Goal: Task Accomplishment & Management: Manage account settings

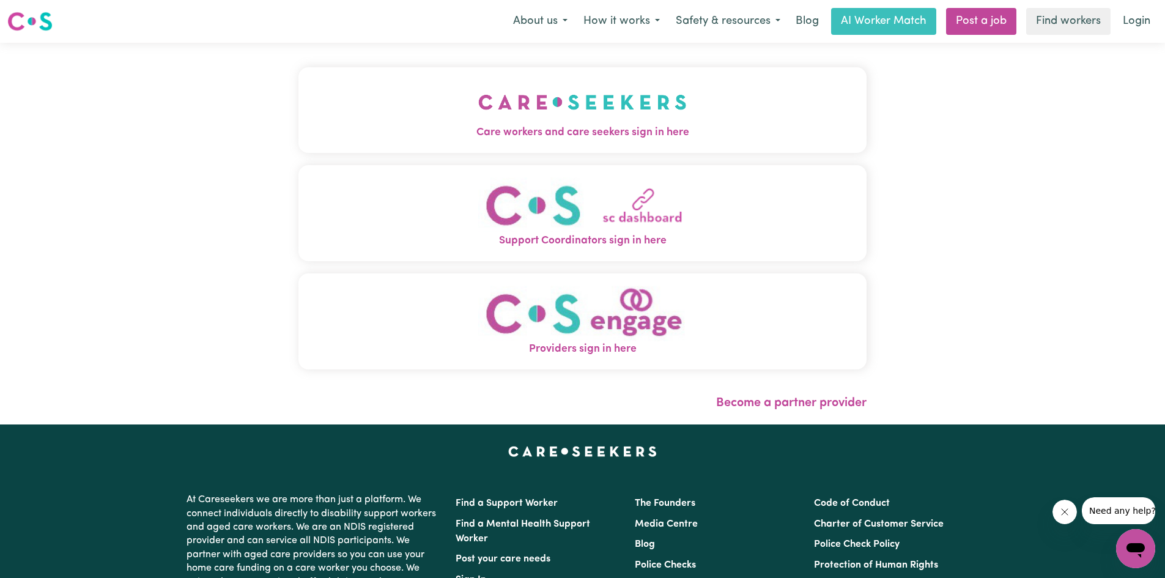
click at [526, 133] on span "Care workers and care seekers sign in here" at bounding box center [582, 133] width 568 height 16
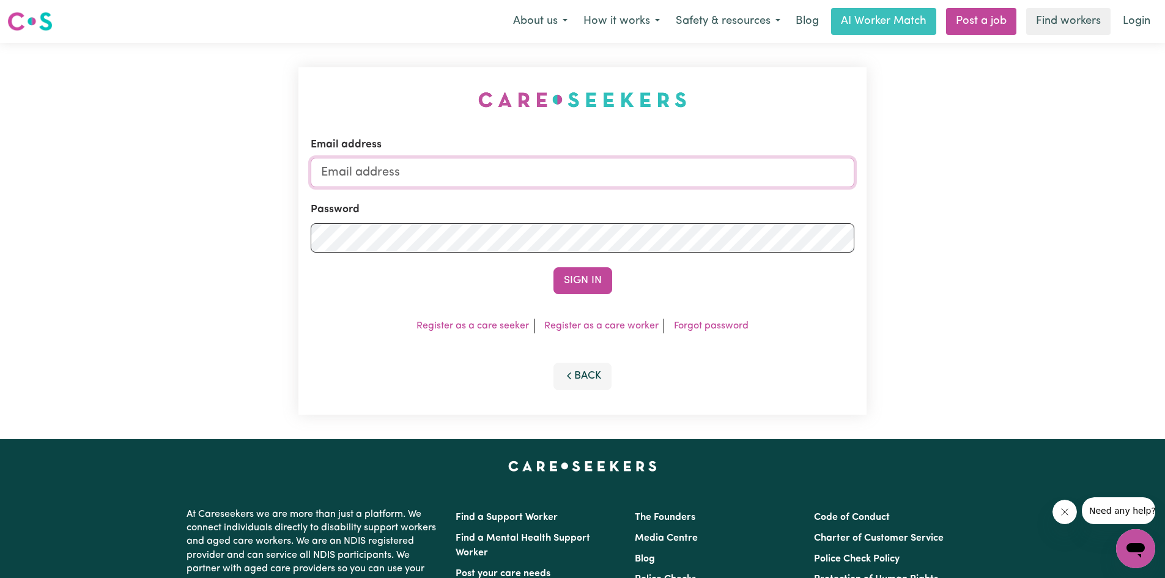
click at [486, 162] on input "Email address" at bounding box center [583, 172] width 544 height 29
type input "[EMAIL_ADDRESS][DOMAIN_NAME]"
click at [569, 280] on button "Sign In" at bounding box center [582, 280] width 59 height 27
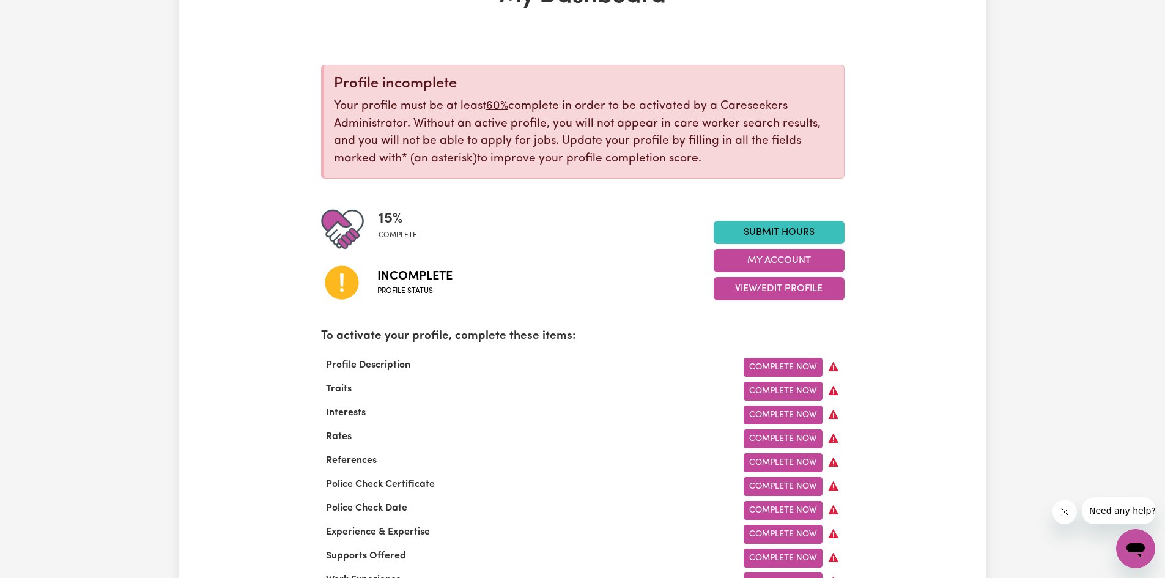
scroll to position [61, 0]
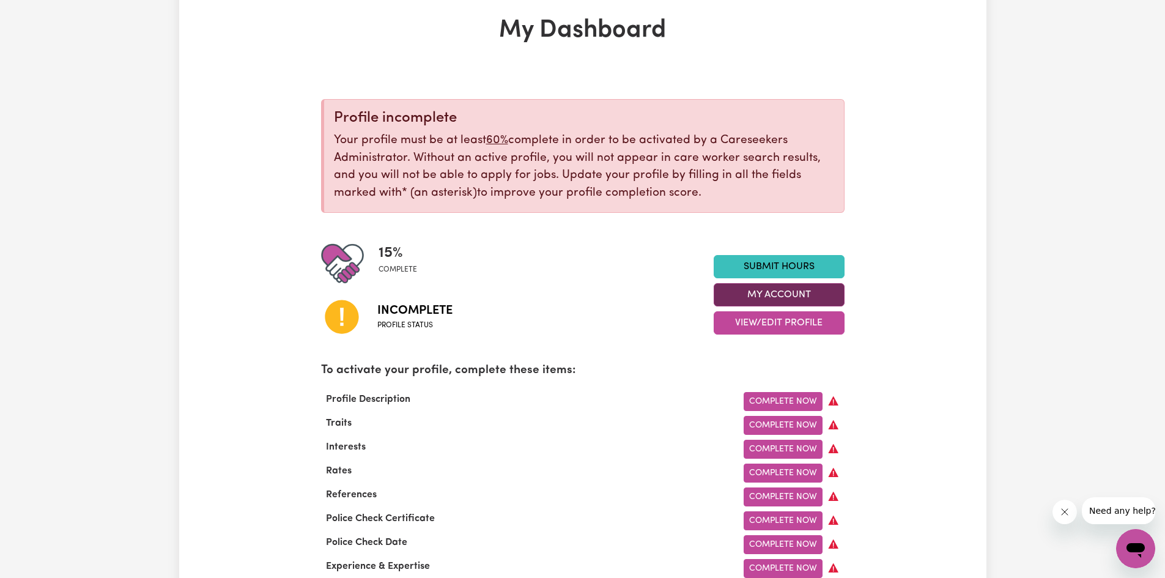
click at [738, 290] on button "My Account" at bounding box center [779, 294] width 131 height 23
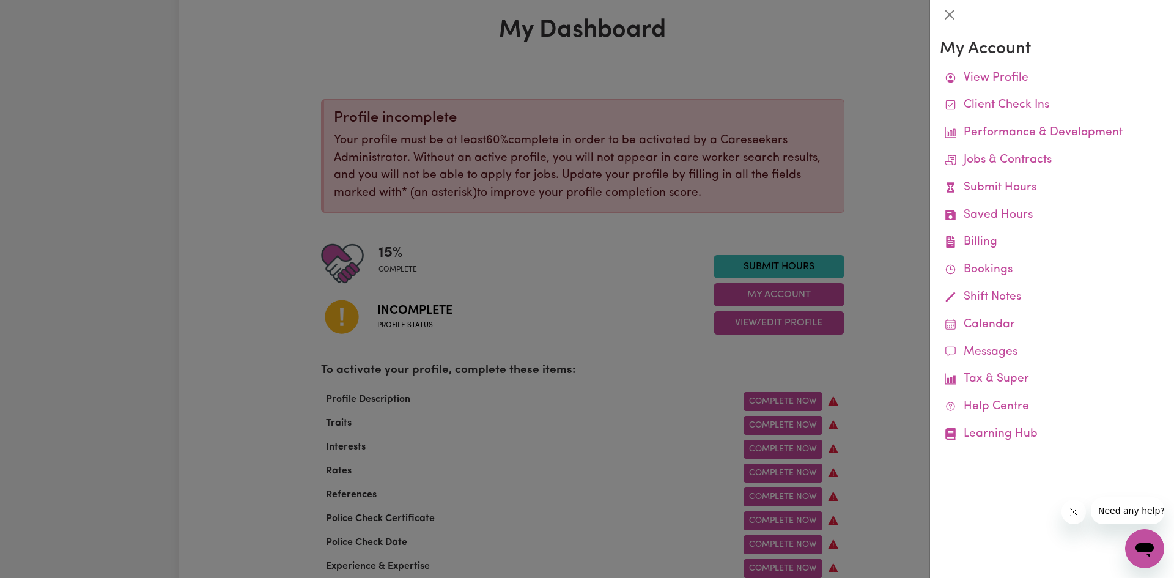
click at [685, 363] on div at bounding box center [587, 289] width 1174 height 578
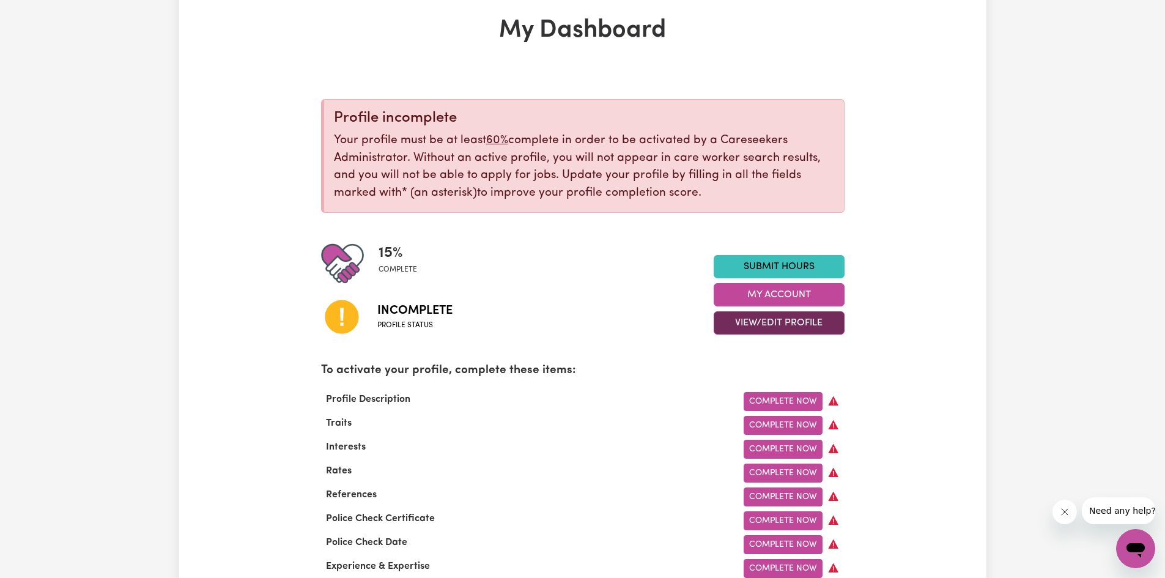
click at [759, 323] on button "View/Edit Profile" at bounding box center [779, 322] width 131 height 23
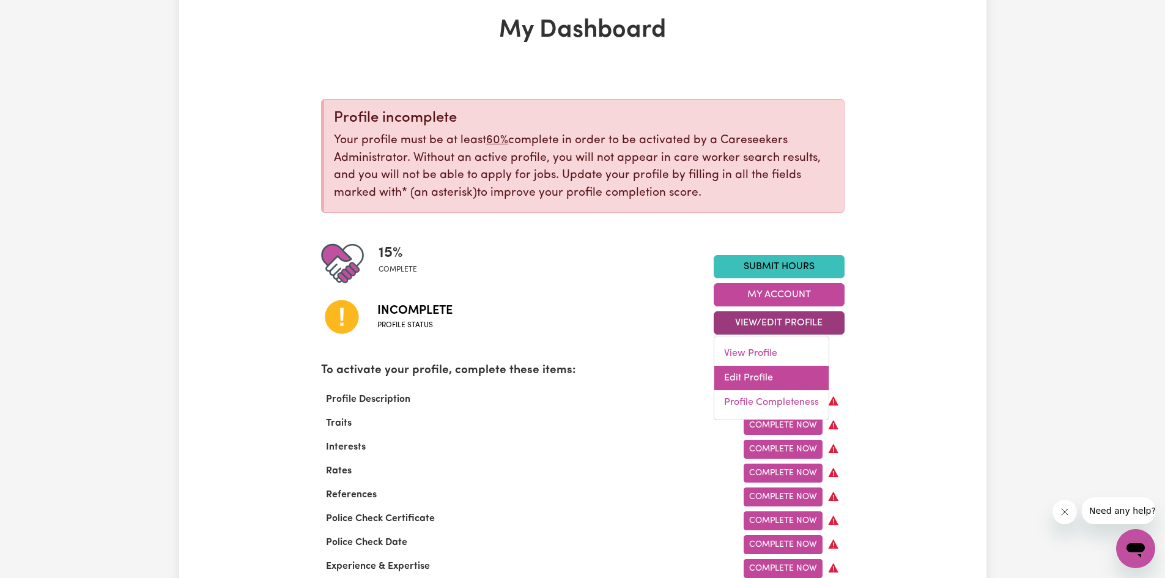
click at [734, 369] on link "Edit Profile" at bounding box center [771, 378] width 114 height 24
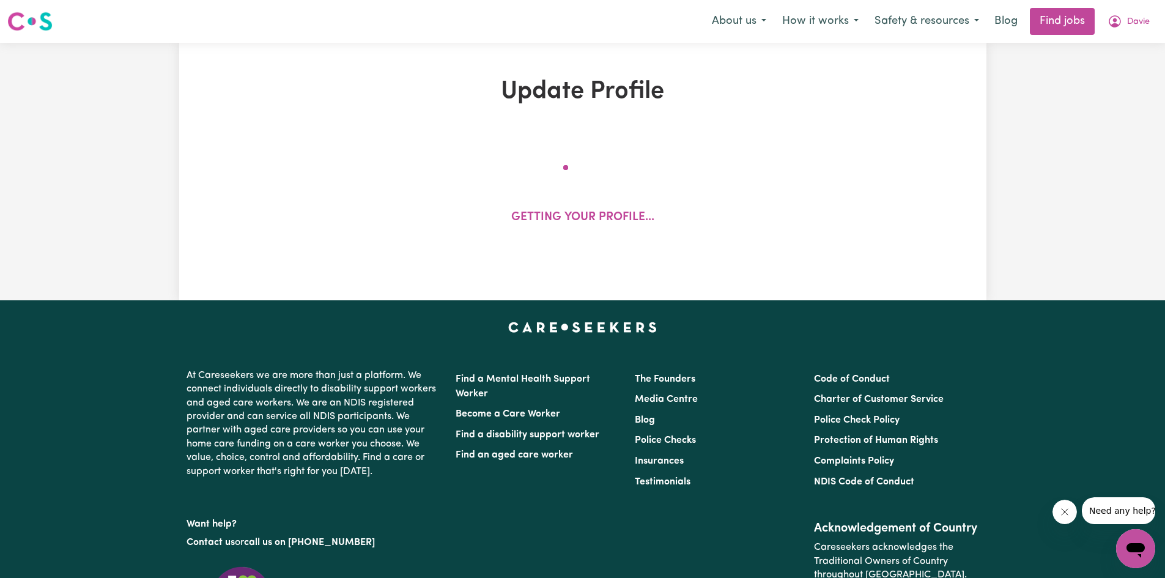
select select "[DEMOGRAPHIC_DATA]"
select select "Student Visa"
select select "Studying a healthcare related degree or qualification"
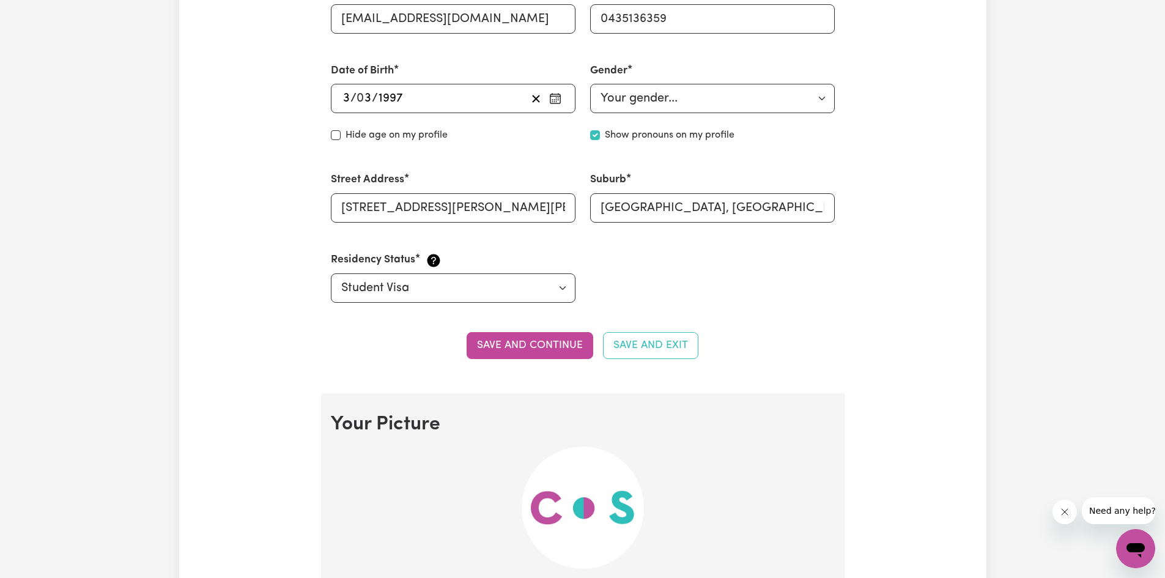
scroll to position [489, 0]
click at [801, 210] on input "[GEOGRAPHIC_DATA], [GEOGRAPHIC_DATA], 4117" at bounding box center [712, 207] width 245 height 29
type input "K"
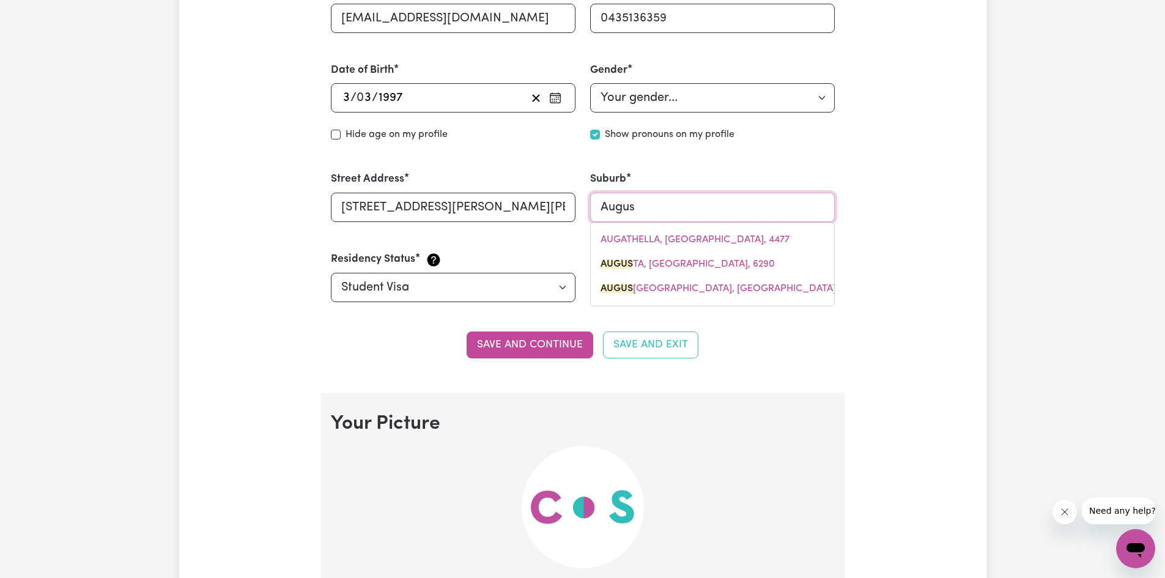
type input "August"
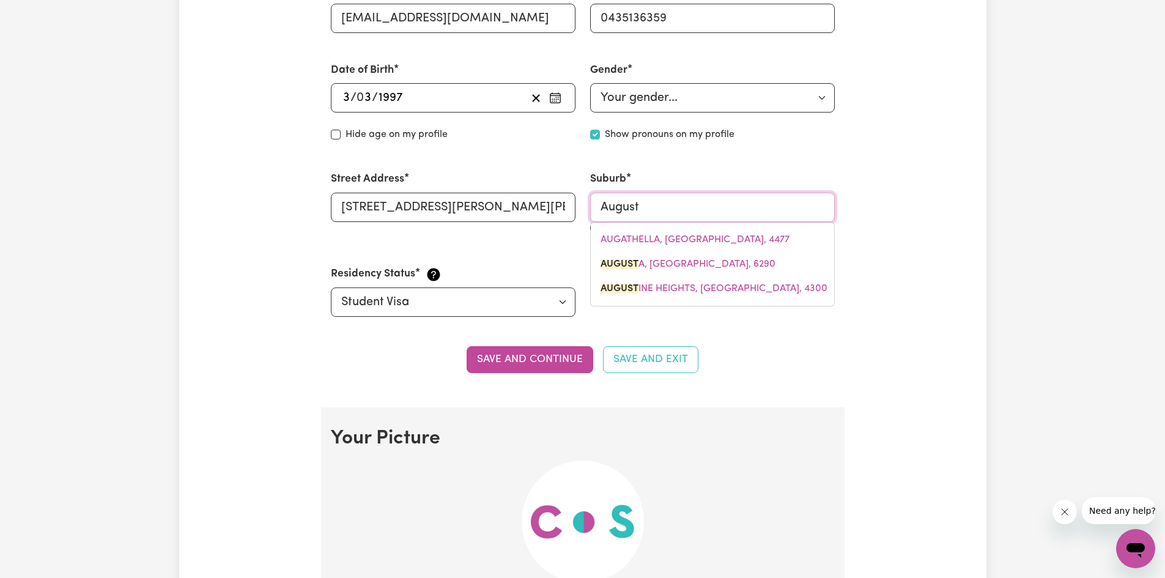
type input "AugustA, [GEOGRAPHIC_DATA], 6290"
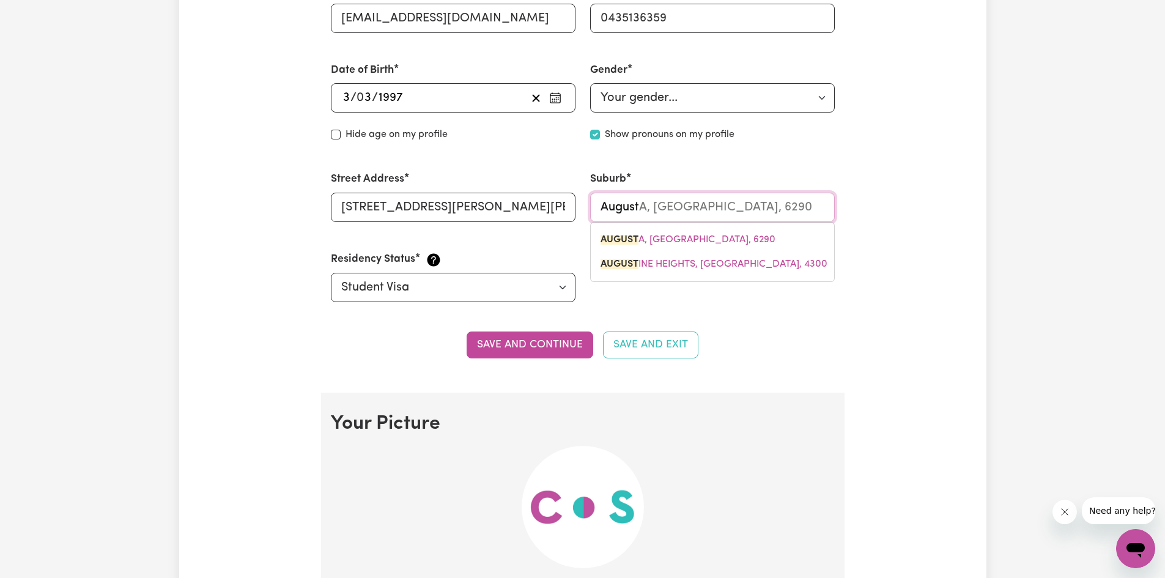
type input "Augusti"
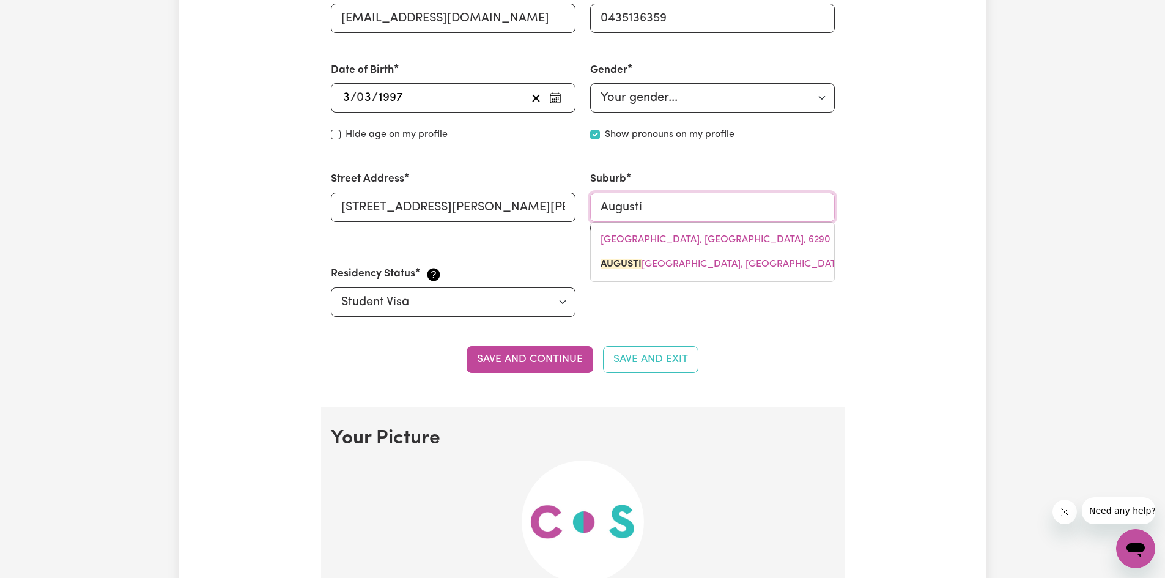
type input "[PERSON_NAME]"
type input "[GEOGRAPHIC_DATA], [GEOGRAPHIC_DATA], 4300"
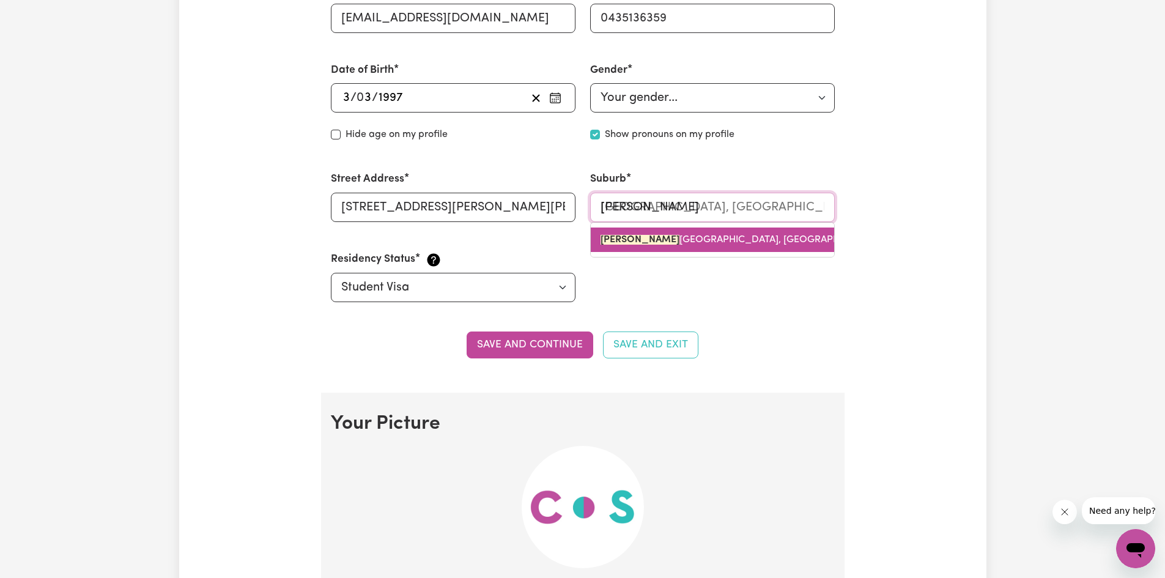
click at [734, 242] on span "[PERSON_NAME][GEOGRAPHIC_DATA], [GEOGRAPHIC_DATA], 4300" at bounding box center [755, 240] width 310 height 10
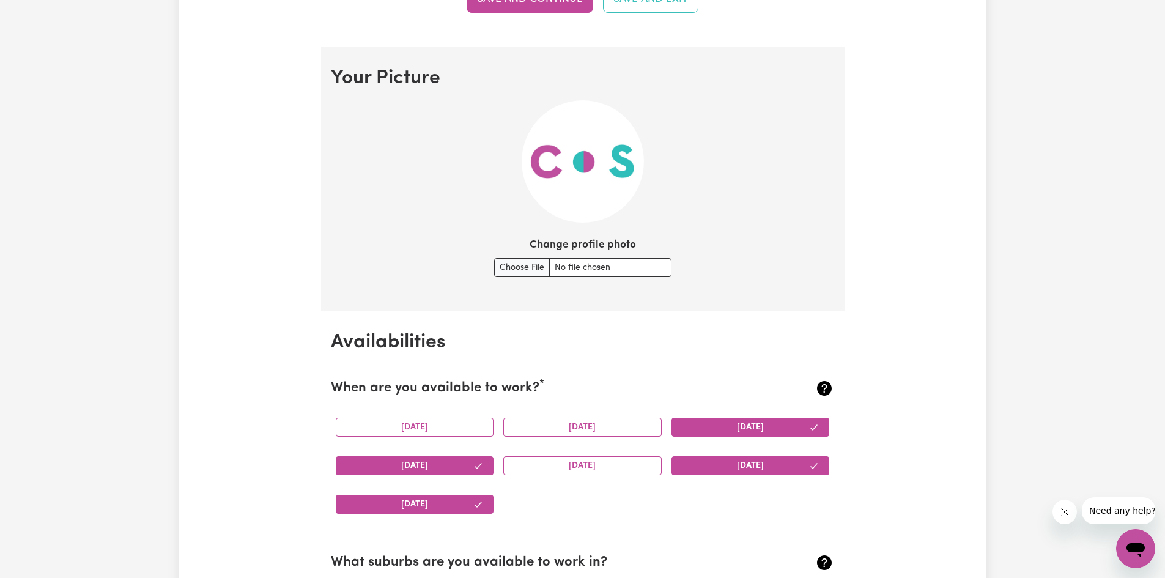
scroll to position [856, 0]
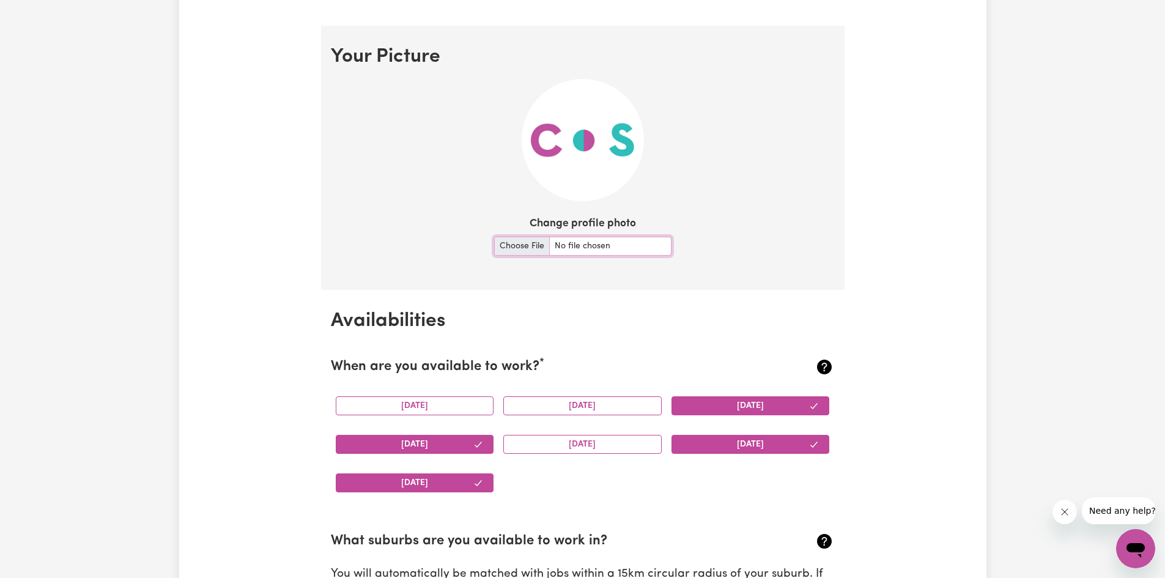
click at [519, 246] on input "Change profile photo" at bounding box center [582, 246] width 177 height 19
type input "C:\fakepath\20240913_132542.jpg"
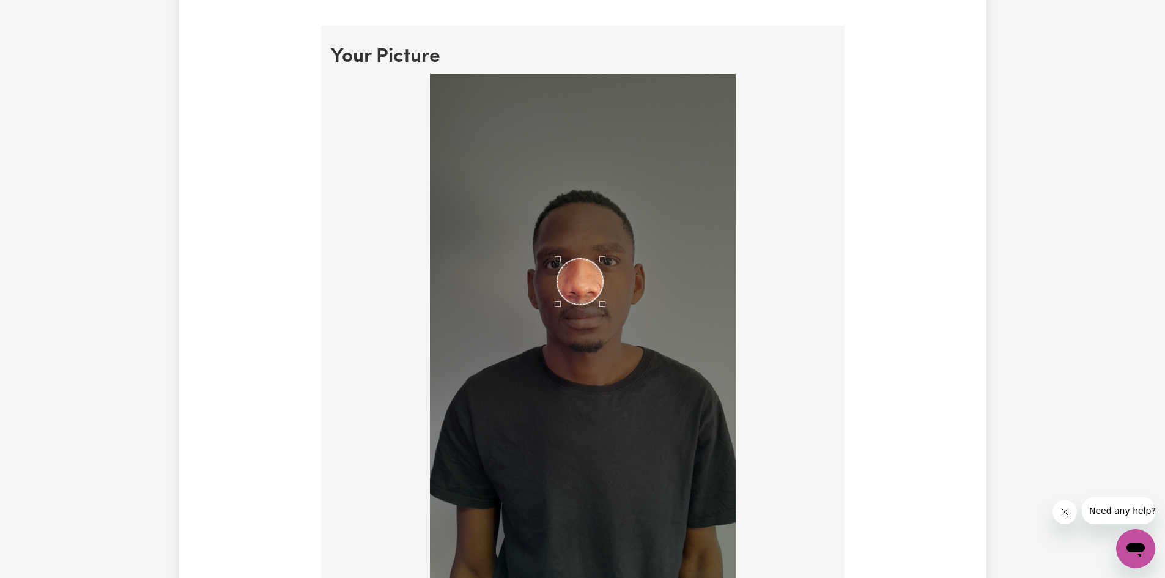
click at [581, 287] on div "Use the arrow keys to move the crop selection area" at bounding box center [580, 282] width 46 height 46
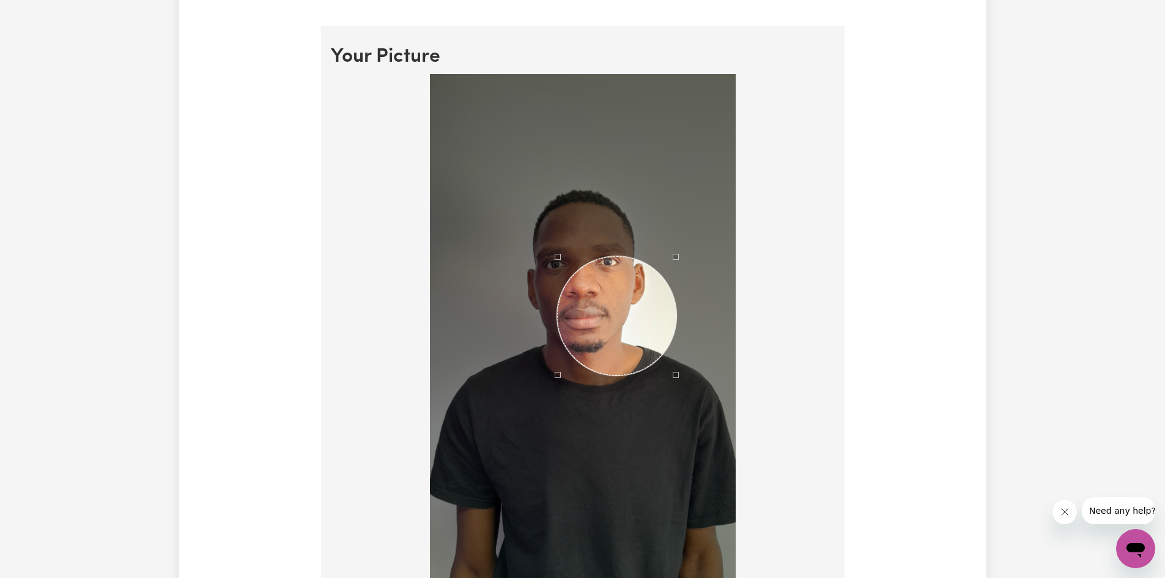
click at [674, 469] on div at bounding box center [583, 346] width 306 height 544
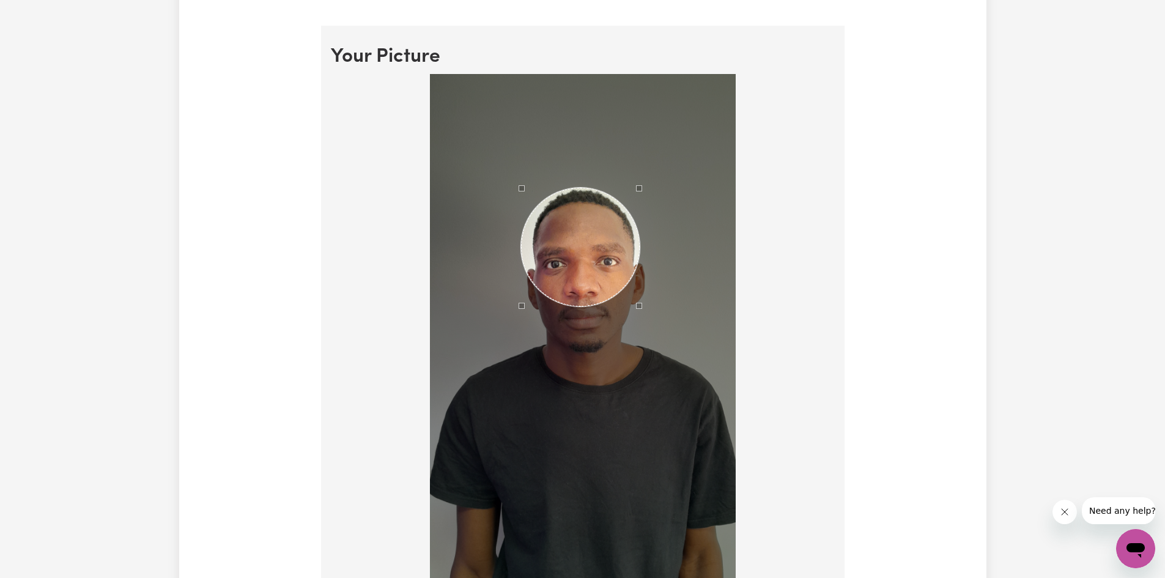
click at [580, 259] on div "Use the arrow keys to move the crop selection area" at bounding box center [580, 247] width 119 height 119
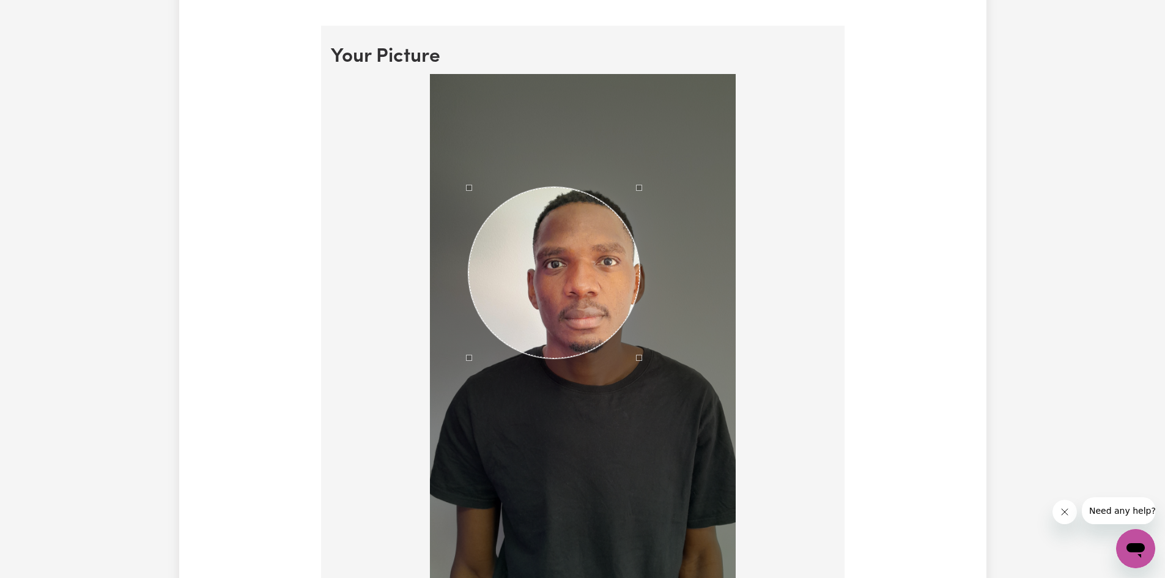
click at [468, 466] on div at bounding box center [583, 346] width 306 height 544
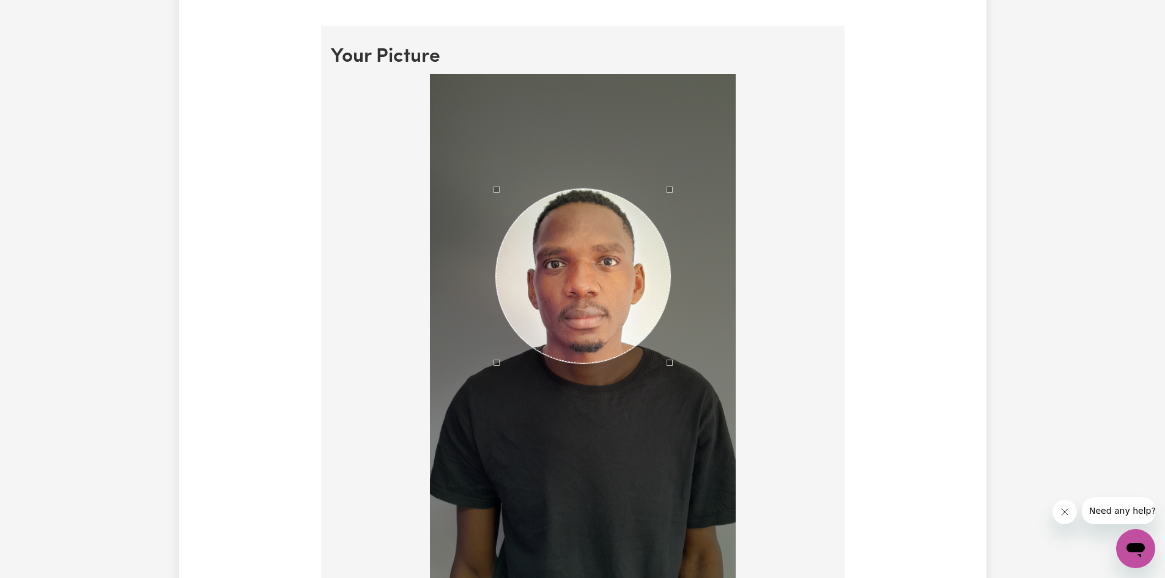
click at [561, 298] on div "Use the arrow keys to move the crop selection area" at bounding box center [583, 276] width 174 height 174
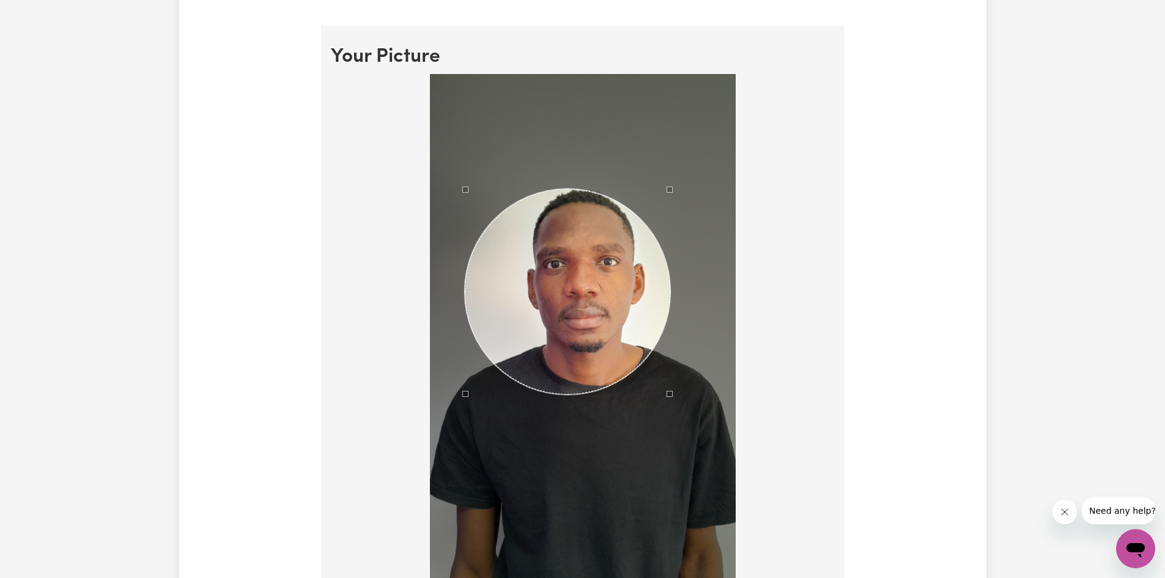
click at [465, 467] on div at bounding box center [583, 346] width 306 height 544
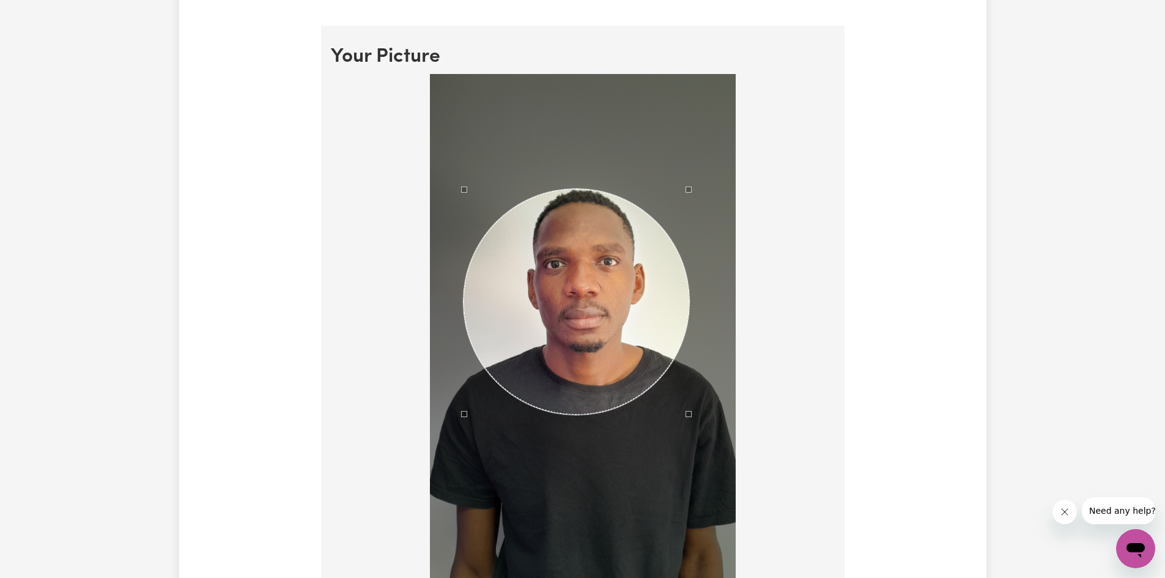
click at [687, 404] on div at bounding box center [583, 346] width 306 height 544
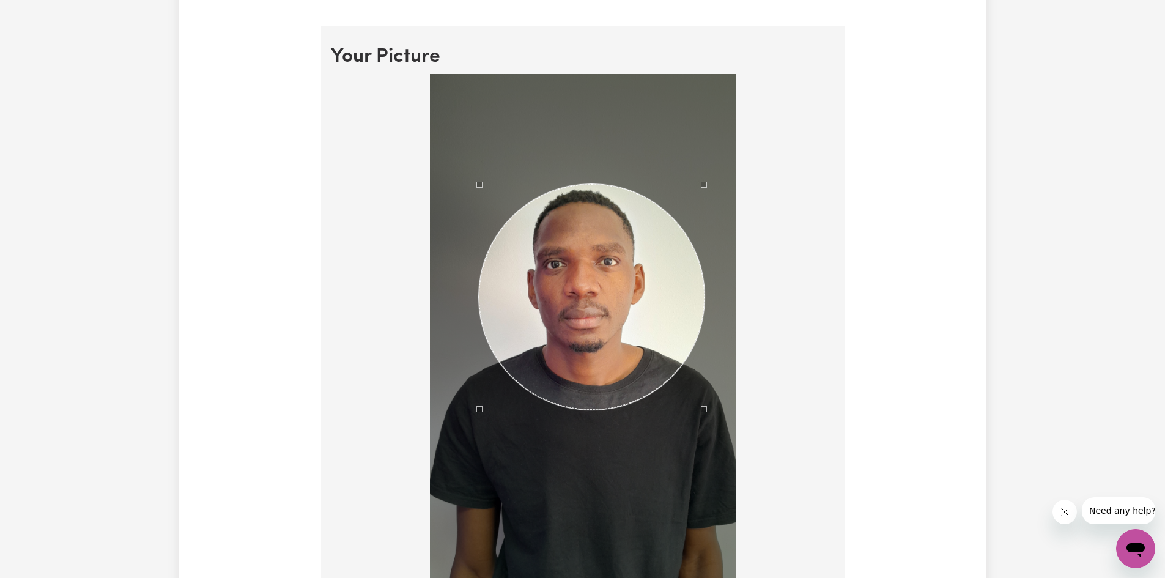
click at [594, 360] on div "Use the arrow keys to move the crop selection area" at bounding box center [592, 297] width 226 height 226
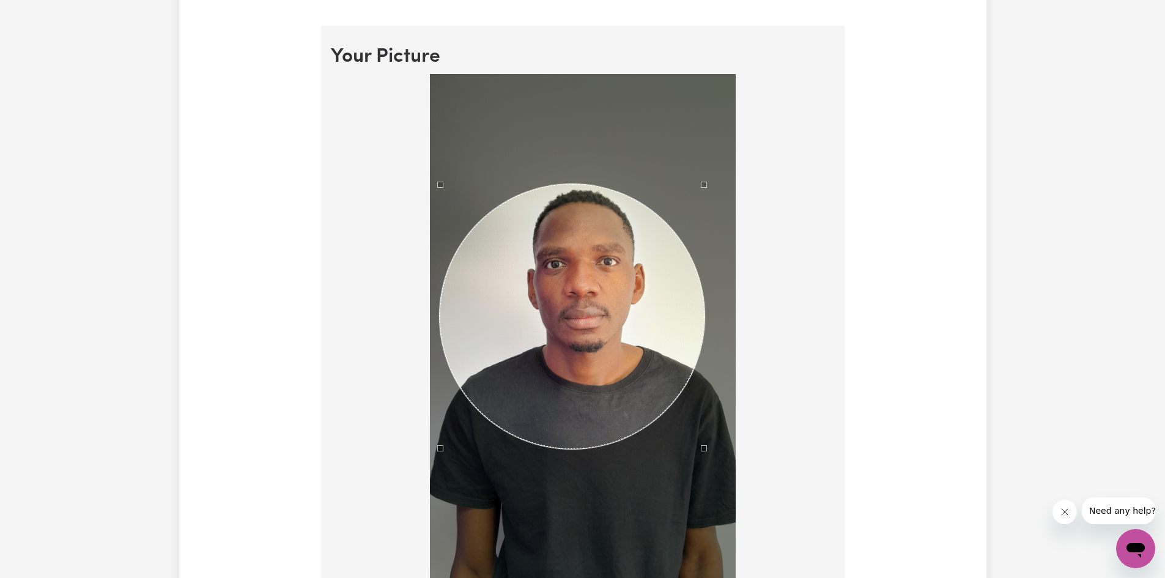
click at [440, 457] on div at bounding box center [583, 346] width 306 height 544
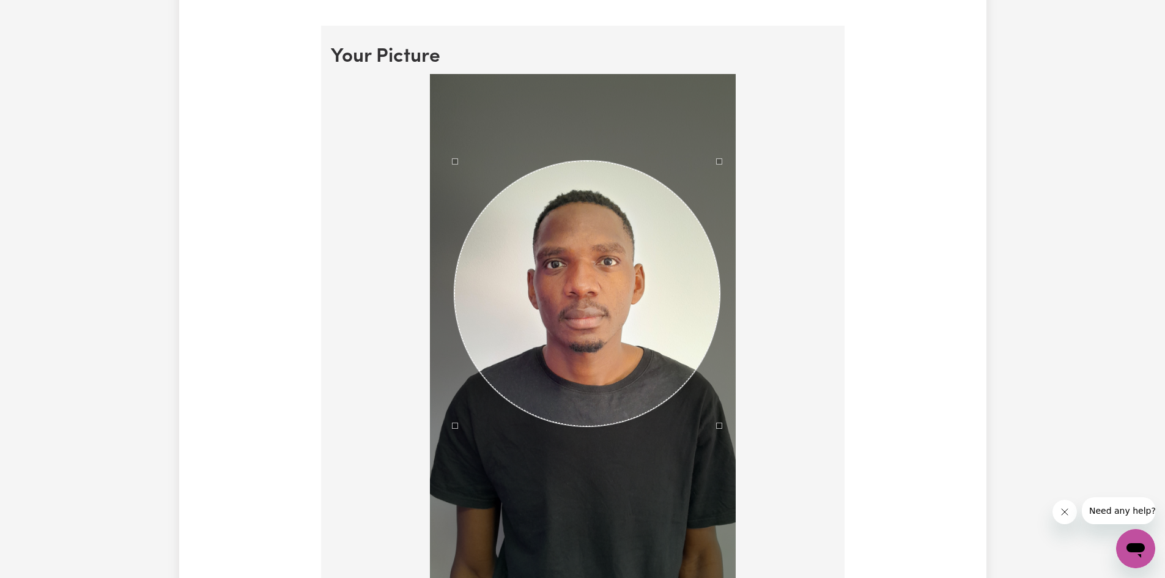
click at [633, 368] on div "Use the arrow keys to move the crop selection area" at bounding box center [586, 293] width 265 height 265
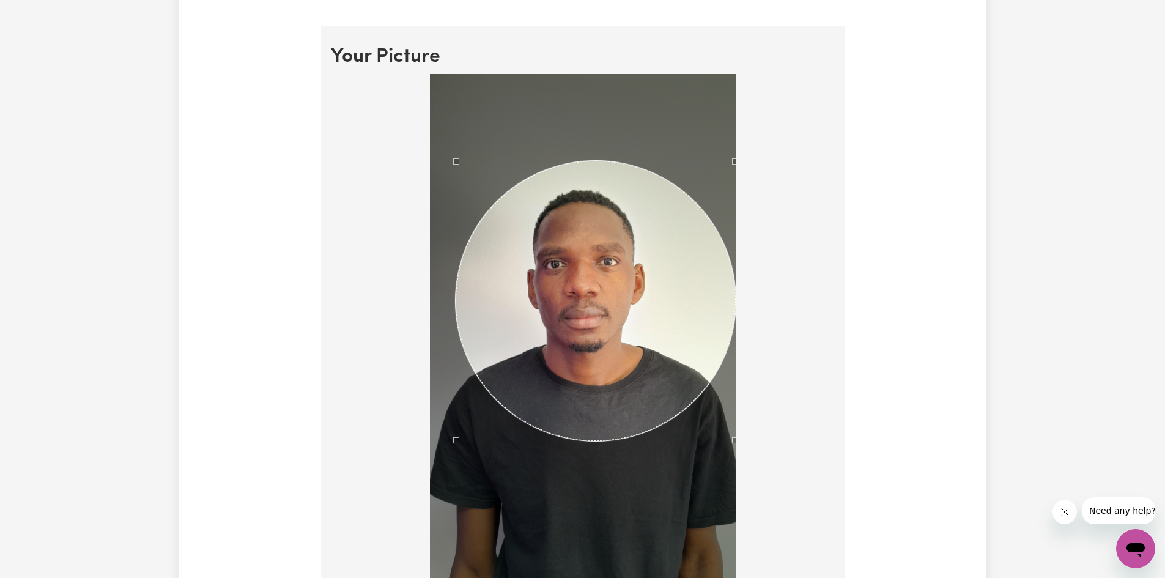
click at [756, 478] on div at bounding box center [583, 348] width 504 height 548
click at [453, 443] on div "Use the arrow keys to move the south west drag handle to change the crop select…" at bounding box center [453, 443] width 0 height 0
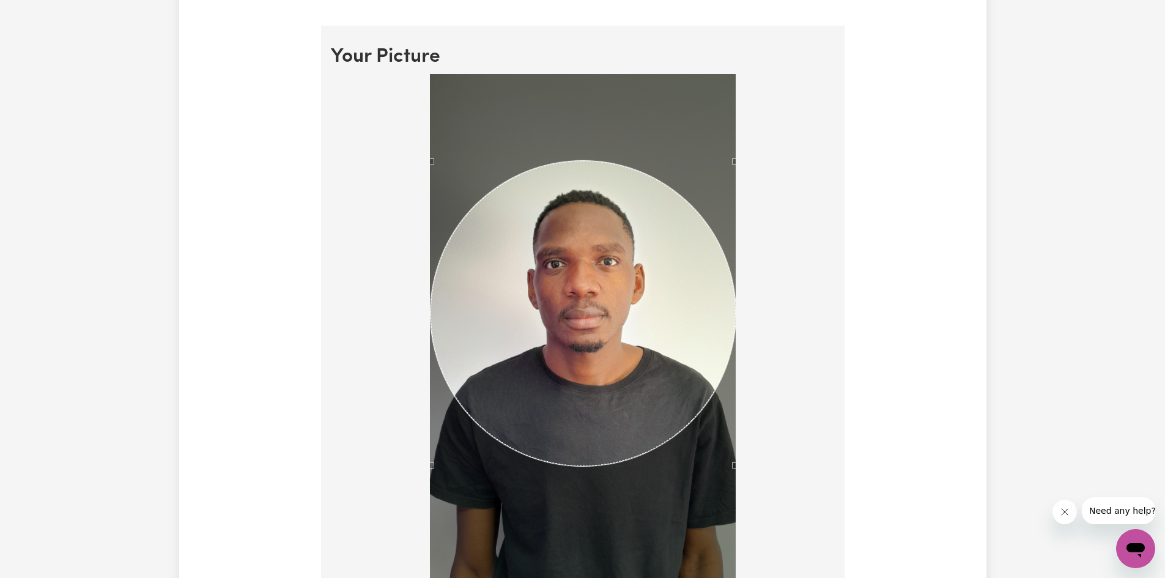
click at [431, 456] on div at bounding box center [583, 346] width 306 height 544
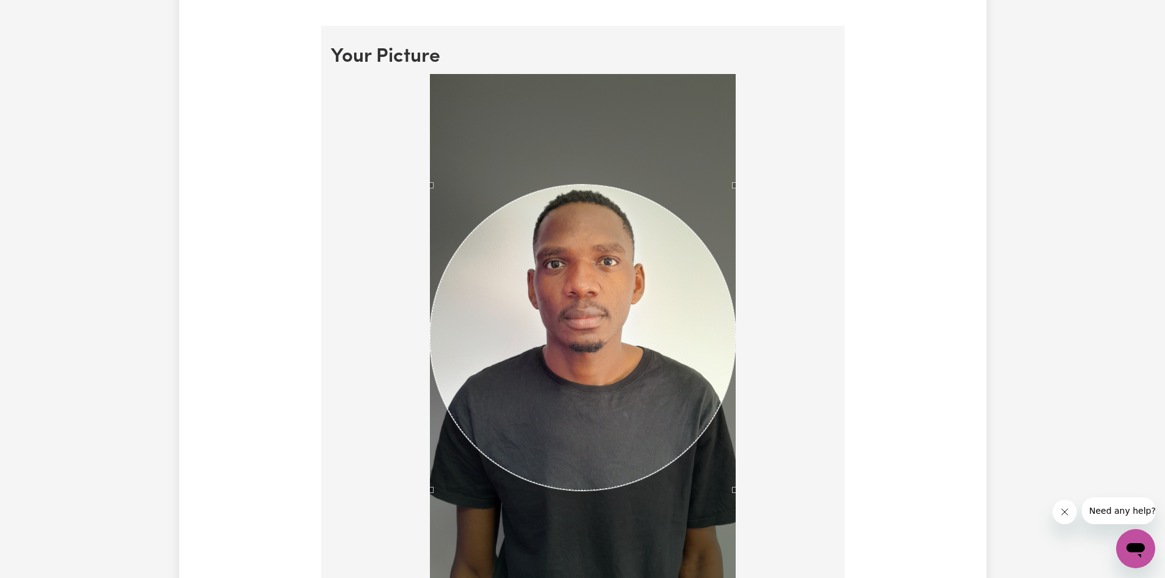
click at [554, 420] on div "Use the arrow keys to move the crop selection area" at bounding box center [583, 338] width 306 height 306
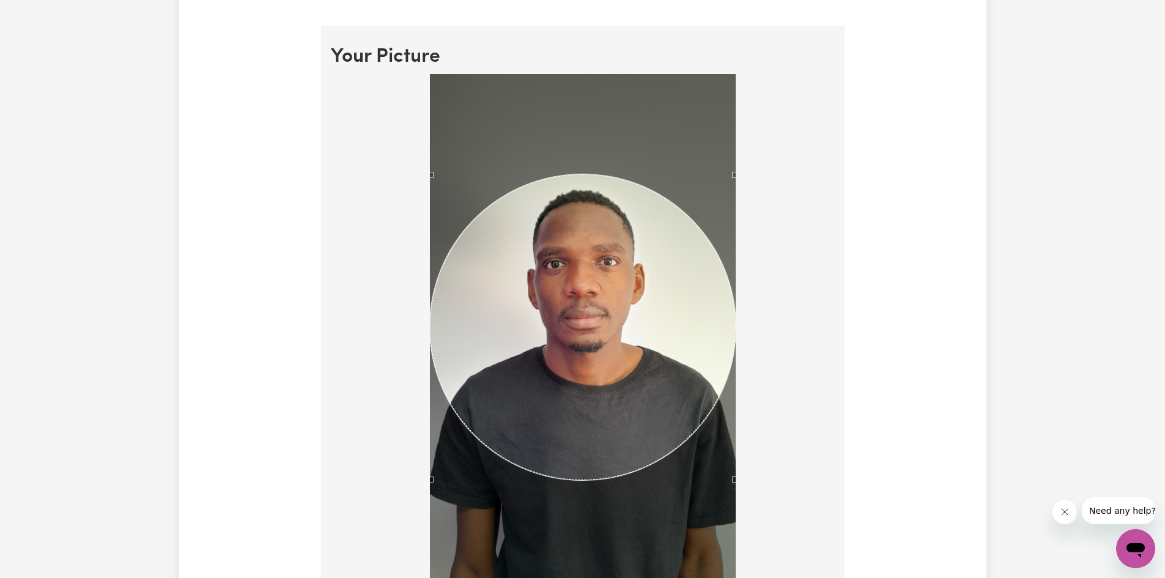
click at [588, 406] on div "Use the arrow keys to move the crop selection area" at bounding box center [583, 327] width 306 height 306
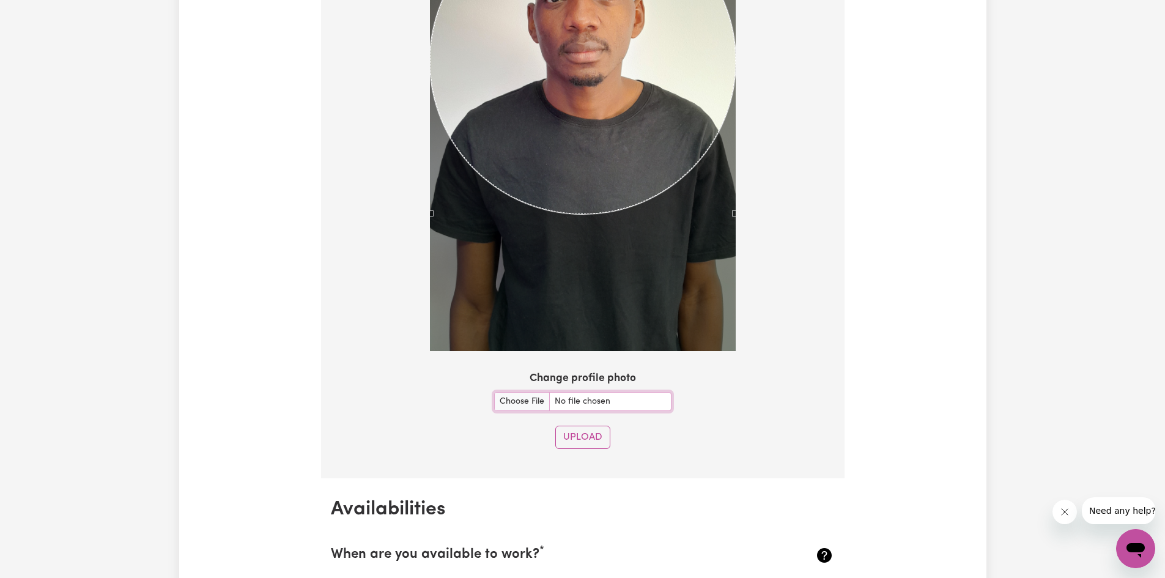
scroll to position [1101, 0]
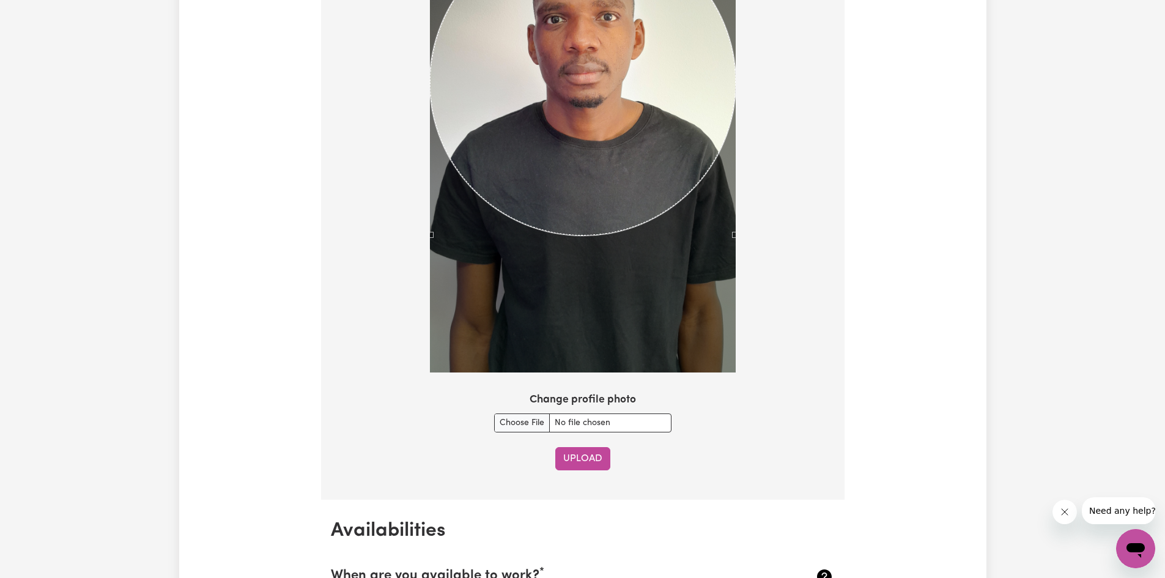
click at [575, 462] on button "Upload" at bounding box center [582, 458] width 55 height 23
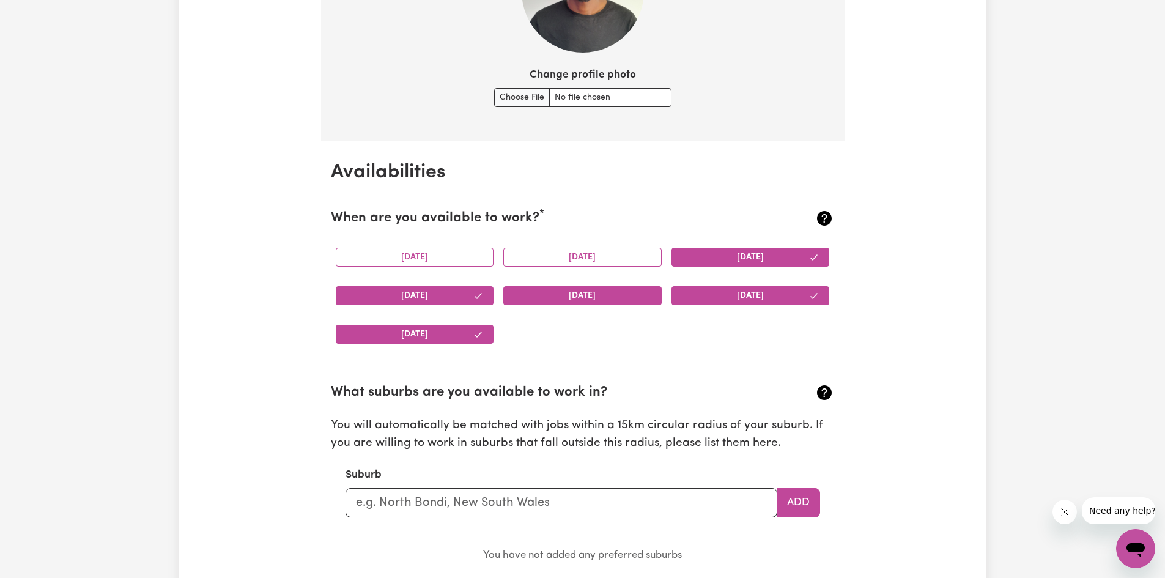
scroll to position [1023, 0]
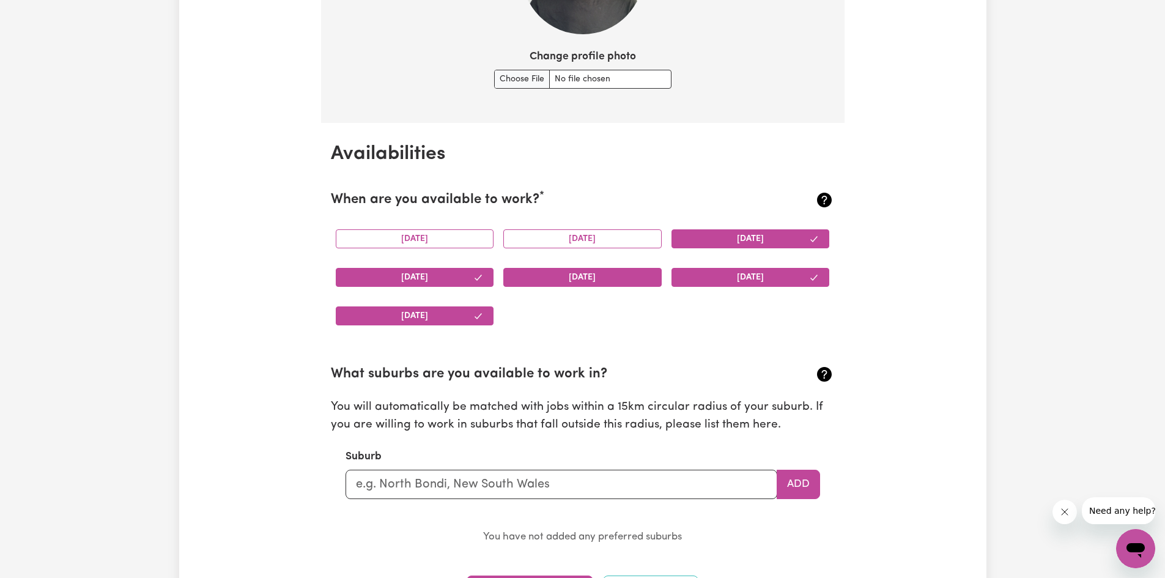
click at [585, 274] on button "[DATE]" at bounding box center [582, 277] width 158 height 19
click at [594, 242] on button "[DATE]" at bounding box center [582, 238] width 158 height 19
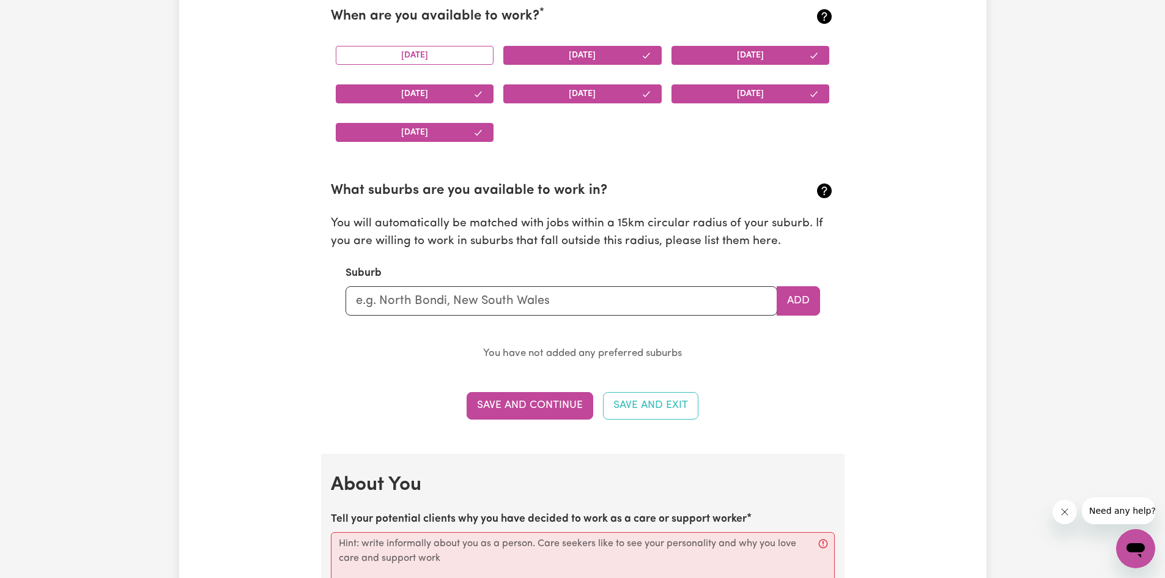
scroll to position [1268, 0]
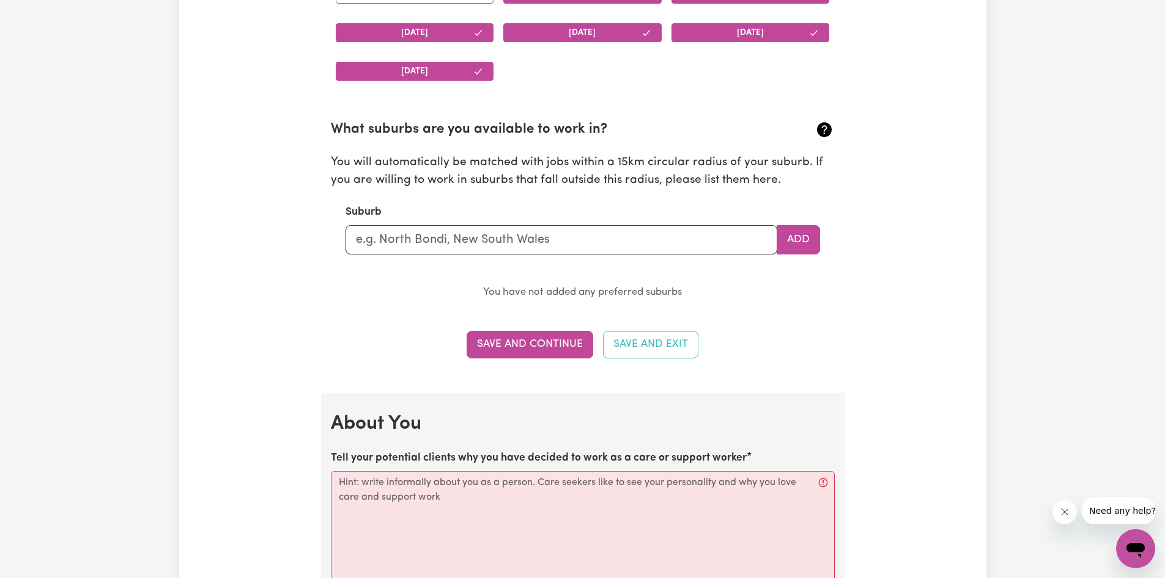
click at [577, 256] on section "What suburbs are you available to work in? You will automatically be matched wi…" at bounding box center [583, 200] width 504 height 201
click at [570, 247] on input "text" at bounding box center [561, 239] width 432 height 29
type input "i"
type input "Ipsw"
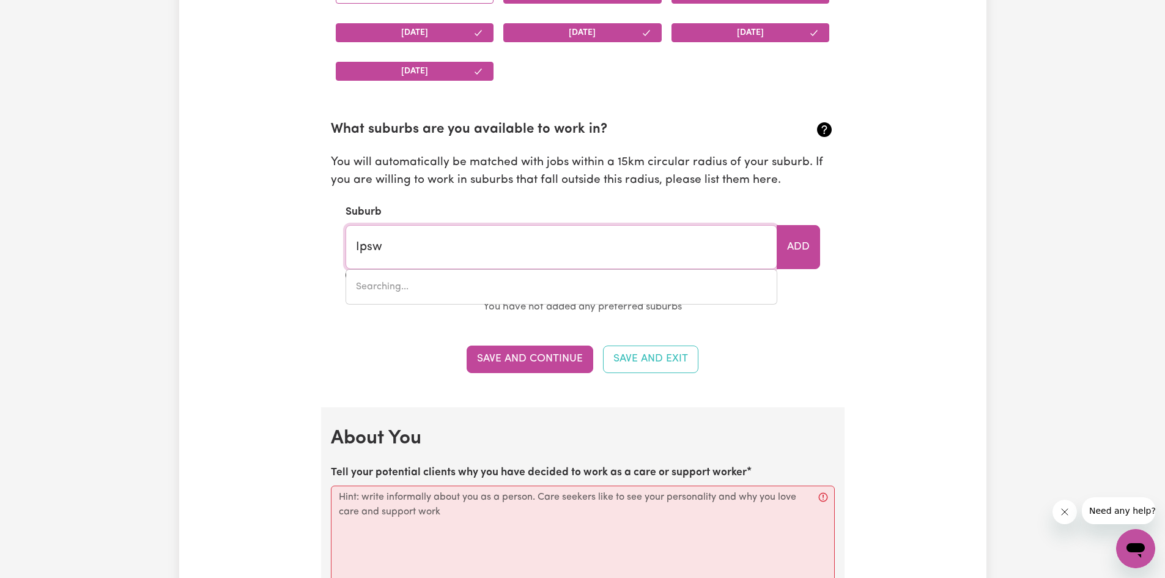
type input "IpswICH, [GEOGRAPHIC_DATA], 4305"
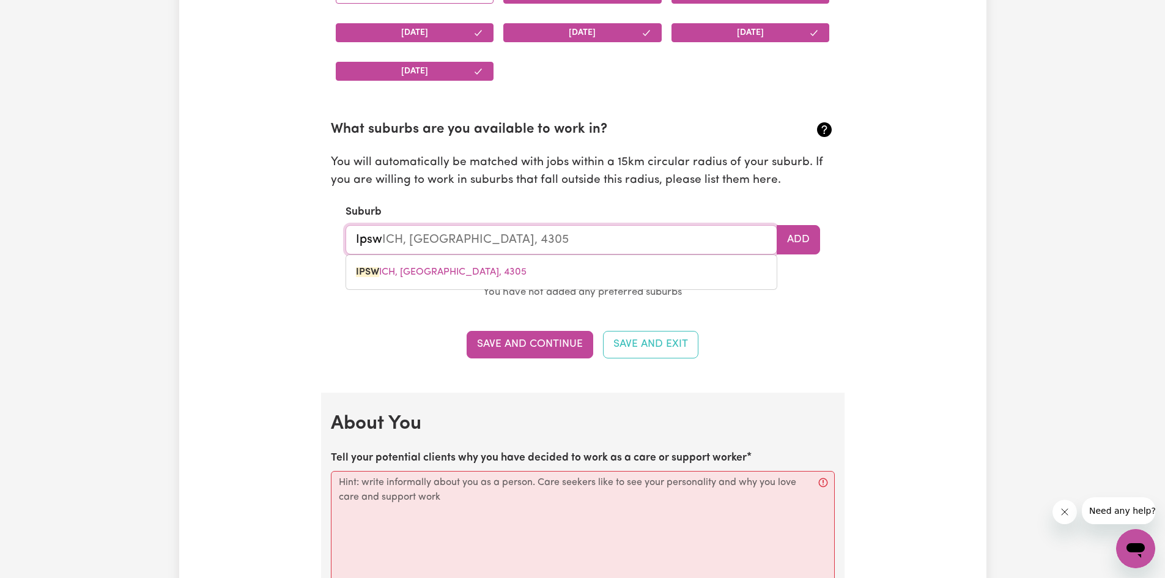
click at [451, 275] on span "IPSW ICH, [GEOGRAPHIC_DATA], 4305" at bounding box center [441, 272] width 171 height 10
type input "[GEOGRAPHIC_DATA], [GEOGRAPHIC_DATA], 4305"
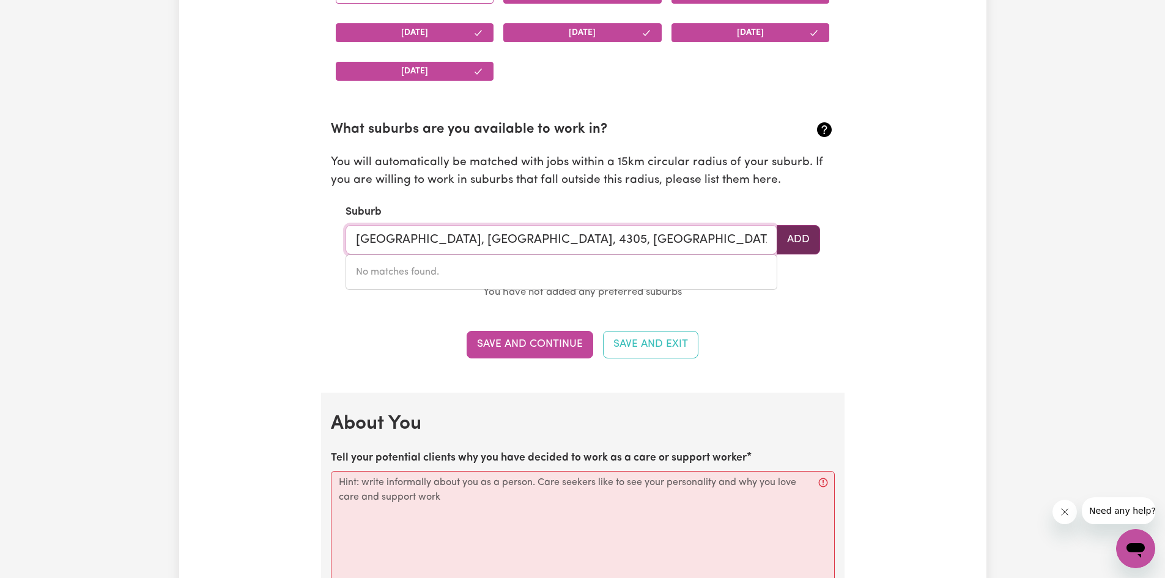
type input "[GEOGRAPHIC_DATA], [GEOGRAPHIC_DATA], 4305, [GEOGRAPHIC_DATA], and [PERSON_NAME]"
click at [799, 239] on button "Add" at bounding box center [798, 239] width 43 height 29
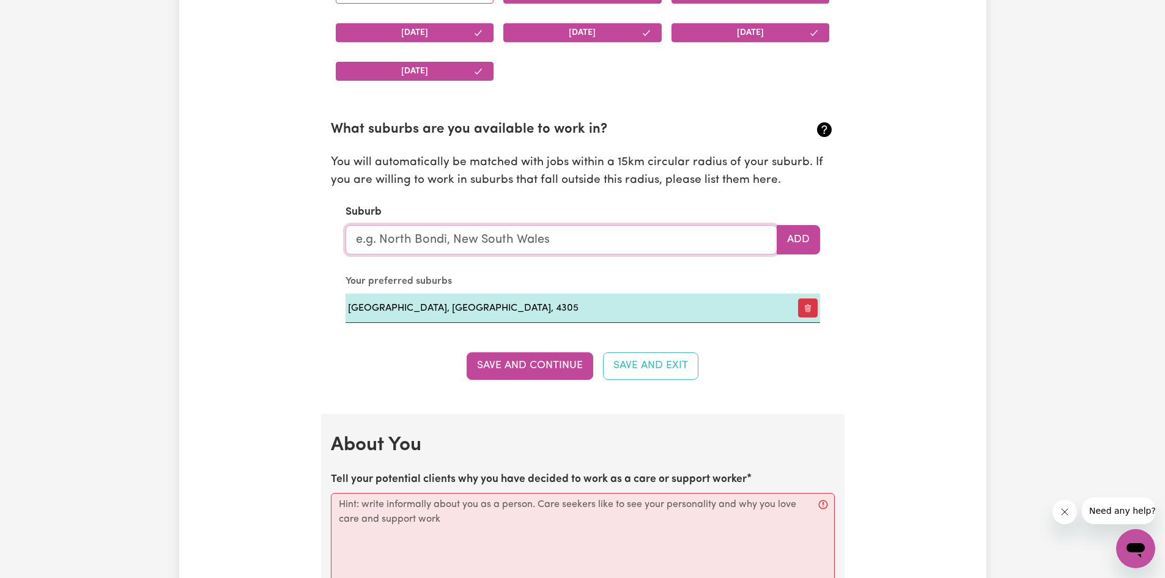
click at [507, 243] on input "text" at bounding box center [561, 239] width 432 height 29
type input "Karawatha"
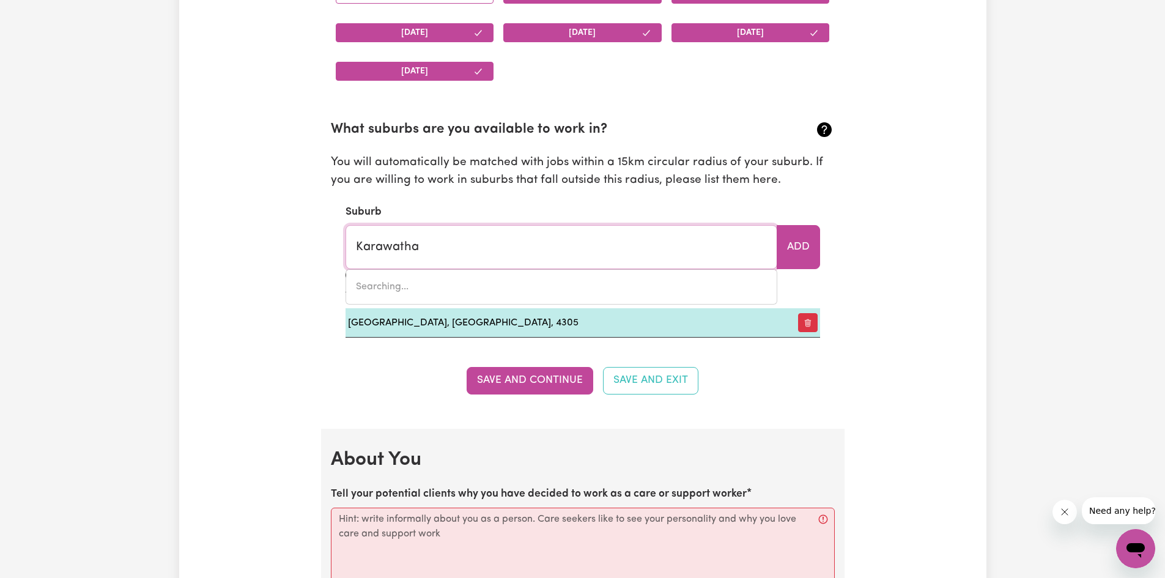
type input "[GEOGRAPHIC_DATA], [GEOGRAPHIC_DATA], 4117"
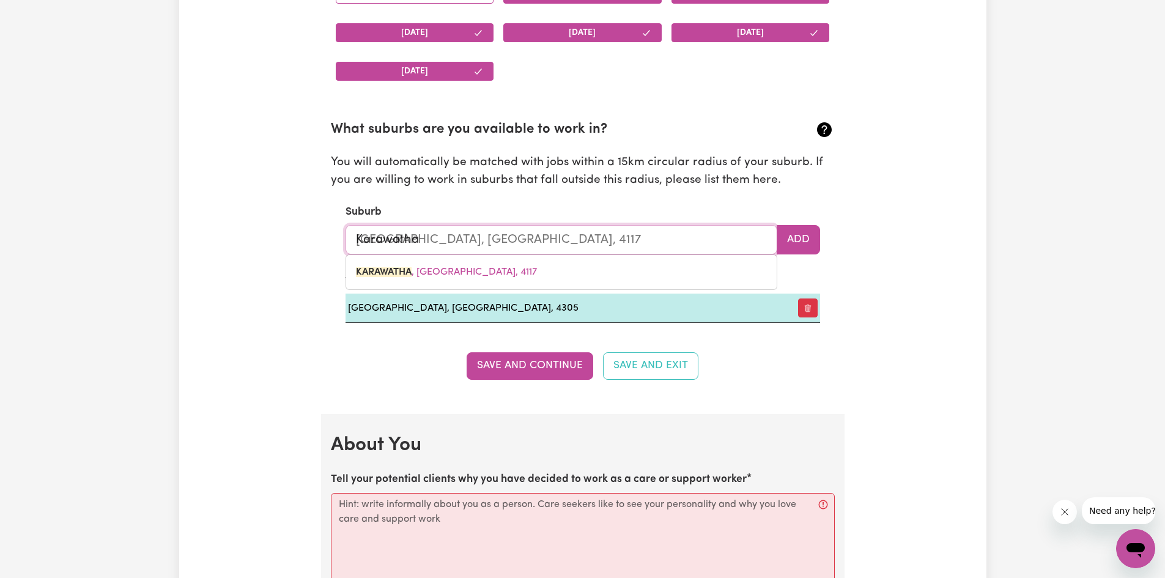
click at [522, 248] on input "Karawatha" at bounding box center [561, 239] width 432 height 29
type input "Karawath"
type input "KarawathA, [GEOGRAPHIC_DATA], 4117"
type input "Karawat"
type input "[GEOGRAPHIC_DATA], [GEOGRAPHIC_DATA], 4117"
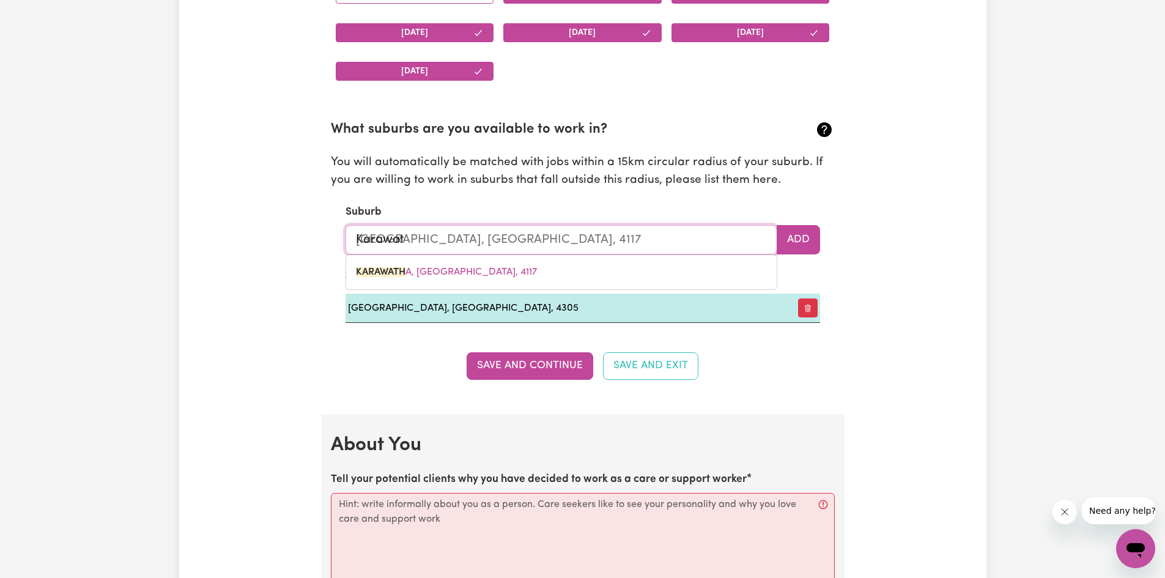
type input "Karawa"
type input "[GEOGRAPHIC_DATA], [GEOGRAPHIC_DATA], 4117"
type input "Karaw"
type input "KarawATHA, [GEOGRAPHIC_DATA], 4117"
type input "[PERSON_NAME]"
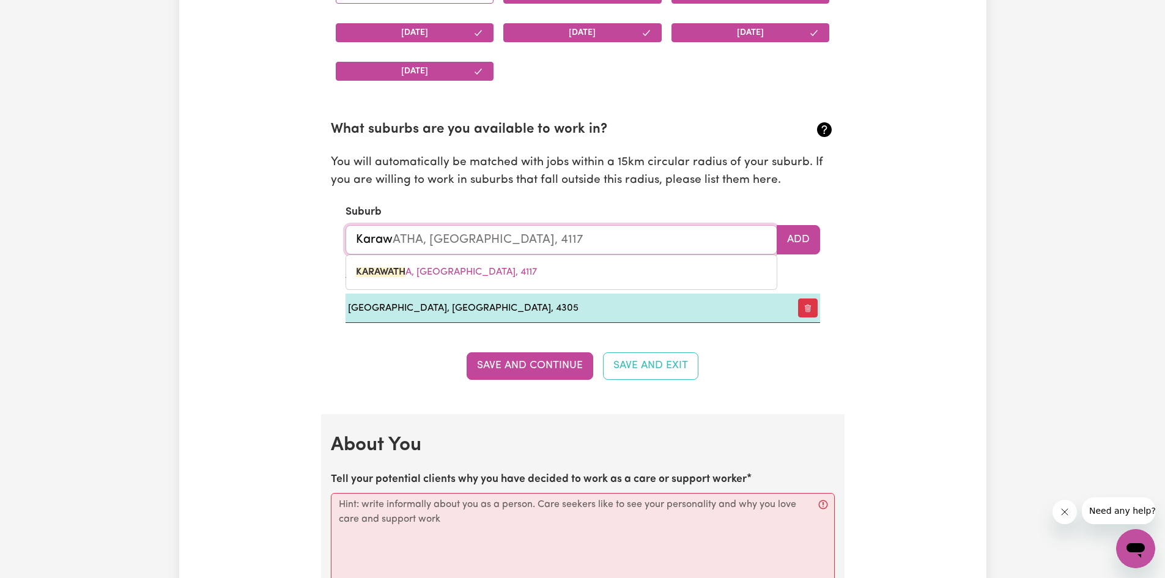
type input "[GEOGRAPHIC_DATA], [GEOGRAPHIC_DATA], 4117"
type input "Kar"
type input "KarAWATHA, [GEOGRAPHIC_DATA], 4117"
type input "Ka"
type input "K"
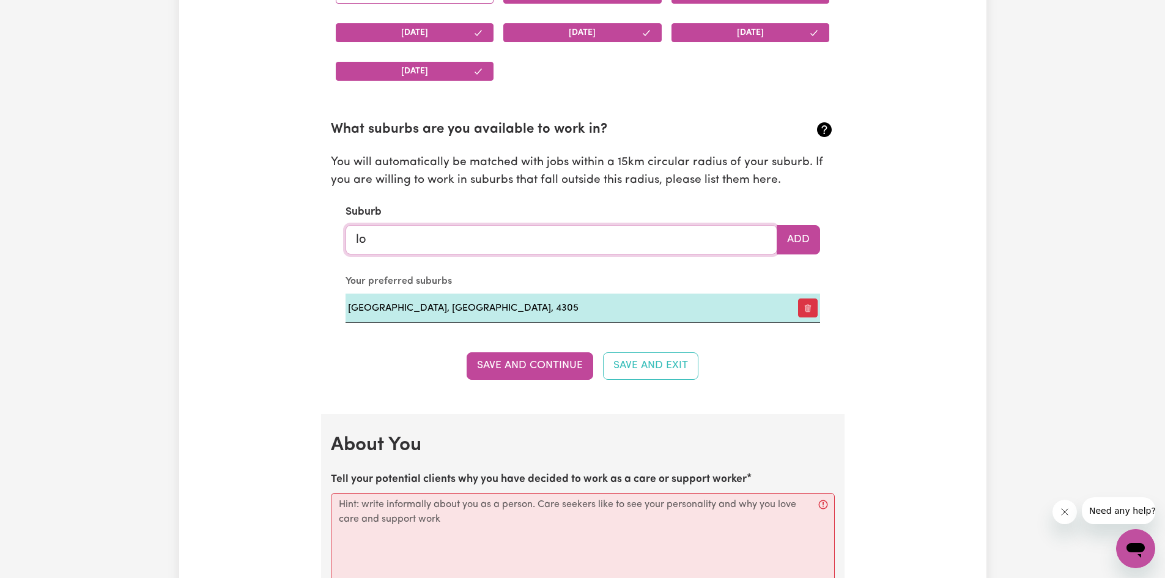
type input "log"
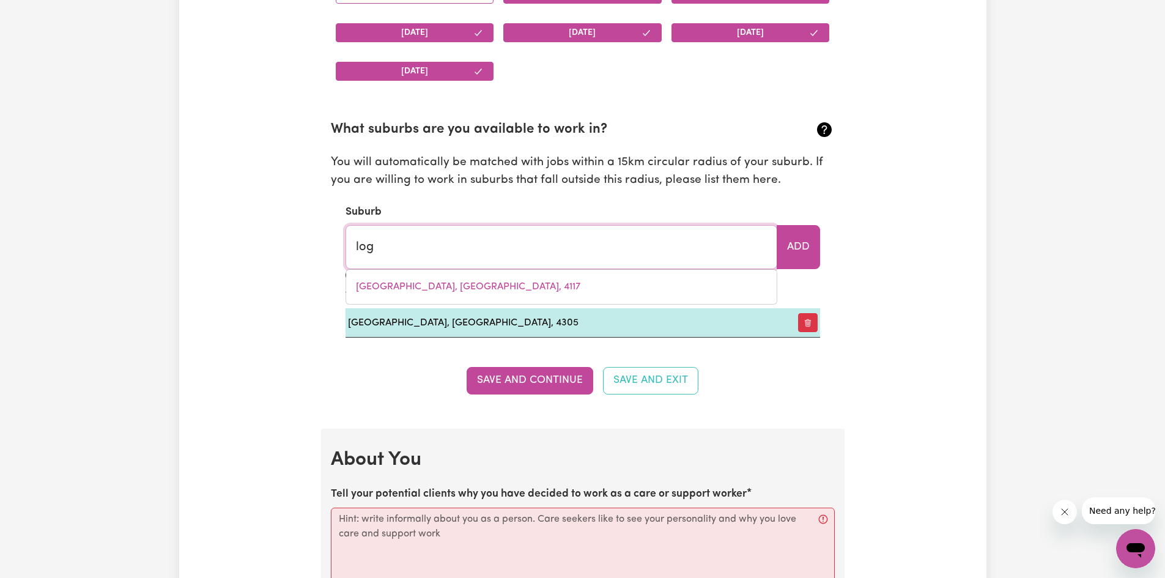
type input "[PERSON_NAME][GEOGRAPHIC_DATA], 3475"
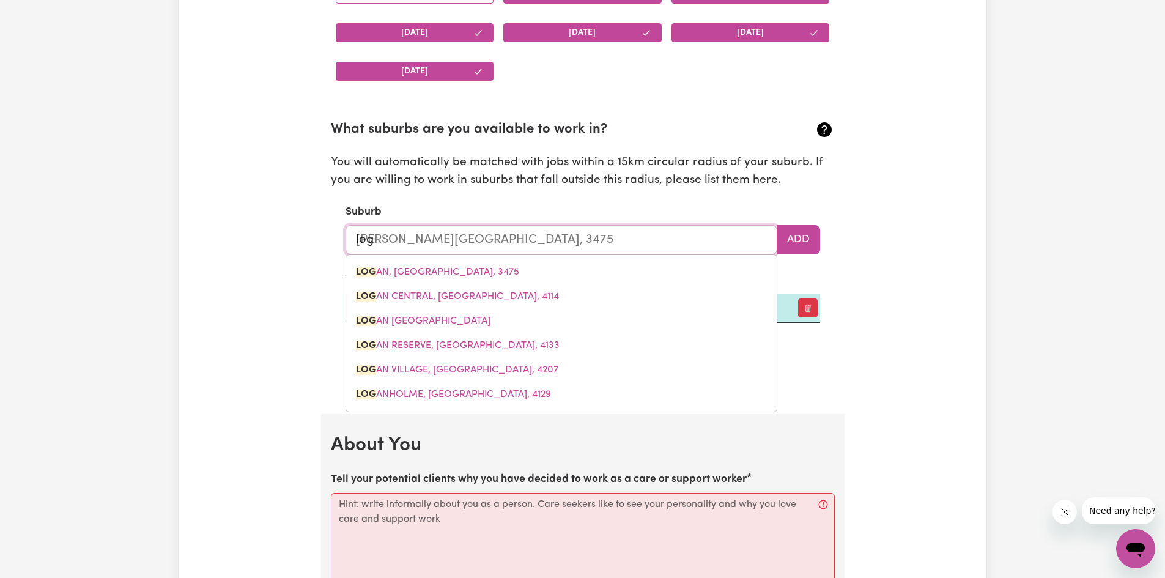
type input "logn"
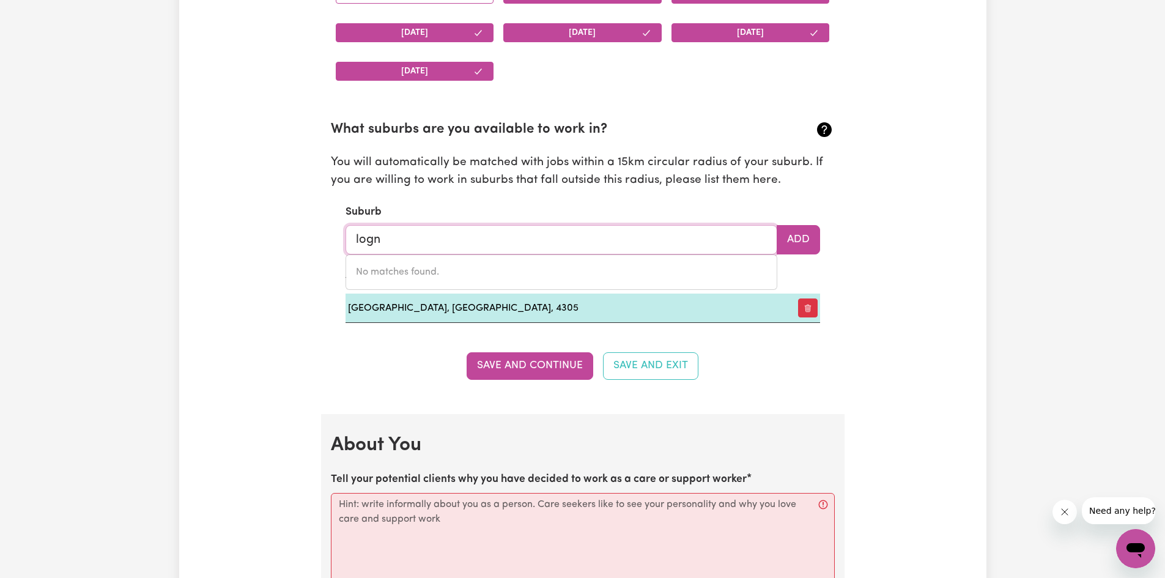
type input "log"
type input "[PERSON_NAME][GEOGRAPHIC_DATA], 3475"
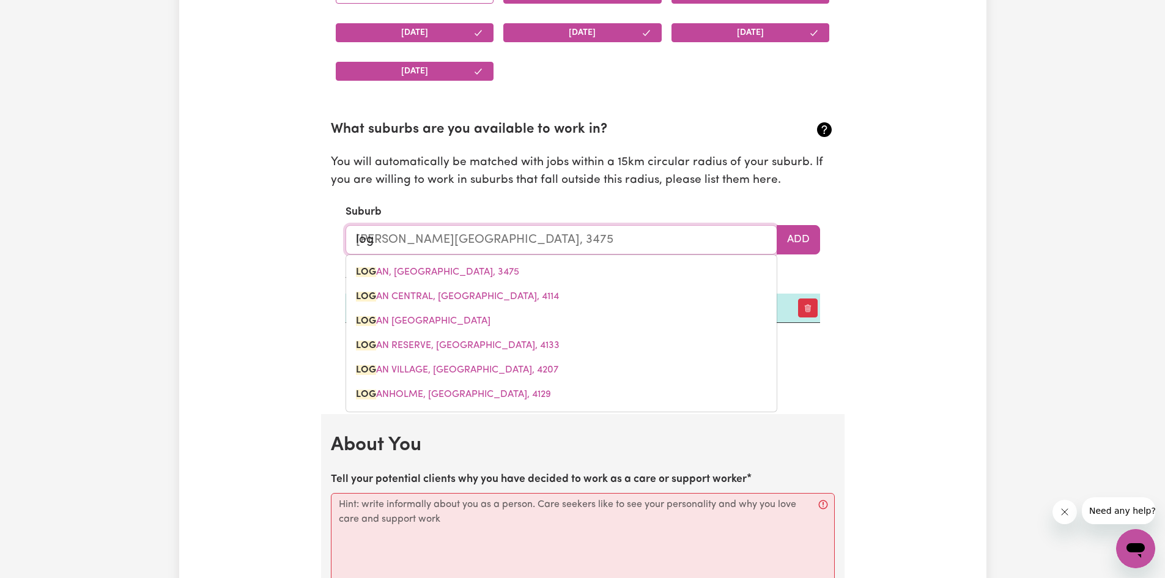
type input "logo"
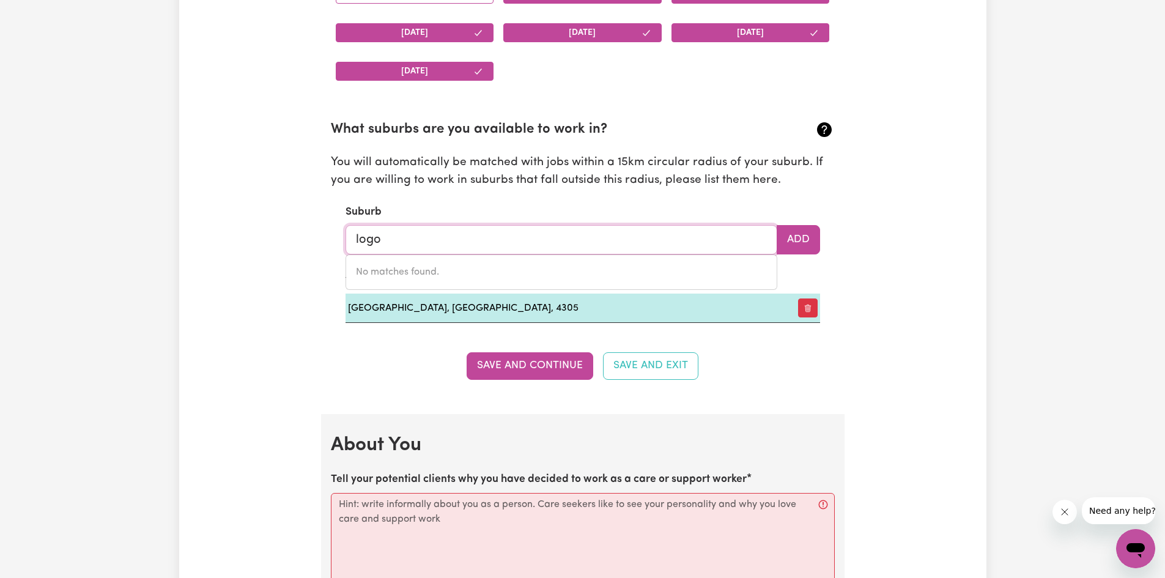
type input "log"
type input "[PERSON_NAME][GEOGRAPHIC_DATA], 3475"
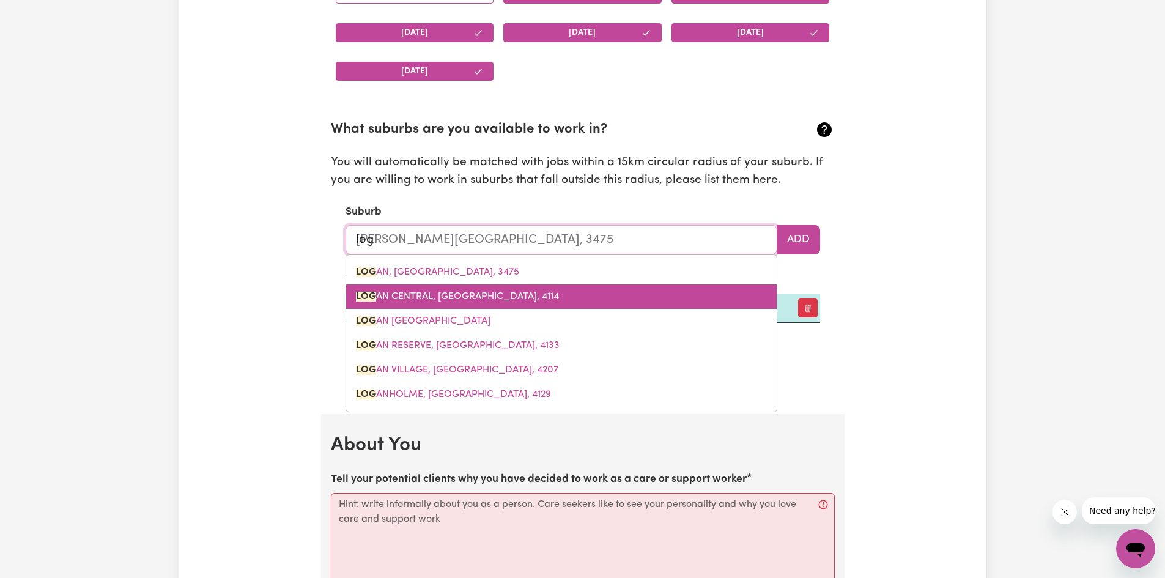
click at [463, 298] on span "[GEOGRAPHIC_DATA]" at bounding box center [457, 297] width 203 height 10
type input "[PERSON_NAME][GEOGRAPHIC_DATA], [GEOGRAPHIC_DATA], 4114"
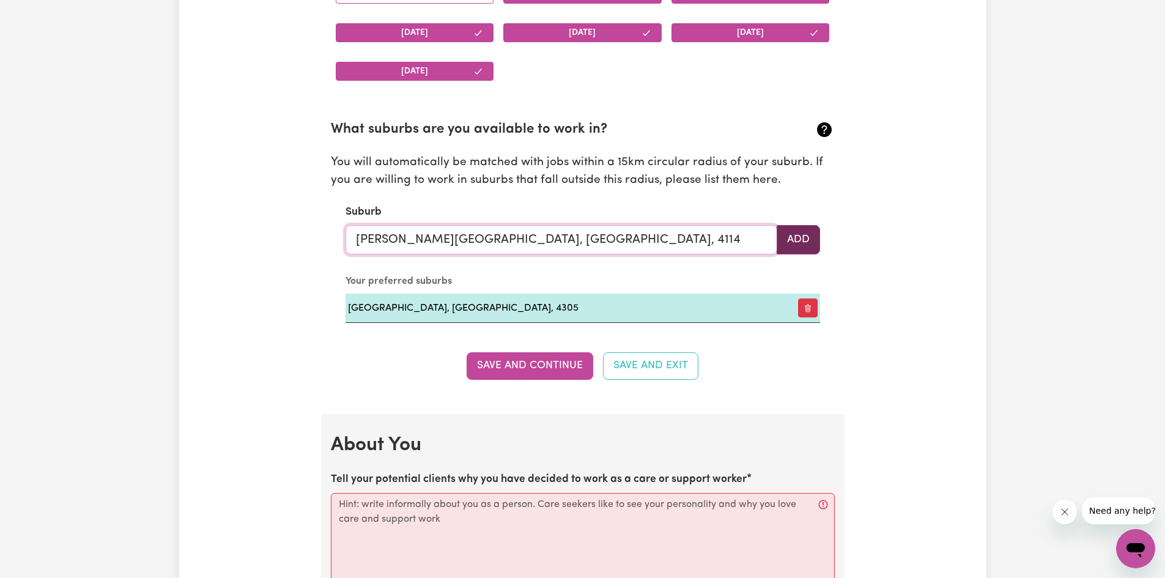
type input "[PERSON_NAME][GEOGRAPHIC_DATA], [GEOGRAPHIC_DATA], 4114"
click at [810, 248] on button "Add" at bounding box center [798, 239] width 43 height 29
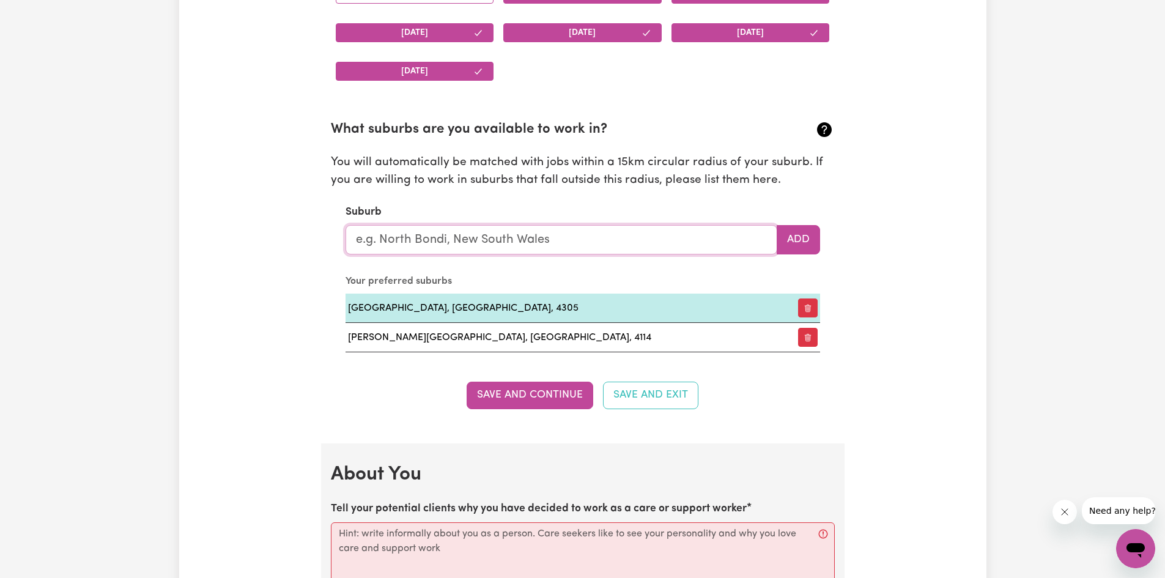
click at [569, 247] on input "text" at bounding box center [561, 239] width 432 height 29
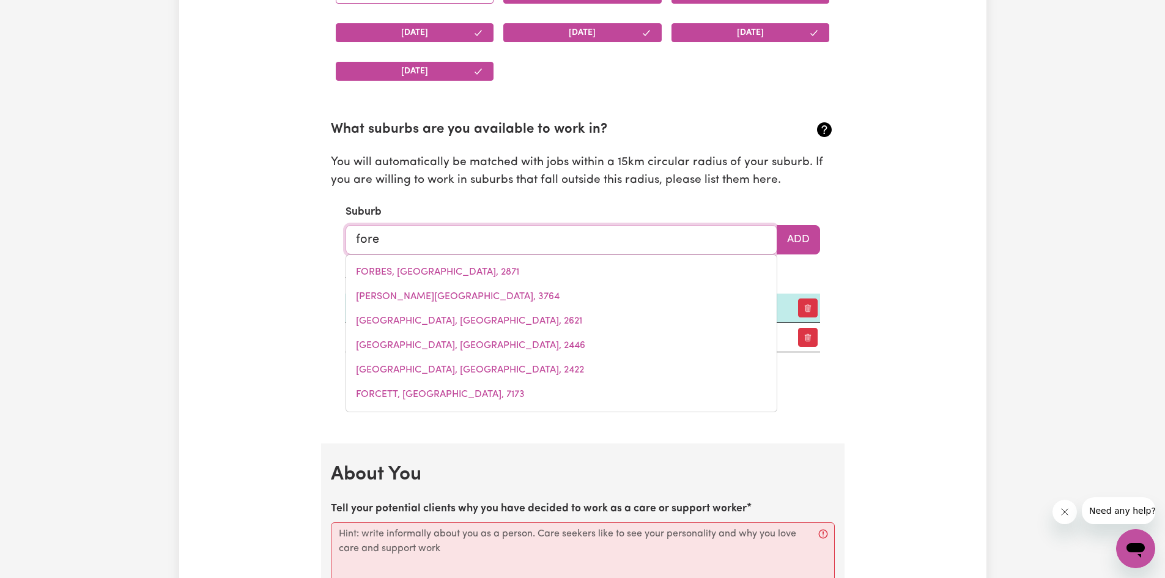
type input "fores"
type input "foresHORES, [GEOGRAPHIC_DATA], 4678"
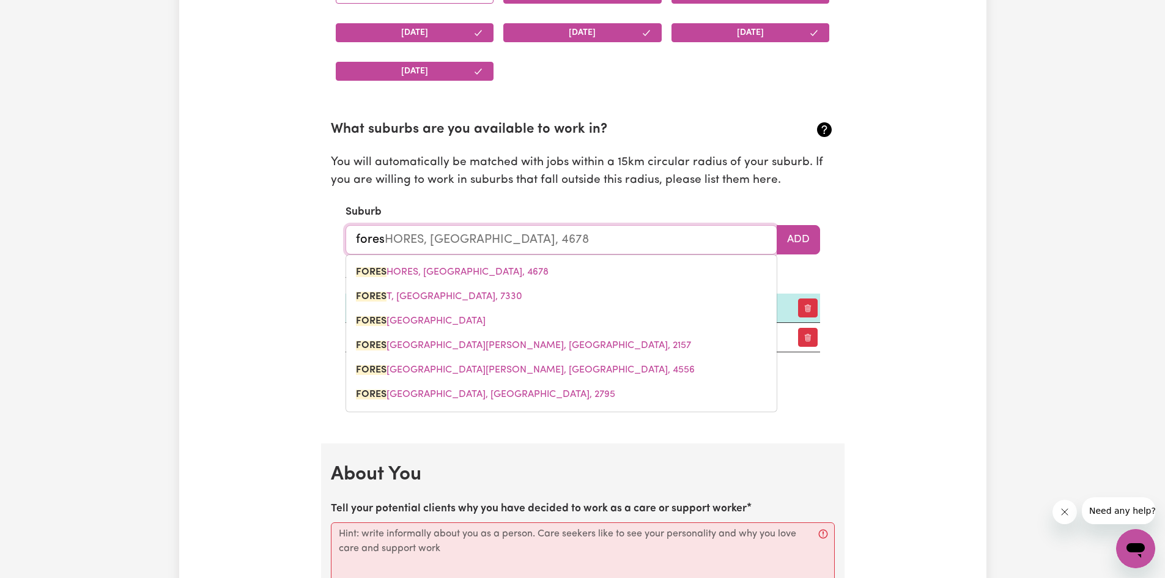
type input "forest"
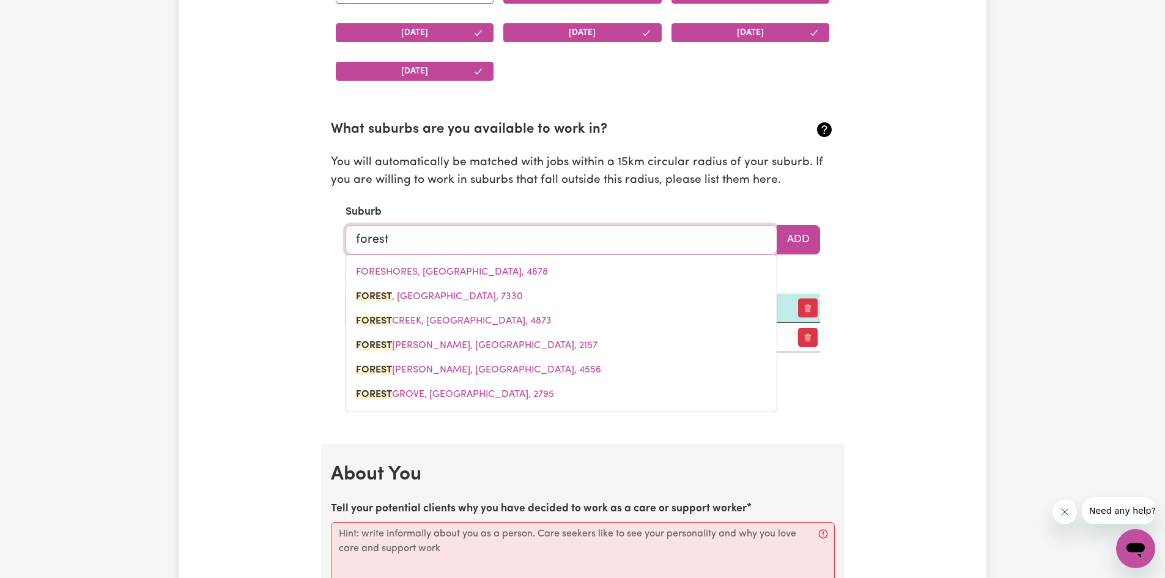
type input "forest, [GEOGRAPHIC_DATA], 7330"
type input "forestl"
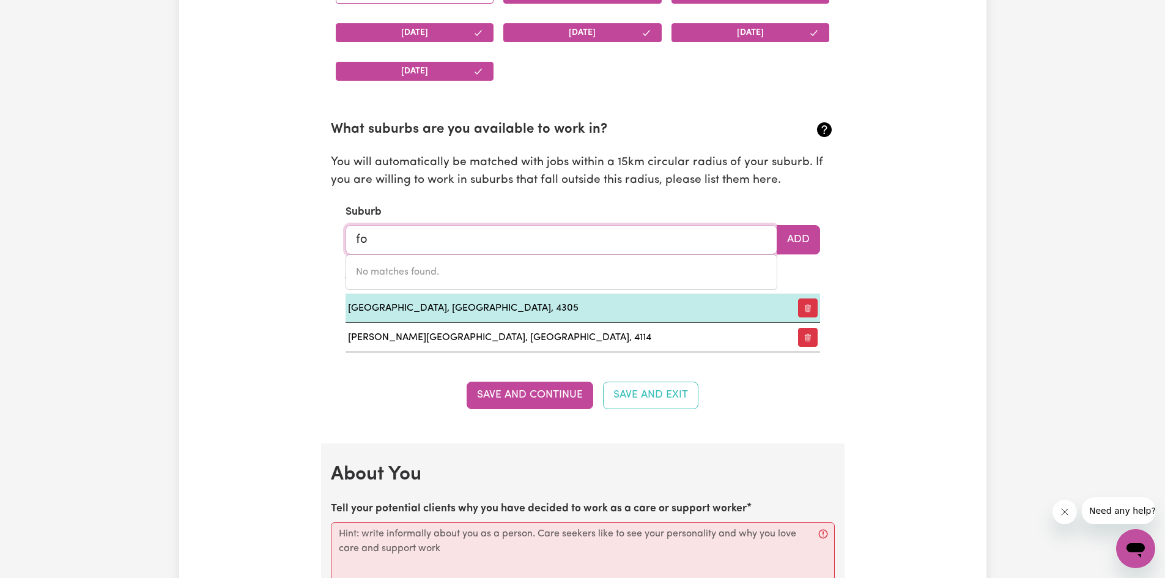
type input "f"
type input "ric"
type input "ricH AVON, [GEOGRAPHIC_DATA], 3480"
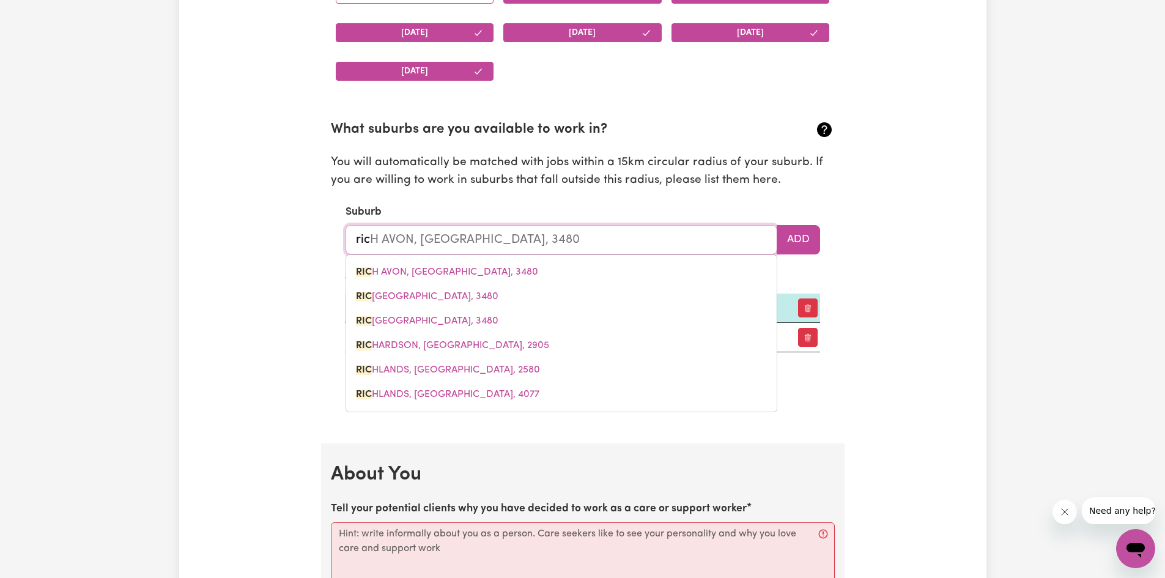
type input "rich"
type input "rich AVON, [GEOGRAPHIC_DATA], 3480"
type input "richl"
type input "richlANDS, [GEOGRAPHIC_DATA], 2580"
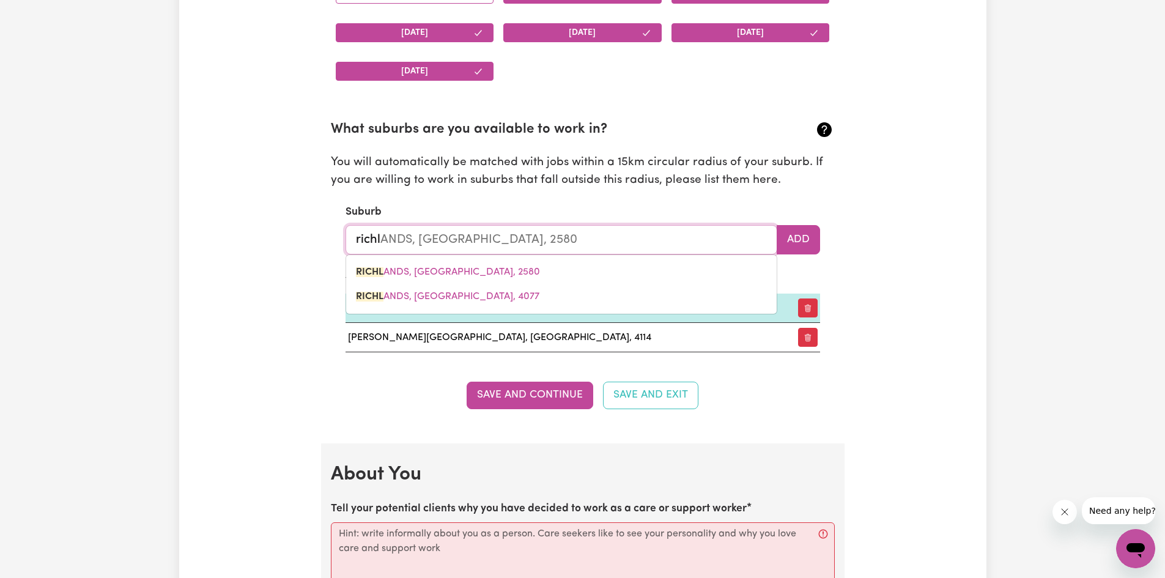
type input "richla"
type input "richlaNDS, [GEOGRAPHIC_DATA], 2580"
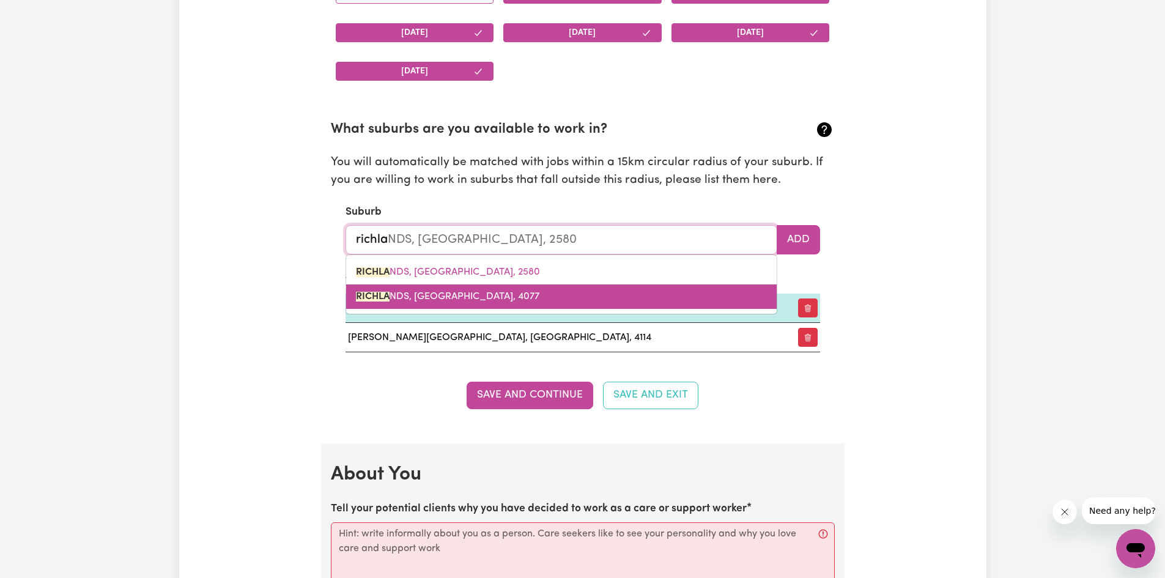
click at [452, 301] on span "RICHLA NDS, [GEOGRAPHIC_DATA], 4077" at bounding box center [447, 297] width 183 height 10
type input "[GEOGRAPHIC_DATA], [GEOGRAPHIC_DATA], 4077"
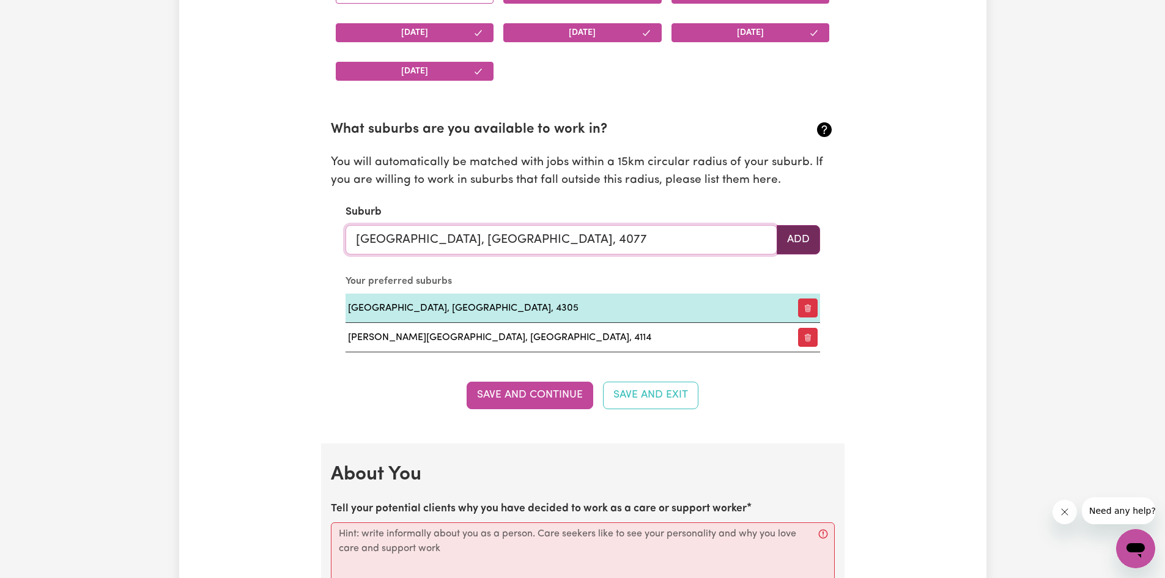
type input "[GEOGRAPHIC_DATA], [GEOGRAPHIC_DATA], 4077"
click at [808, 247] on button "Add" at bounding box center [798, 239] width 43 height 29
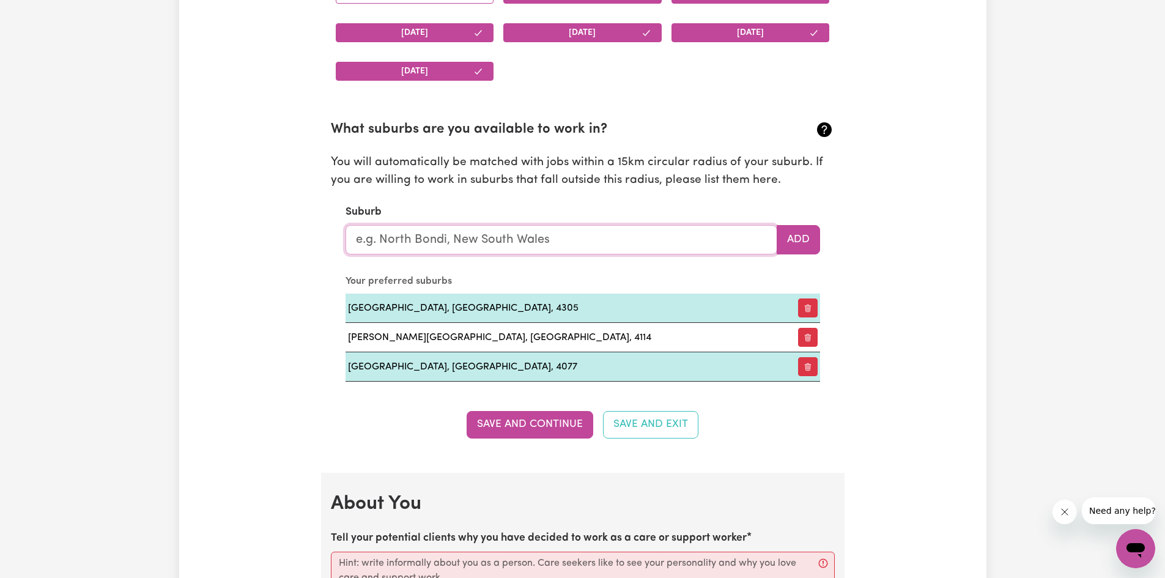
click at [562, 240] on input "text" at bounding box center [561, 239] width 432 height 29
type input "spr"
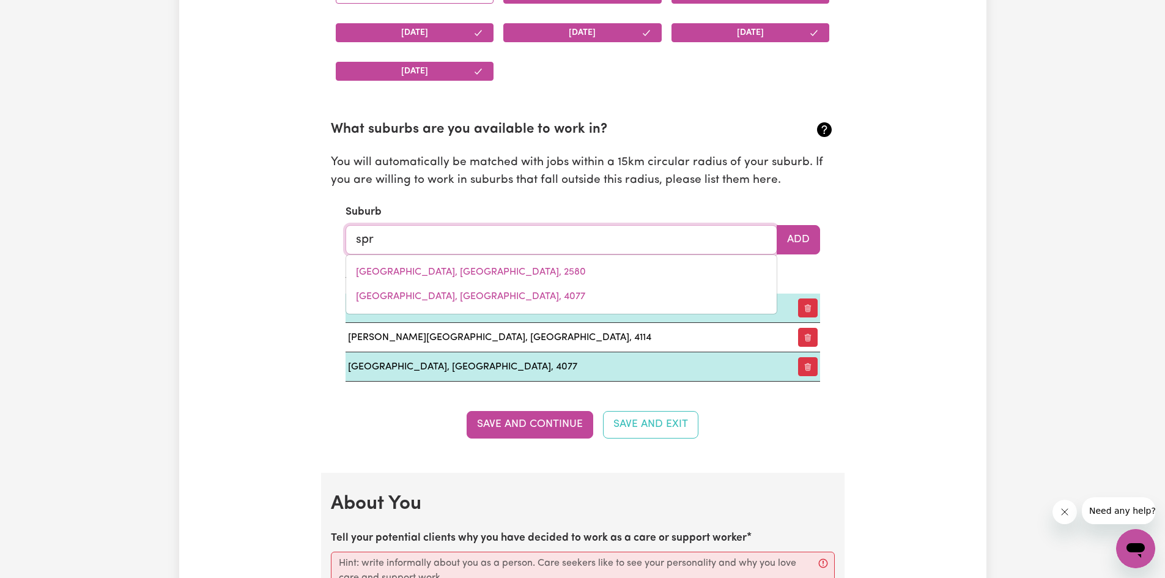
type input "[PERSON_NAME], [GEOGRAPHIC_DATA], 4825"
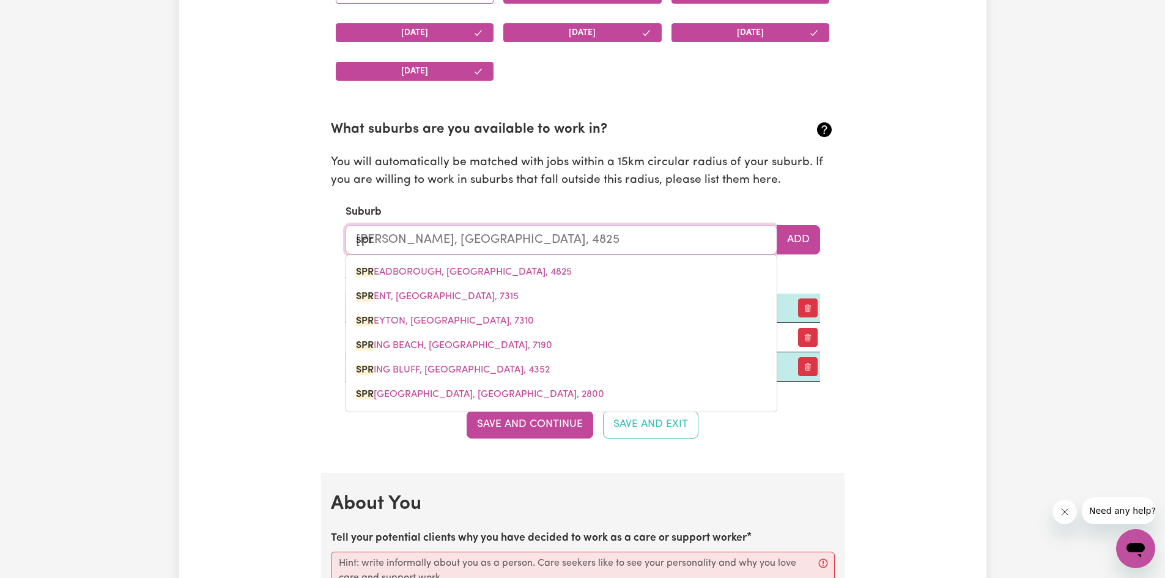
type input "spri"
type input "[GEOGRAPHIC_DATA], [GEOGRAPHIC_DATA], 7190"
type input "sprin"
type input "[GEOGRAPHIC_DATA], [GEOGRAPHIC_DATA], 7190"
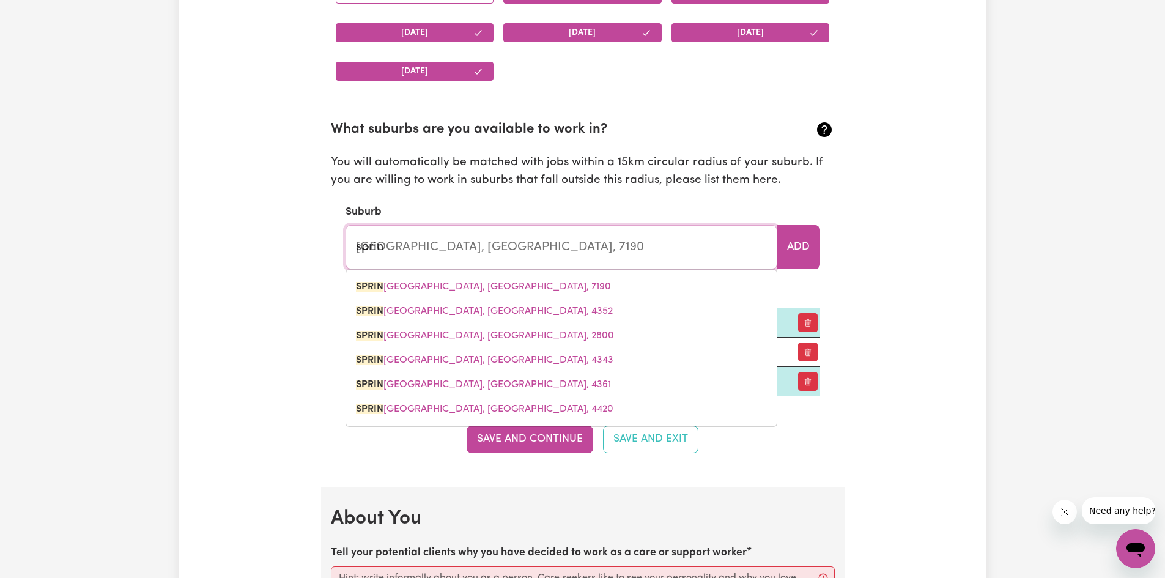
type input "spring"
type input "[GEOGRAPHIC_DATA], [GEOGRAPHIC_DATA], 7190"
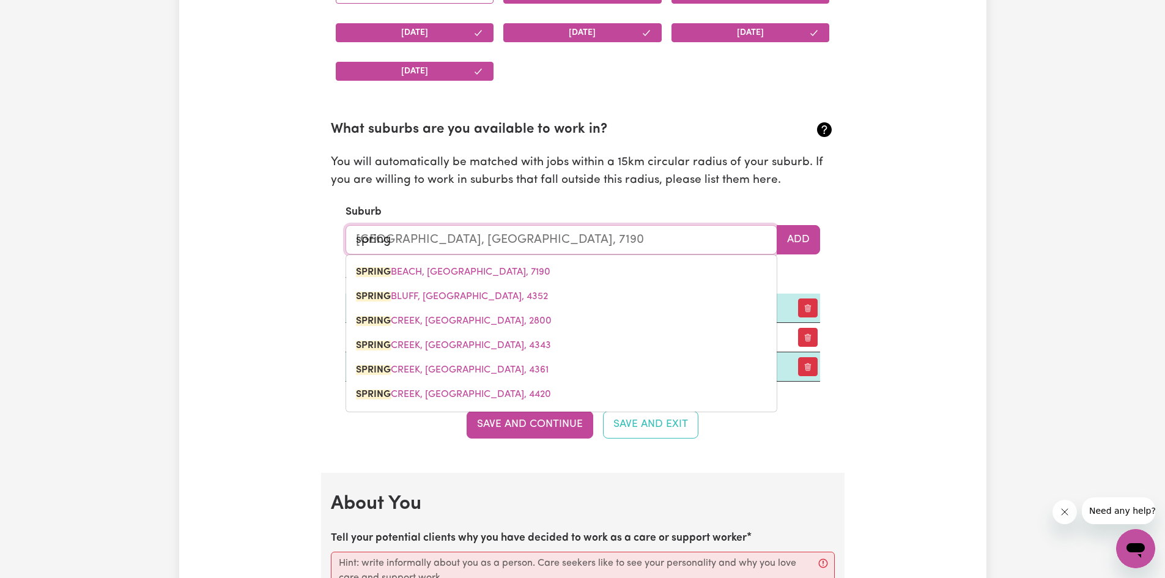
type input "springf"
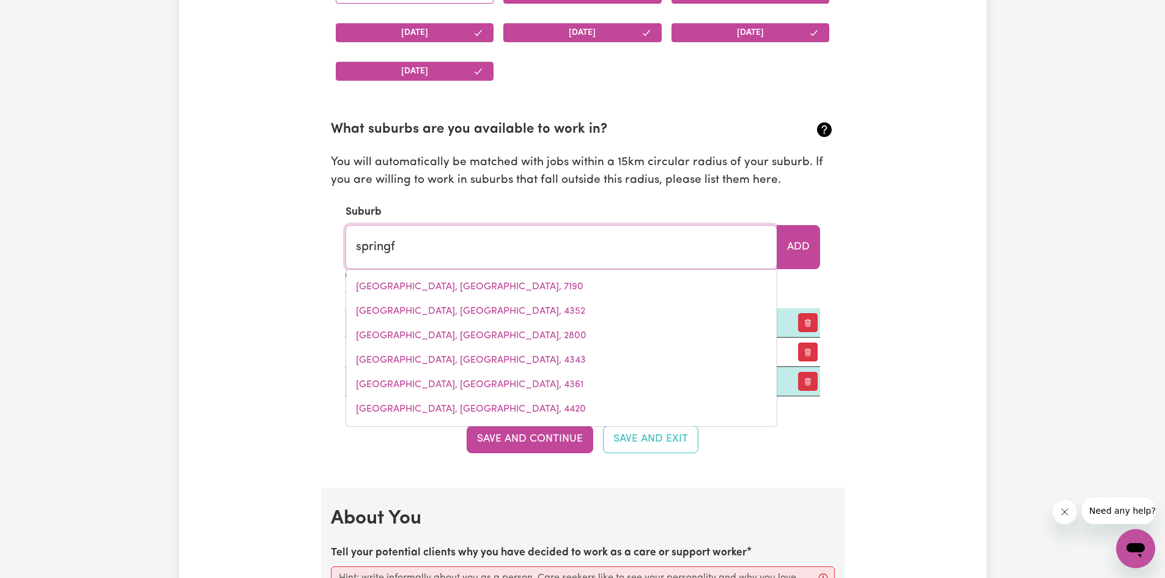
type input "springfIELD, [GEOGRAPHIC_DATA], 2250"
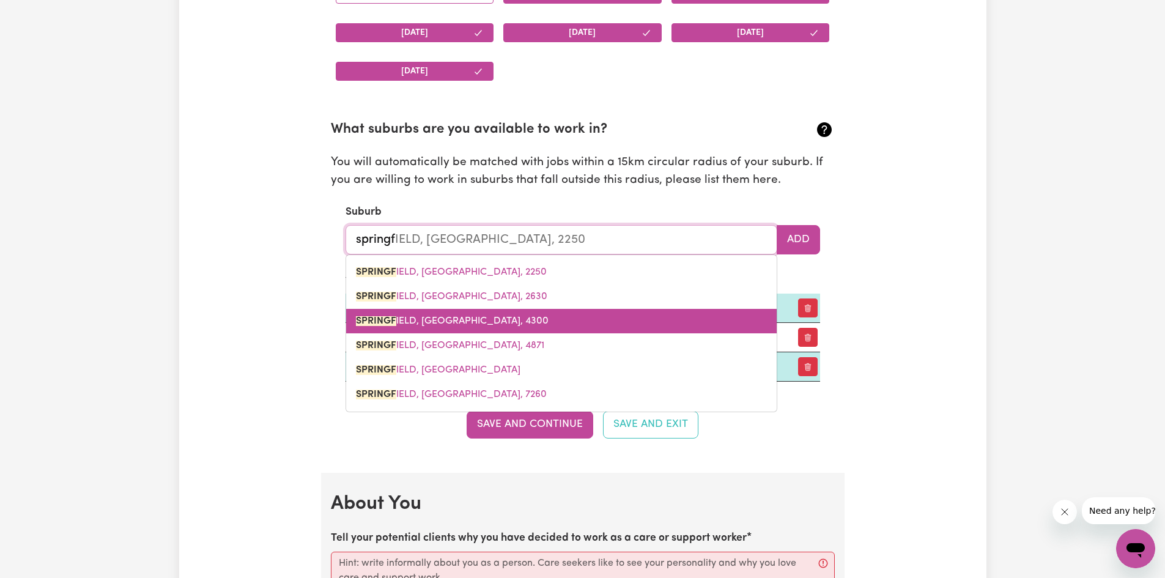
click at [430, 319] on span "SPRINGF IELD, [GEOGRAPHIC_DATA], 4300" at bounding box center [452, 321] width 193 height 10
type input "[GEOGRAPHIC_DATA], [GEOGRAPHIC_DATA], 4300"
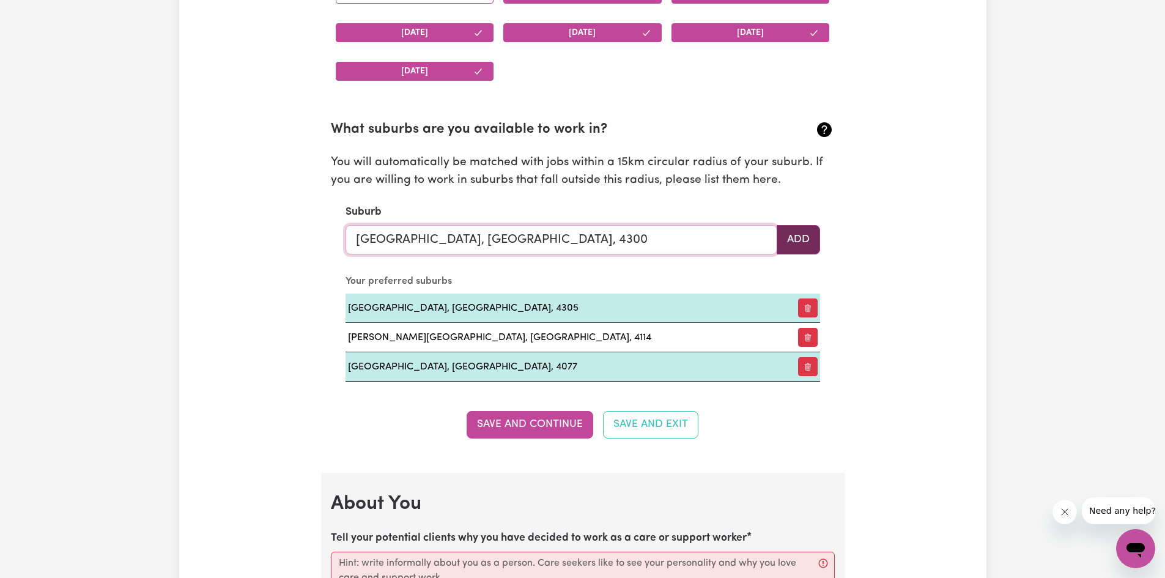
type input "[GEOGRAPHIC_DATA], [GEOGRAPHIC_DATA], 4300"
drag, startPoint x: 798, startPoint y: 242, endPoint x: 792, endPoint y: 246, distance: 6.6
click at [797, 242] on button "Add" at bounding box center [798, 239] width 43 height 29
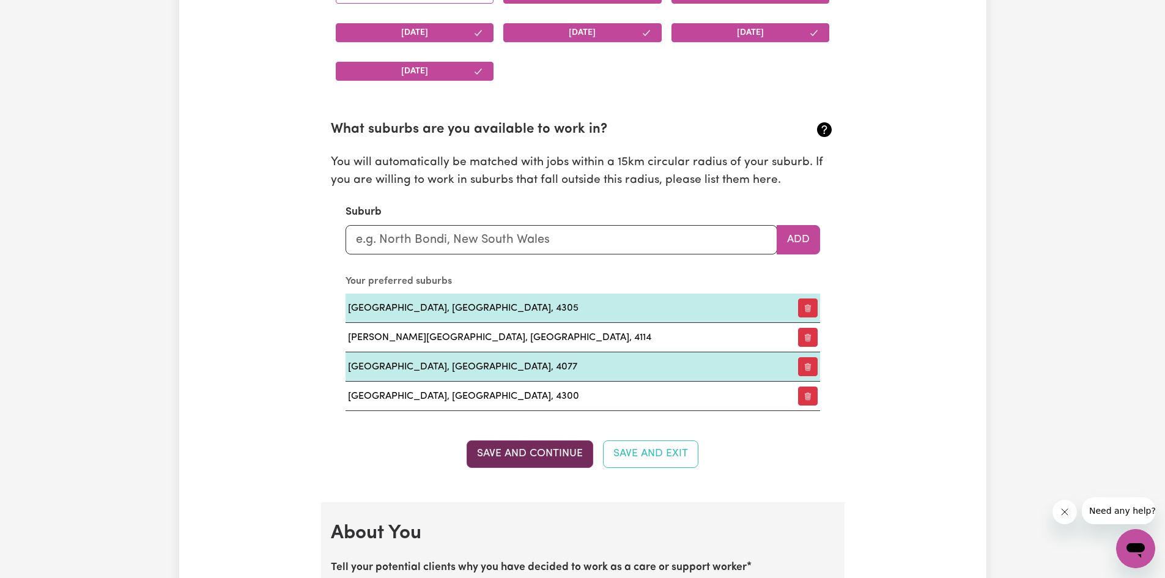
click at [536, 457] on button "Save and Continue" at bounding box center [530, 453] width 127 height 27
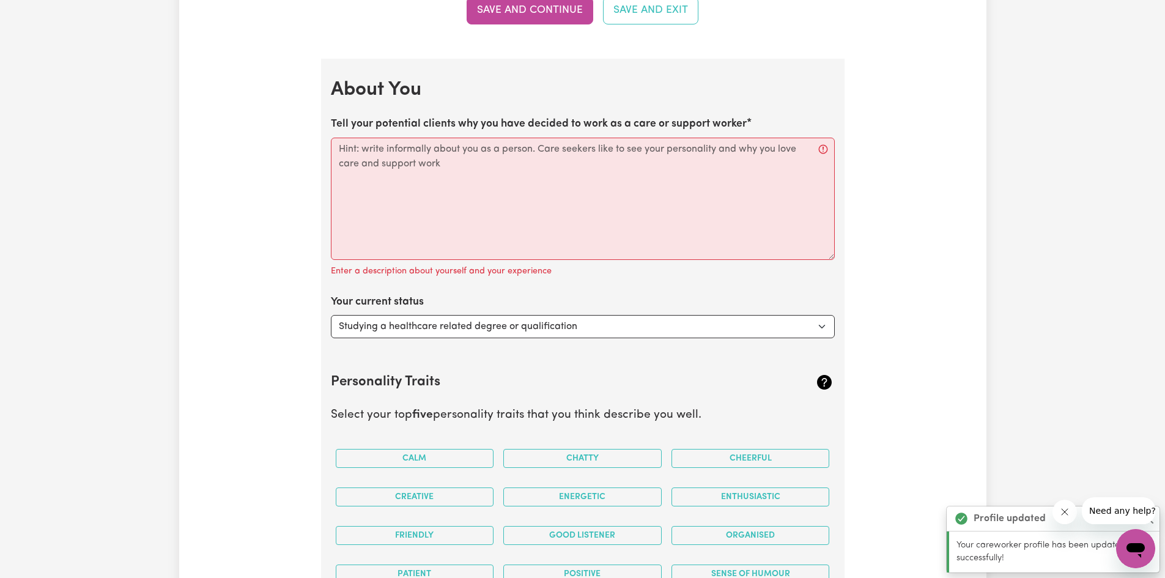
scroll to position [1708, 0]
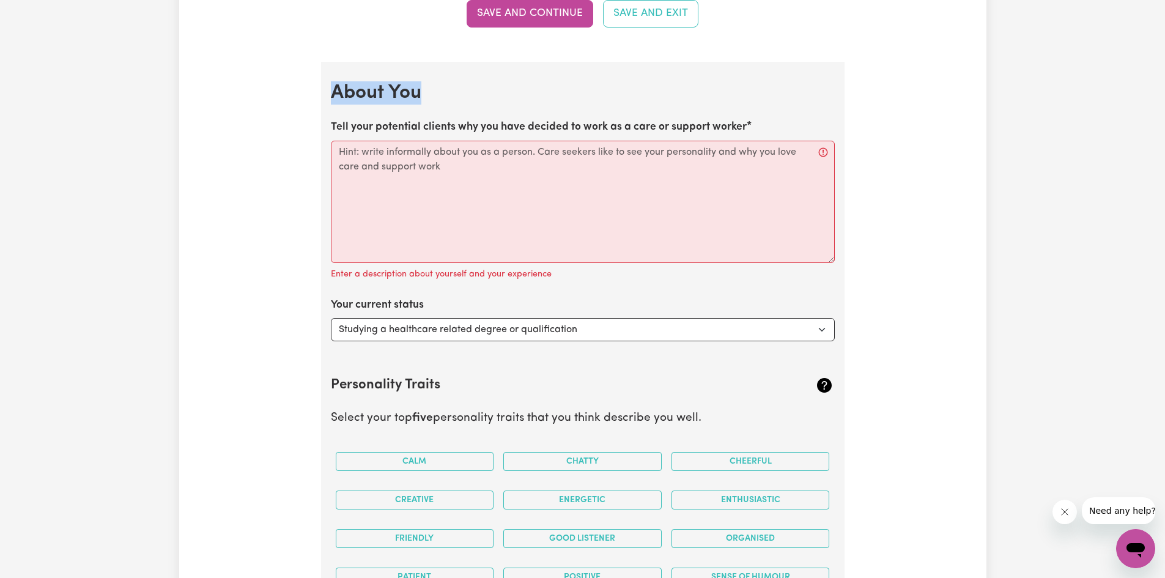
drag, startPoint x: 323, startPoint y: 90, endPoint x: 517, endPoint y: 177, distance: 212.4
copy h2 "About You"
click at [340, 154] on textarea "Tell your potential clients why you have decided to work as a care or support w…" at bounding box center [583, 202] width 504 height 122
paste textarea "I chose to become a support worker because I’m passionate about helping people …"
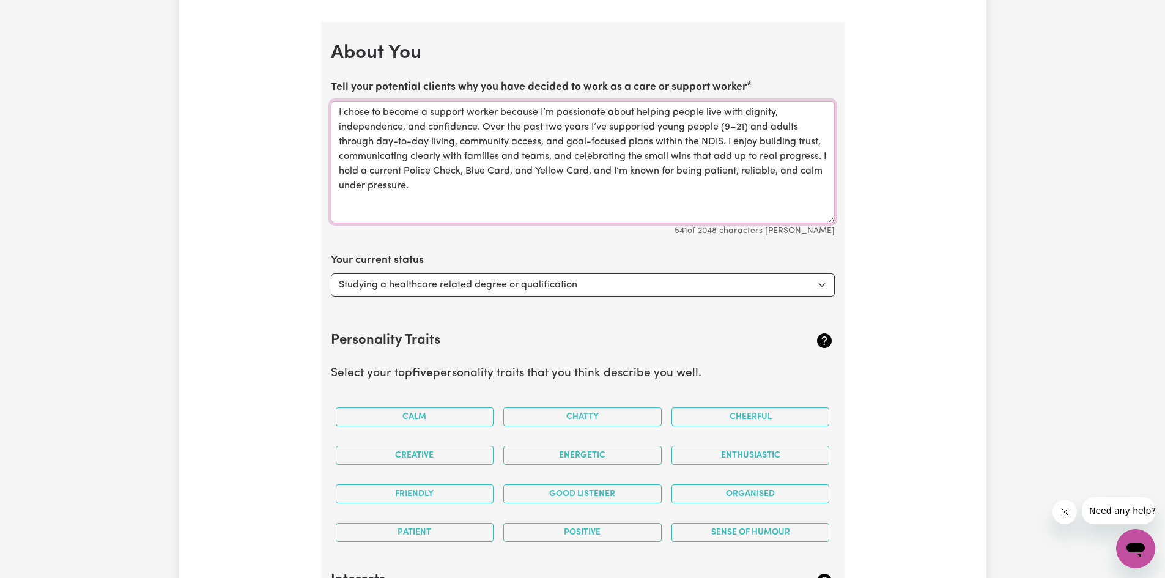
scroll to position [1769, 0]
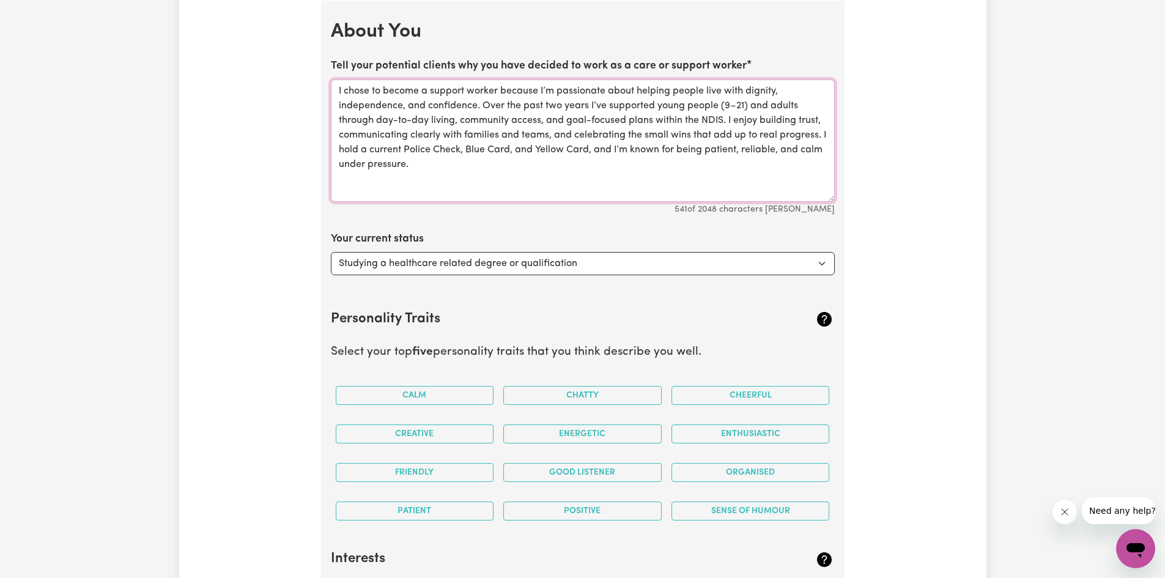
type textarea "I chose to become a support worker because I’m passionate about helping people …"
click at [824, 257] on select "Select... Studying a healthcare related degree or qualification Studying a non-…" at bounding box center [583, 263] width 504 height 23
click at [821, 262] on select "Select... Studying a healthcare related degree or qualification Studying a non-…" at bounding box center [583, 263] width 504 height 23
select select "Looking for extra work to fill my week and/or weekends"
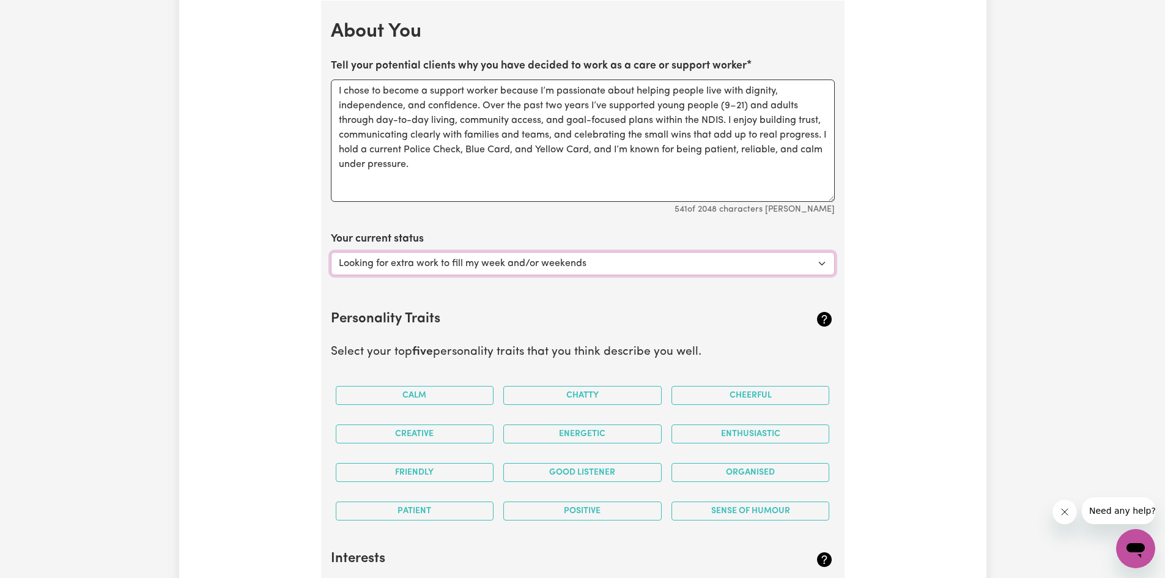
click at [331, 252] on select "Select... Studying a healthcare related degree or qualification Studying a non-…" at bounding box center [583, 263] width 504 height 23
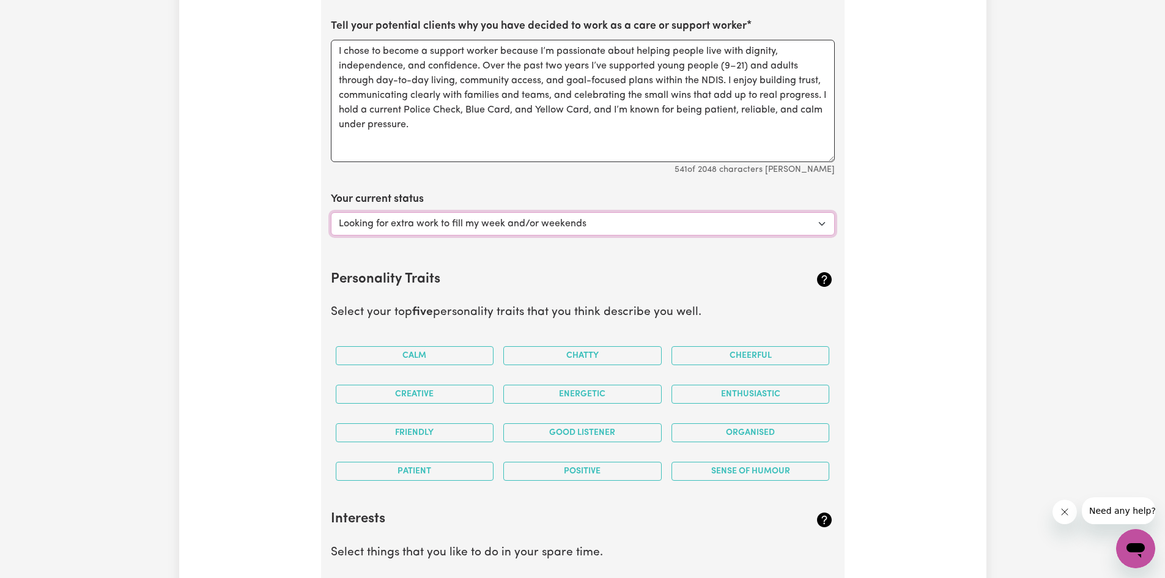
scroll to position [1891, 0]
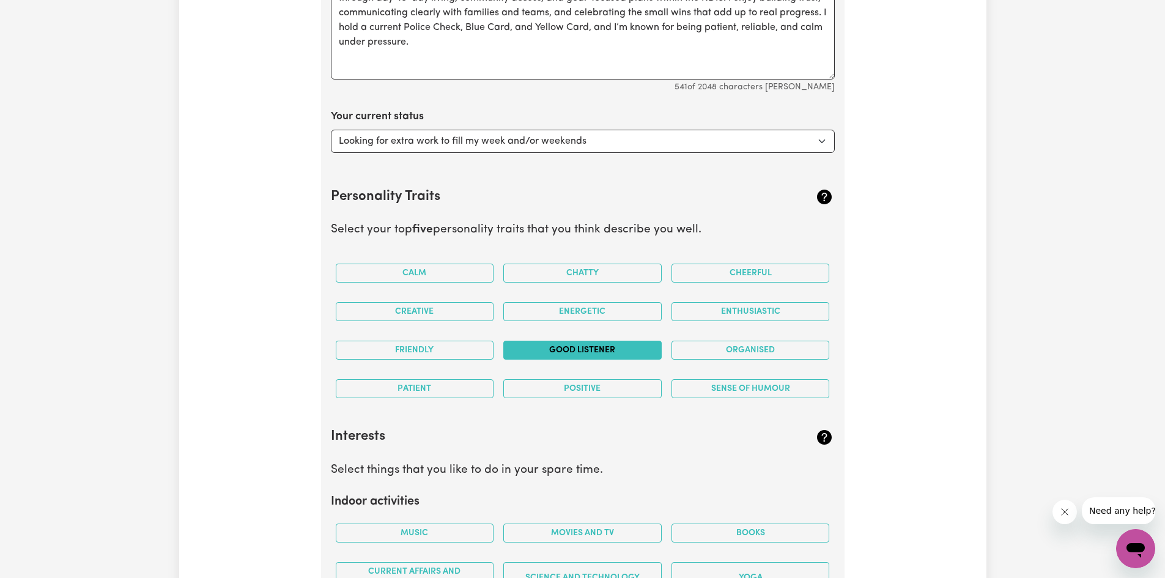
click at [621, 353] on button "Good Listener" at bounding box center [582, 350] width 158 height 19
click at [691, 349] on button "Organised" at bounding box center [750, 350] width 158 height 19
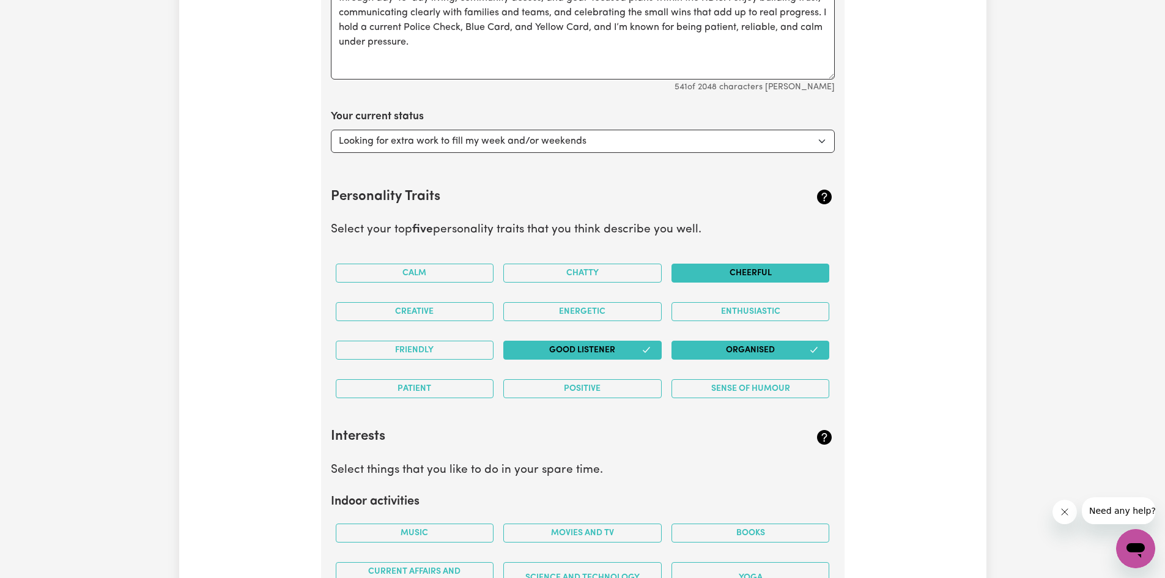
click at [709, 273] on button "Cheerful" at bounding box center [750, 273] width 158 height 19
click at [713, 390] on button "Sense of Humour" at bounding box center [750, 388] width 158 height 19
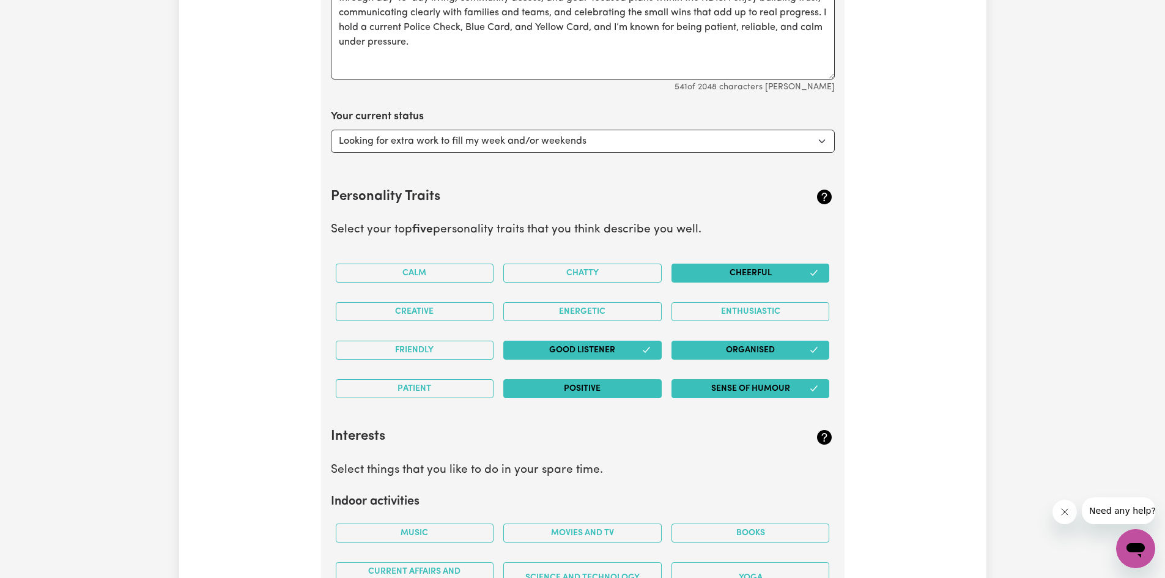
click at [624, 391] on button "Positive" at bounding box center [582, 388] width 158 height 19
click at [435, 349] on button "Friendly" at bounding box center [415, 350] width 158 height 19
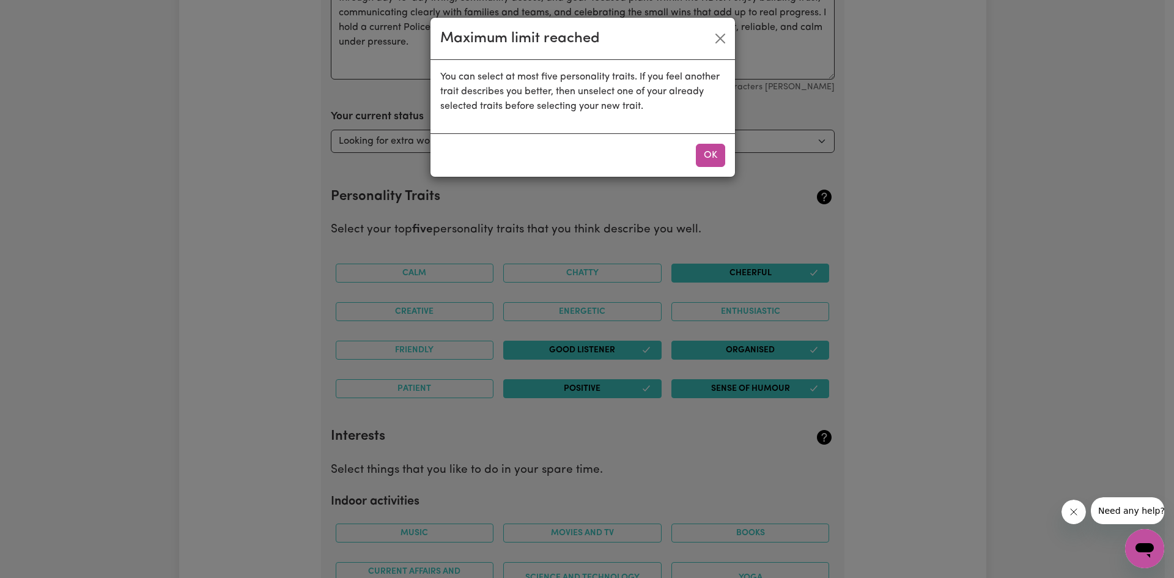
click at [703, 157] on button "OK" at bounding box center [710, 155] width 29 height 23
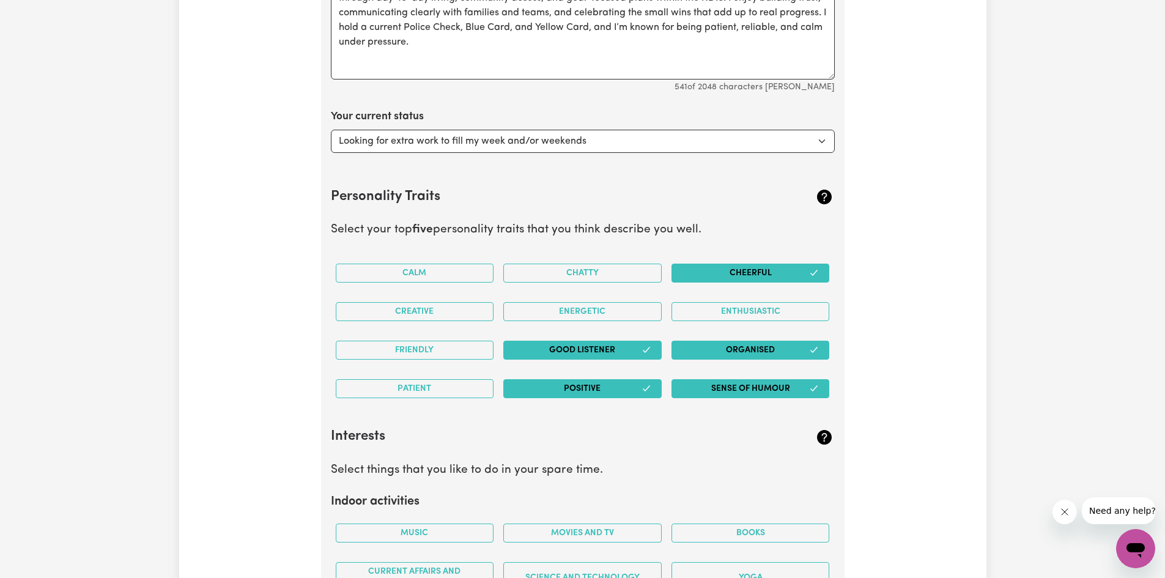
click at [698, 387] on button "Sense of Humour" at bounding box center [750, 388] width 158 height 19
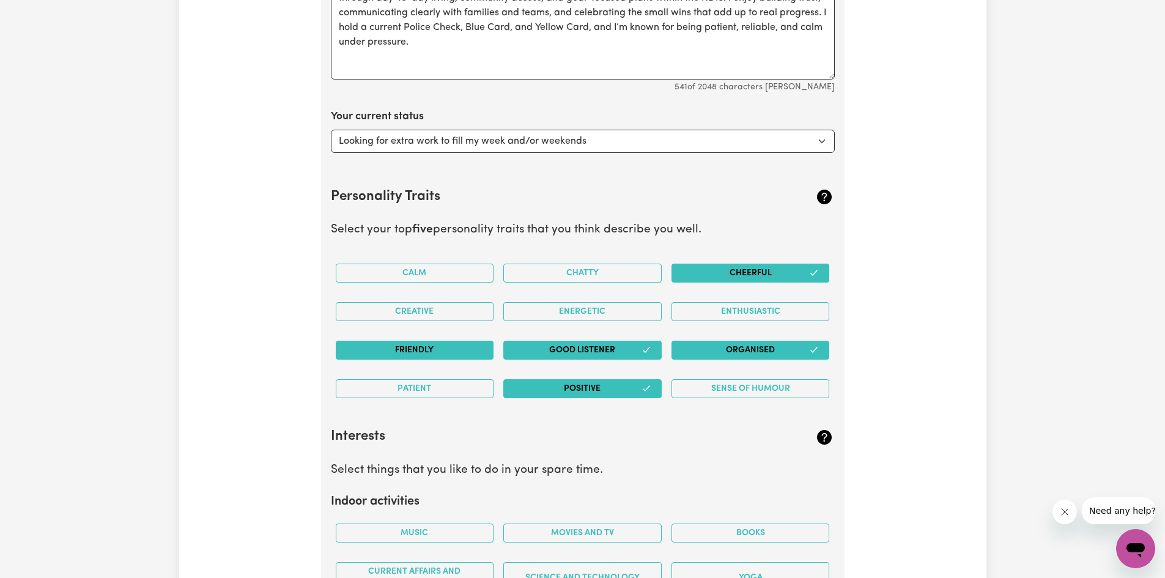
click at [417, 345] on button "Friendly" at bounding box center [415, 350] width 158 height 19
click at [709, 391] on button "Sense of Humour" at bounding box center [750, 388] width 158 height 19
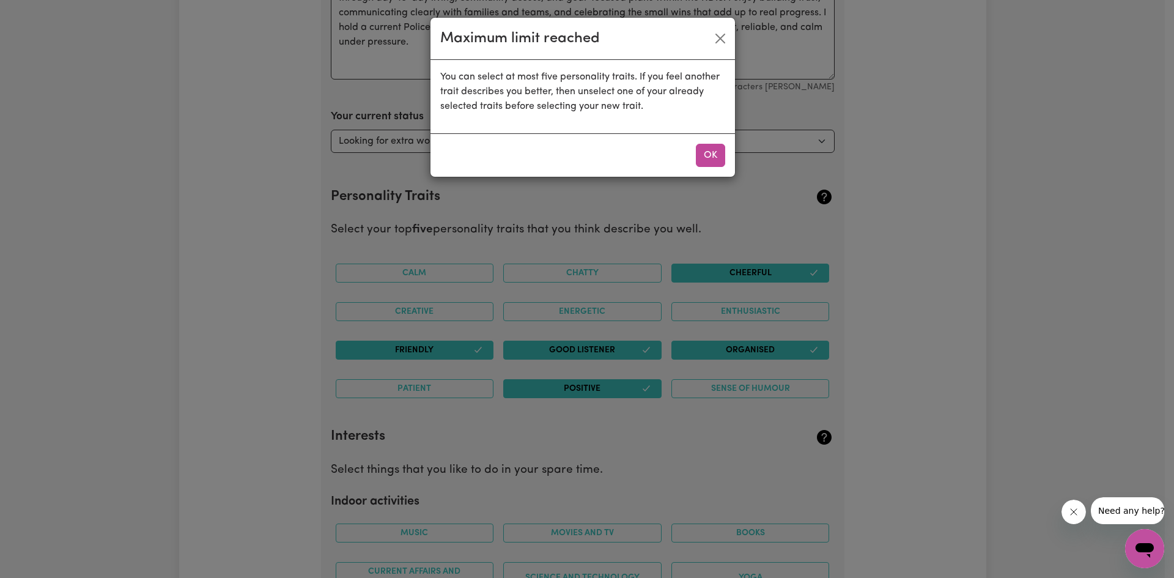
click at [717, 160] on button "OK" at bounding box center [710, 155] width 29 height 23
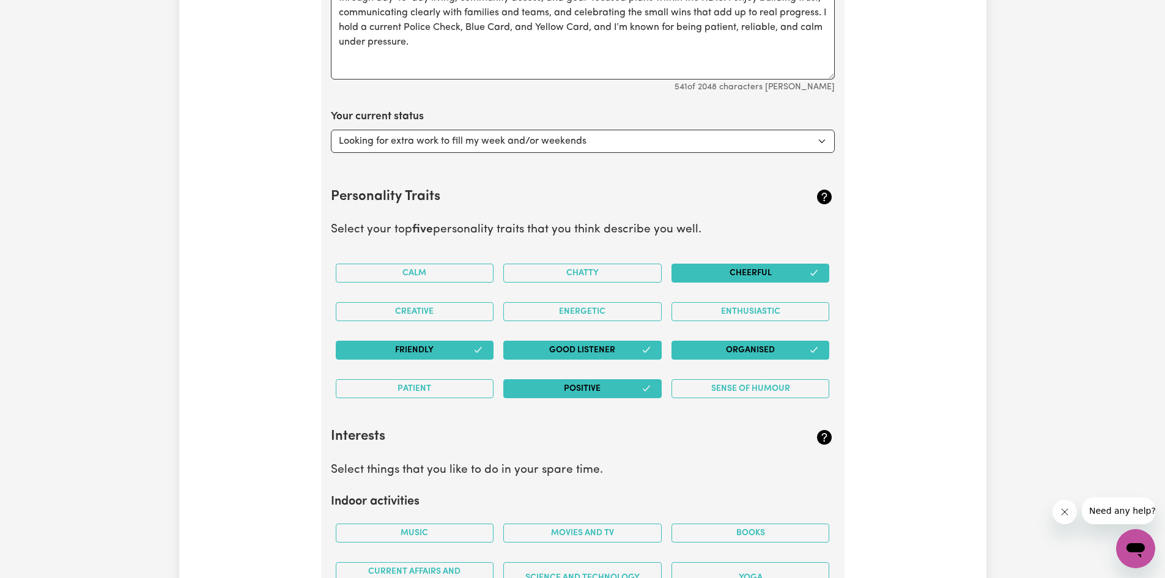
click at [807, 273] on button "Cheerful" at bounding box center [750, 273] width 158 height 19
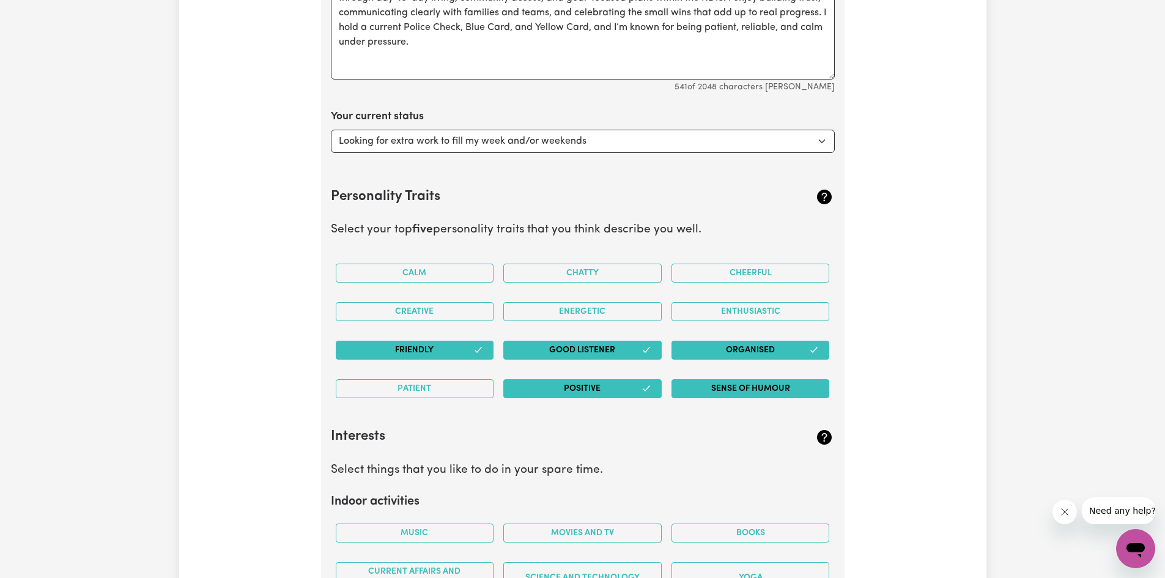
click at [758, 391] on button "Sense of Humour" at bounding box center [750, 388] width 158 height 19
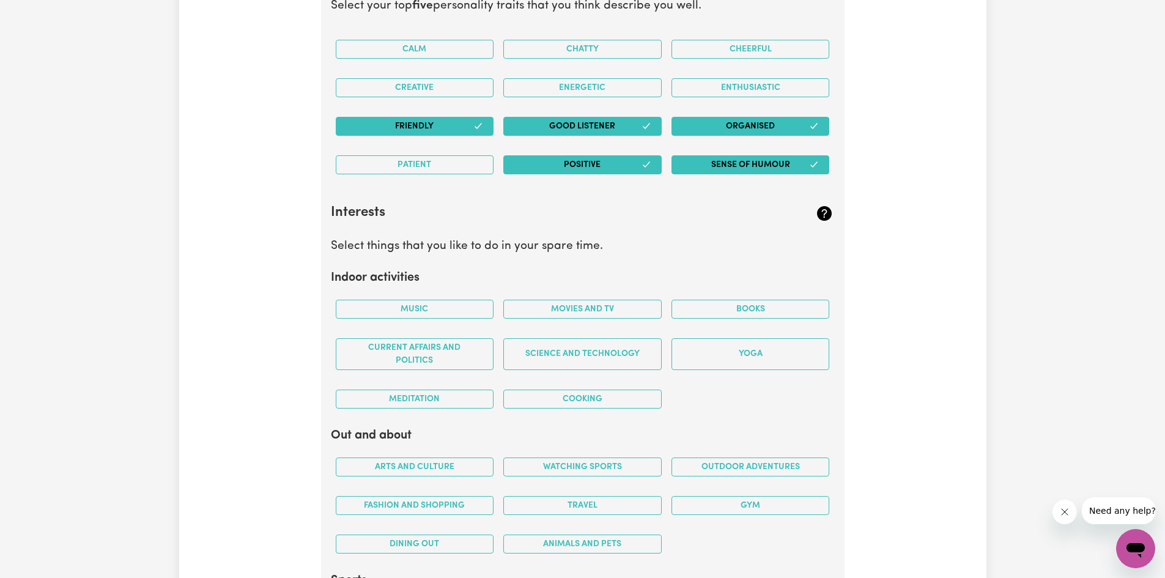
scroll to position [2136, 0]
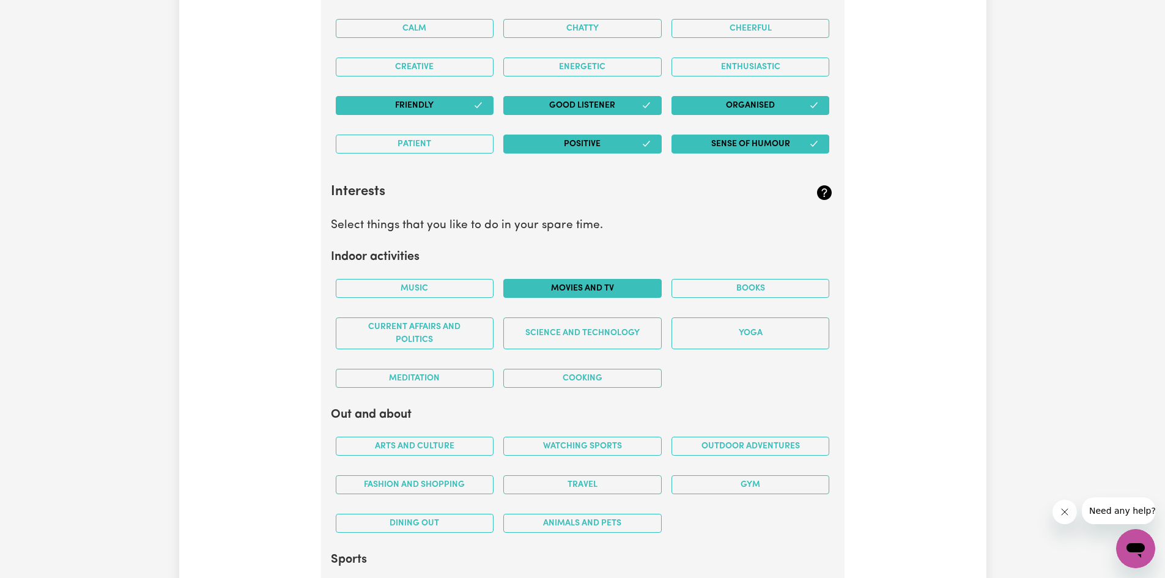
click at [563, 291] on button "Movies and TV" at bounding box center [582, 288] width 158 height 19
click at [699, 282] on button "Books" at bounding box center [750, 288] width 158 height 19
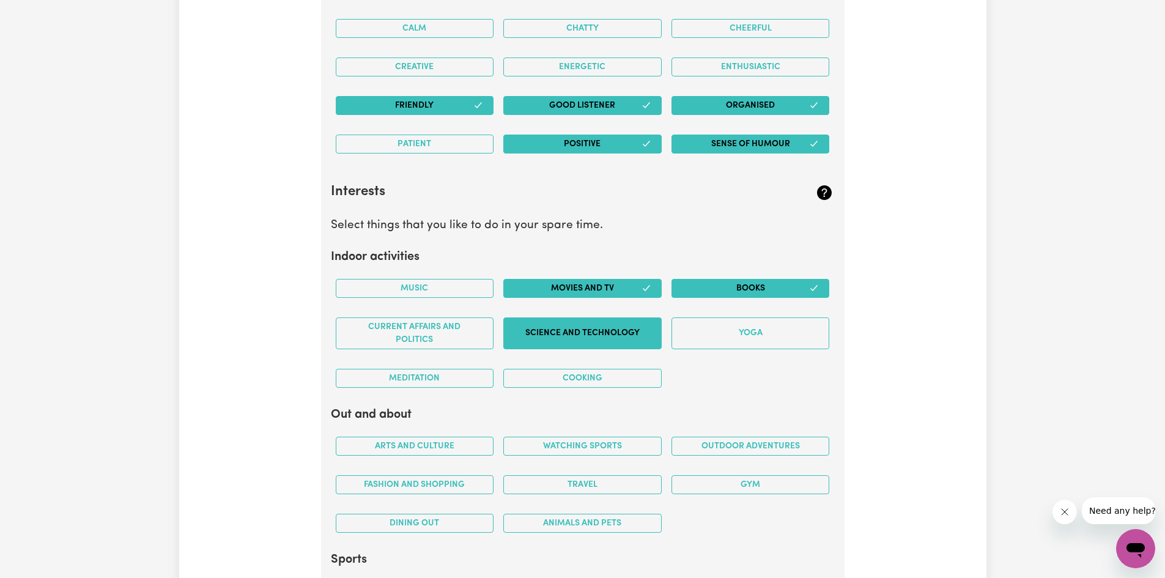
click at [633, 336] on button "Science and Technology" at bounding box center [582, 333] width 158 height 32
click at [558, 378] on button "Cooking" at bounding box center [582, 378] width 158 height 19
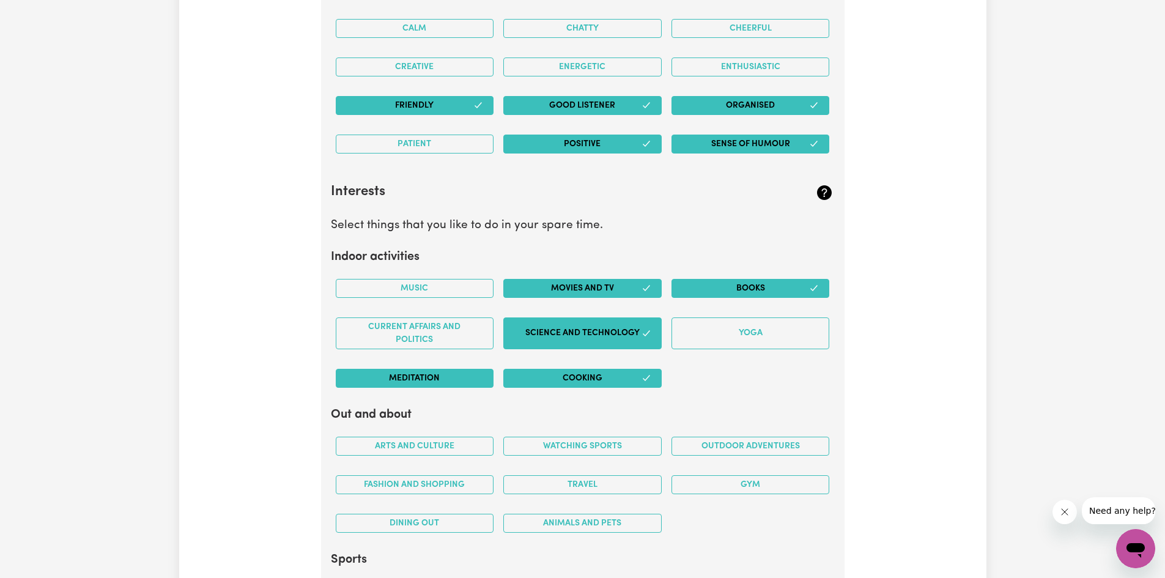
click at [465, 384] on button "Meditation" at bounding box center [415, 378] width 158 height 19
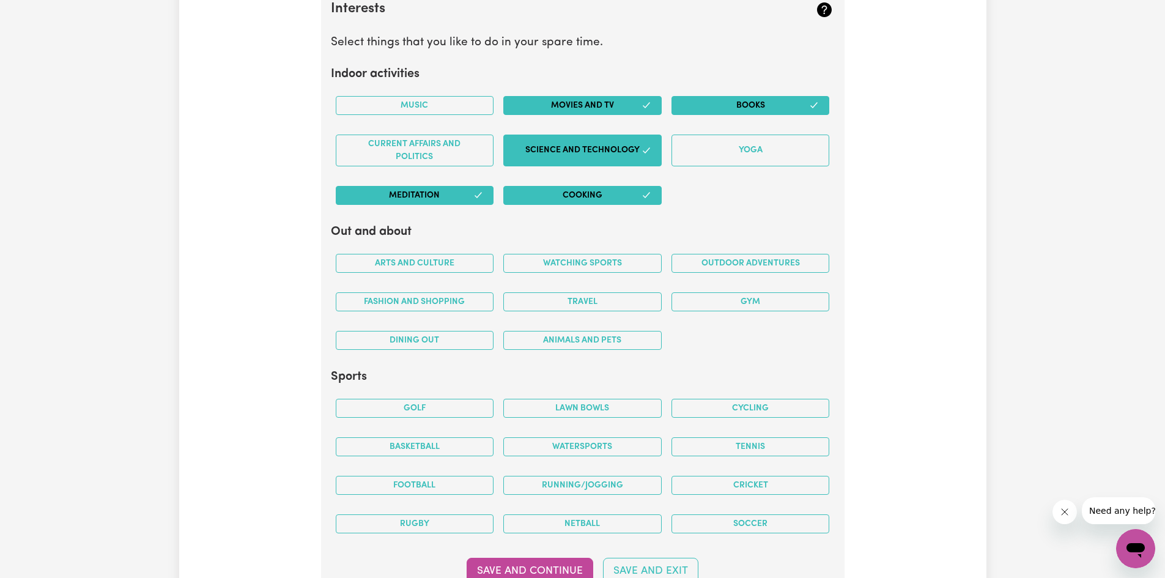
scroll to position [2319, 0]
click at [556, 305] on button "Travel" at bounding box center [582, 301] width 158 height 19
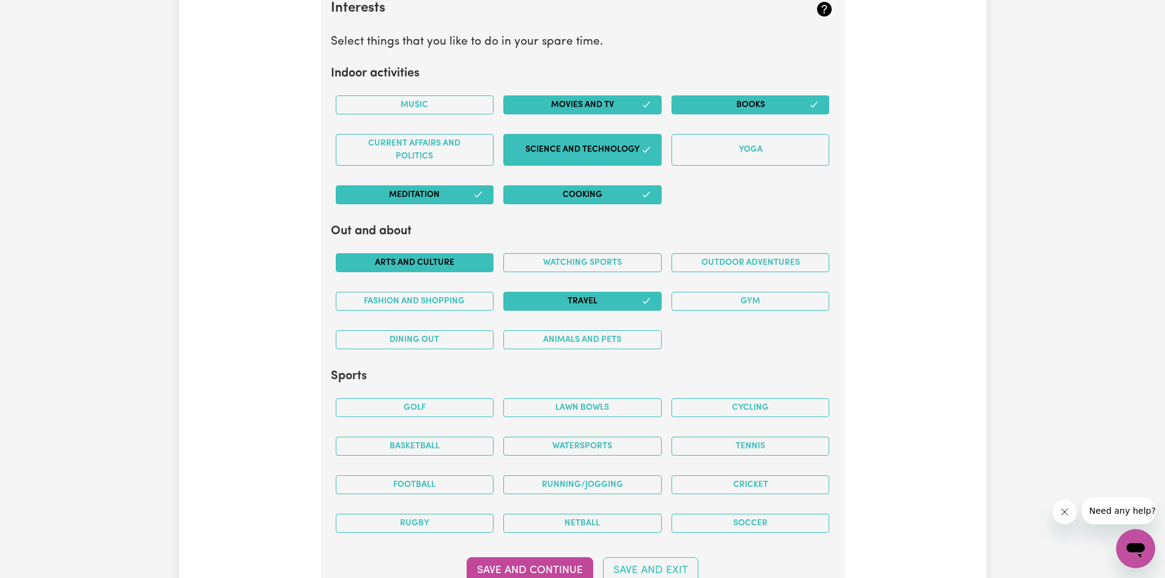
click at [460, 271] on button "Arts and Culture" at bounding box center [415, 262] width 158 height 19
click at [619, 259] on button "Watching sports" at bounding box center [582, 262] width 158 height 19
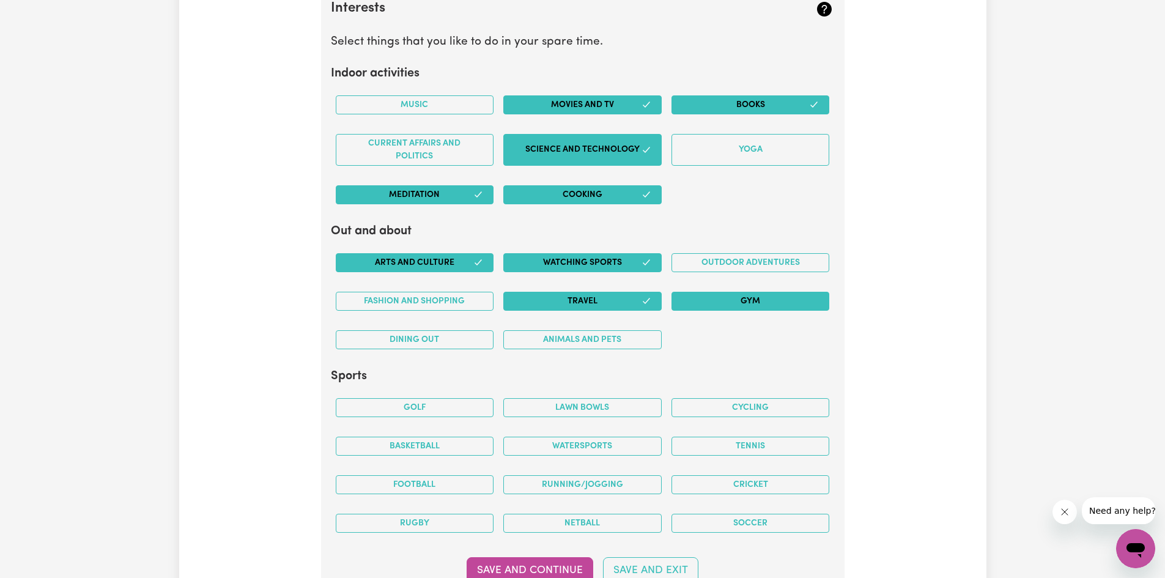
click at [695, 295] on button "Gym" at bounding box center [750, 301] width 158 height 19
click at [446, 306] on button "Fashion and shopping" at bounding box center [415, 301] width 158 height 19
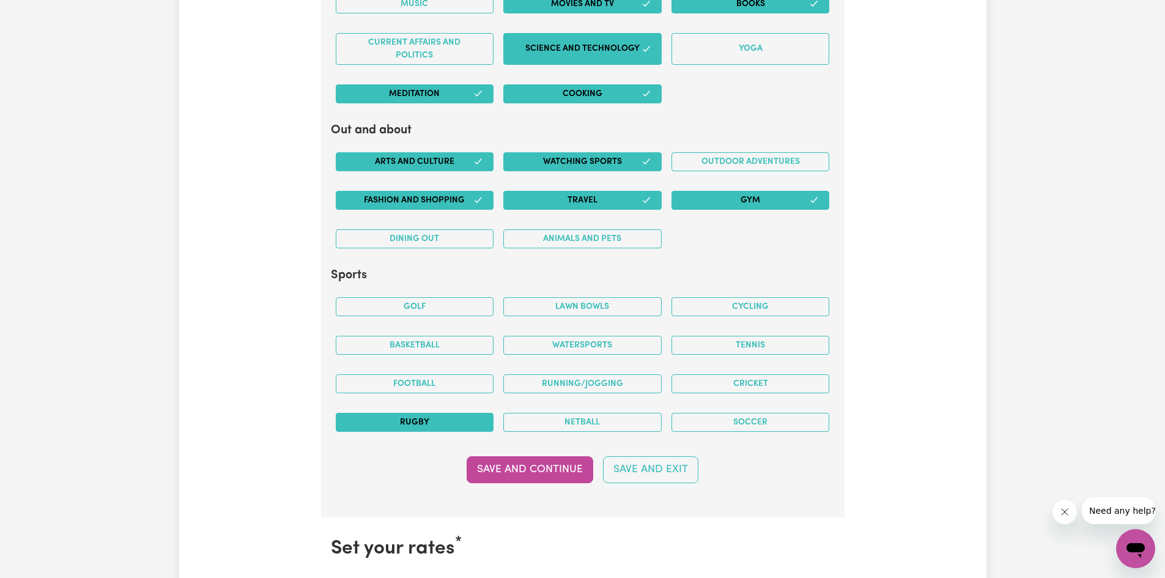
scroll to position [2442, 0]
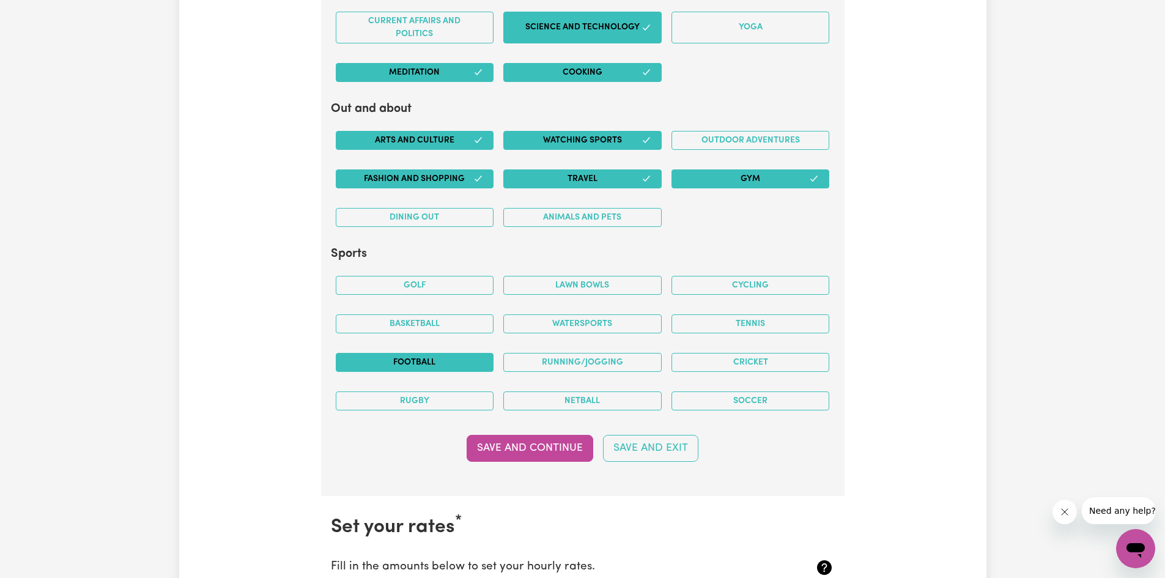
click at [445, 365] on button "Football" at bounding box center [415, 362] width 158 height 19
click at [744, 399] on button "Soccer" at bounding box center [750, 400] width 158 height 19
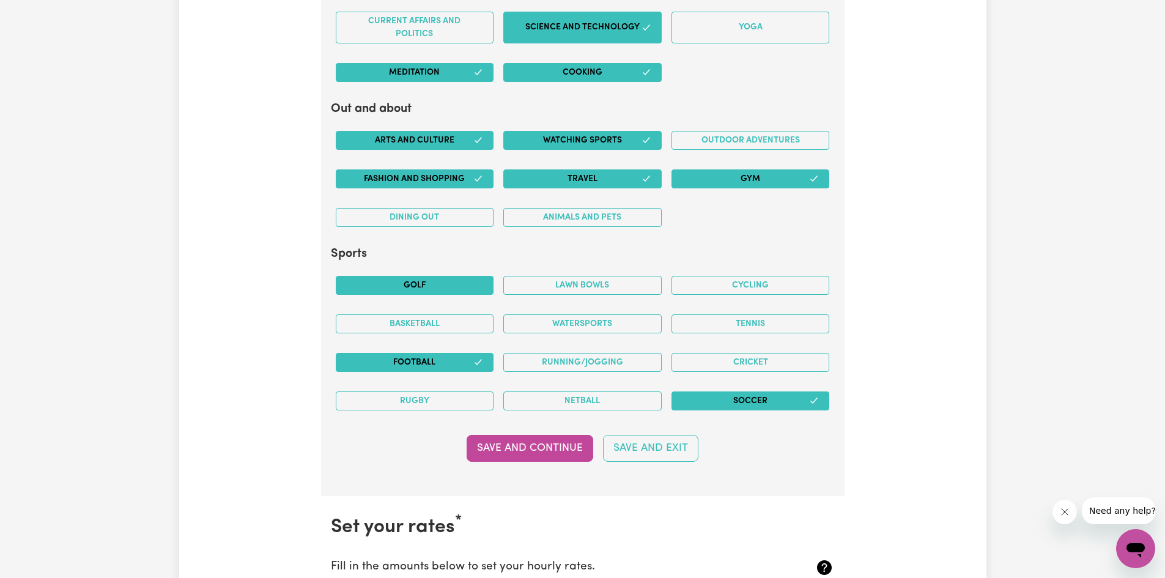
click at [457, 282] on button "Golf" at bounding box center [415, 285] width 158 height 19
click at [448, 329] on button "Basketball" at bounding box center [415, 323] width 158 height 19
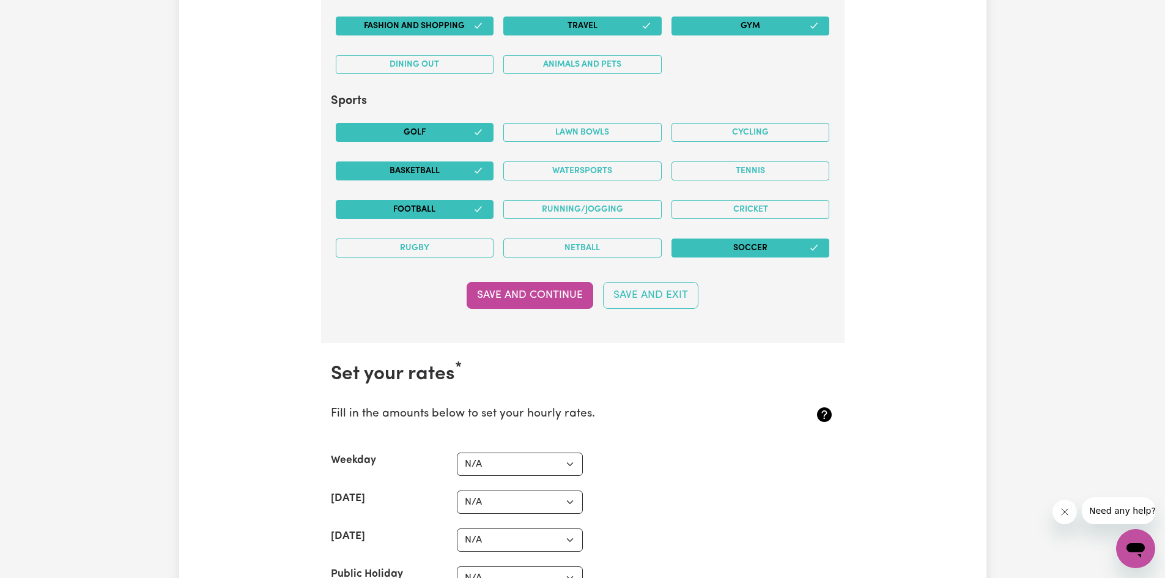
scroll to position [2564, 0]
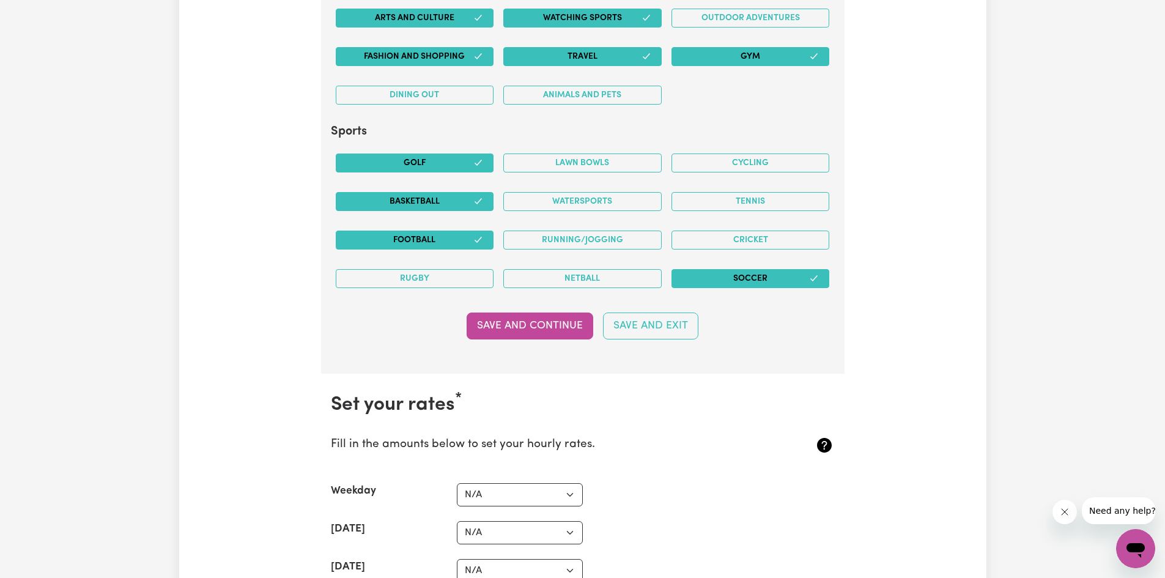
click at [517, 330] on button "Save and Continue" at bounding box center [530, 325] width 127 height 27
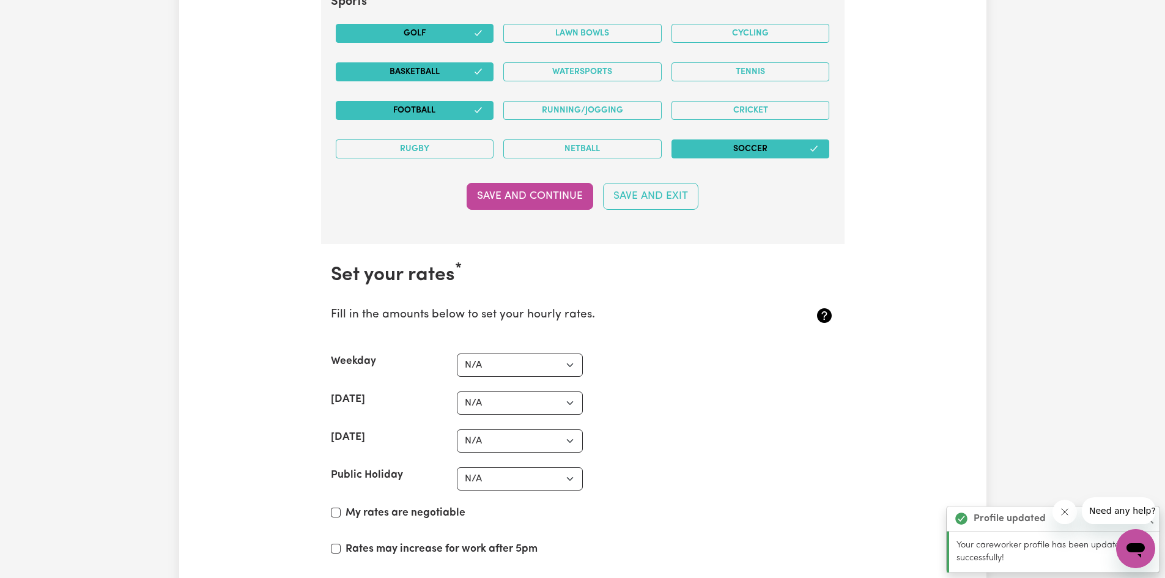
scroll to position [2692, 0]
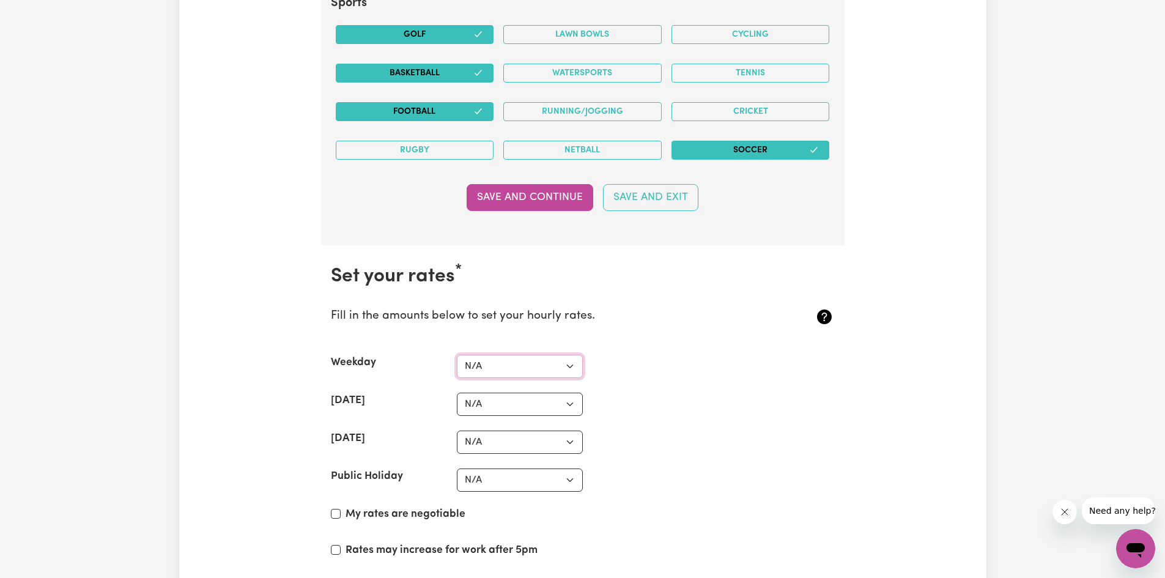
click at [569, 366] on select "N/A $37 $38 $39 $40 $41 $42 $43 $44 $45 $46 $47 $48 $49 $50 $51 $52 $53 $54 $55…" at bounding box center [520, 366] width 126 height 23
select select "38"
click at [457, 355] on select "N/A $37 $38 $39 $40 $41 $42 $43 $44 $45 $46 $47 $48 $49 $50 $51 $52 $53 $54 $55…" at bounding box center [520, 366] width 126 height 23
click at [564, 405] on select "N/A $37 $38 $39 $40 $41 $42 $43 $44 $45 $46 $47 $48 $49 $50 $51 $52 $53 $54 $55…" at bounding box center [520, 404] width 126 height 23
click at [457, 393] on select "N/A $37 $38 $39 $40 $41 $42 $43 $44 $45 $46 $47 $48 $49 $50 $51 $52 $53 $54 $55…" at bounding box center [520, 404] width 126 height 23
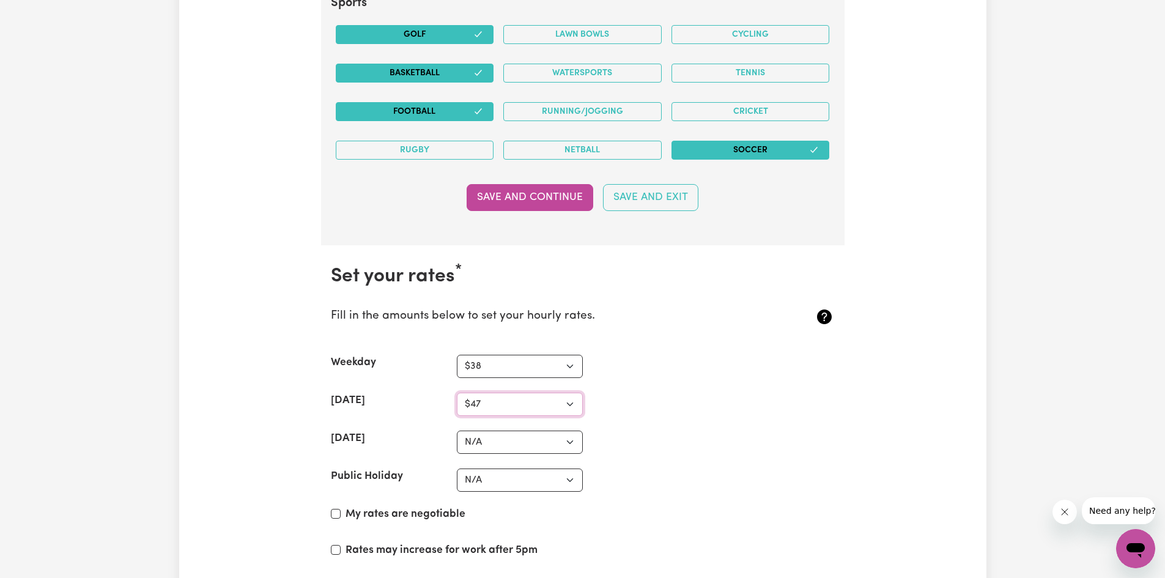
click at [570, 404] on select "N/A $37 $38 $39 $40 $41 $42 $43 $44 $45 $46 $47 $48 $49 $50 $51 $52 $53 $54 $55…" at bounding box center [520, 404] width 126 height 23
select select "49"
click at [457, 393] on select "N/A $37 $38 $39 $40 $41 $42 $43 $44 $45 $46 $47 $48 $49 $50 $51 $52 $53 $54 $55…" at bounding box center [520, 404] width 126 height 23
click at [570, 439] on select "N/A $37 $38 $39 $40 $41 $42 $43 $44 $45 $46 $47 $48 $49 $50 $51 $52 $53 $54 $55…" at bounding box center [520, 441] width 126 height 23
click at [457, 430] on select "N/A $37 $38 $39 $40 $41 $42 $43 $44 $45 $46 $47 $48 $49 $50 $51 $52 $53 $54 $55…" at bounding box center [520, 441] width 126 height 23
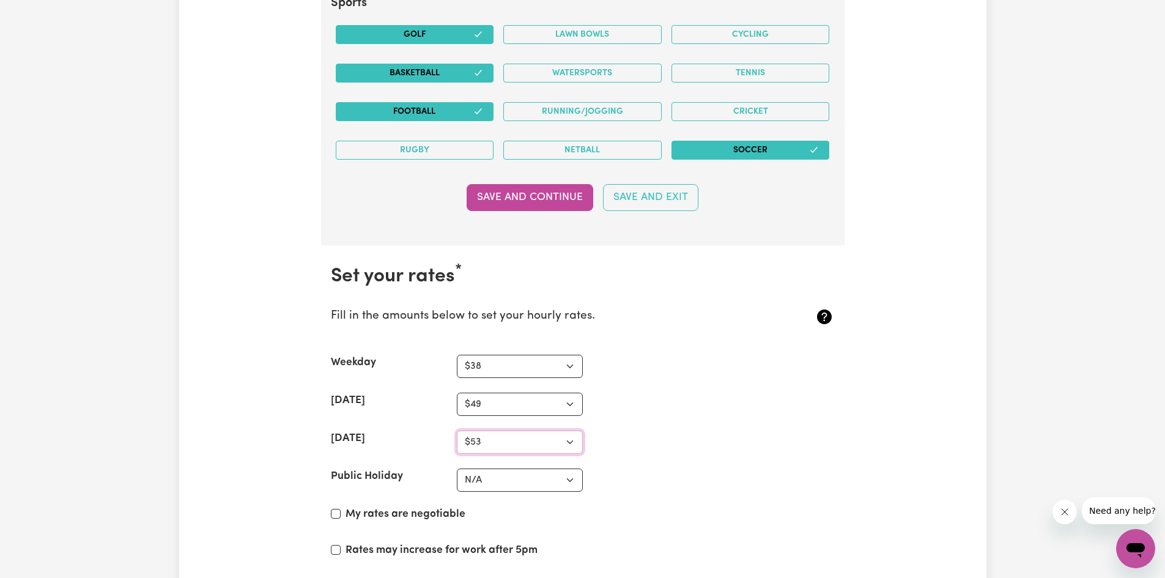
click at [573, 442] on select "N/A $37 $38 $39 $40 $41 $42 $43 $44 $45 $46 $47 $48 $49 $50 $51 $52 $53 $54 $55…" at bounding box center [520, 441] width 126 height 23
select select "63"
click at [457, 430] on select "N/A $37 $38 $39 $40 $41 $42 $43 $44 $45 $46 $47 $48 $49 $50 $51 $52 $53 $54 $55…" at bounding box center [520, 441] width 126 height 23
click at [571, 401] on select "N/A $37 $38 $39 $40 $41 $42 $43 $44 $45 $46 $47 $48 $49 $50 $51 $52 $53 $54 $55…" at bounding box center [520, 404] width 126 height 23
select select "52"
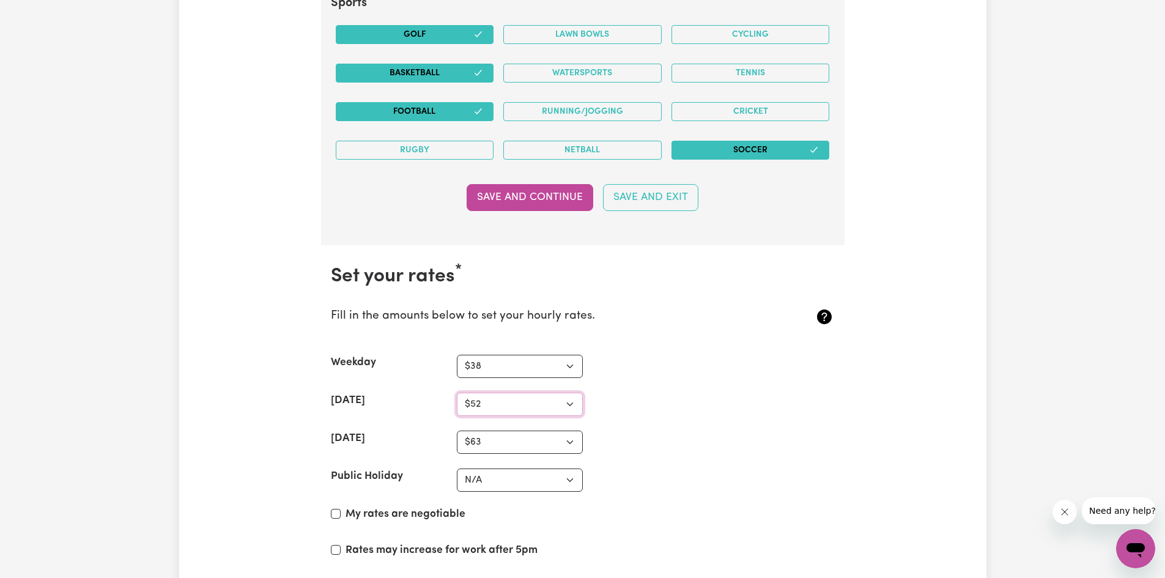
click at [457, 393] on select "N/A $37 $38 $39 $40 $41 $42 $43 $44 $45 $46 $47 $48 $49 $50 $51 $52 $53 $54 $55…" at bounding box center [520, 404] width 126 height 23
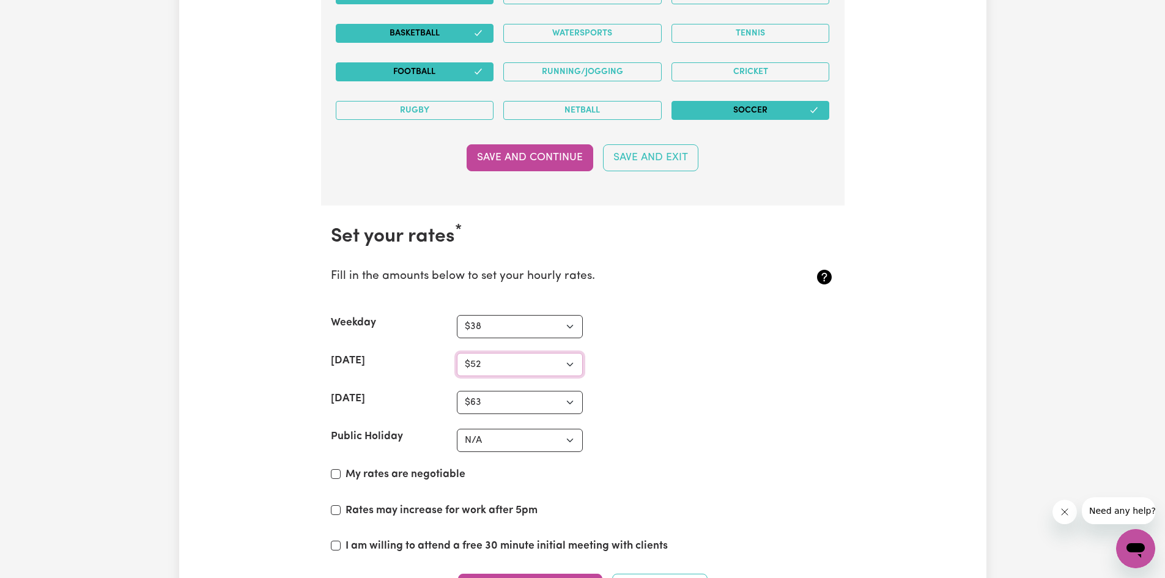
scroll to position [2753, 0]
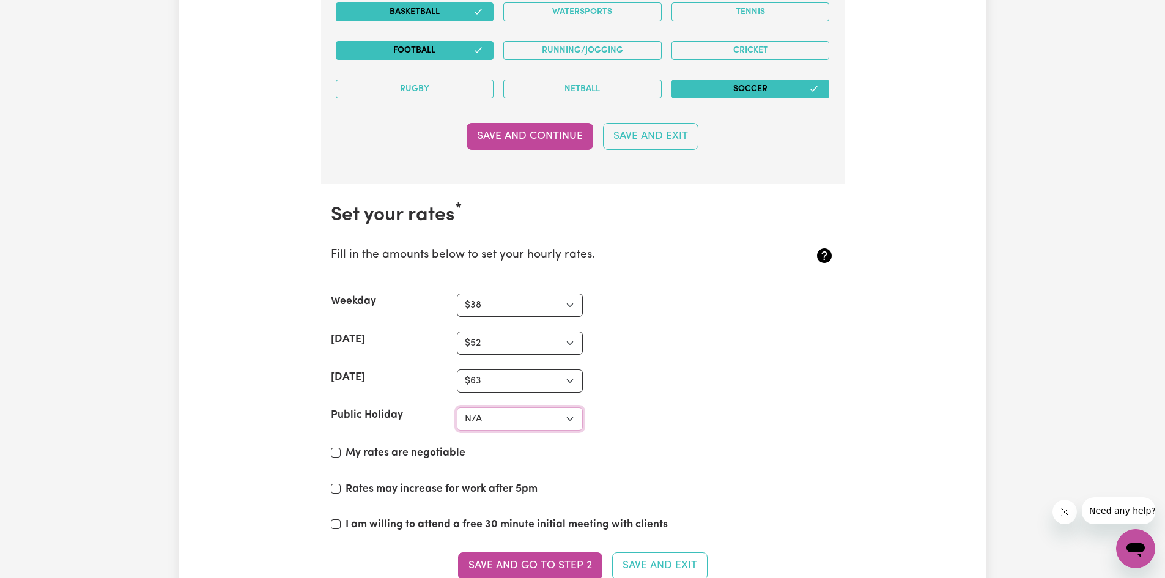
click at [565, 421] on select "N/A $37 $38 $39 $40 $41 $42 $43 $44 $45 $46 $47 $48 $49 $50 $51 $52 $53 $54 $55…" at bounding box center [520, 418] width 126 height 23
select select "84"
click at [457, 407] on select "N/A $37 $38 $39 $40 $41 $42 $43 $44 $45 $46 $47 $48 $49 $50 $51 $52 $53 $54 $55…" at bounding box center [520, 418] width 126 height 23
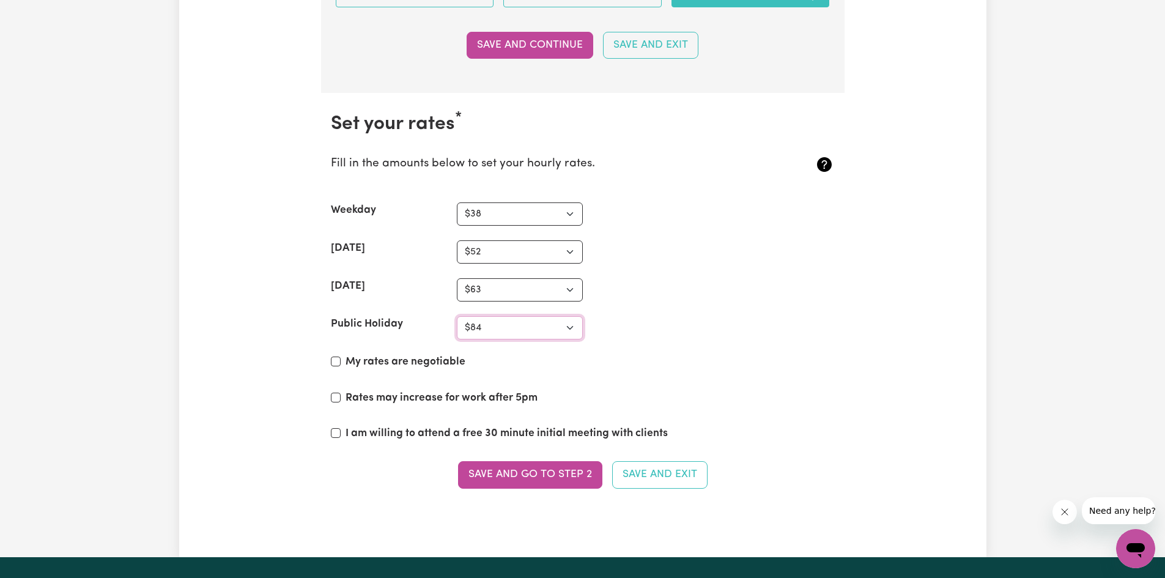
scroll to position [2814, 0]
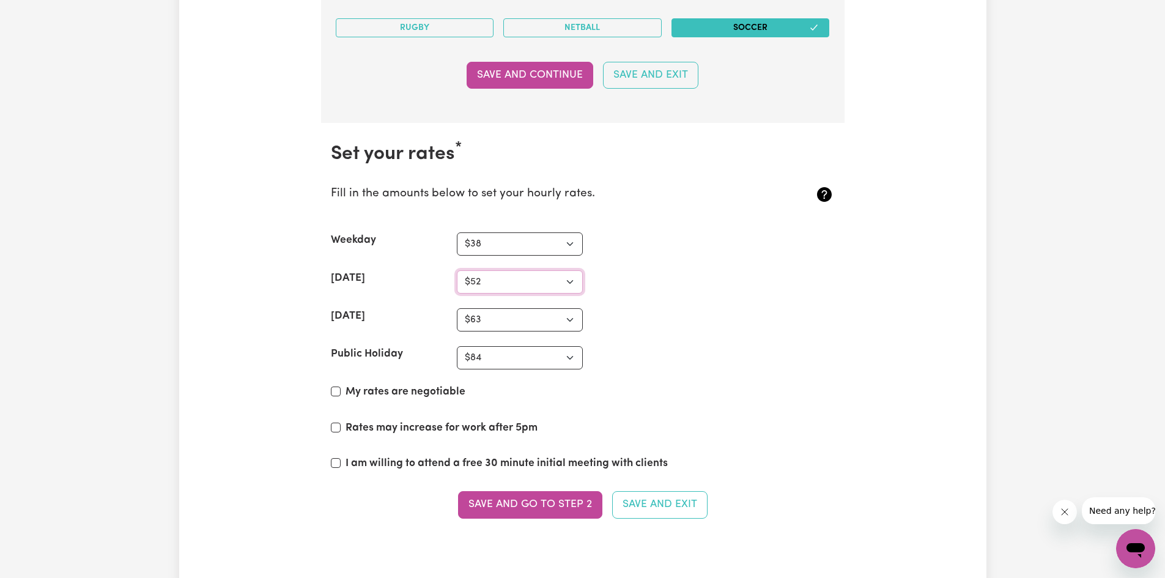
click at [570, 282] on select "N/A $37 $38 $39 $40 $41 $42 $43 $44 $45 $46 $47 $48 $49 $50 $51 $52 $53 $54 $55…" at bounding box center [520, 281] width 126 height 23
select select "56"
click at [457, 270] on select "N/A $37 $38 $39 $40 $41 $42 $43 $44 $45 $46 $47 $48 $49 $50 $51 $52 $53 $54 $55…" at bounding box center [520, 281] width 126 height 23
click at [567, 241] on select "N/A $37 $38 $39 $40 $41 $42 $43 $44 $45 $46 $47 $48 $49 $50 $51 $52 $53 $54 $55…" at bounding box center [520, 243] width 126 height 23
select select "42"
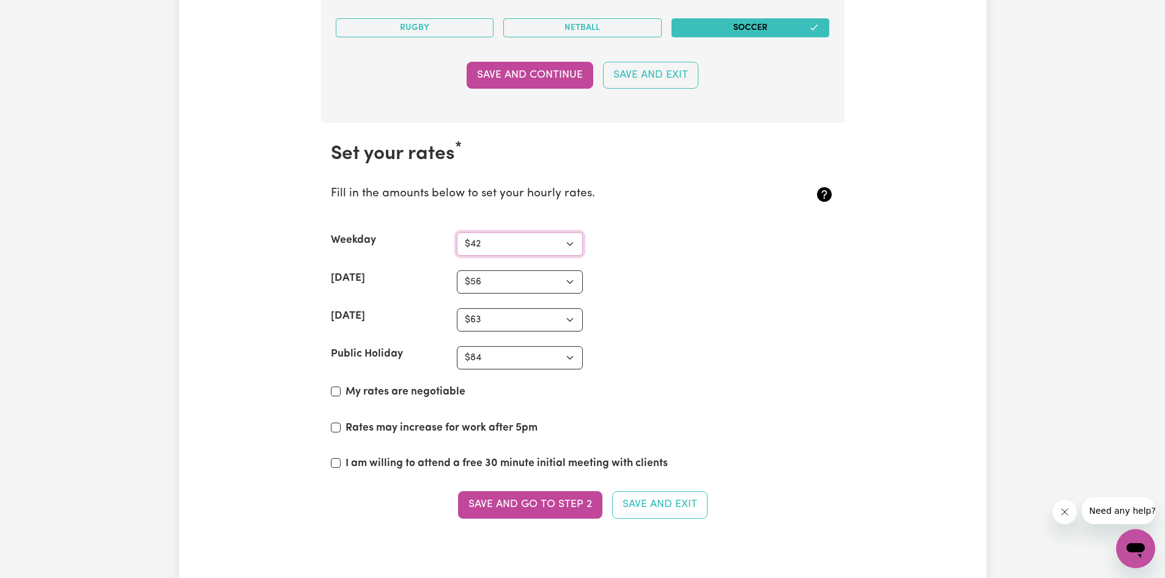
click at [457, 232] on select "N/A $37 $38 $39 $40 $41 $42 $43 $44 $45 $46 $47 $48 $49 $50 $51 $52 $53 $54 $55…" at bounding box center [520, 243] width 126 height 23
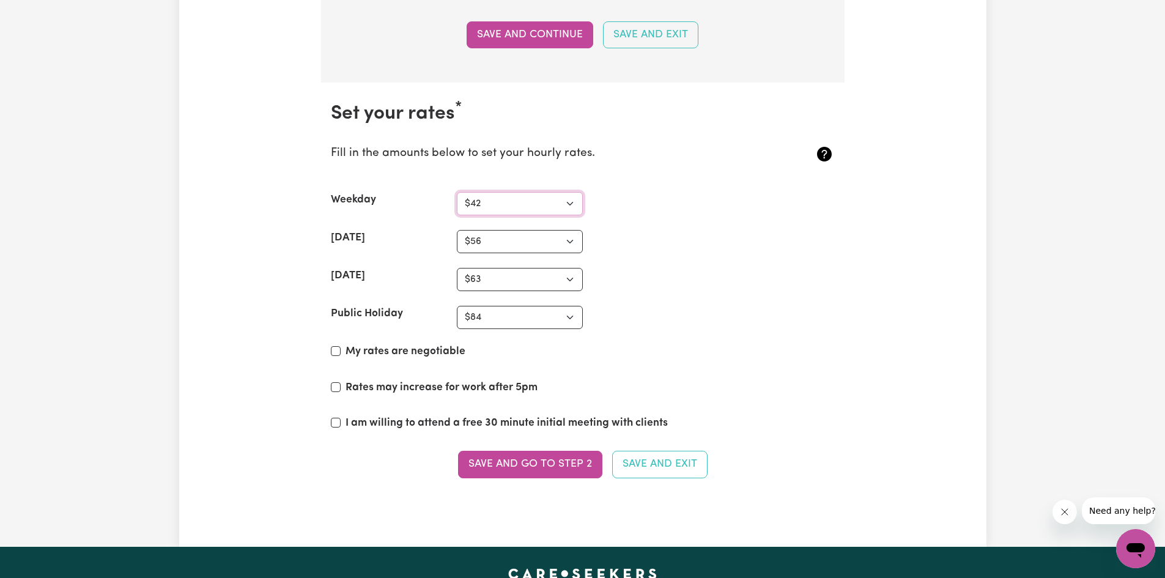
scroll to position [2876, 0]
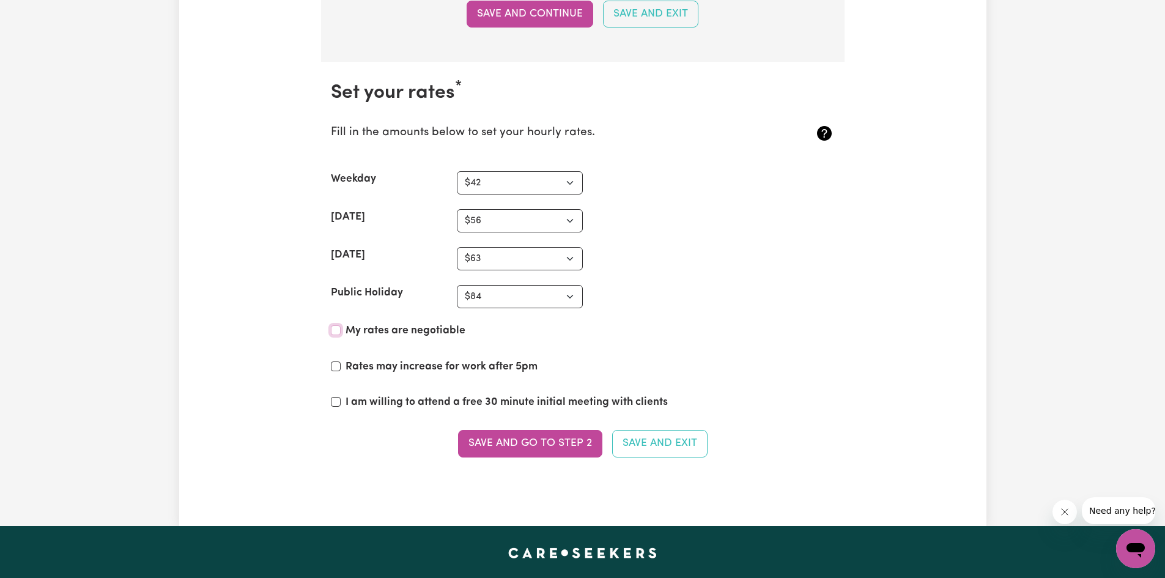
click at [333, 333] on input "My rates are negotiable" at bounding box center [336, 330] width 10 height 10
checkbox input "true"
click at [334, 367] on input "Rates may increase for work after 5pm" at bounding box center [336, 366] width 10 height 10
checkbox input "true"
click at [334, 399] on input "I am willing to attend a free 30 minute initial meeting with clients" at bounding box center [336, 402] width 10 height 10
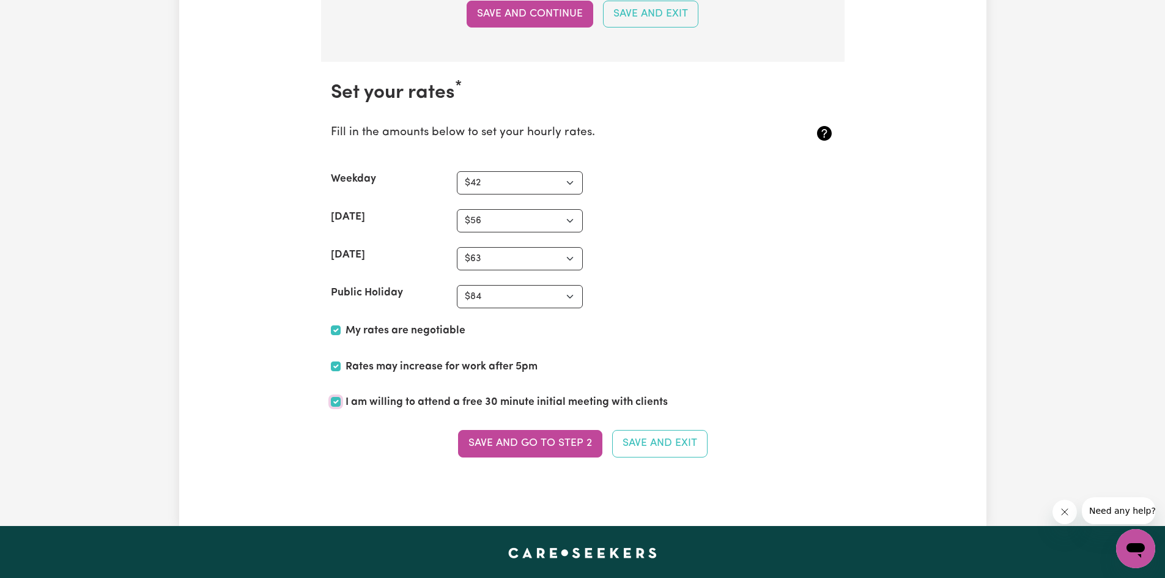
checkbox input "true"
click at [532, 441] on button "Save and go to Step 2" at bounding box center [530, 443] width 144 height 27
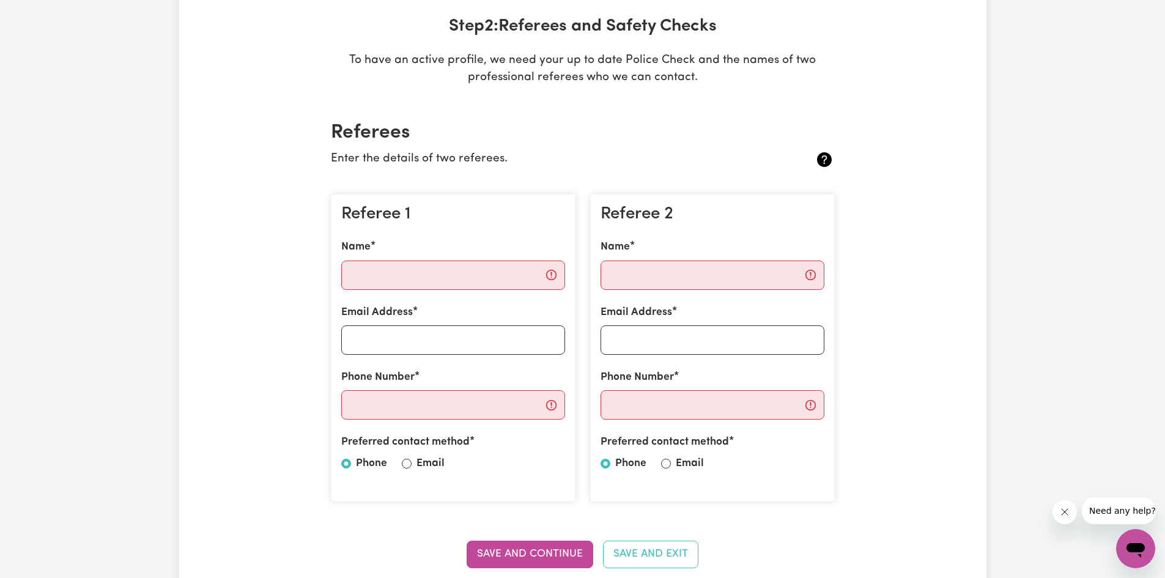
scroll to position [183, 0]
click at [435, 282] on input "Name" at bounding box center [453, 274] width 224 height 29
type input "E"
paste input "Daisy"
paste input "Jepkemboi"
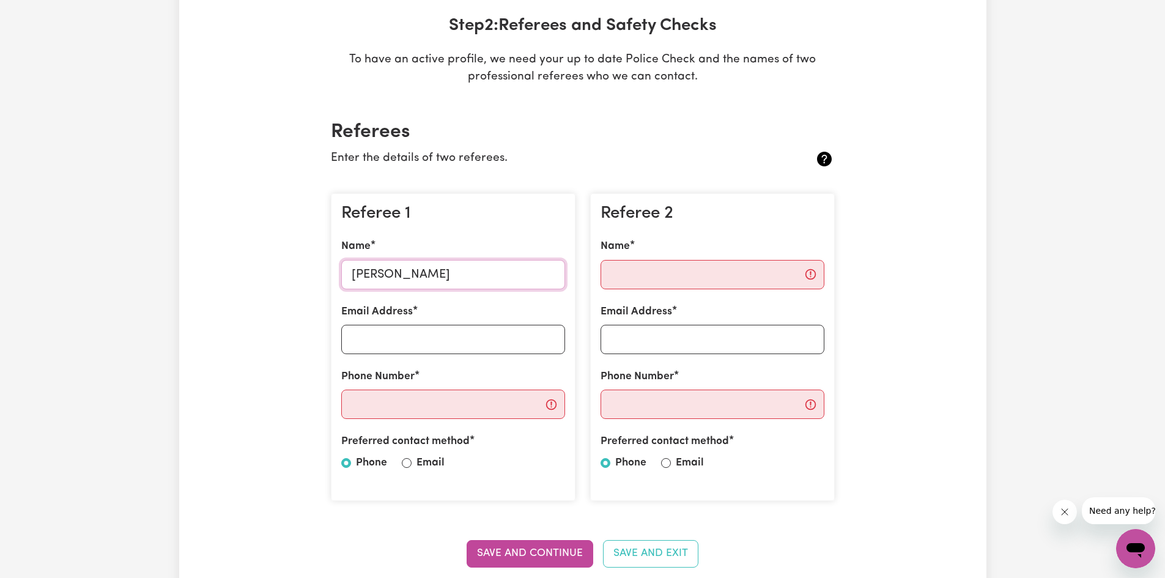
type input "[PERSON_NAME]"
click at [416, 336] on input "Email Address" at bounding box center [453, 339] width 224 height 29
paste input "[EMAIL_ADDRESS][DOMAIN_NAME]"
type input "[EMAIL_ADDRESS][DOMAIN_NAME]"
click at [433, 406] on input "Phone Number" at bounding box center [453, 403] width 224 height 29
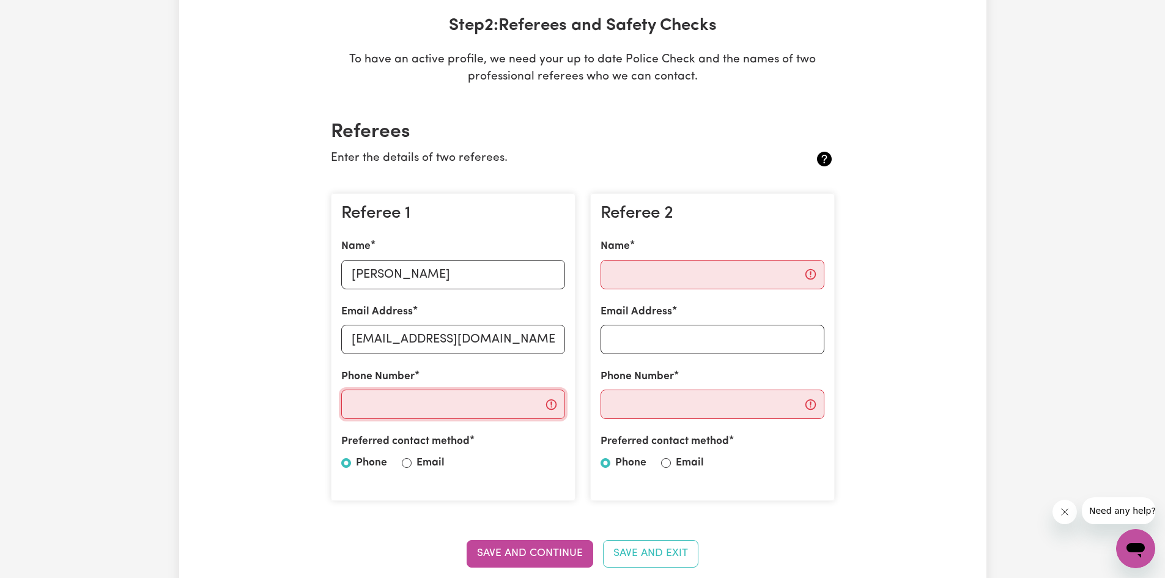
paste input "0430052457"
type input "0430052457"
click at [640, 274] on input "Name" at bounding box center [712, 274] width 224 height 29
paste input "[PERSON_NAME]"
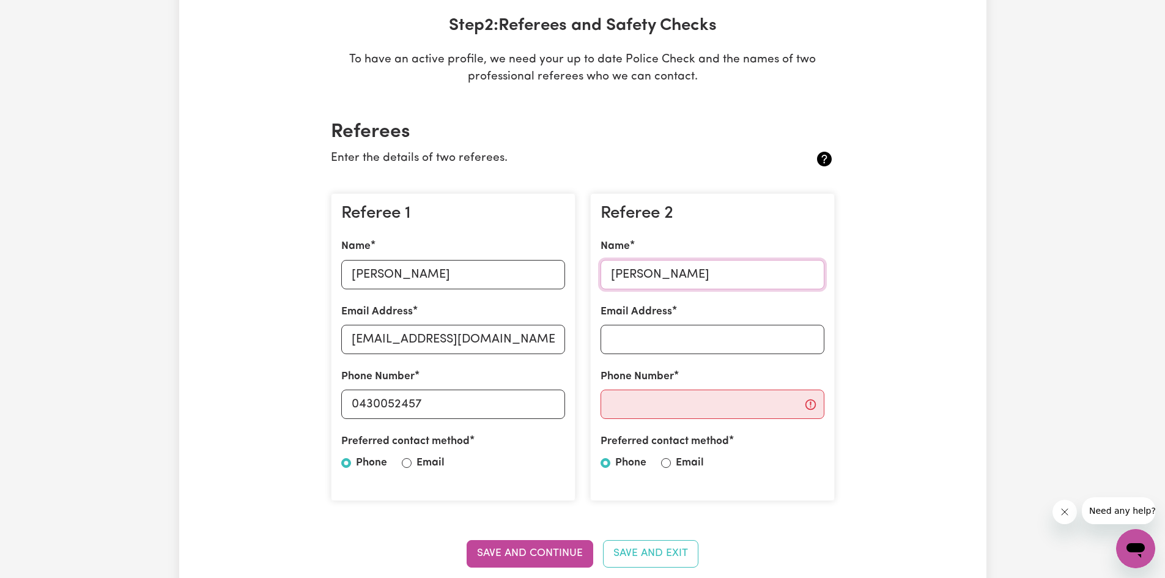
paste input "Mutai"
type input "[PERSON_NAME]"
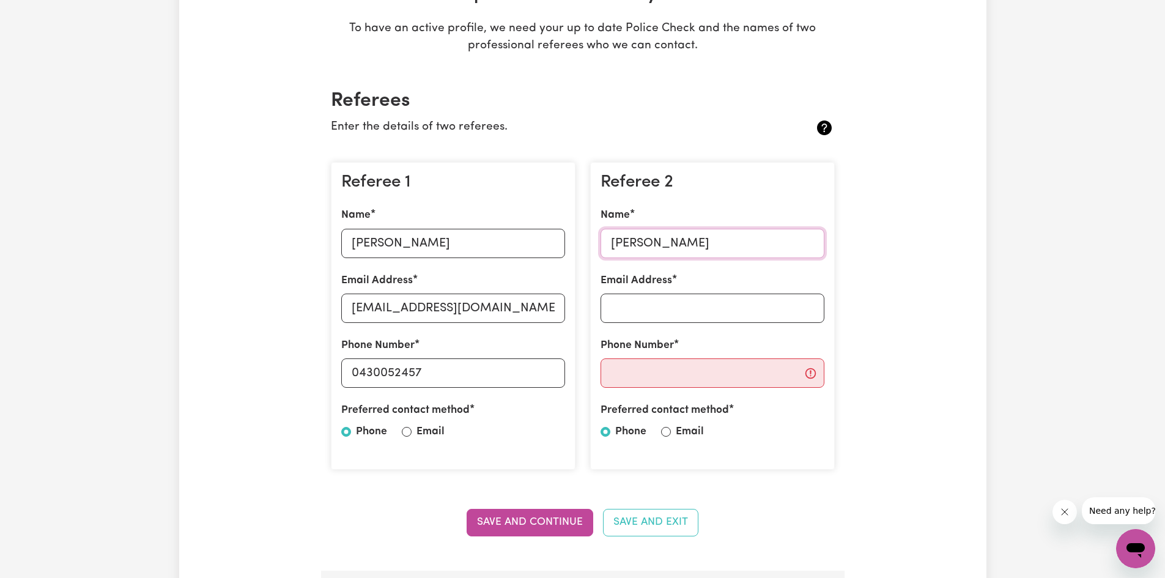
scroll to position [245, 0]
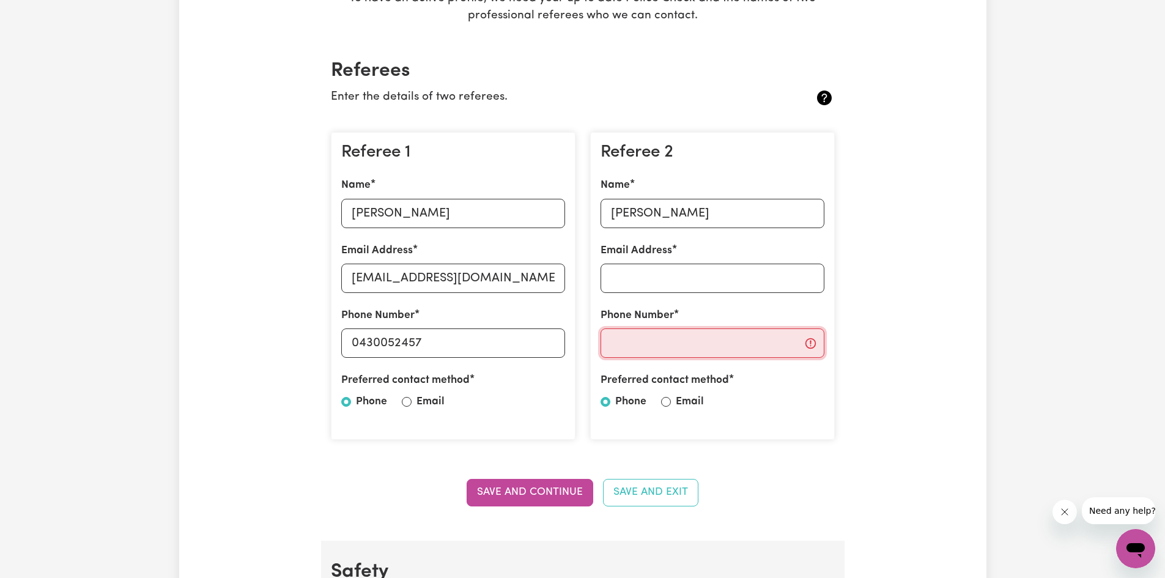
click at [655, 349] on input "Phone Number" at bounding box center [712, 342] width 224 height 29
paste input "0405599855"
type input "0405599855"
click at [658, 279] on input "Email Address" at bounding box center [712, 278] width 224 height 29
paste input "[EMAIL_ADDRESS][DOMAIN_NAME]"
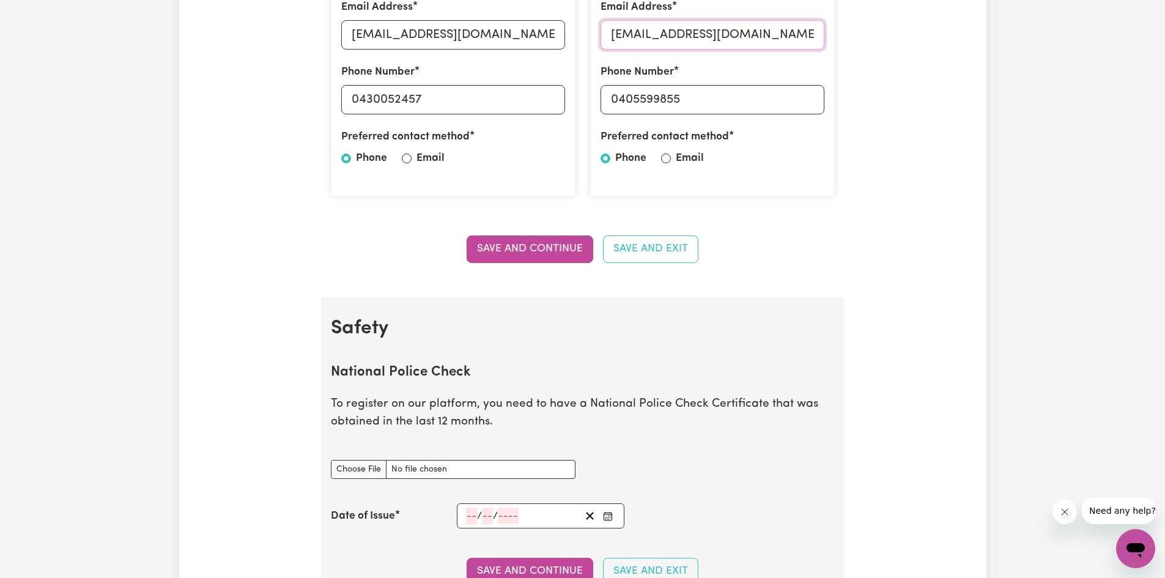
scroll to position [489, 0]
type input "[EMAIL_ADDRESS][DOMAIN_NAME]"
click at [561, 253] on button "Save and Continue" at bounding box center [530, 247] width 127 height 27
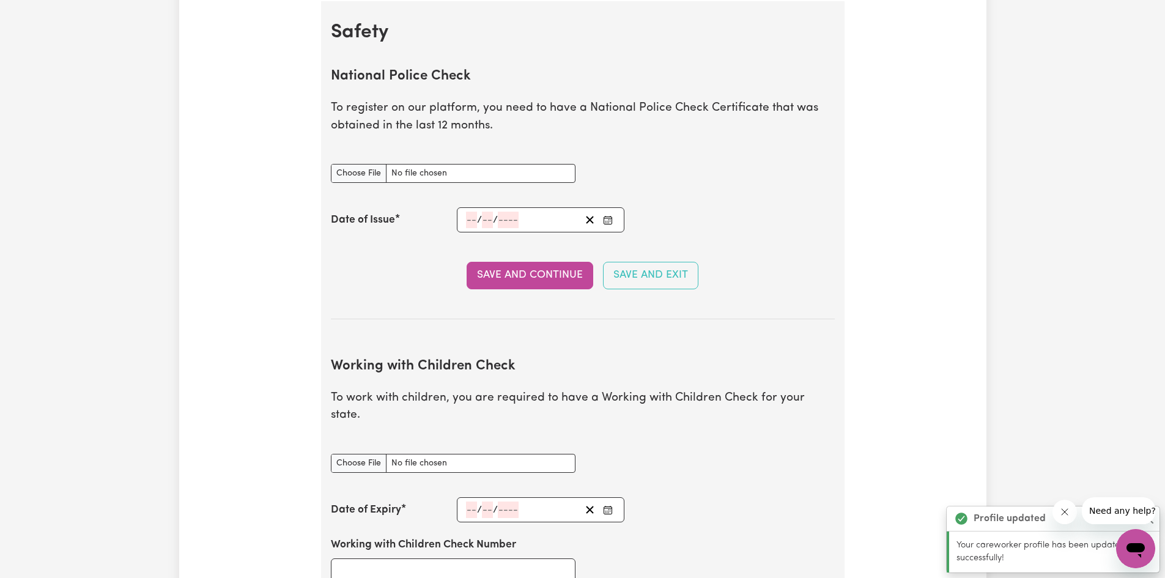
scroll to position [785, 0]
click at [412, 173] on input "National Police Check document" at bounding box center [453, 172] width 245 height 19
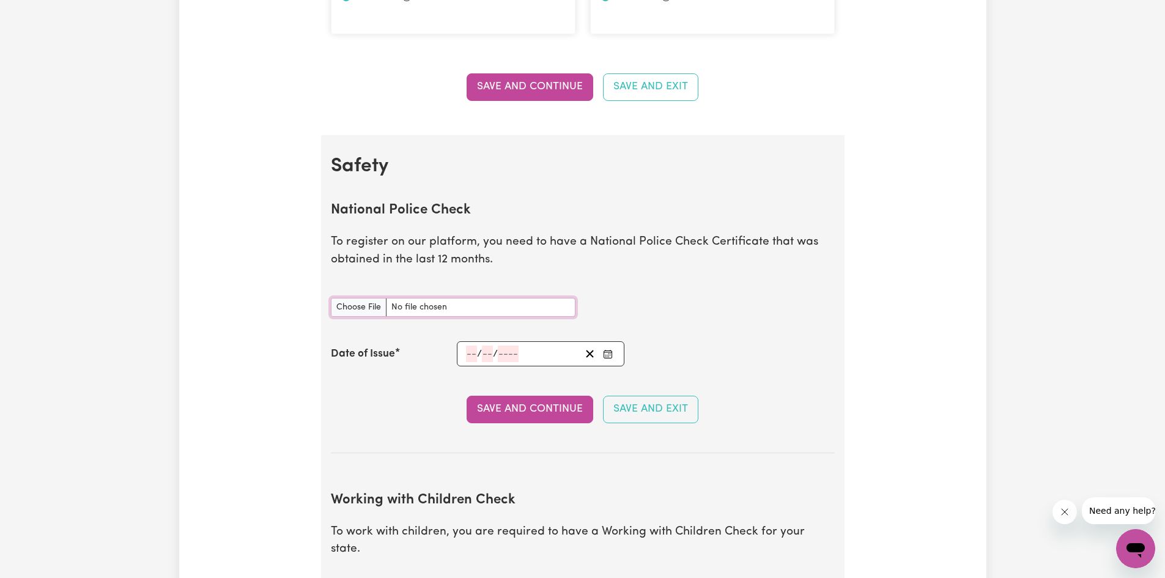
scroll to position [663, 0]
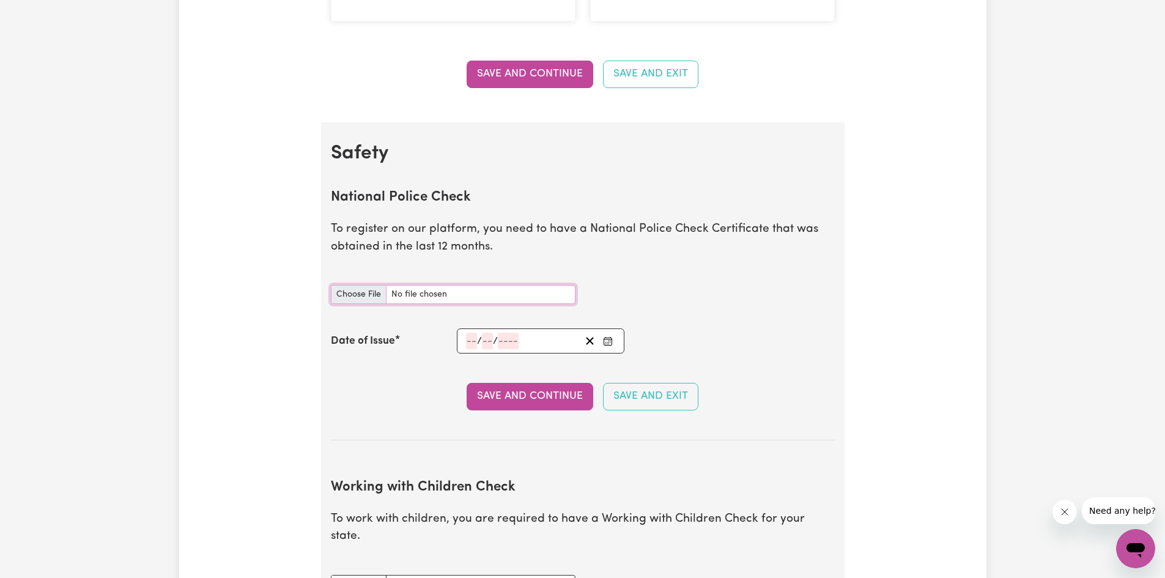
click at [358, 295] on input "National Police Check document" at bounding box center [453, 294] width 245 height 19
type input "C:\fakepath\report_chidaya_11176294-5755445.pdf"
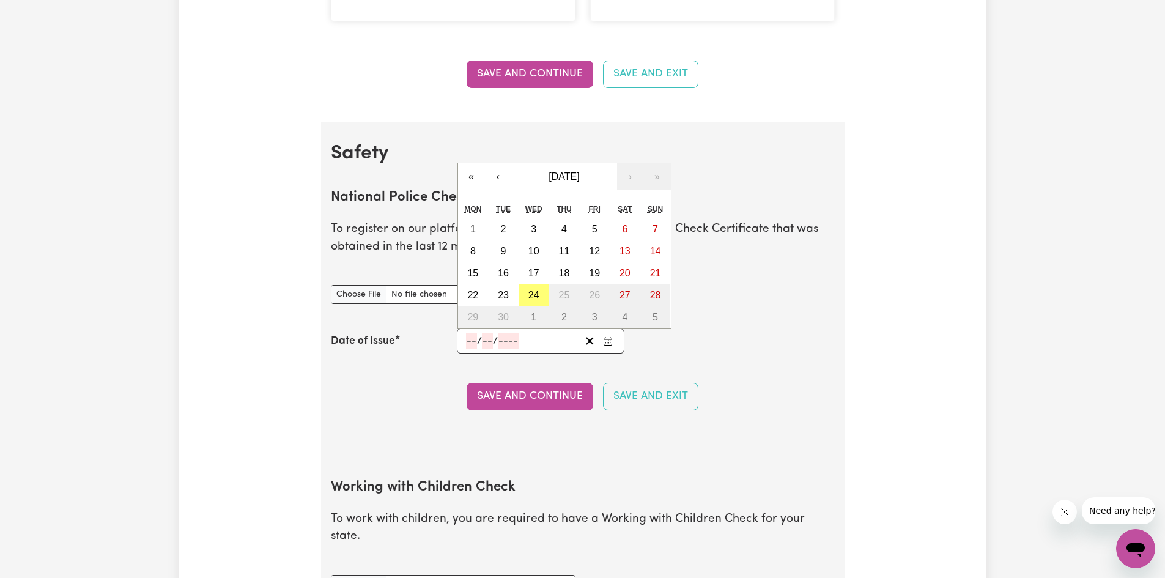
click at [472, 345] on input "number" at bounding box center [471, 341] width 11 height 17
click at [536, 297] on abbr "24" at bounding box center [533, 295] width 11 height 10
type input "[DATE]"
type input "24"
type input "9"
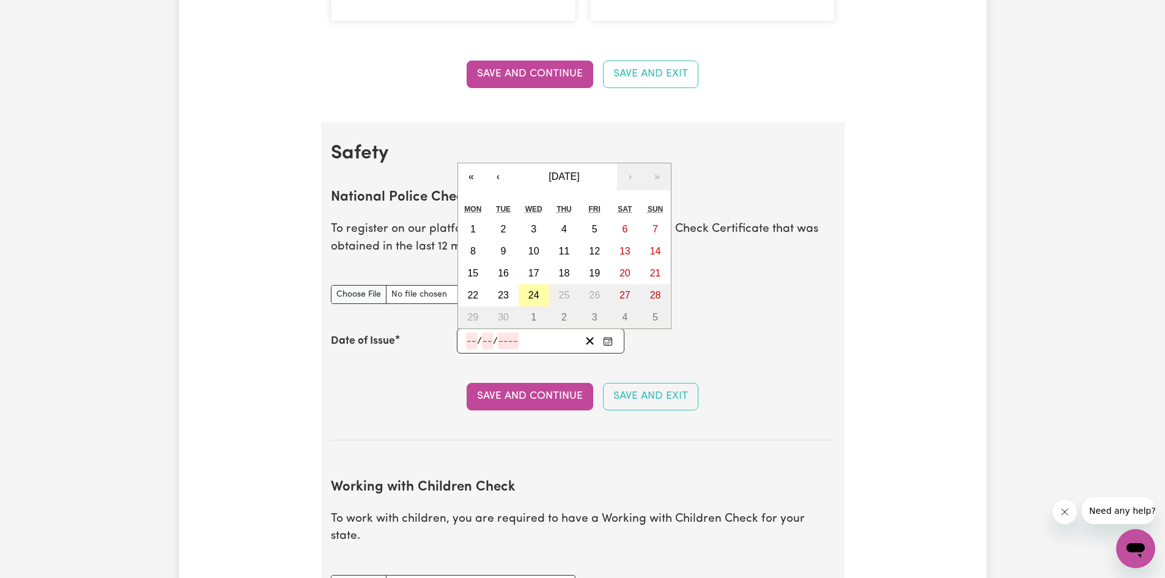
type input "2025"
click at [488, 343] on input "9" at bounding box center [490, 341] width 12 height 17
click at [560, 230] on button "4" at bounding box center [564, 229] width 31 height 22
type input "[DATE]"
type input "4"
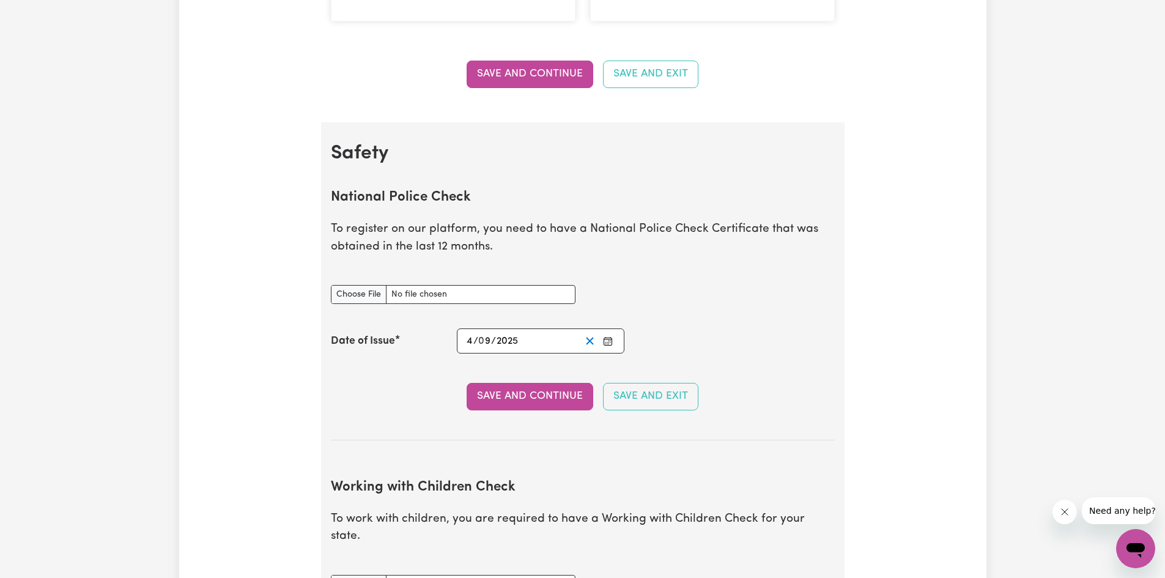
click at [590, 341] on line "Clear date" at bounding box center [589, 341] width 7 height 7
click at [605, 342] on circle "Enter the Date of Issue of your National Police Check" at bounding box center [605, 342] width 1 height 1
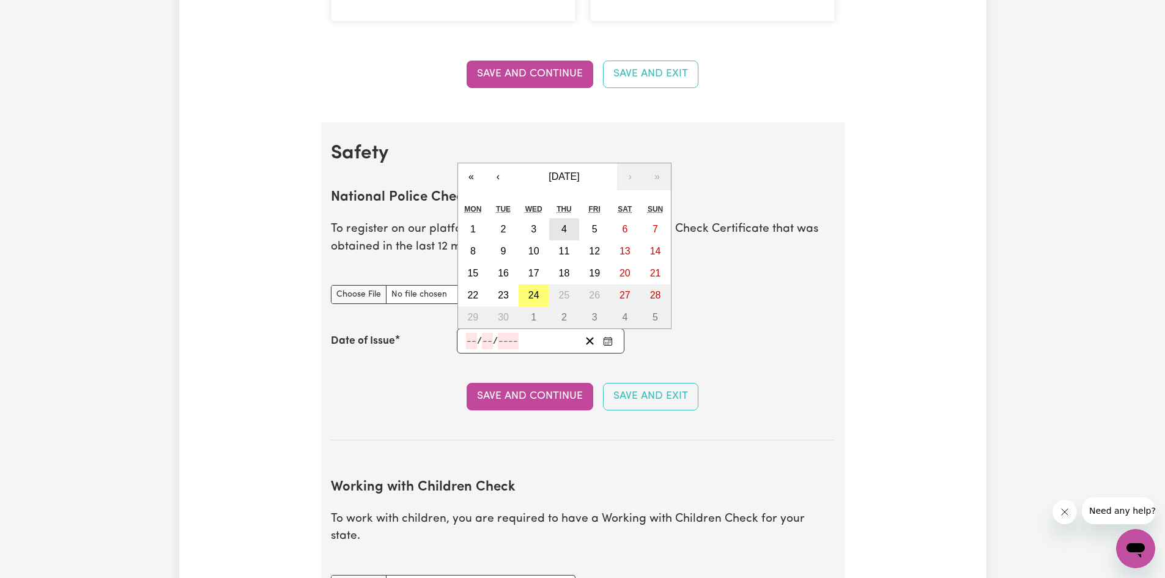
click at [564, 232] on abbr "4" at bounding box center [564, 229] width 6 height 10
type input "[DATE]"
type input "4"
type input "9"
type input "2025"
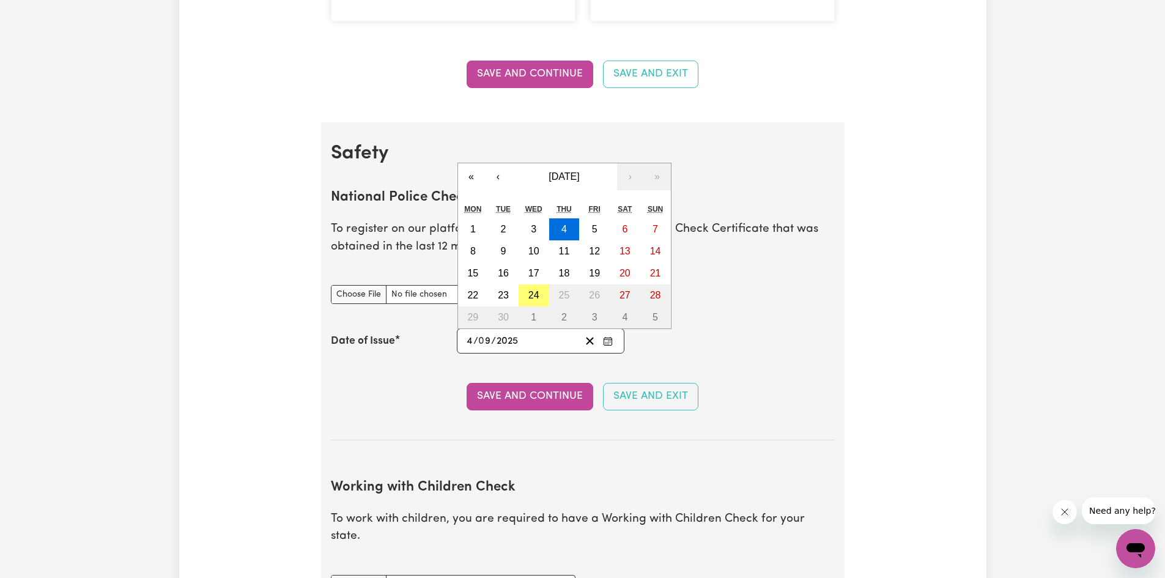
click at [488, 344] on input "9" at bounding box center [485, 341] width 12 height 17
click at [536, 297] on abbr "24" at bounding box center [533, 295] width 11 height 10
type input "[DATE]"
type input "24"
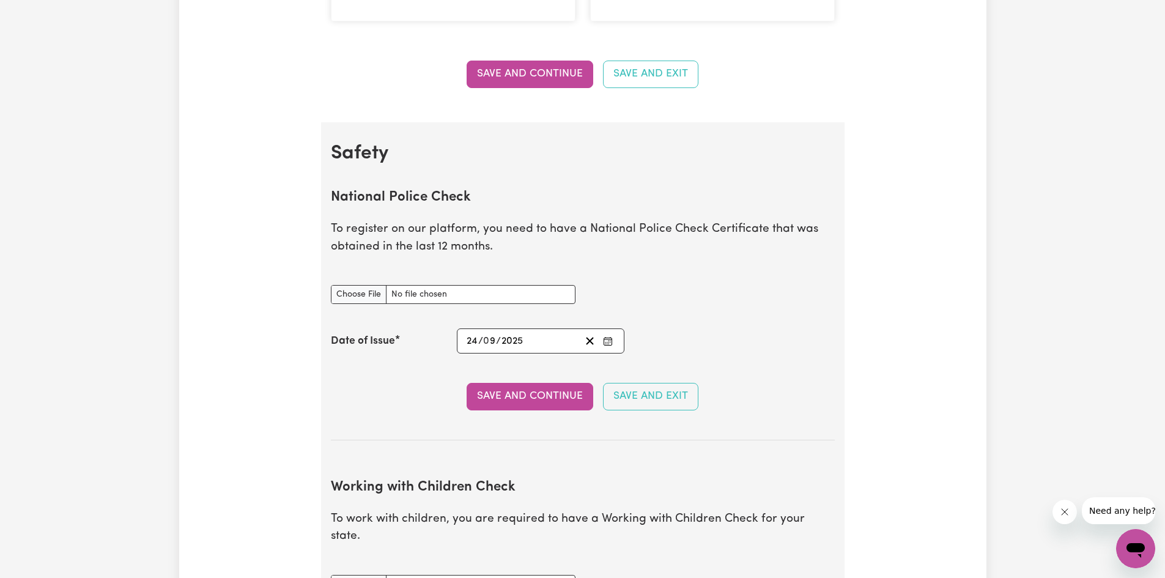
click at [494, 344] on input "9" at bounding box center [490, 341] width 12 height 17
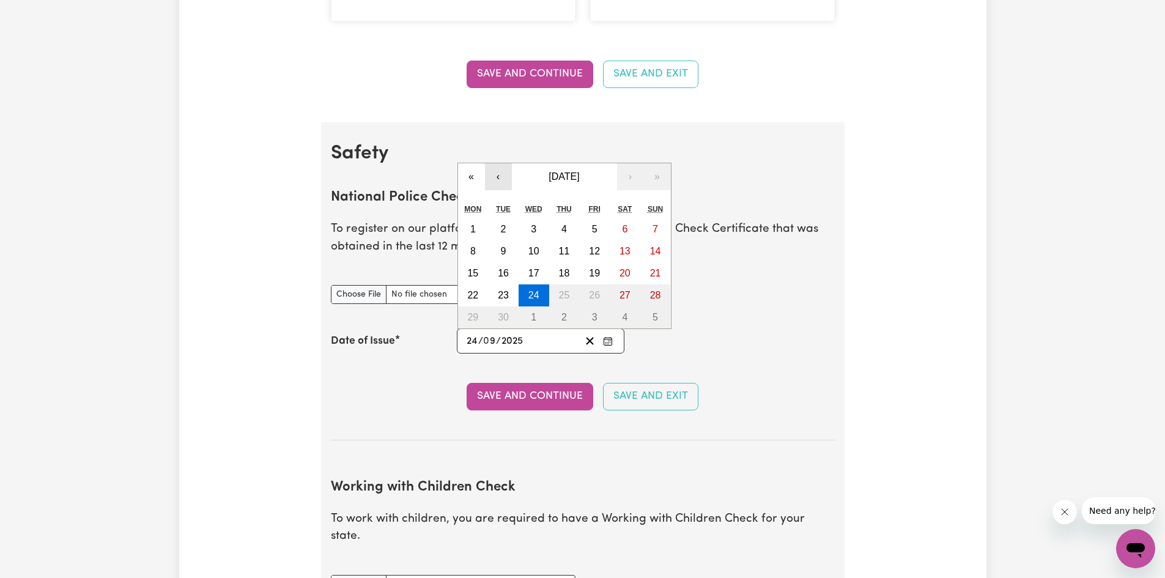
click at [499, 179] on button "‹" at bounding box center [498, 176] width 27 height 27
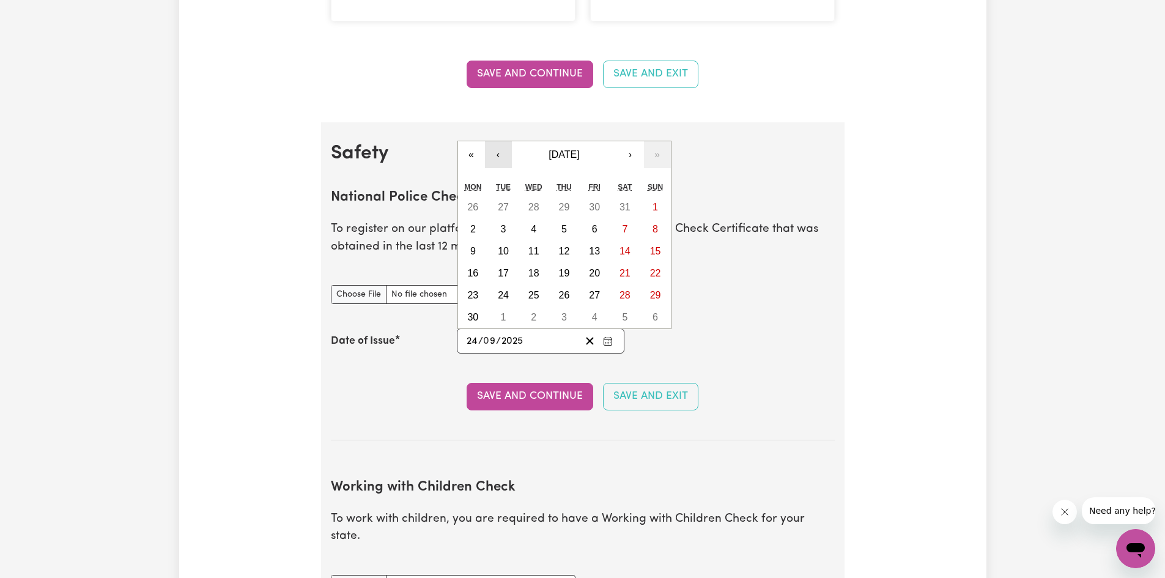
click at [497, 161] on button "‹" at bounding box center [498, 154] width 27 height 27
click at [498, 174] on button "‹" at bounding box center [498, 176] width 27 height 27
click at [548, 171] on span "[DATE]" at bounding box center [563, 176] width 31 height 10
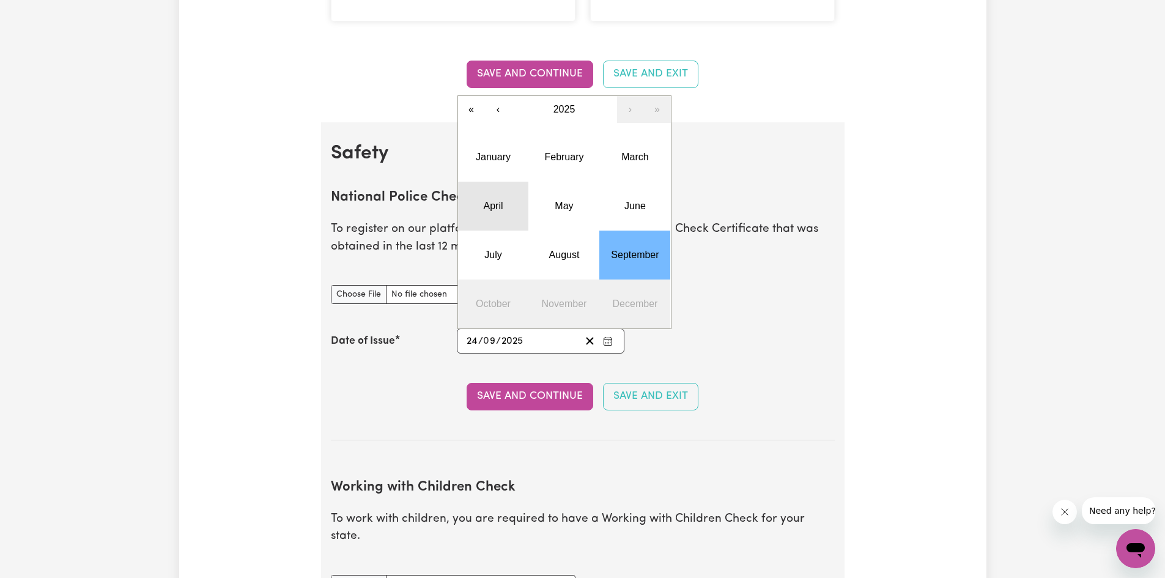
click at [498, 205] on abbr "April" at bounding box center [493, 206] width 20 height 10
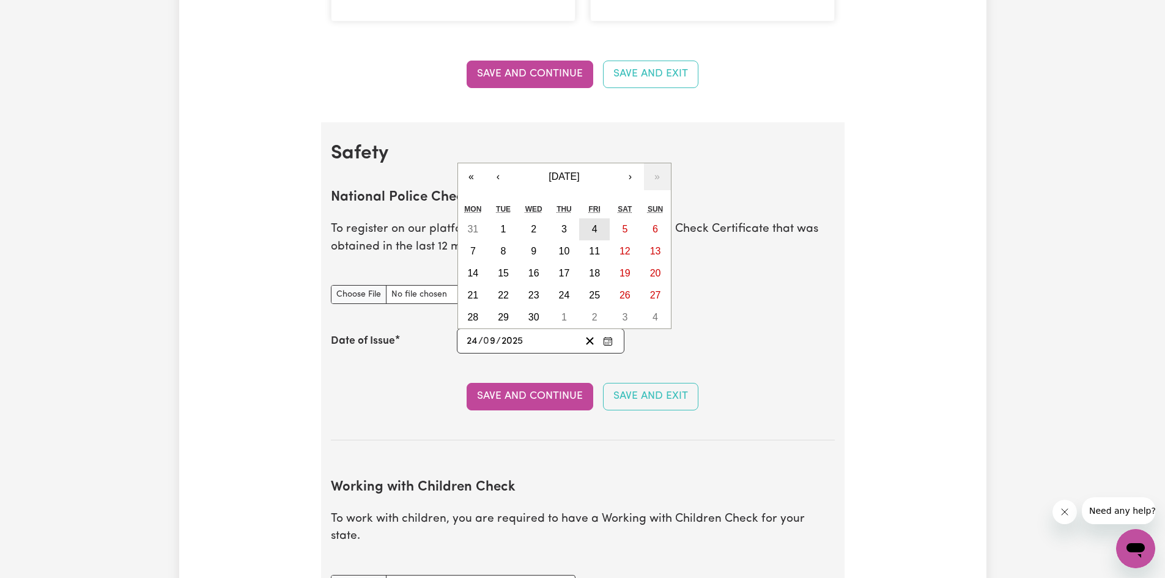
click at [592, 233] on abbr "4" at bounding box center [595, 229] width 6 height 10
type input "[DATE]"
type input "4"
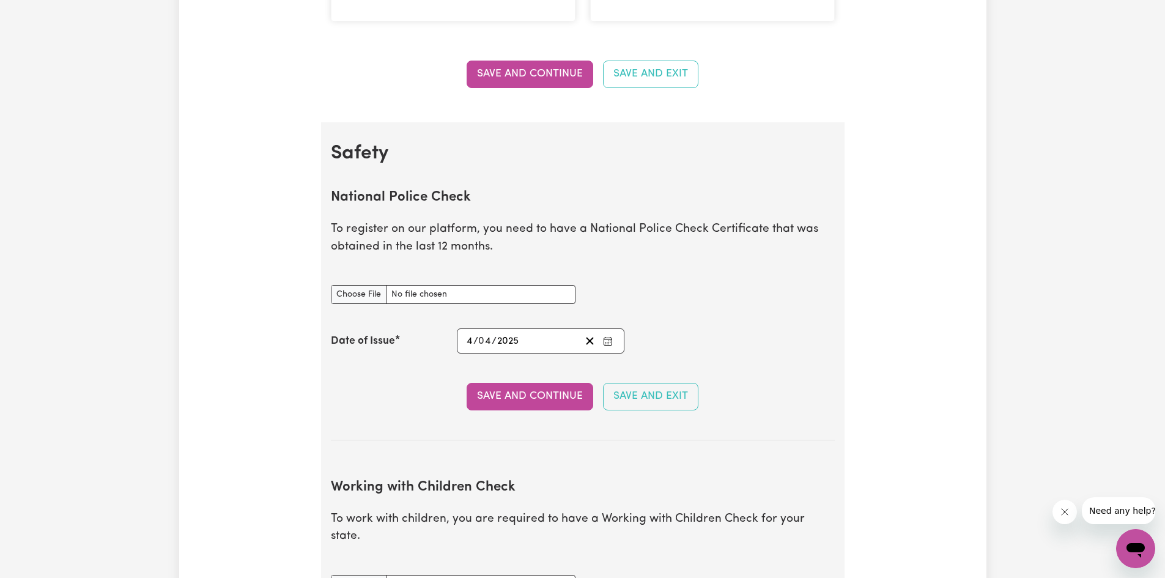
click at [473, 341] on span "/" at bounding box center [475, 341] width 5 height 11
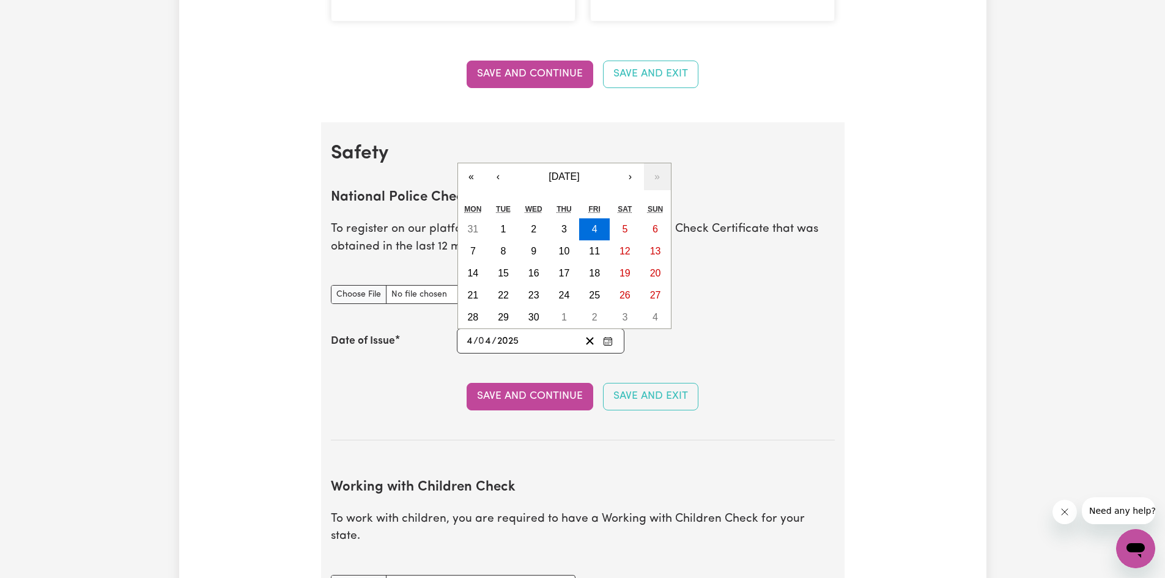
click at [470, 341] on input "4" at bounding box center [469, 341] width 7 height 17
type input "[DATE]"
type input "2"
type input "[DATE]"
type input "24"
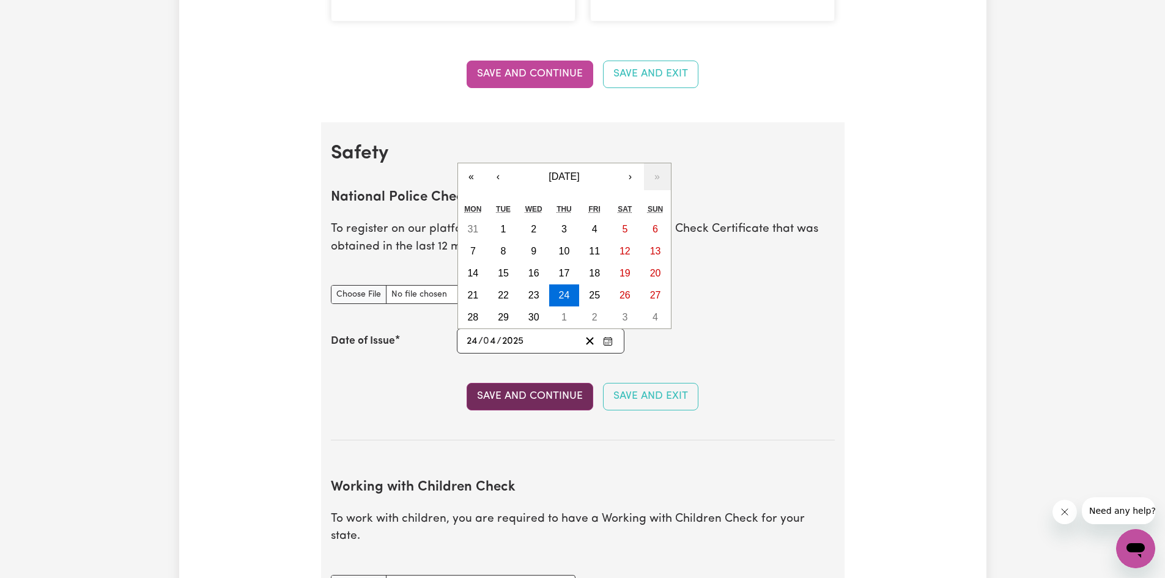
click at [547, 397] on button "Save and Continue" at bounding box center [530, 396] width 127 height 27
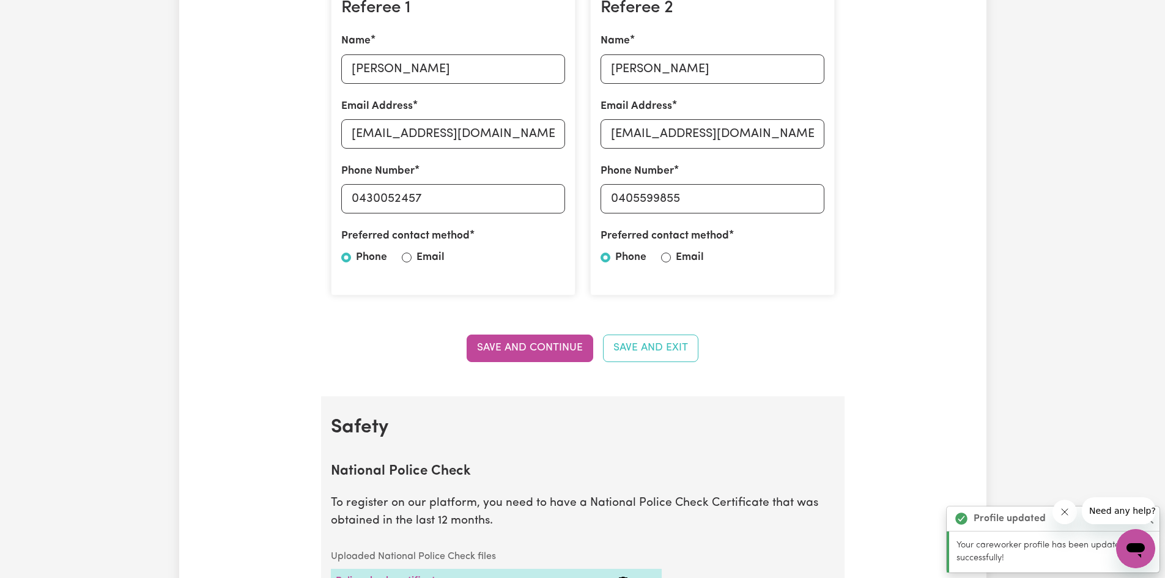
scroll to position [328, 0]
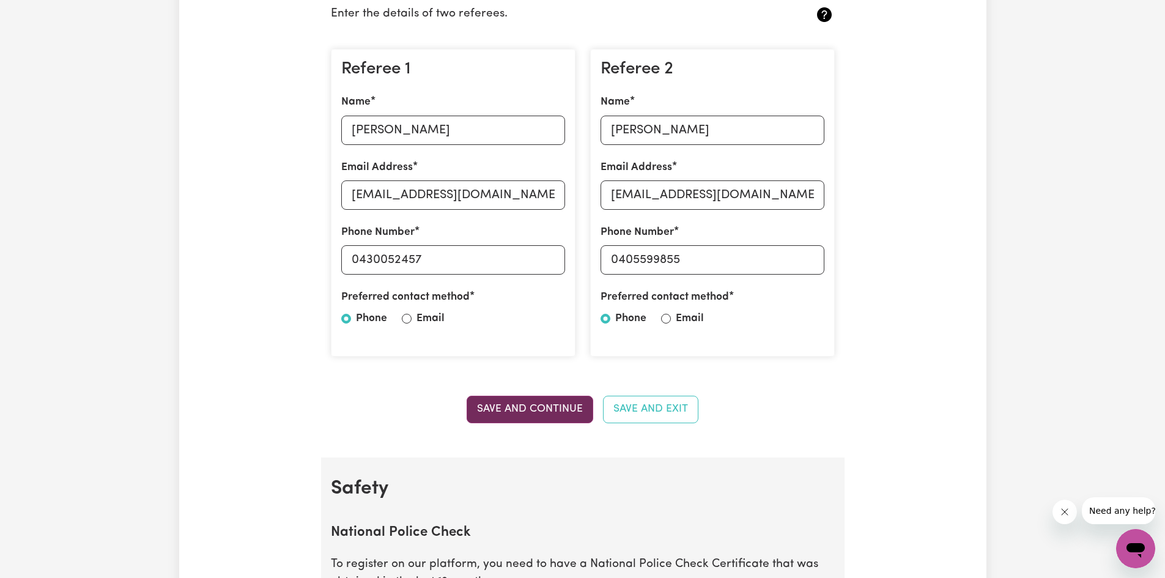
click at [514, 408] on button "Save and Continue" at bounding box center [530, 409] width 127 height 27
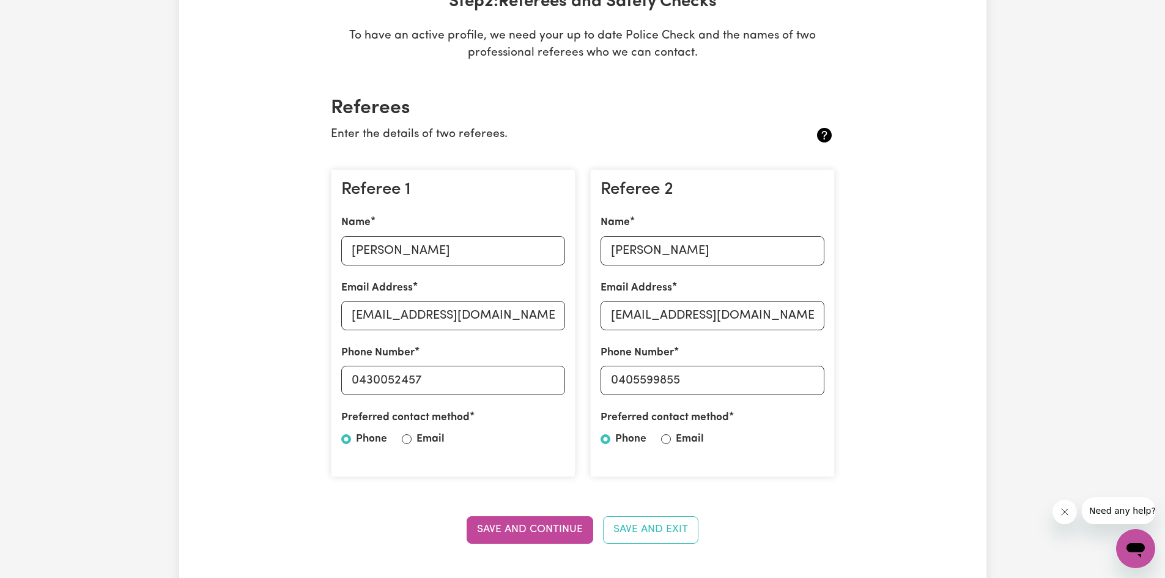
scroll to position [235, 0]
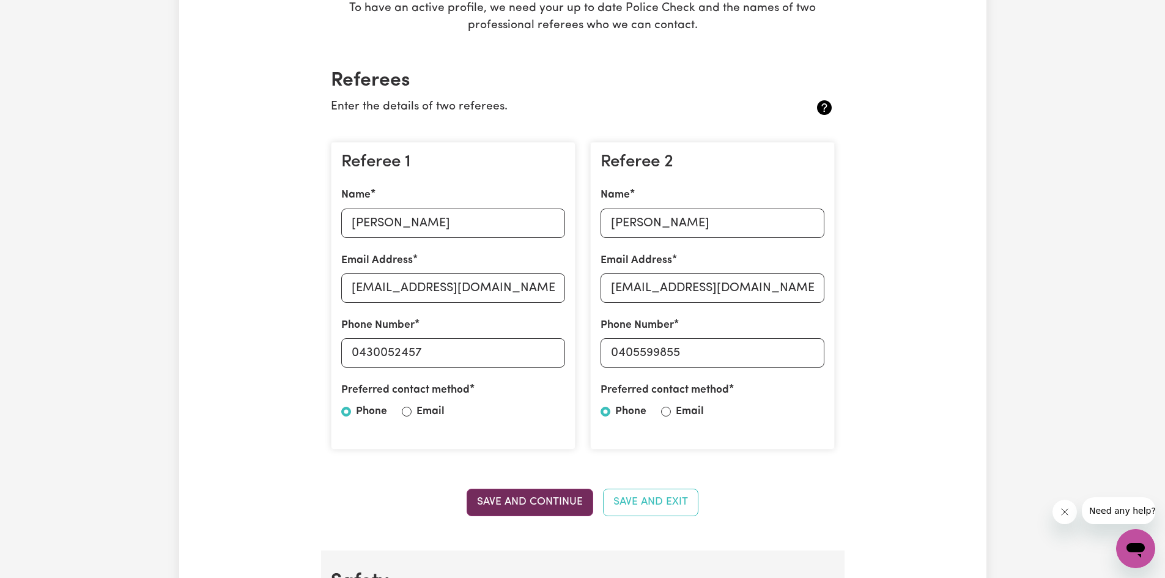
click at [511, 504] on button "Save and Continue" at bounding box center [530, 502] width 127 height 27
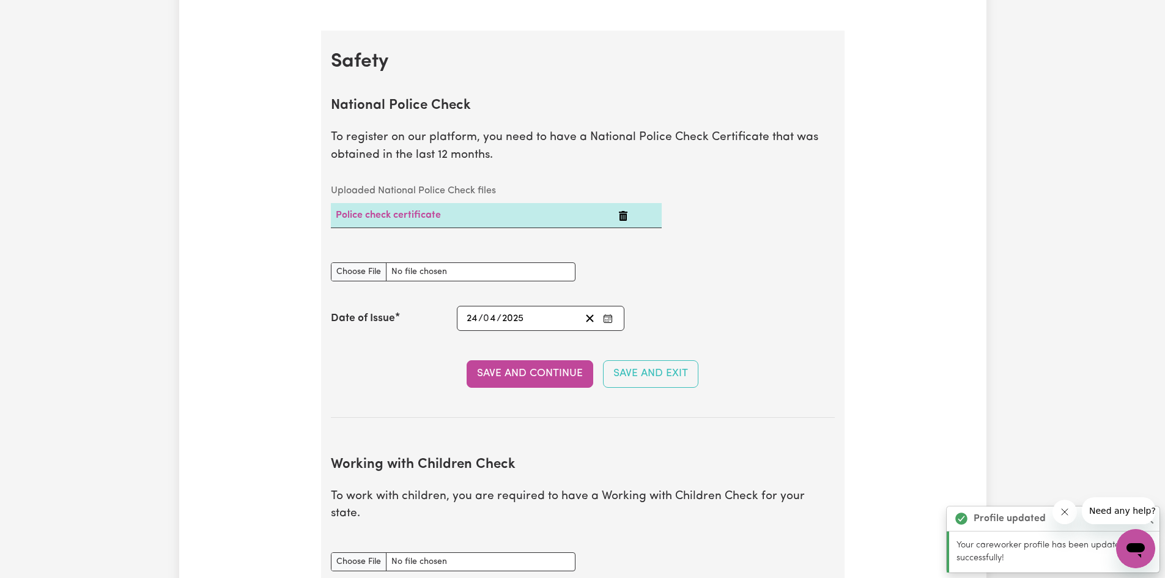
scroll to position [785, 0]
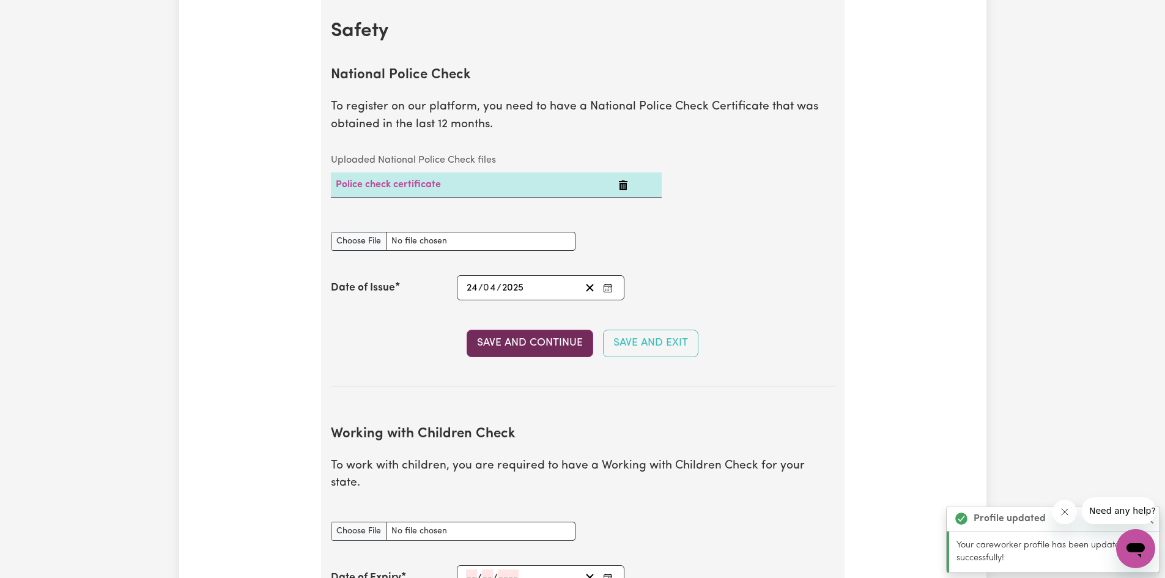
click at [489, 344] on button "Save and Continue" at bounding box center [530, 343] width 127 height 27
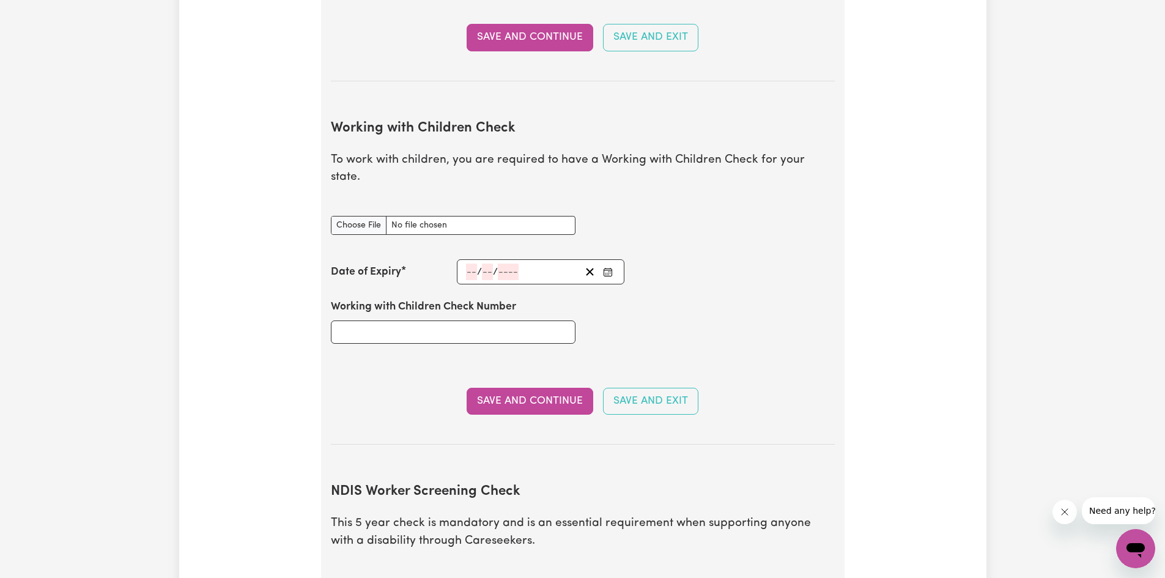
scroll to position [1069, 0]
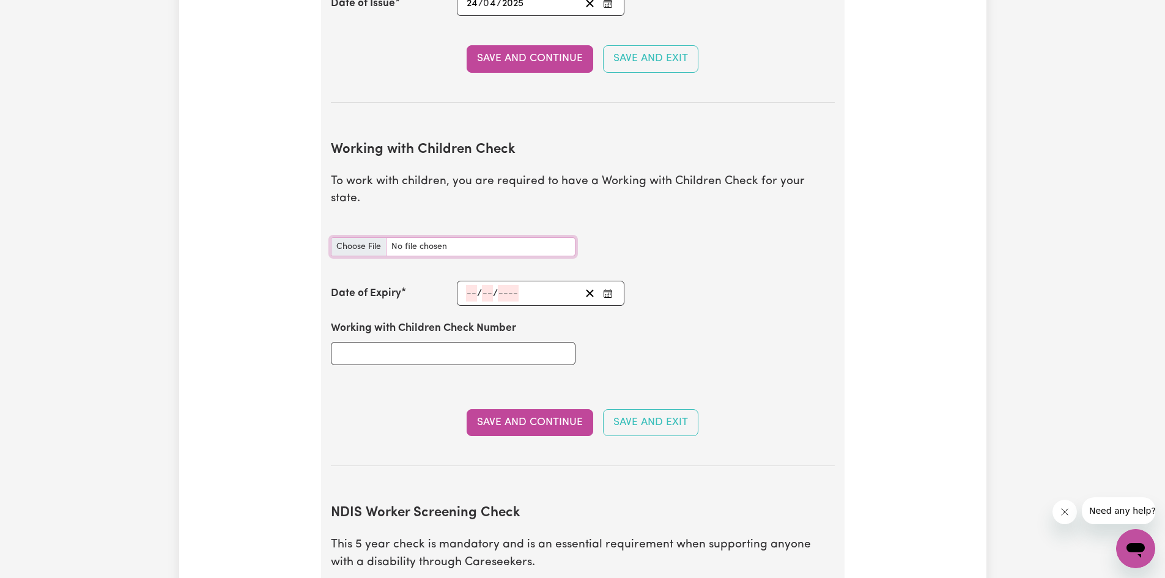
click at [346, 237] on input "Working with Children Check document" at bounding box center [453, 246] width 245 height 19
type input "C:\fakepath\20250924_210151.jpg"
click at [469, 285] on input "number" at bounding box center [471, 293] width 11 height 17
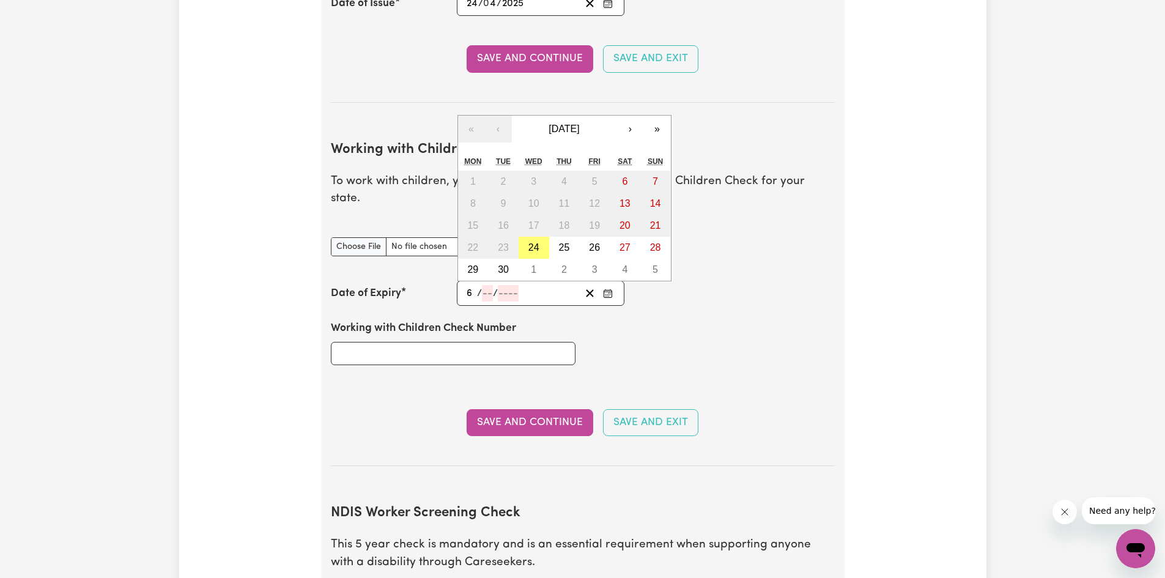
type input "6"
type input "12"
type input "202"
type input "[DATE]"
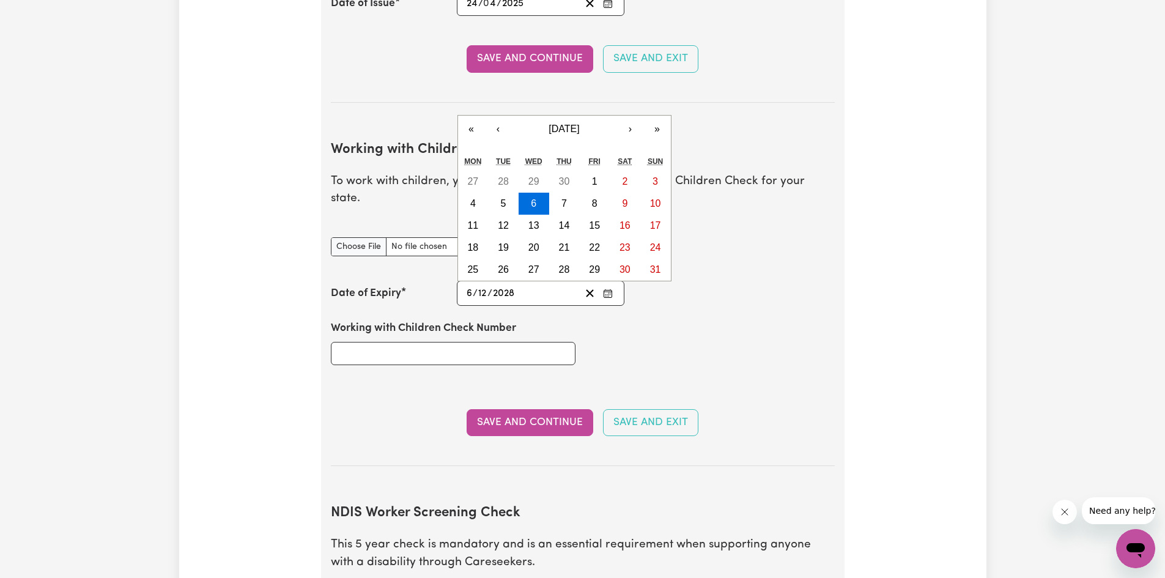
type input "2028"
click at [441, 383] on section "Working with Children Check To work with children, you are required to have a W…" at bounding box center [583, 294] width 504 height 344
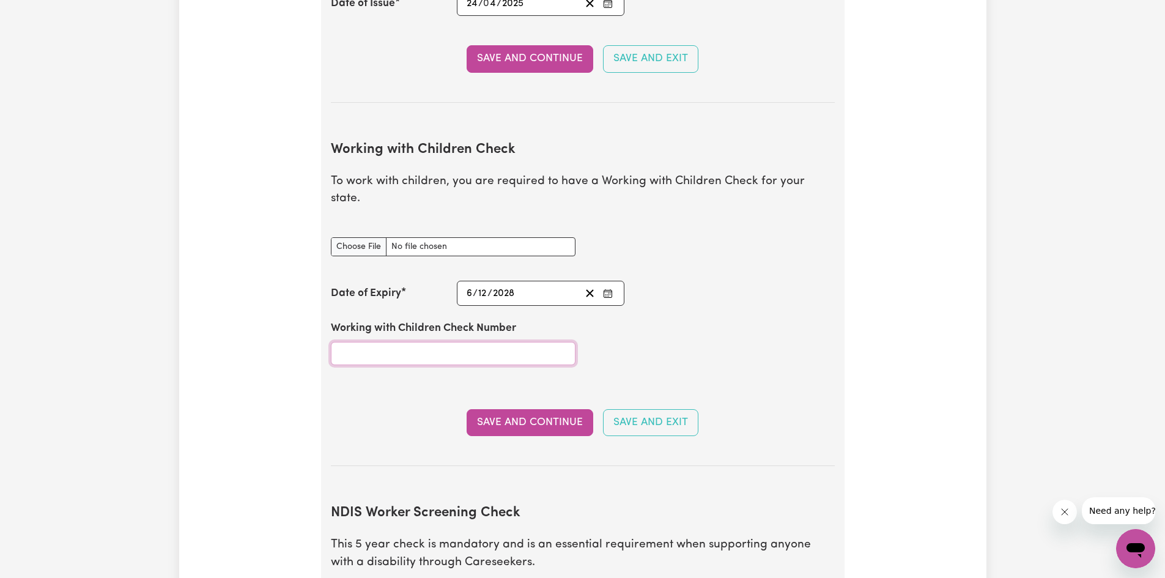
click at [405, 342] on input "Working with Children Check Number" at bounding box center [453, 353] width 245 height 23
type input "2378020/1"
click at [511, 409] on button "Save and Continue" at bounding box center [530, 422] width 127 height 27
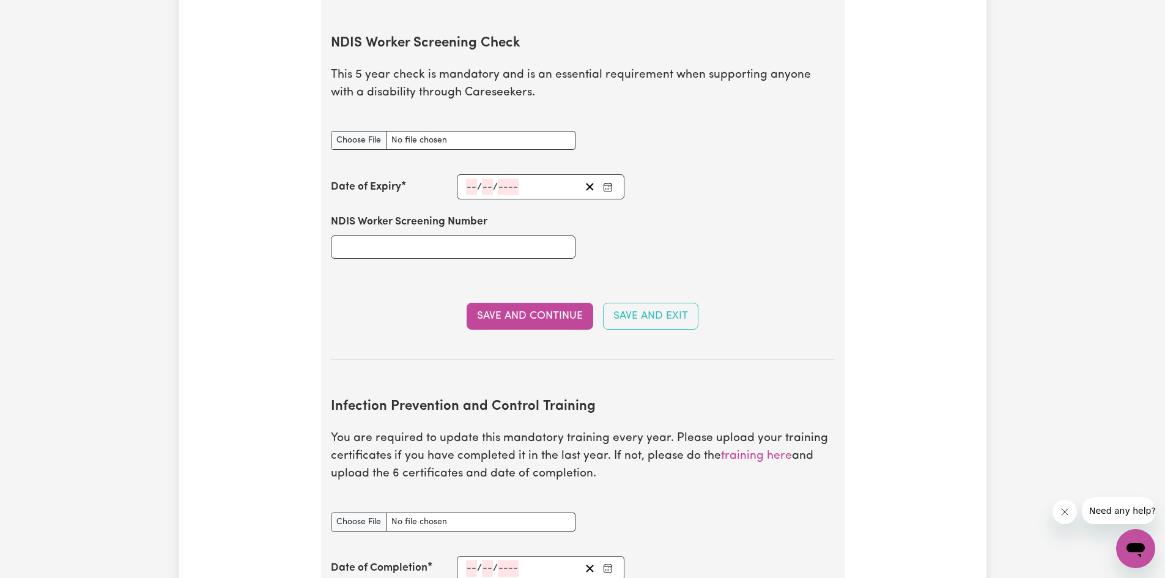
scroll to position [1598, 0]
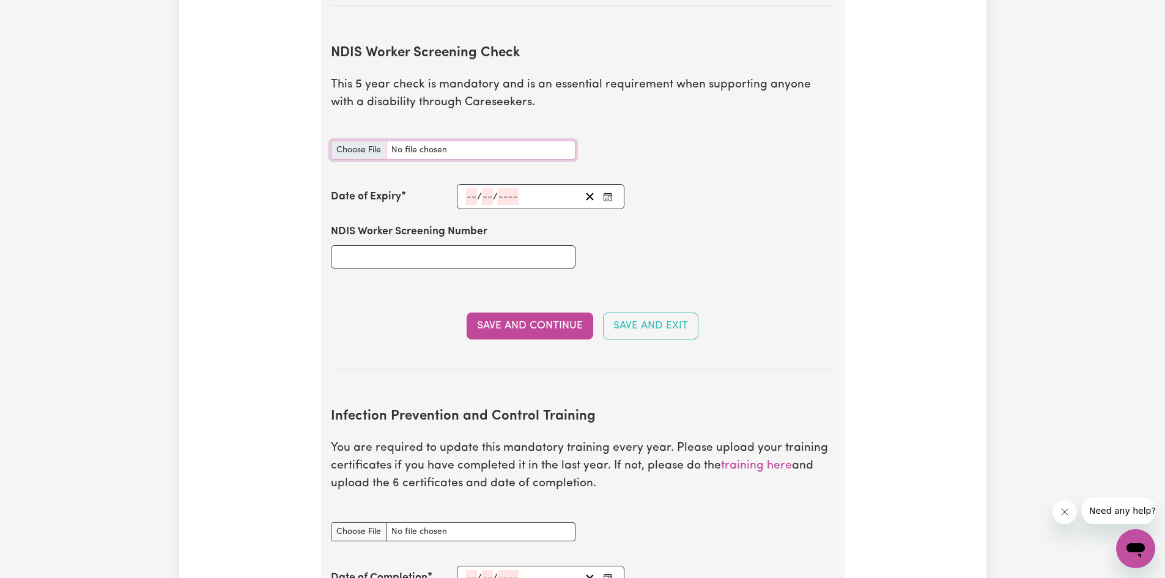
click at [364, 141] on input "NDIS Worker Screening Check document" at bounding box center [453, 150] width 245 height 19
click at [460, 245] on input "NDIS Worker Screening Number" at bounding box center [453, 256] width 245 height 23
type input "42286543"
click at [472, 188] on input "number" at bounding box center [471, 196] width 11 height 17
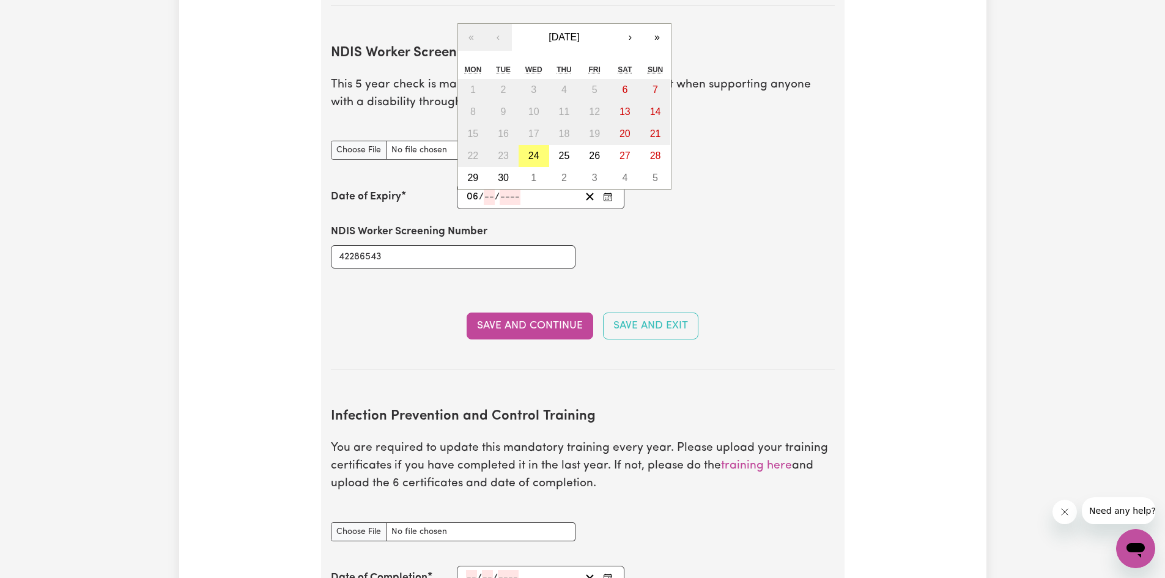
type input "06"
type input "12"
type input "202"
type input "[DATE]"
type input "6"
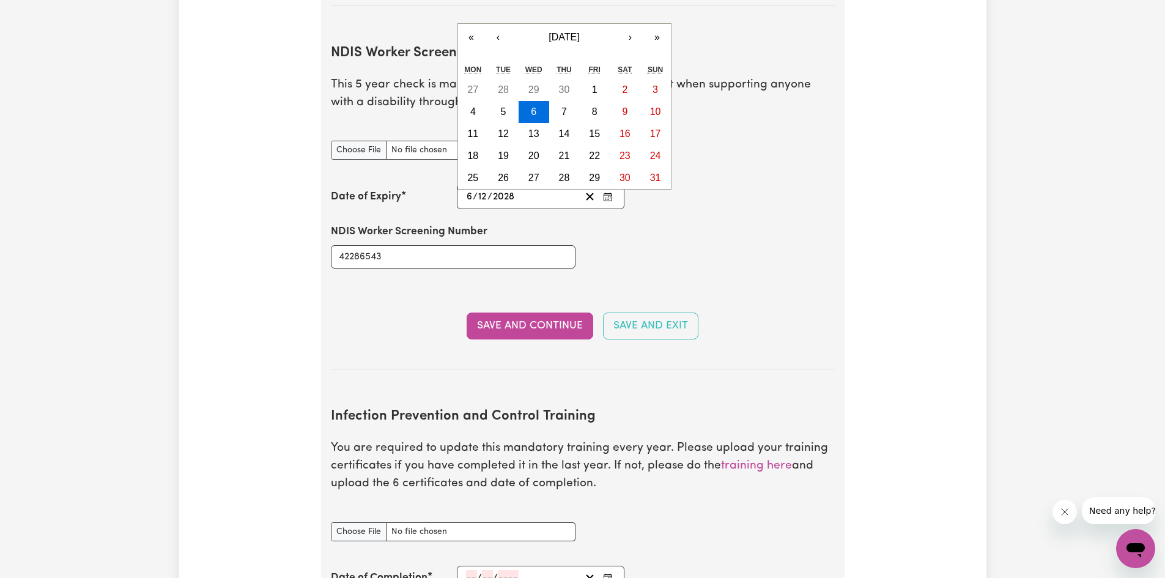
type input "2028"
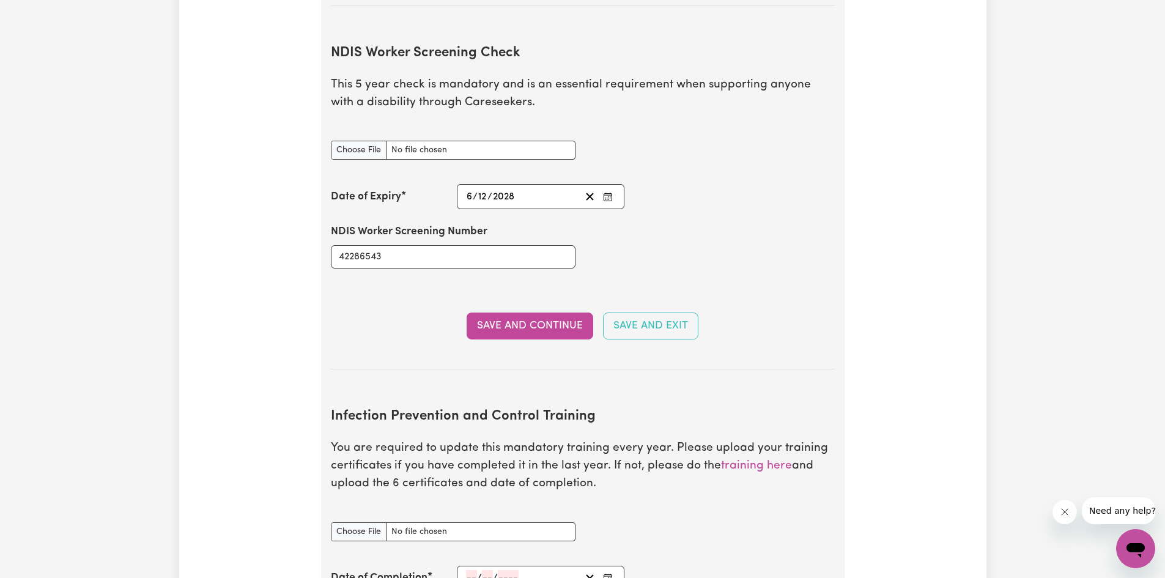
drag, startPoint x: 507, startPoint y: 212, endPoint x: 515, endPoint y: 212, distance: 8.0
click at [514, 224] on div "NDIS Worker Screening Number 42286543" at bounding box center [453, 246] width 245 height 44
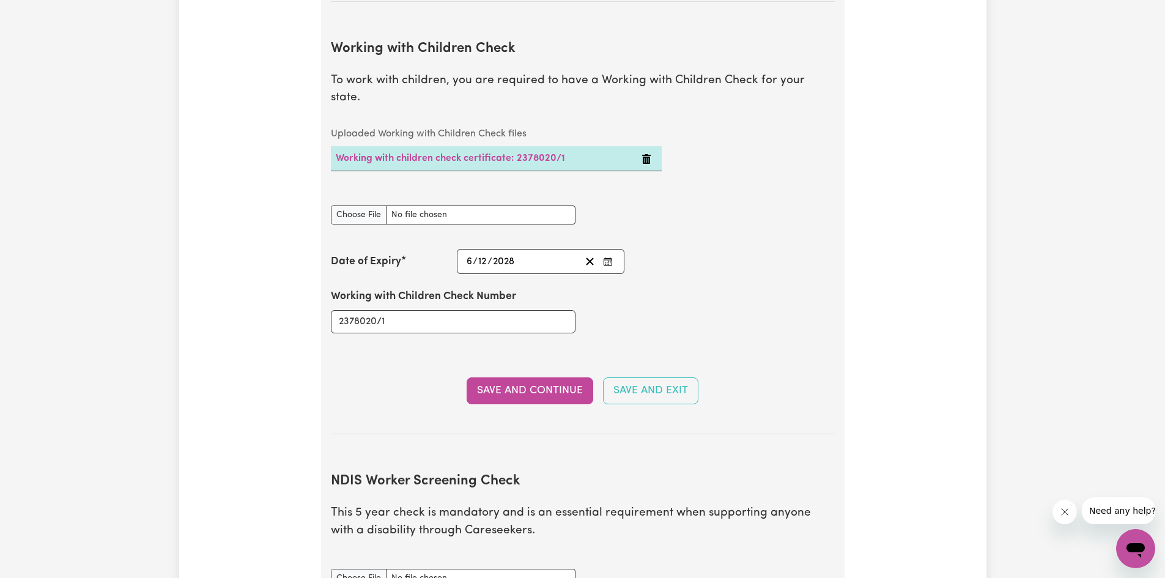
scroll to position [1109, 0]
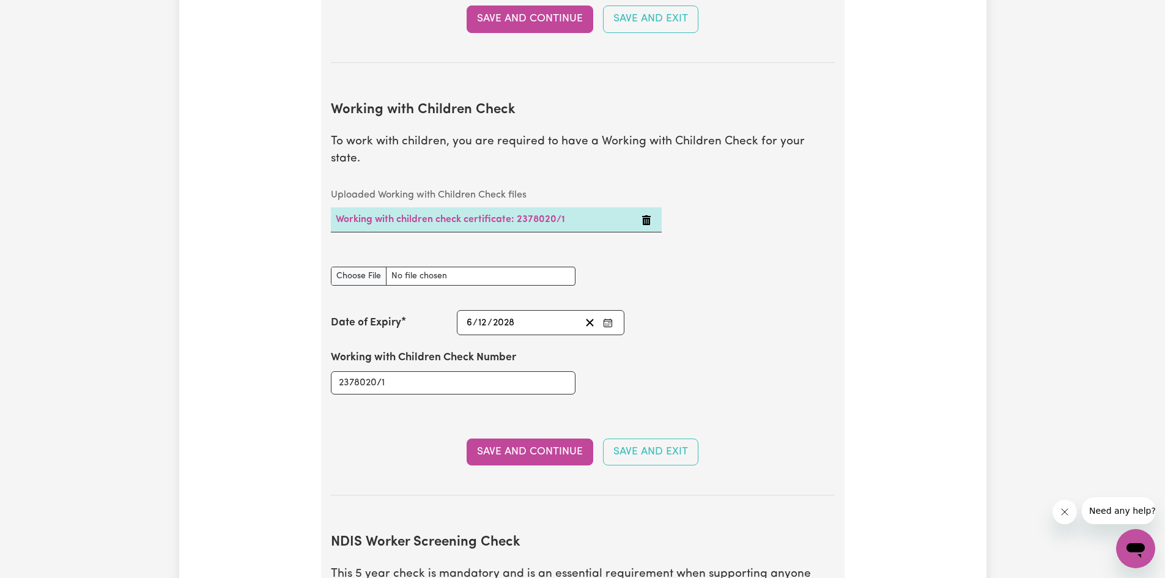
click at [465, 314] on div "[DATE] [DATE]" at bounding box center [523, 322] width 116 height 17
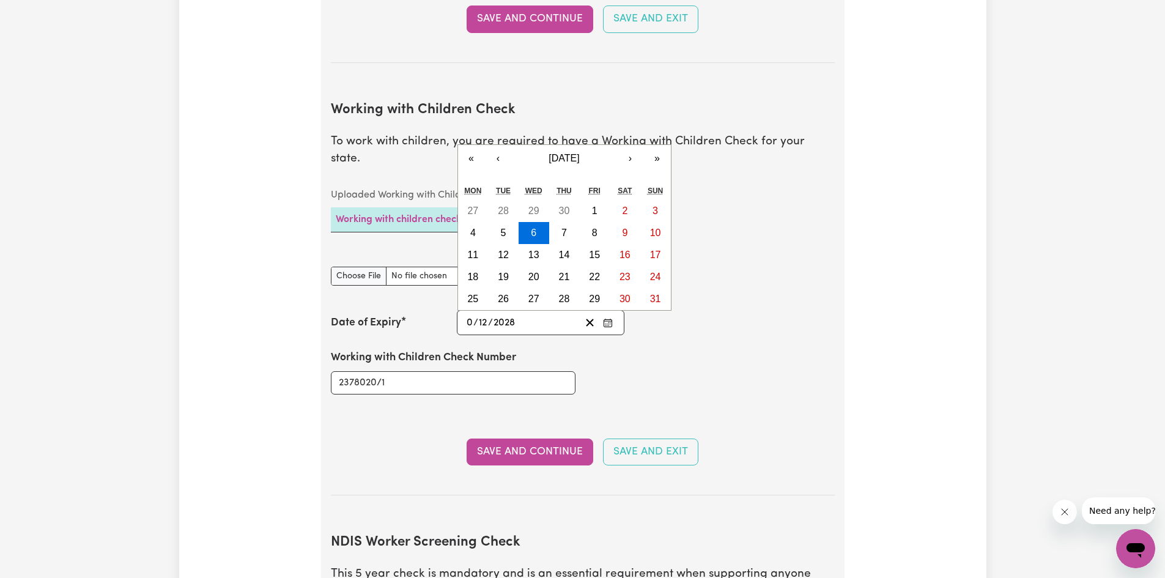
type input "06"
click at [673, 336] on div "Working with Children Check Number 2378020/1" at bounding box center [582, 371] width 519 height 73
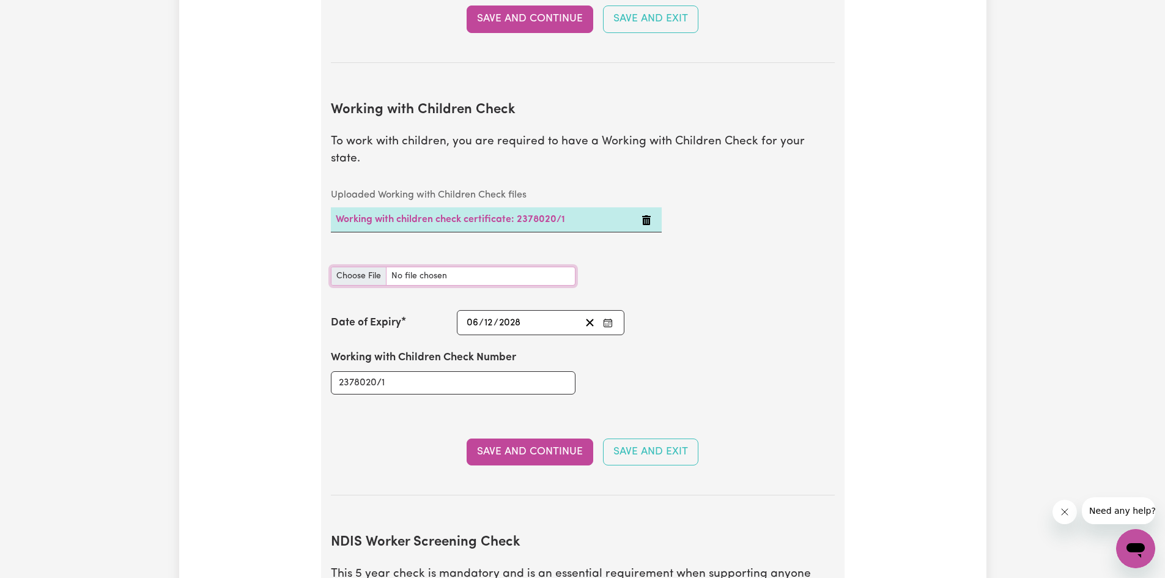
click at [364, 267] on input "Working with Children Check document" at bounding box center [453, 276] width 245 height 19
click at [368, 267] on input "Working with Children Check document" at bounding box center [453, 276] width 245 height 19
click at [646, 215] on icon "Delete Working with children check certificate: 2378020/1" at bounding box center [646, 220] width 10 height 10
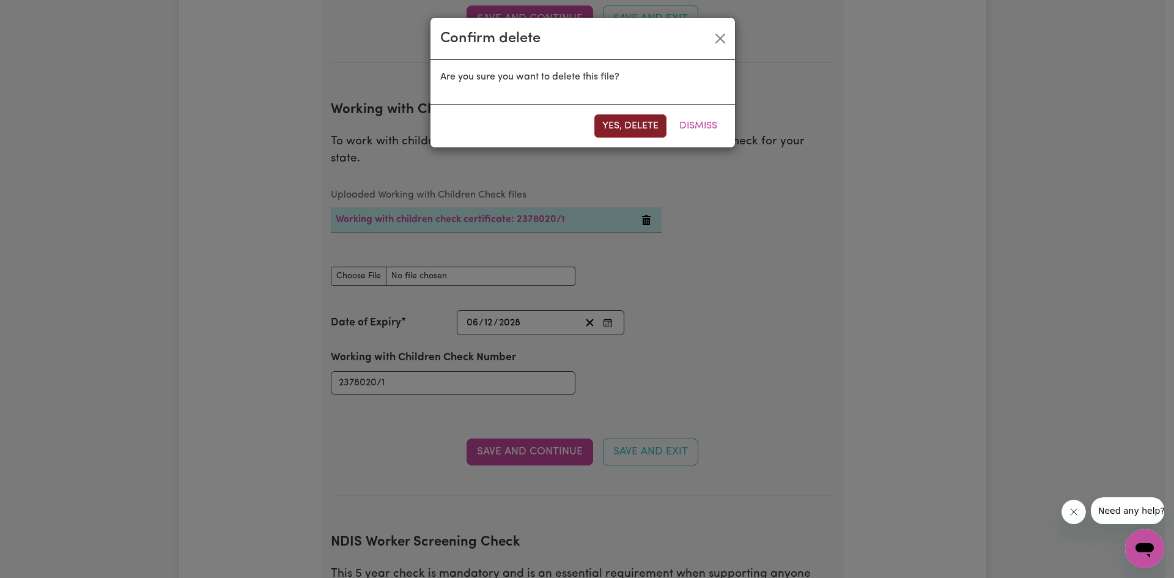
click at [635, 129] on button "Yes, delete" at bounding box center [630, 125] width 72 height 23
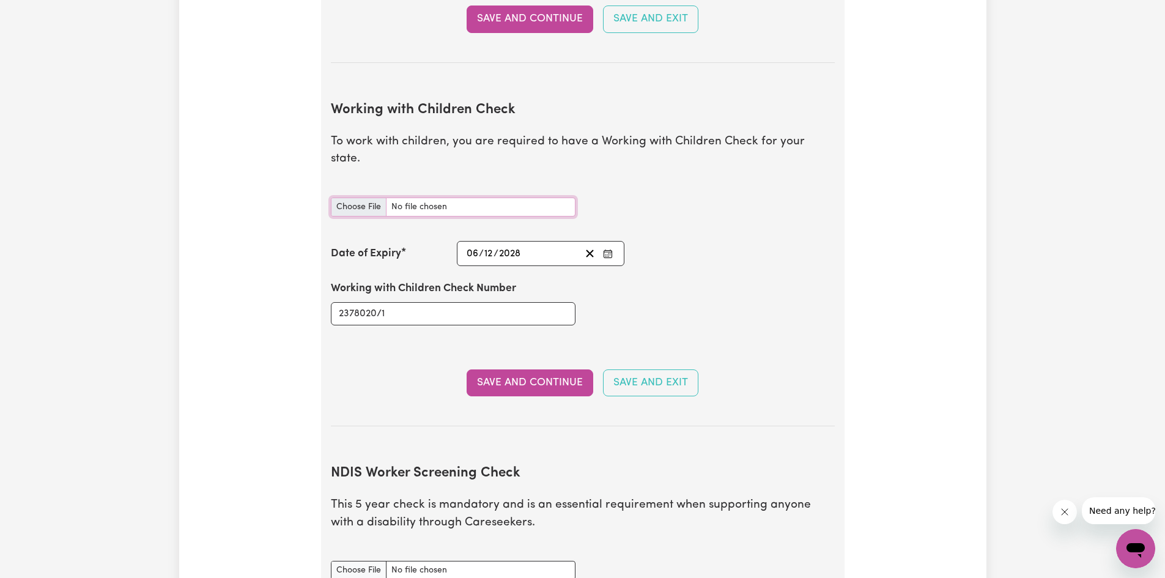
click at [356, 197] on input "Working with Children Check document" at bounding box center [453, 206] width 245 height 19
type input "C:\fakepath\20250924_210151.jpg"
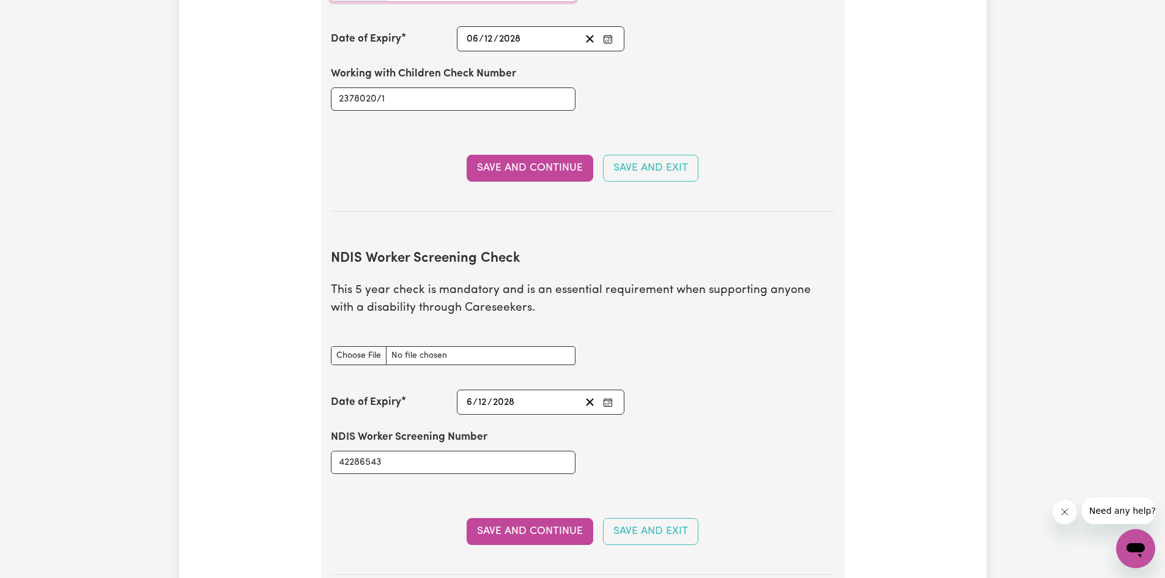
scroll to position [1354, 0]
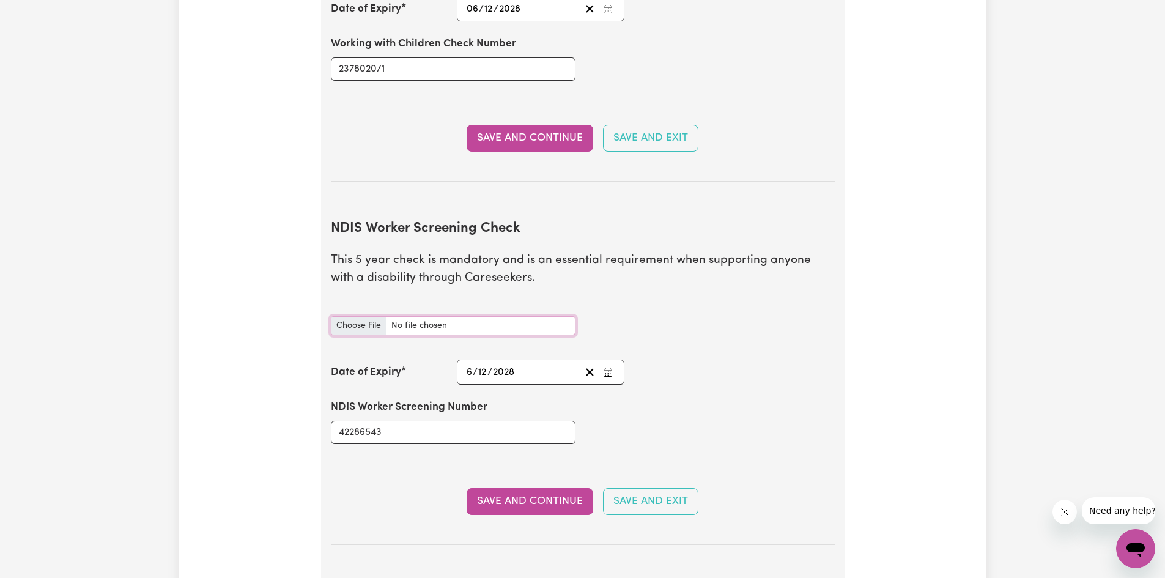
click at [363, 316] on input "NDIS Worker Screening Check document" at bounding box center [453, 325] width 245 height 19
type input "C:\fakepath\20250924_222628.jpg"
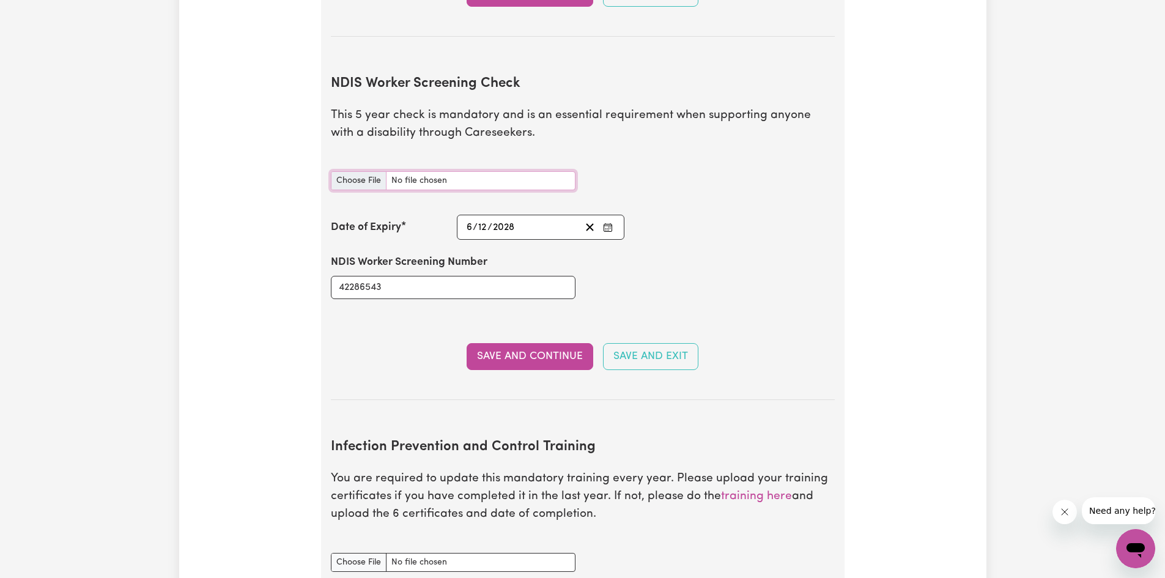
scroll to position [1537, 0]
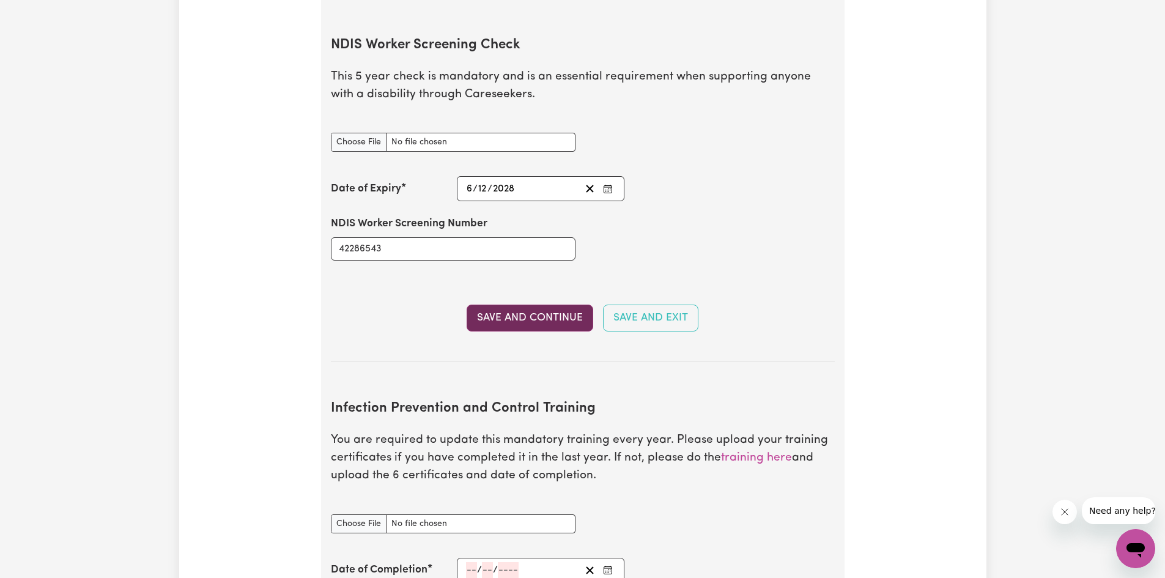
click at [506, 305] on button "Save and Continue" at bounding box center [530, 318] width 127 height 27
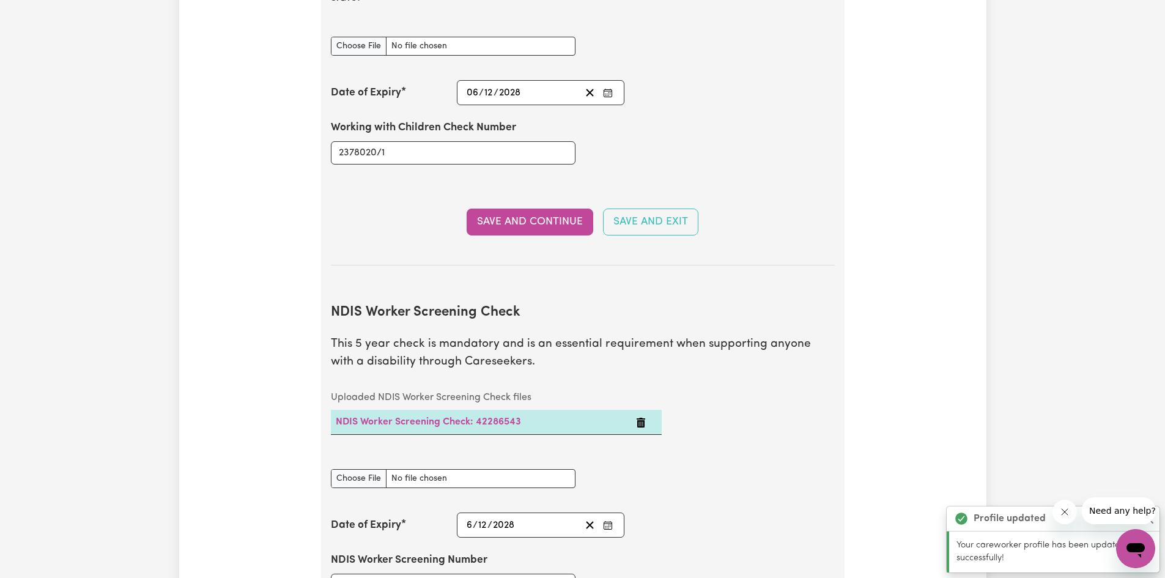
scroll to position [1252, 0]
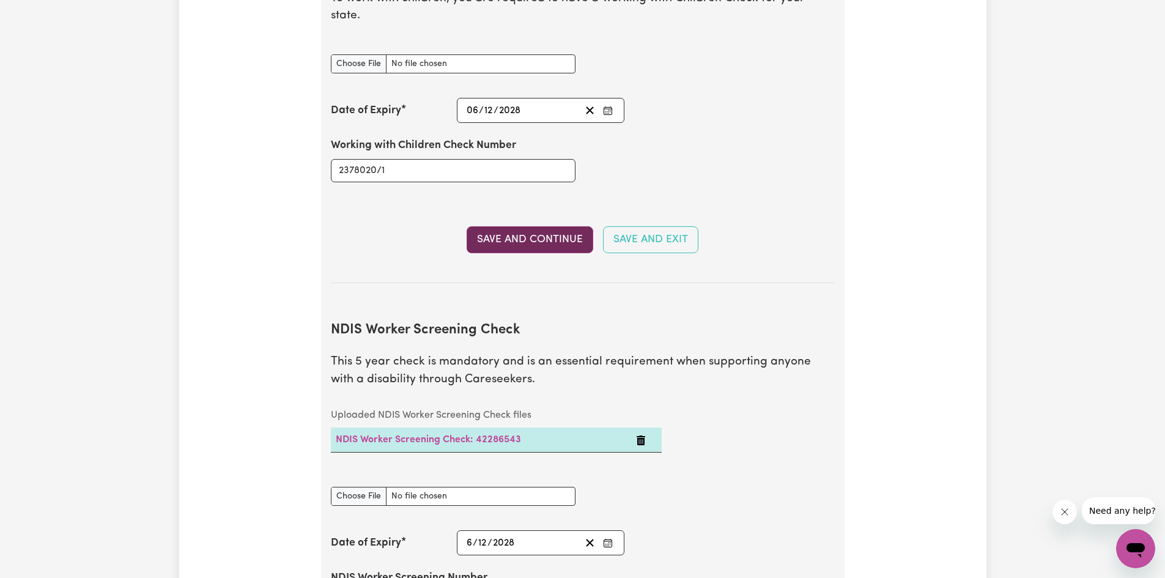
click at [545, 226] on button "Save and Continue" at bounding box center [530, 239] width 127 height 27
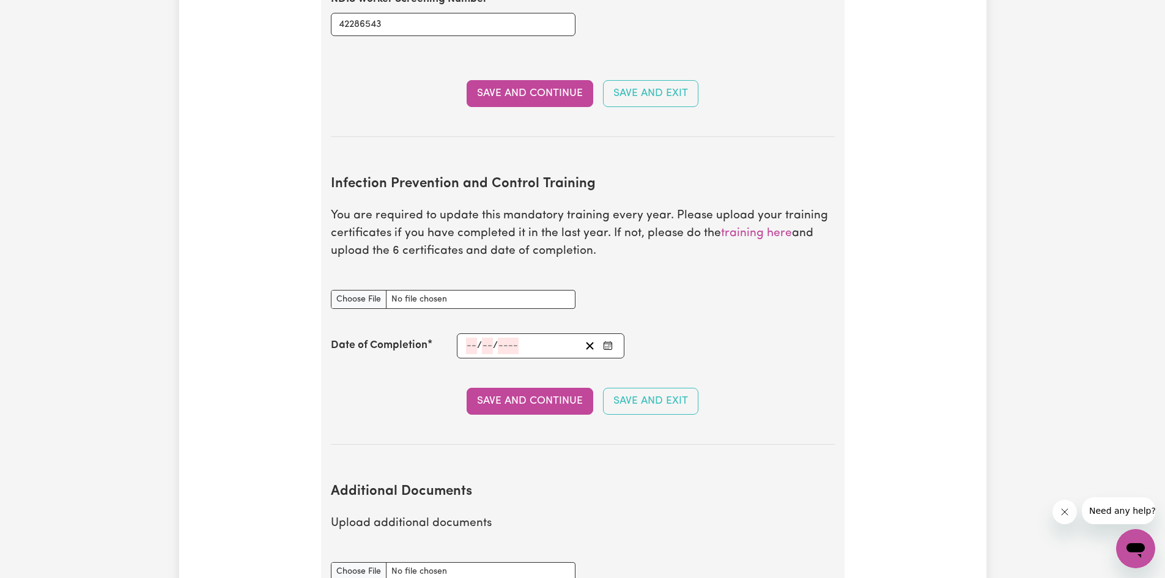
scroll to position [1895, 0]
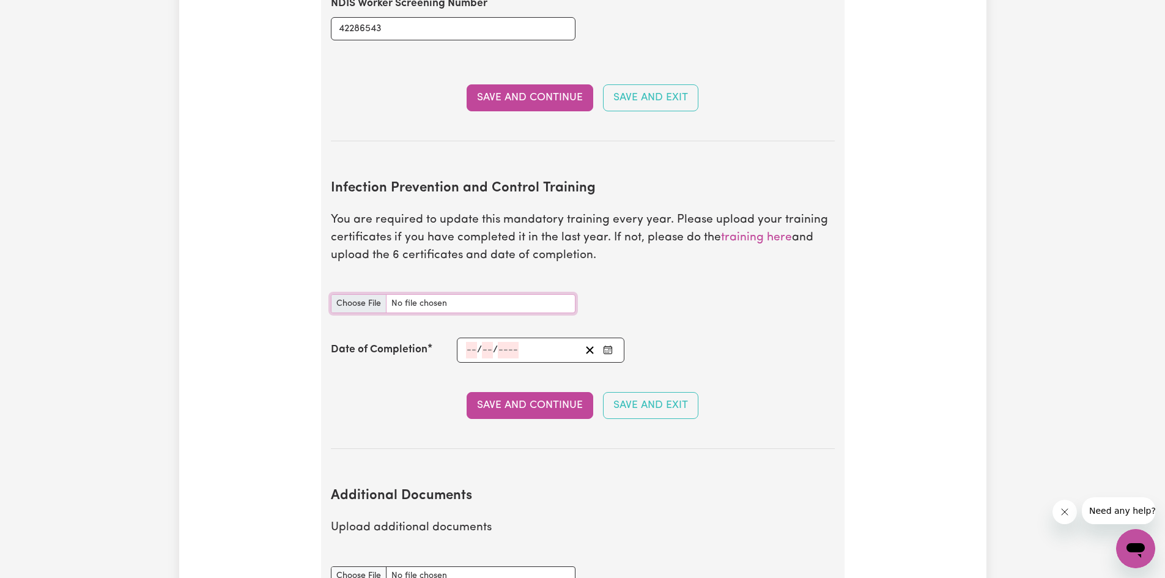
click at [363, 294] on input "Infection Prevention and Control Training document" at bounding box center [453, 303] width 245 height 19
type input "C:\fakepath\certificate (2).pdf"
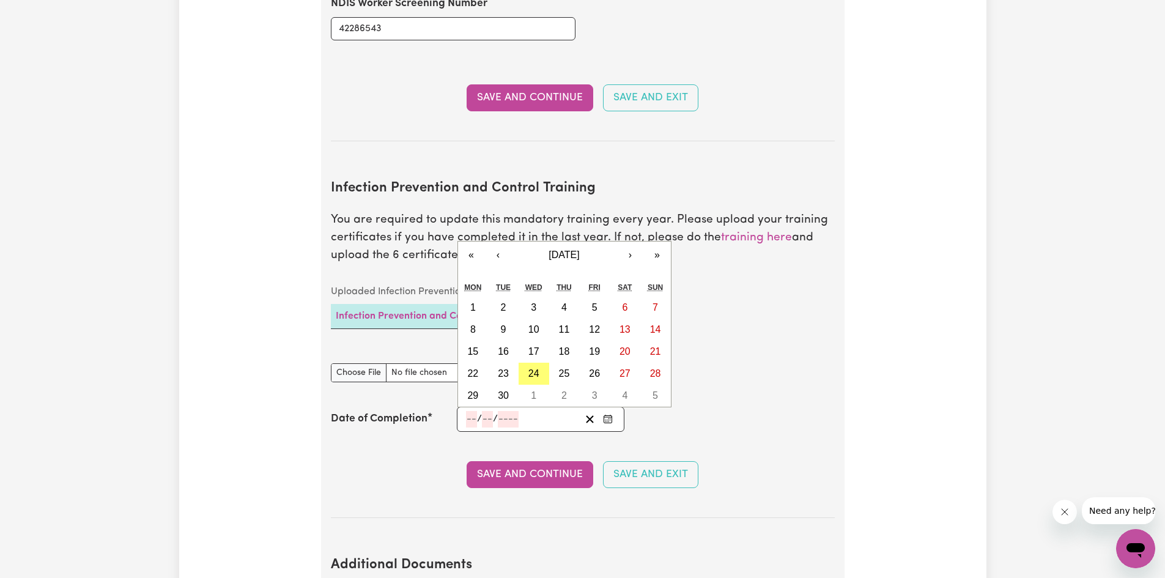
drag, startPoint x: 471, startPoint y: 396, endPoint x: 487, endPoint y: 405, distance: 19.2
click at [473, 411] on input "number" at bounding box center [471, 419] width 11 height 17
type input "26"
type input "08"
type input "0002-08-26"
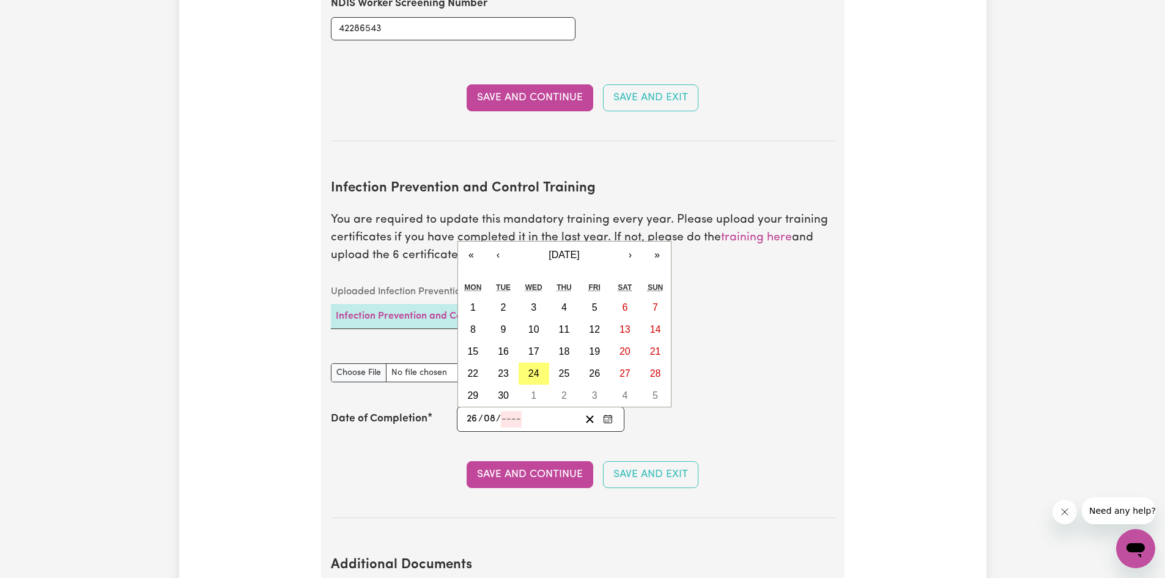
type input "8"
type input "2"
type input "0020-08-26"
type input "20"
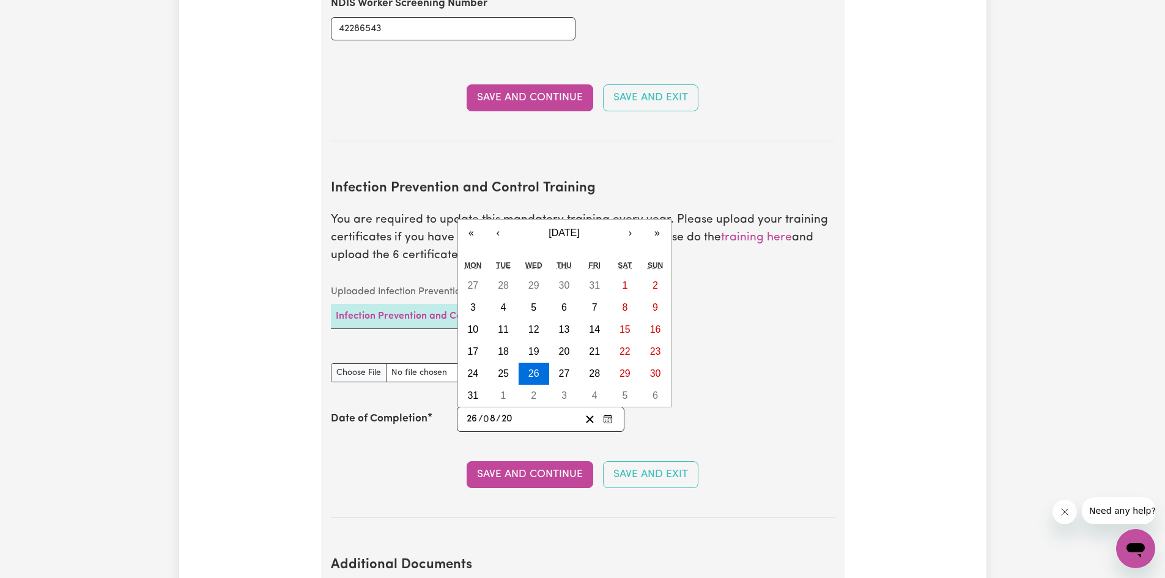
type input "0202-08-26"
type input "20258"
type input "[DATE]"
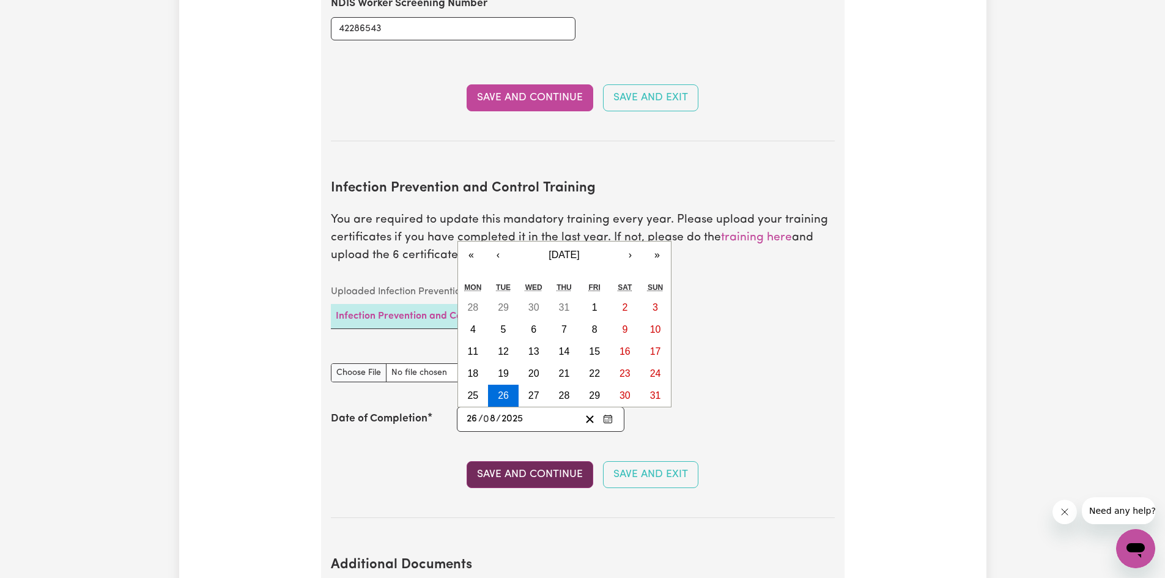
type input "2025"
click at [539, 462] on button "Save and Continue" at bounding box center [530, 474] width 127 height 27
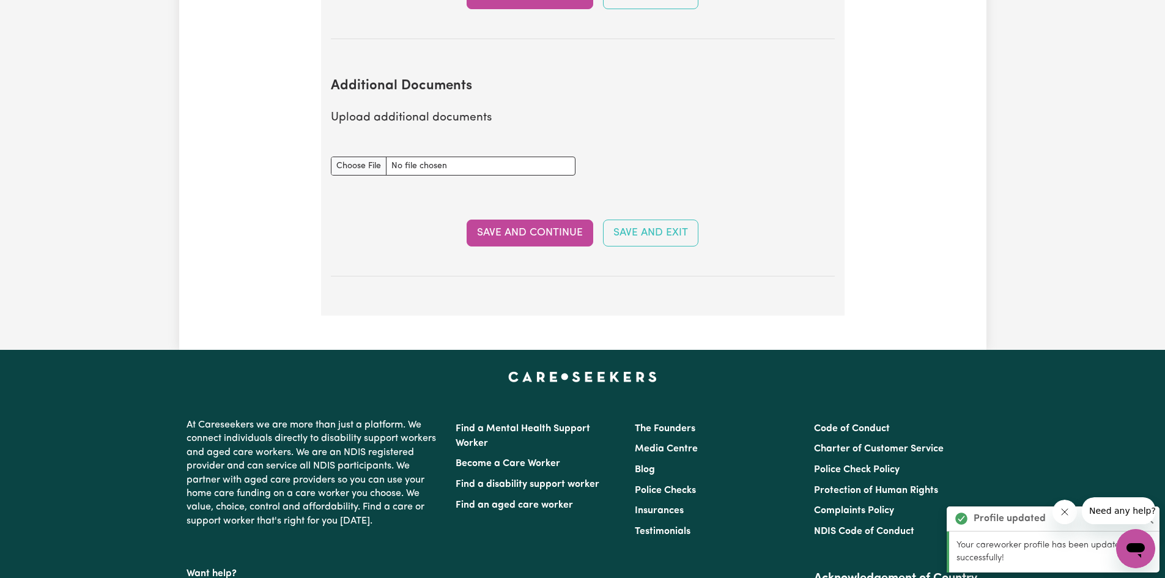
scroll to position [2293, 0]
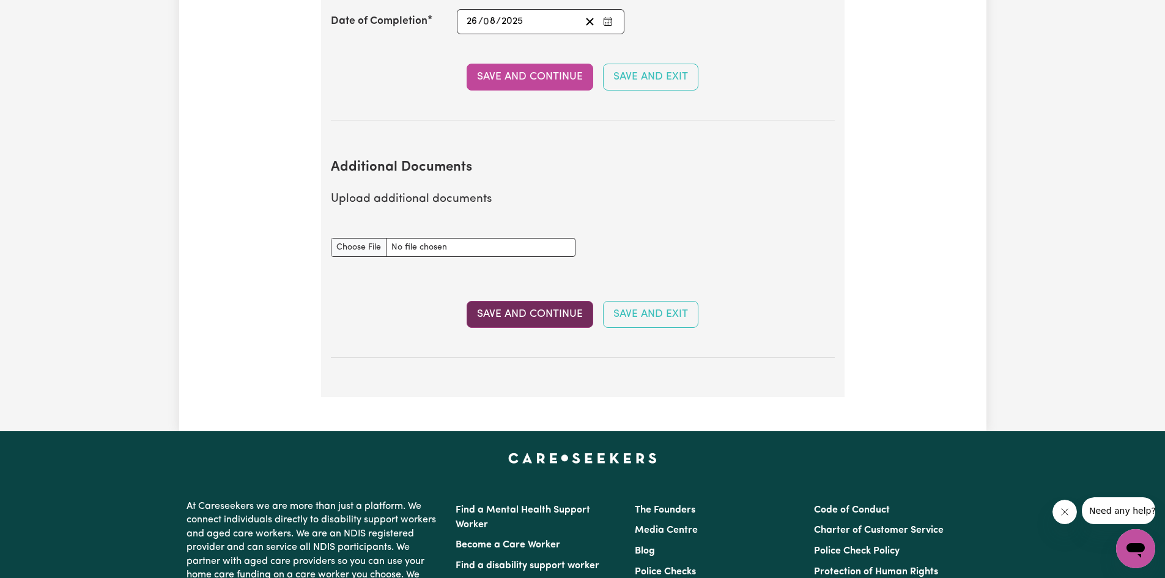
click at [551, 301] on button "Save and Continue" at bounding box center [530, 314] width 127 height 27
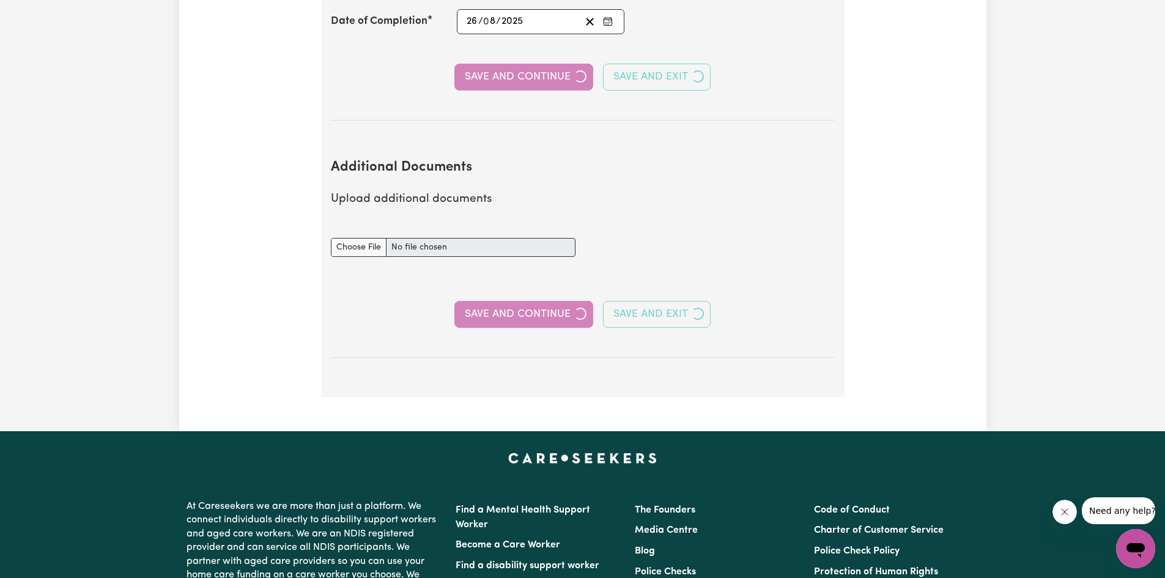
select select "Certificate III (Individual Support)"
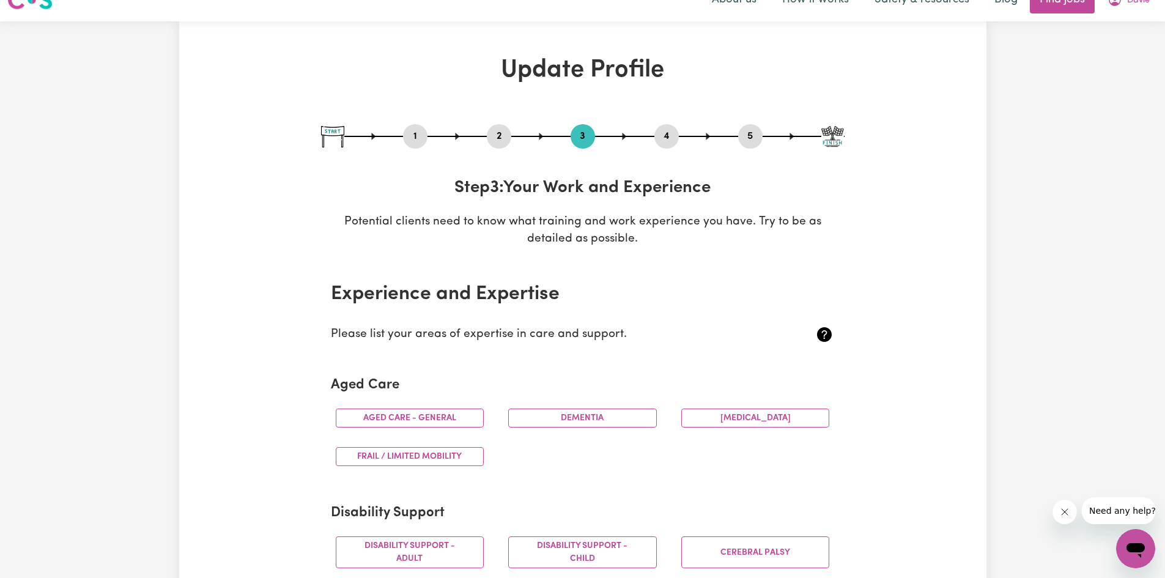
scroll to position [0, 0]
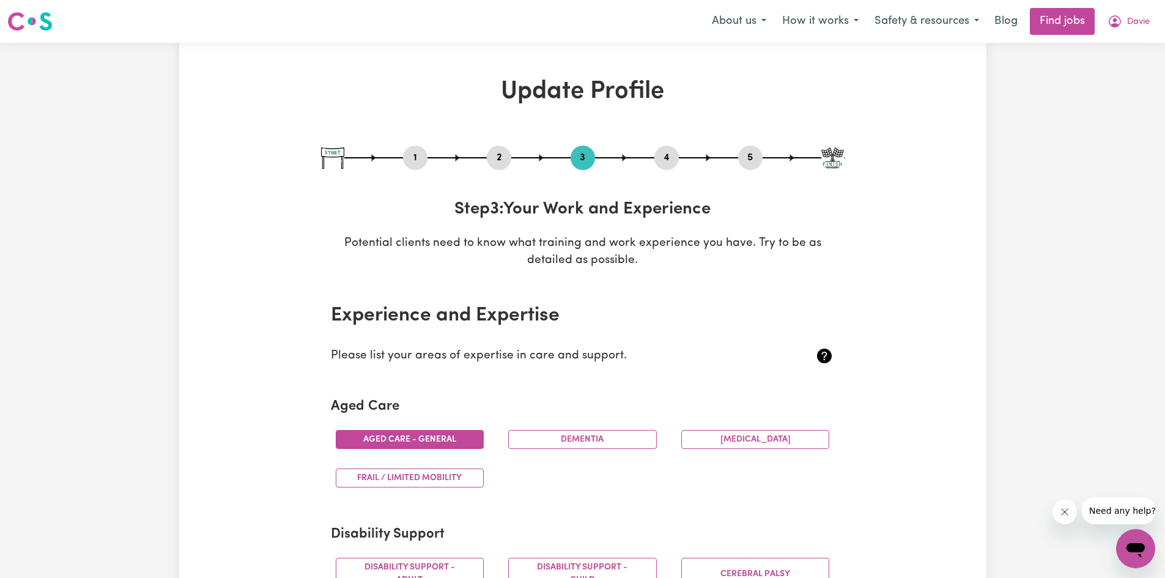
click at [463, 439] on button "Aged care - General" at bounding box center [410, 439] width 149 height 19
click at [463, 480] on button "Frail / limited mobility" at bounding box center [410, 477] width 149 height 19
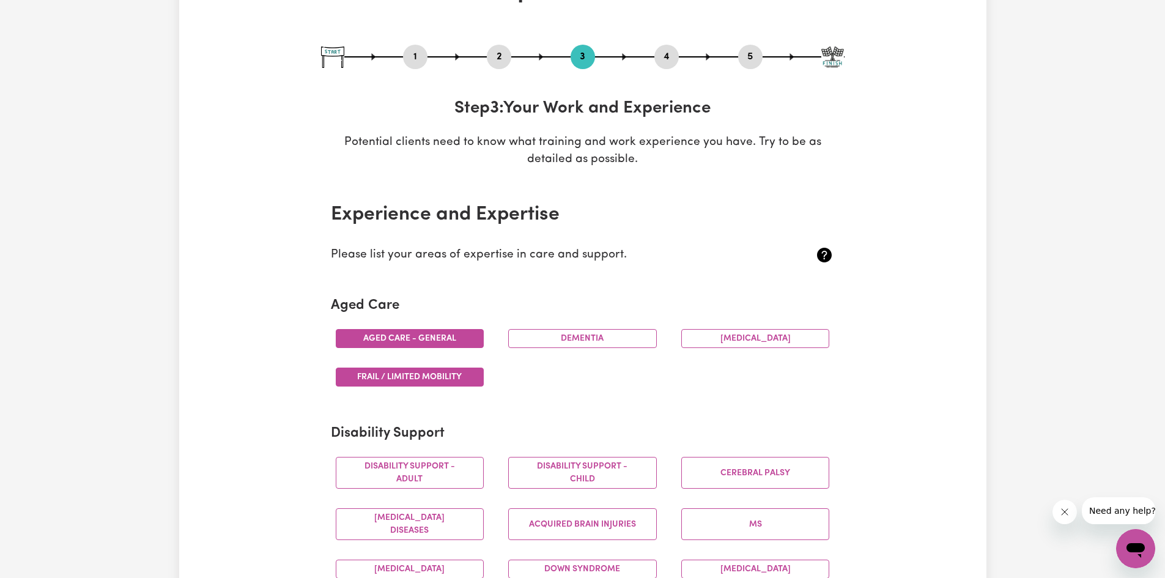
scroll to position [122, 0]
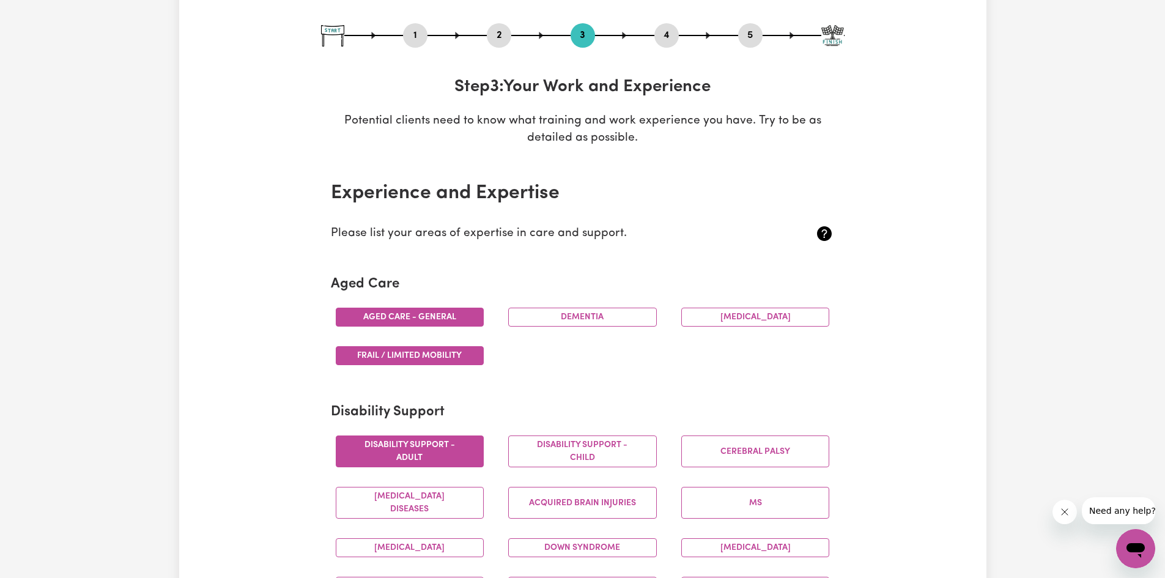
click at [439, 460] on button "Disability support - Adult" at bounding box center [410, 451] width 149 height 32
click at [537, 460] on button "Disability support - Child" at bounding box center [582, 451] width 149 height 32
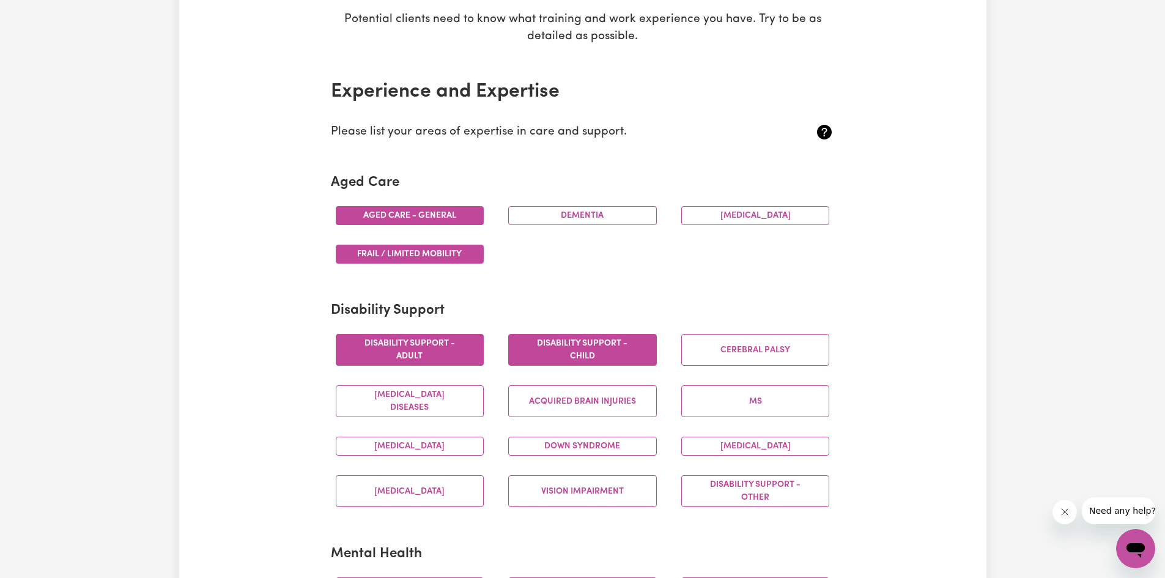
scroll to position [245, 0]
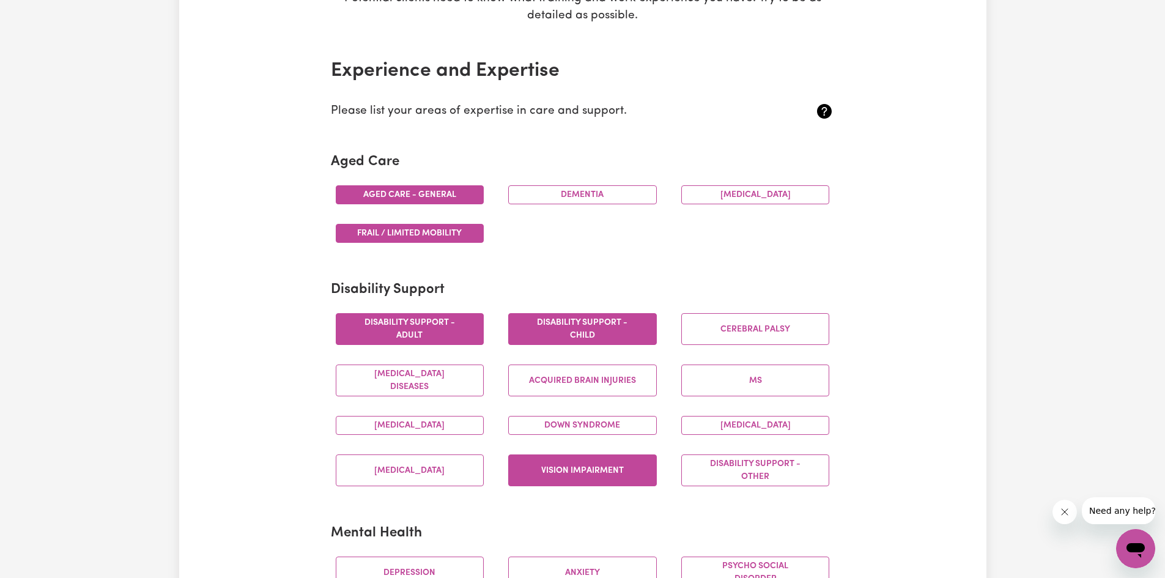
click at [603, 477] on button "Vision impairment" at bounding box center [582, 470] width 149 height 32
click at [703, 479] on button "Disability support - Other" at bounding box center [755, 470] width 149 height 32
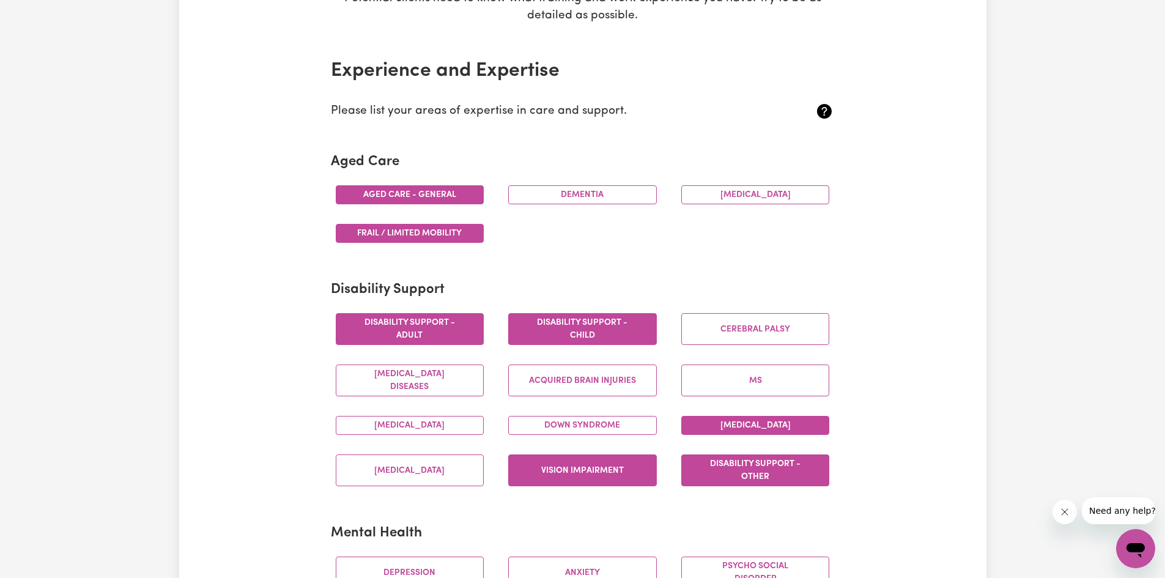
click at [702, 432] on button "[MEDICAL_DATA]" at bounding box center [755, 425] width 149 height 19
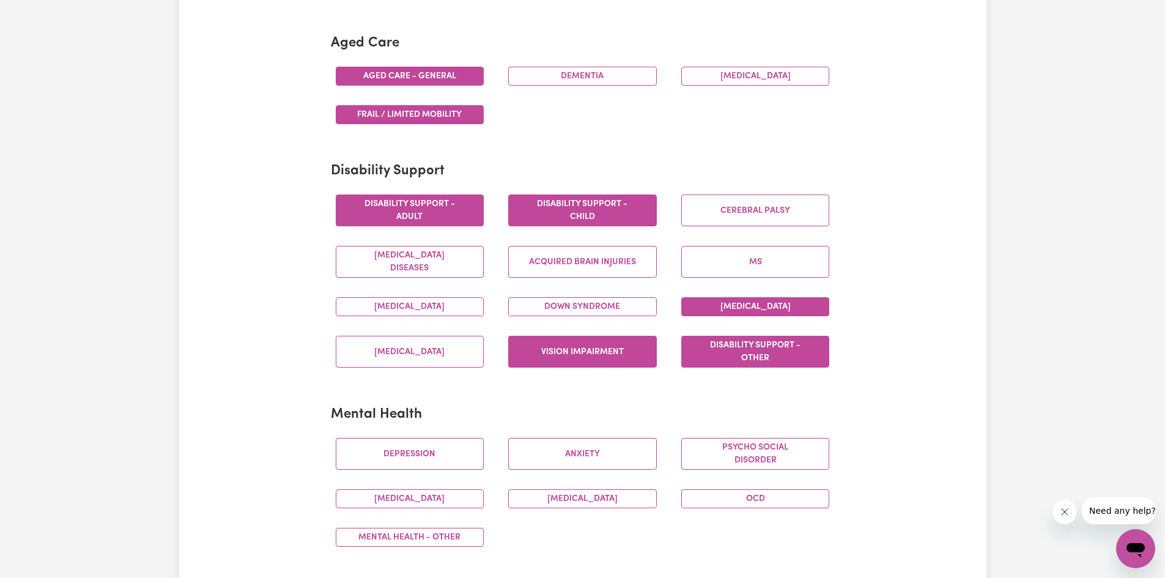
scroll to position [428, 0]
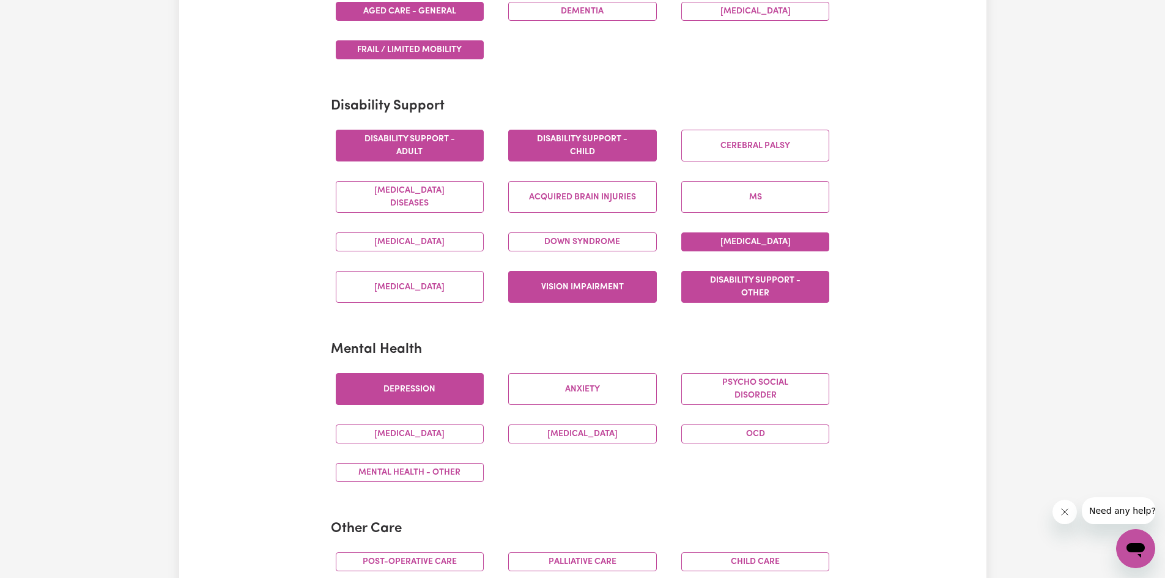
click at [462, 389] on button "Depression" at bounding box center [410, 389] width 149 height 32
click at [549, 396] on button "Anxiety" at bounding box center [582, 389] width 149 height 32
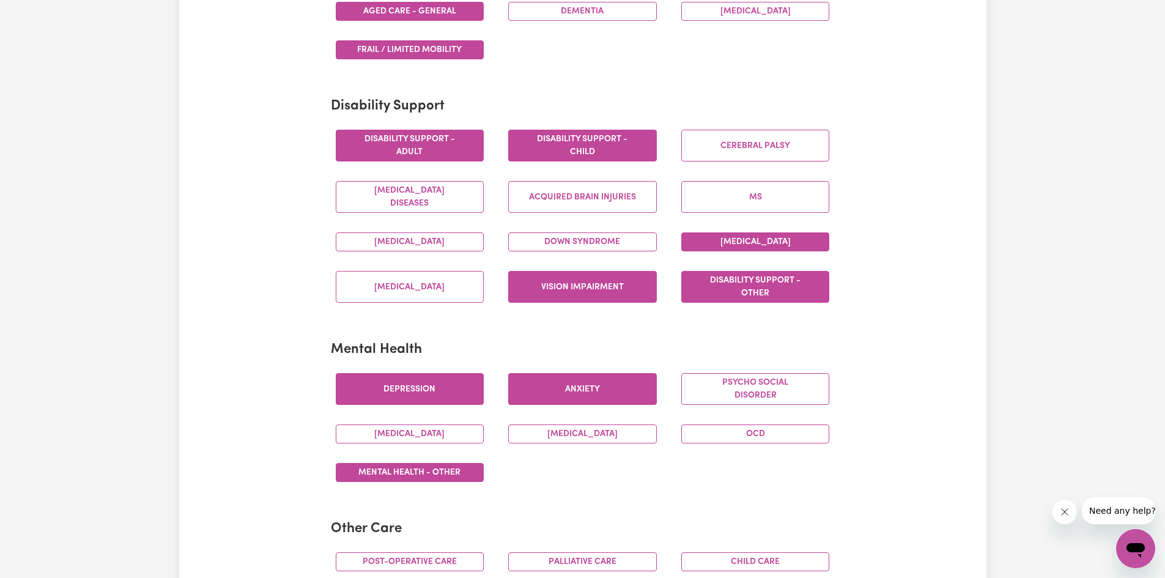
click at [468, 467] on button "Mental Health - Other" at bounding box center [410, 472] width 149 height 19
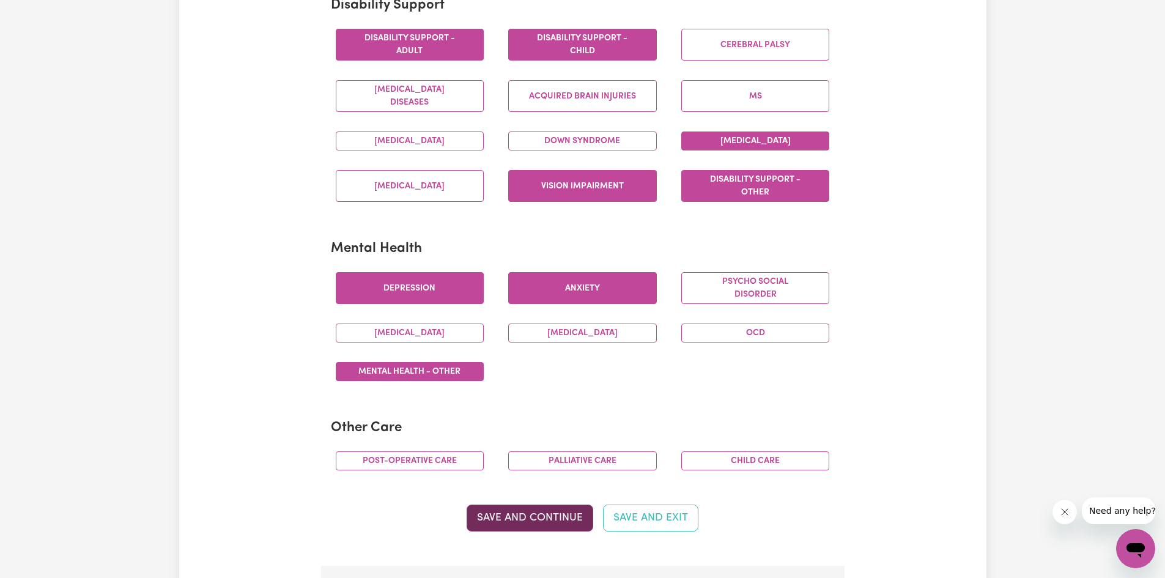
scroll to position [550, 0]
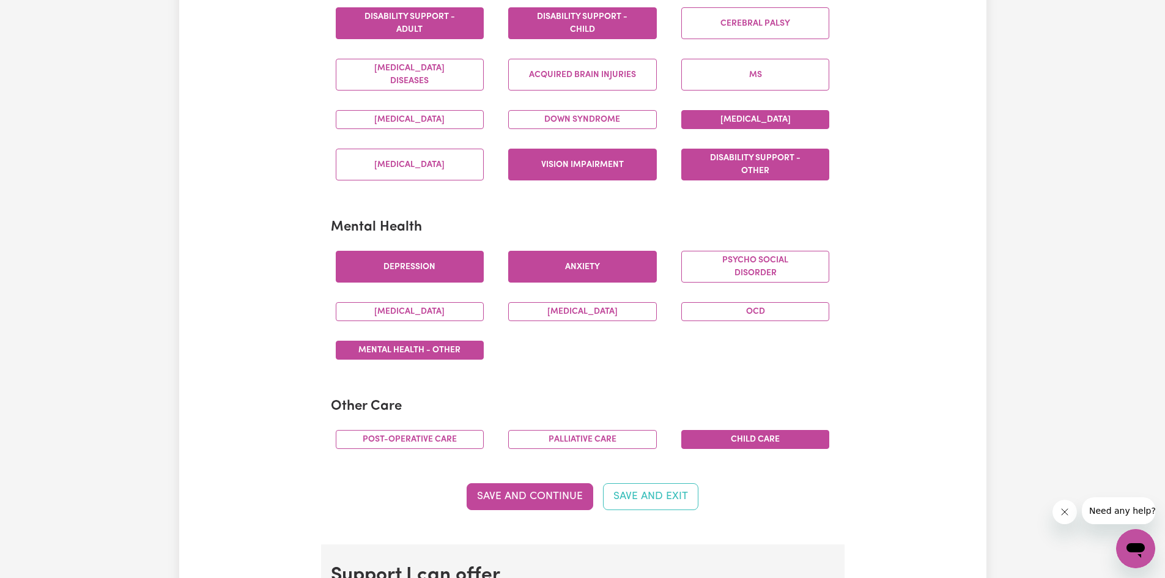
click at [724, 438] on button "Child care" at bounding box center [755, 439] width 149 height 19
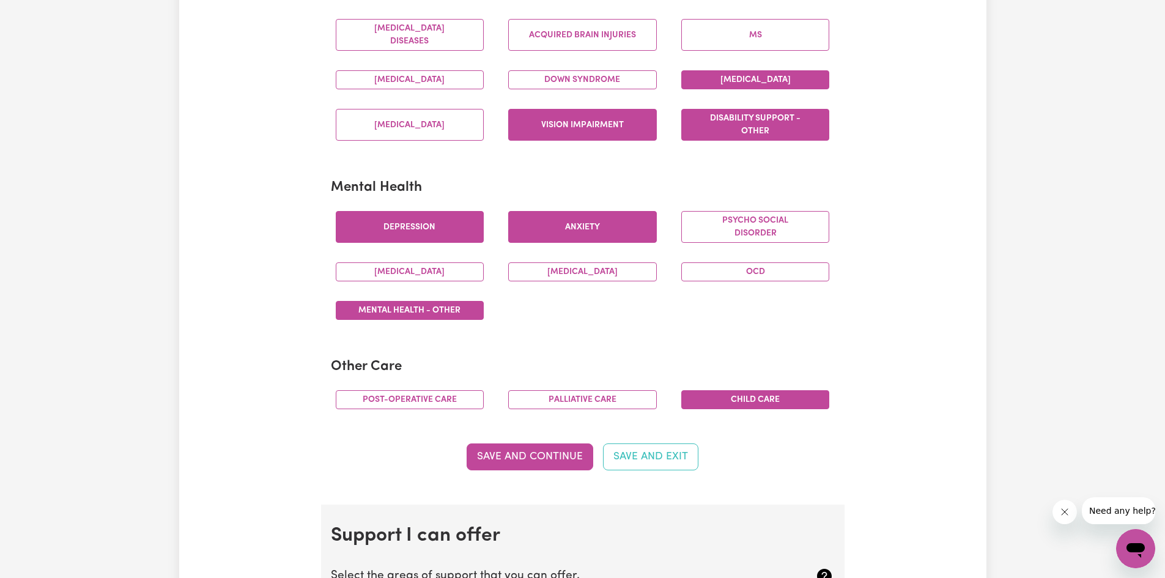
scroll to position [611, 0]
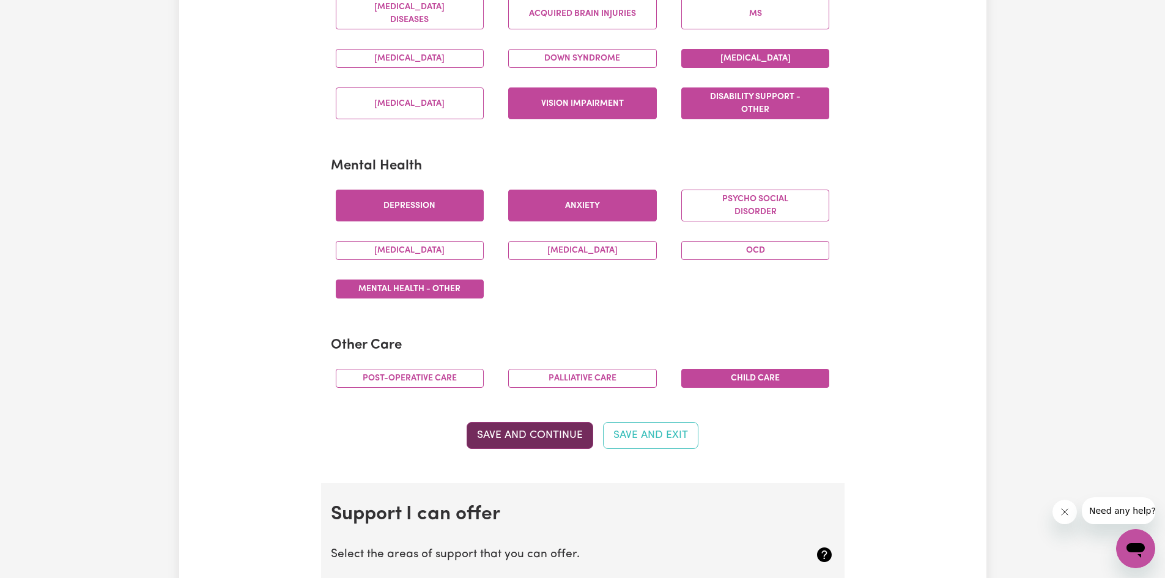
click at [516, 440] on button "Save and Continue" at bounding box center [530, 435] width 127 height 27
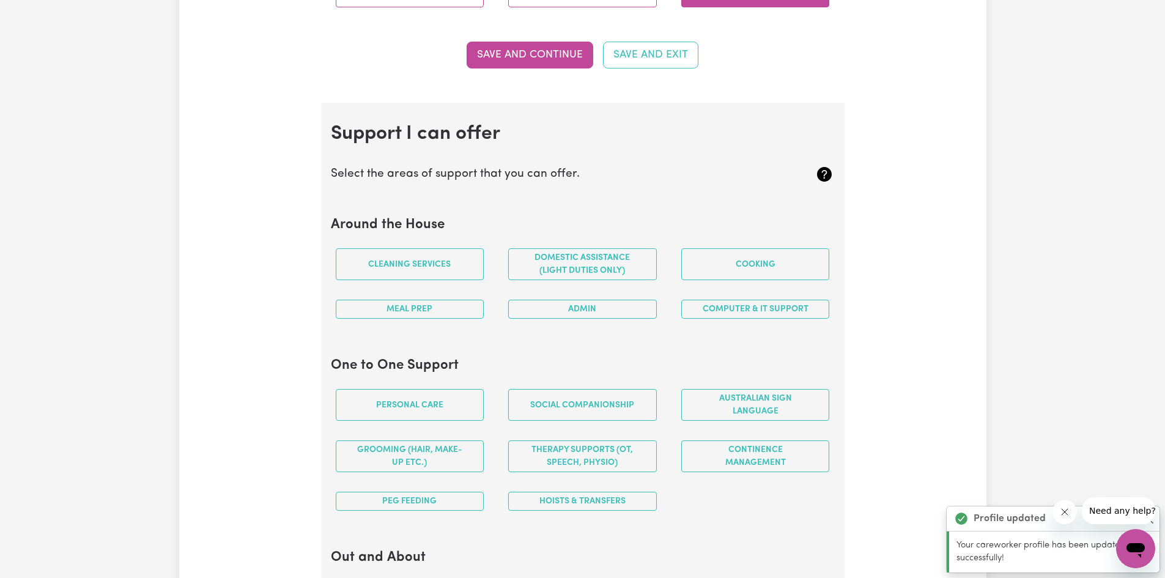
scroll to position [972, 0]
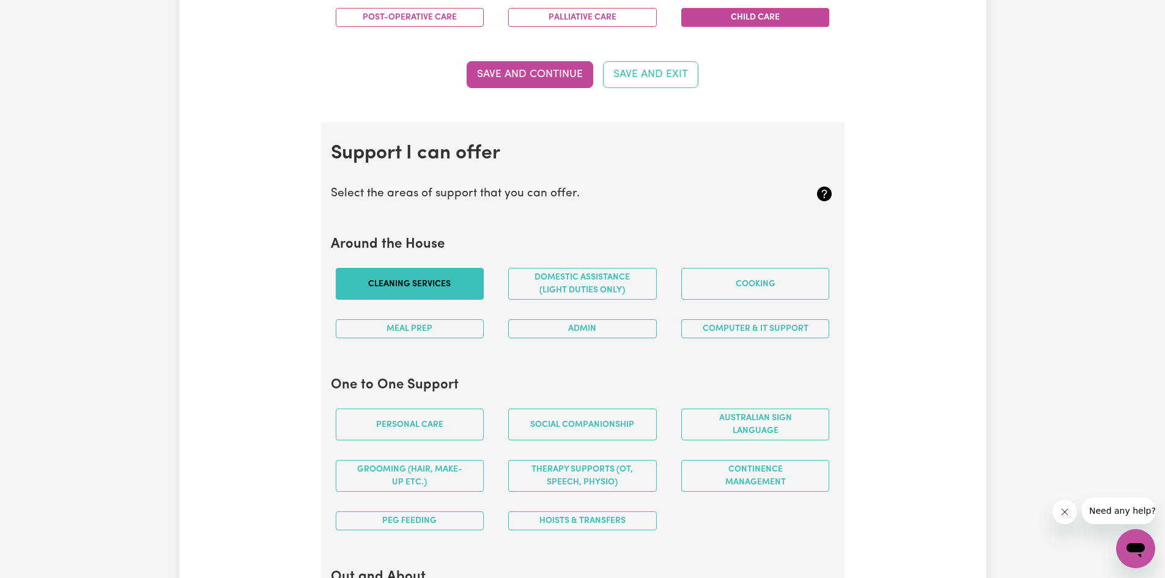
click at [462, 278] on button "Cleaning services" at bounding box center [410, 284] width 149 height 32
click at [549, 287] on button "Domestic assistance (light duties only)" at bounding box center [582, 284] width 149 height 32
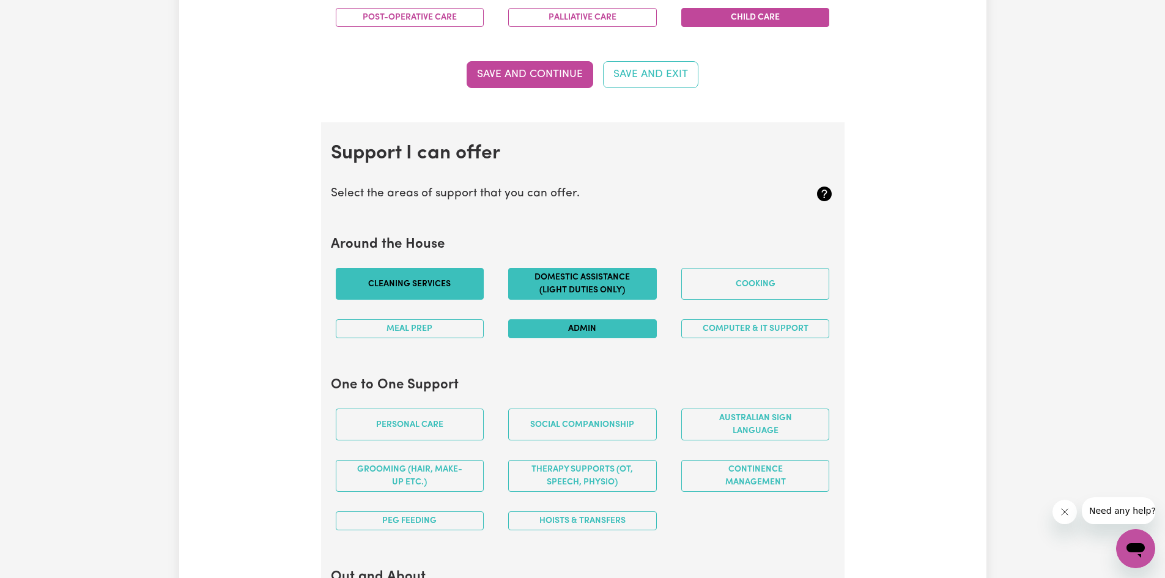
click at [536, 329] on button "Admin" at bounding box center [582, 328] width 149 height 19
click at [709, 331] on button "Computer & IT Support" at bounding box center [755, 328] width 149 height 19
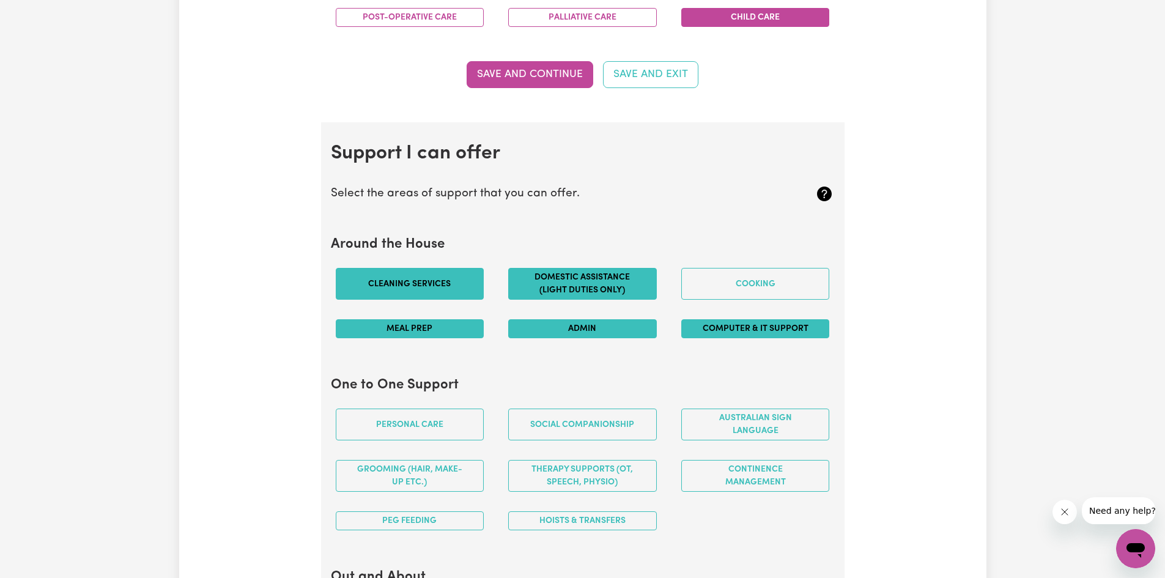
click at [459, 327] on button "Meal prep" at bounding box center [410, 328] width 149 height 19
click at [698, 276] on button "Cooking" at bounding box center [755, 284] width 149 height 32
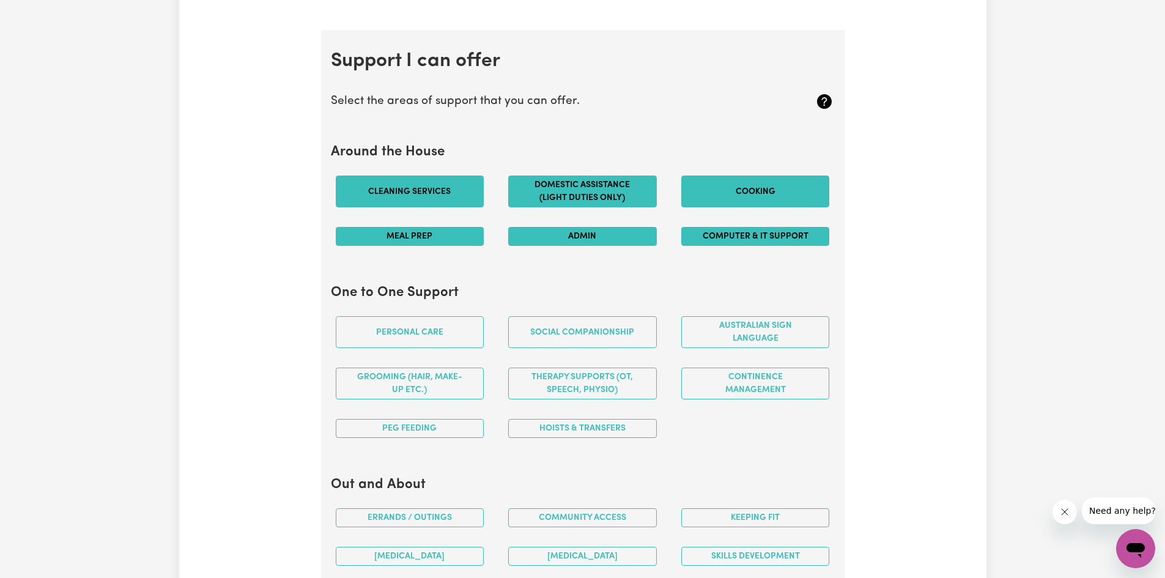
scroll to position [1094, 0]
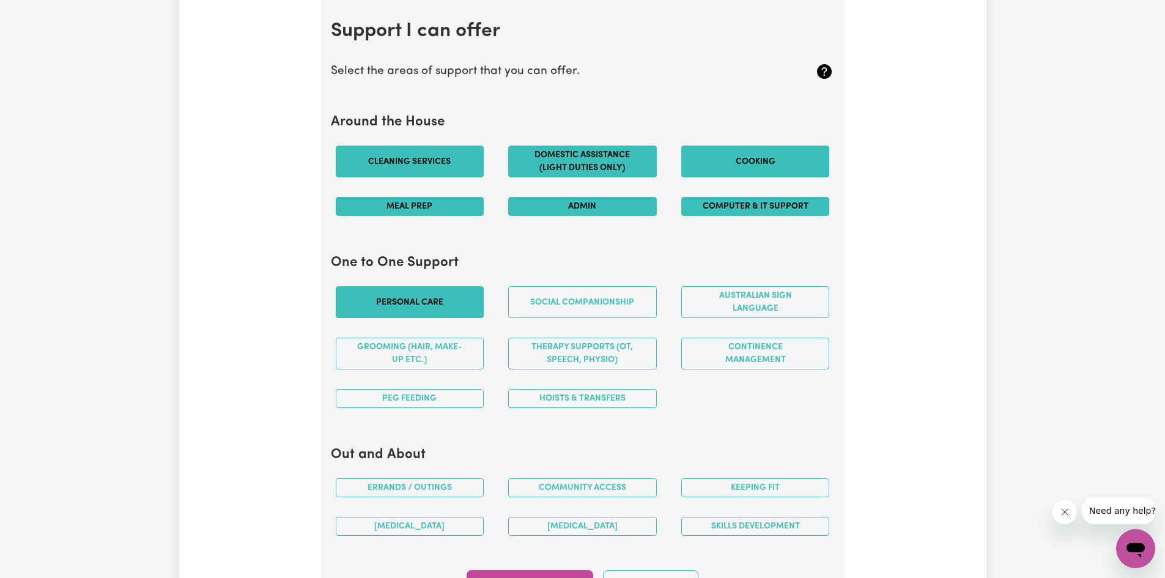
click at [457, 305] on button "Personal care" at bounding box center [410, 302] width 149 height 32
click at [597, 310] on button "Social companionship" at bounding box center [582, 302] width 149 height 32
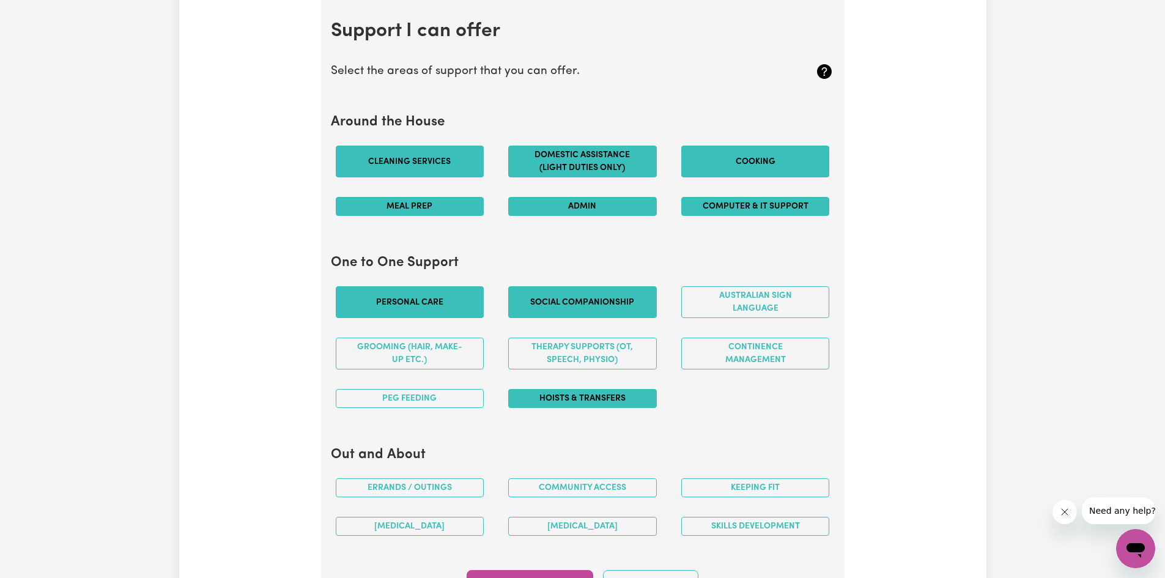
click at [540, 402] on button "Hoists & transfers" at bounding box center [582, 398] width 149 height 19
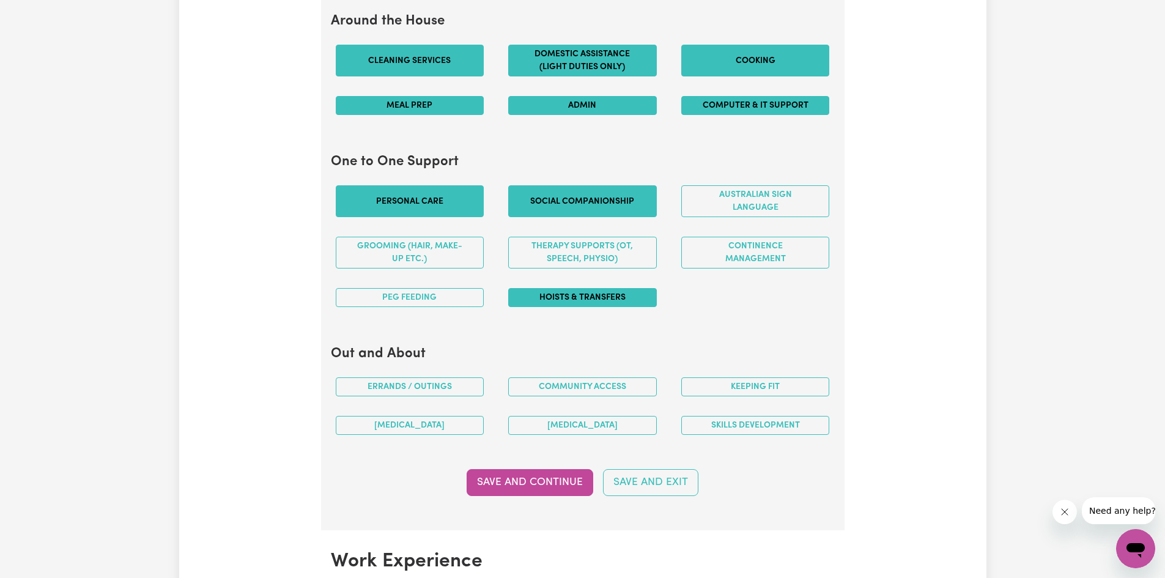
scroll to position [1217, 0]
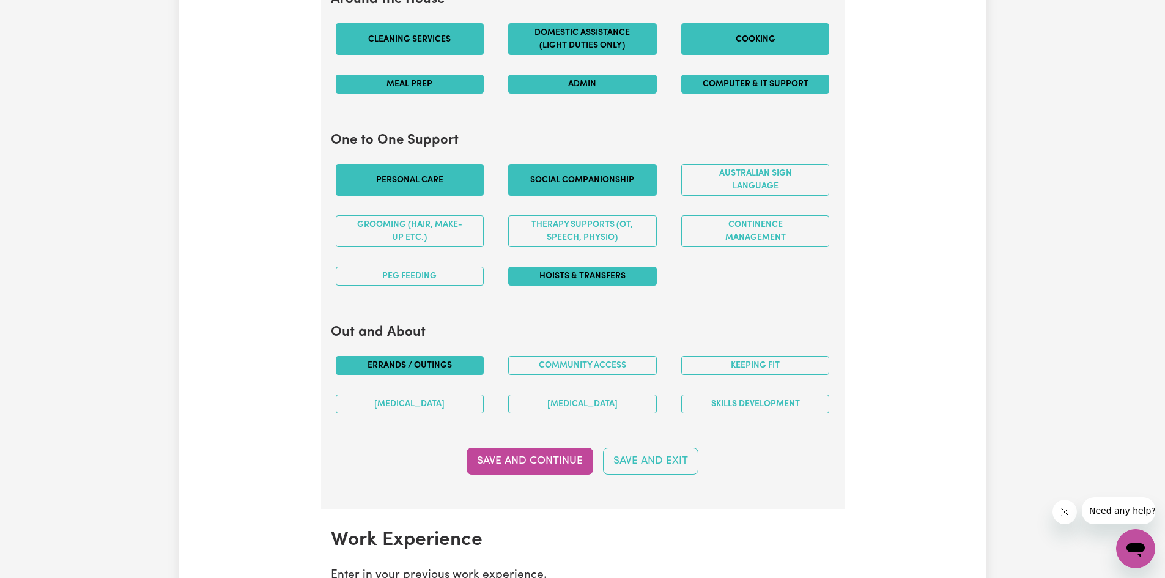
click at [439, 369] on button "Errands / Outings" at bounding box center [410, 365] width 149 height 19
click at [538, 367] on button "Community access" at bounding box center [582, 365] width 149 height 19
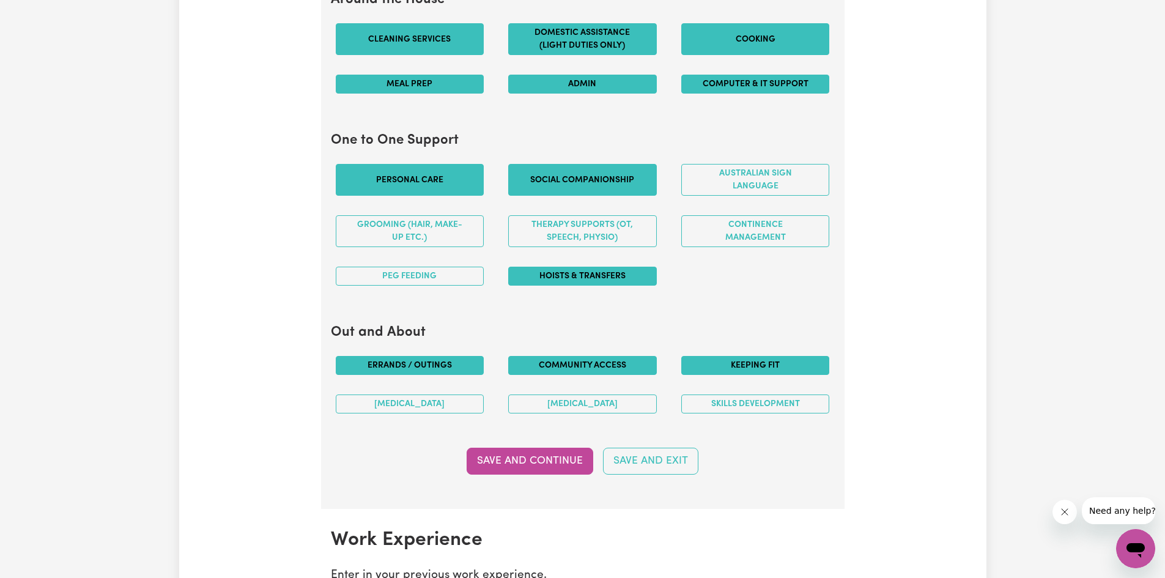
click at [733, 363] on button "Keeping fit" at bounding box center [755, 365] width 149 height 19
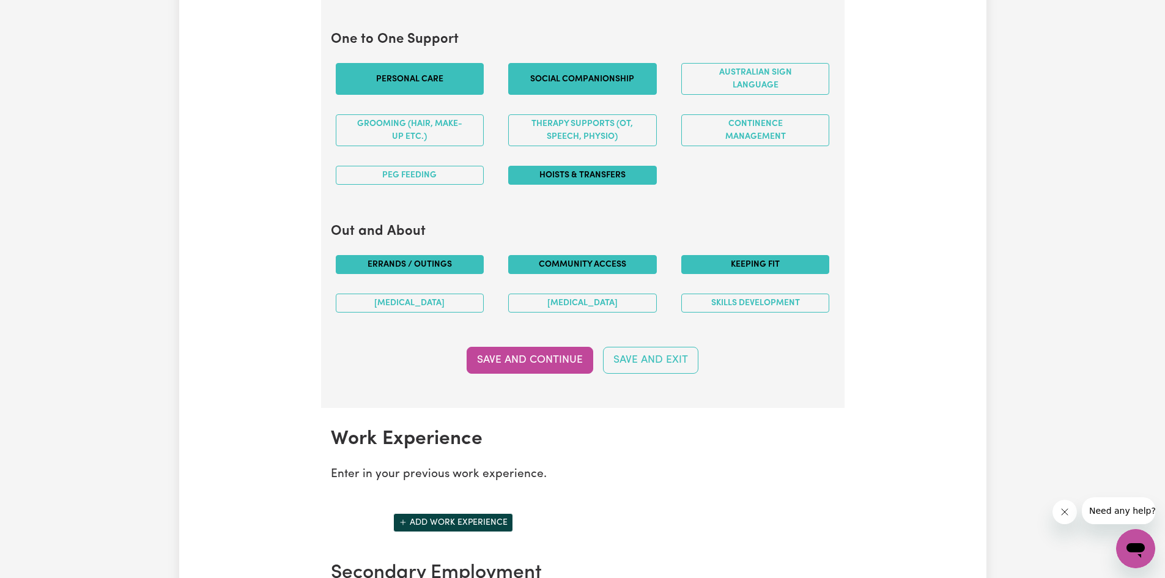
scroll to position [1339, 0]
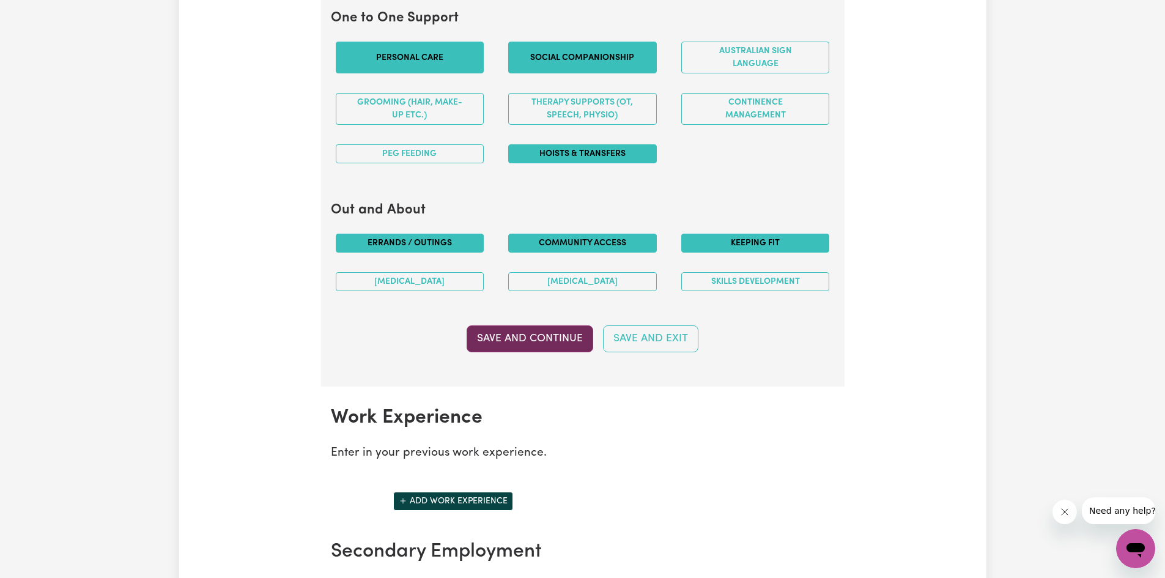
click at [534, 341] on button "Save and Continue" at bounding box center [530, 338] width 127 height 27
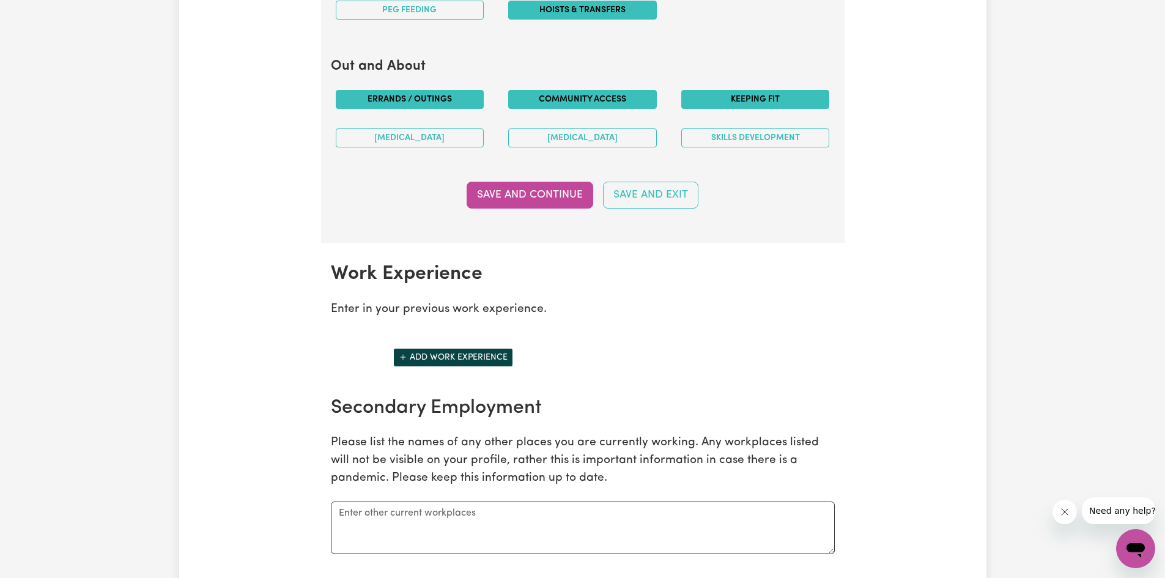
scroll to position [1481, 0]
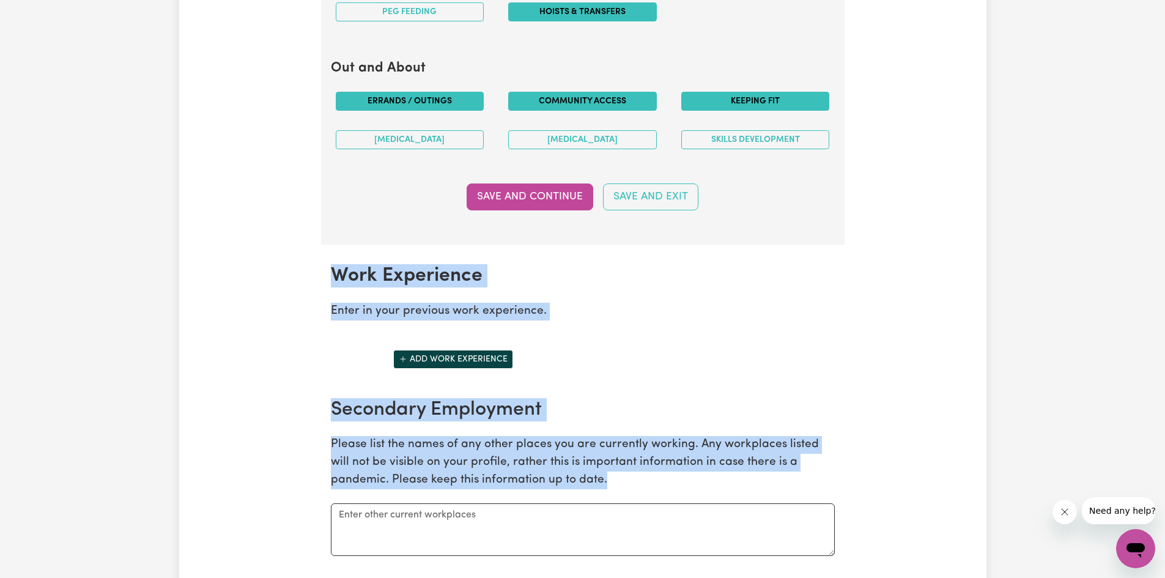
drag, startPoint x: 305, startPoint y: 281, endPoint x: 547, endPoint y: 483, distance: 315.2
click at [547, 483] on div "Update Profile 1 2 3 4 5 Step 3 : Your Work and Experience Potential clients ne…" at bounding box center [582, 55] width 807 height 2918
copy section "Work Experience Enter in your previous work experience. Add work experience Sec…"
click at [674, 392] on section "Work Experience Enter in your previous work experience. Add work experience Sec…" at bounding box center [582, 446] width 523 height 402
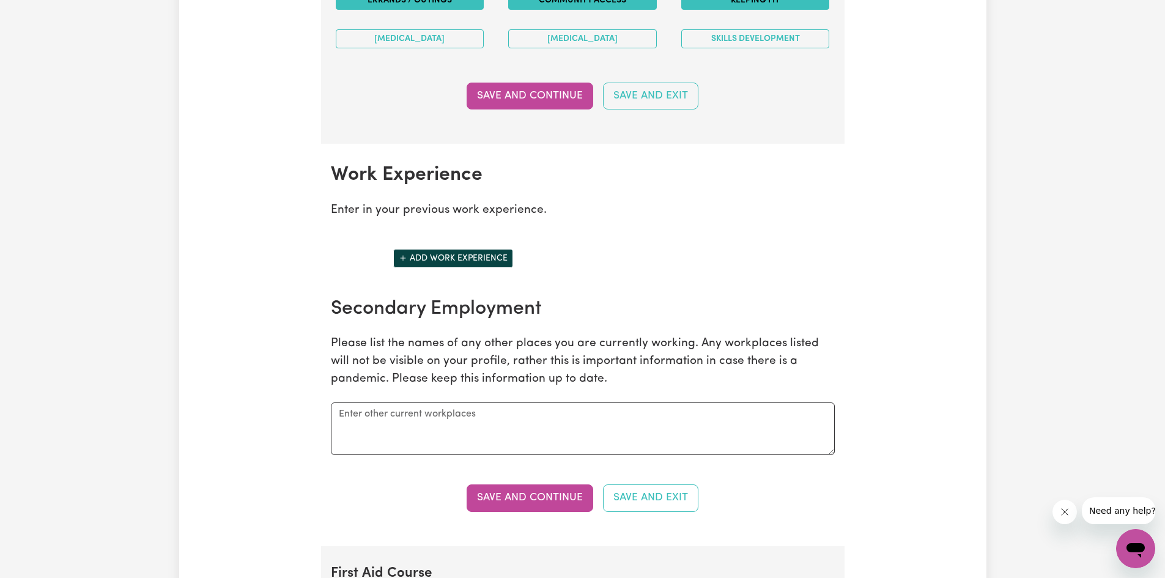
scroll to position [1603, 0]
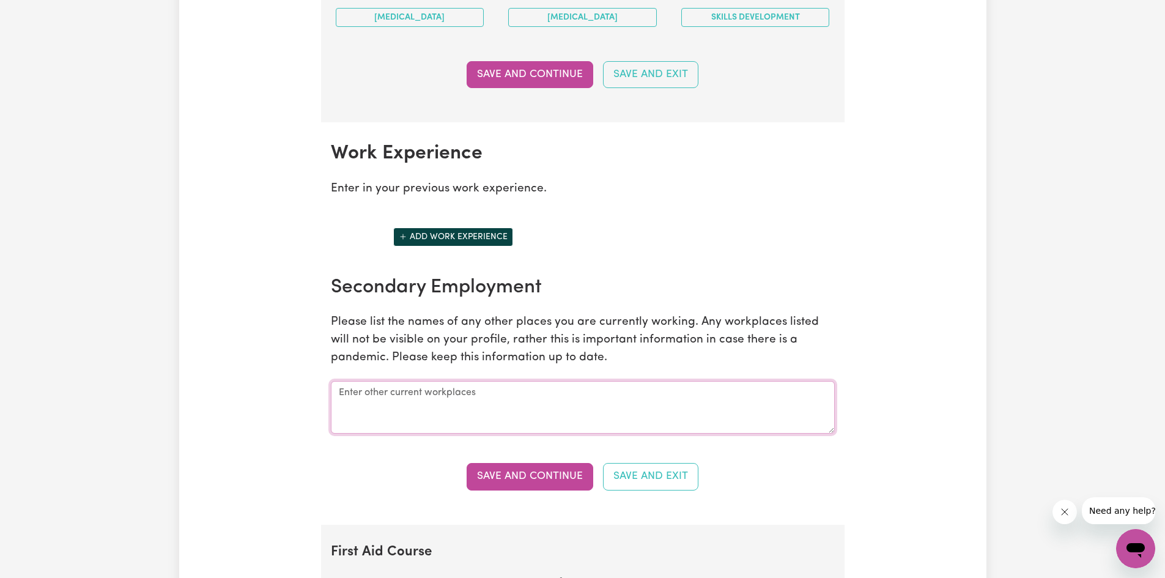
click at [499, 393] on textarea at bounding box center [583, 407] width 504 height 53
paste textarea "Cloud Care Services ([DATE]–Present): Support Worker & Office Admin — NDIS dail…"
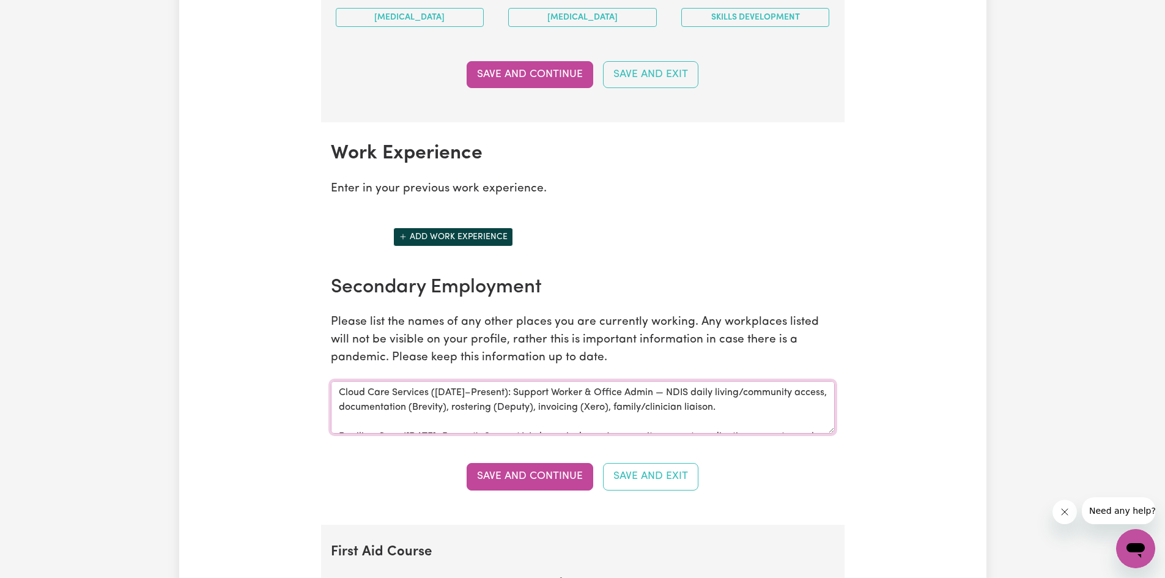
scroll to position [25, 0]
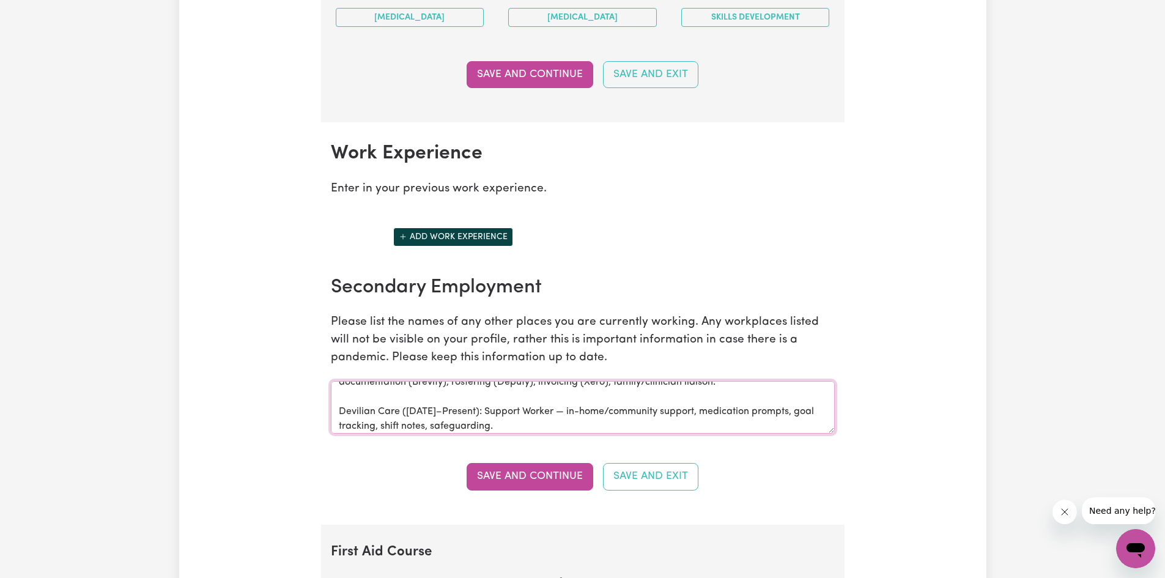
drag, startPoint x: 821, startPoint y: 396, endPoint x: 825, endPoint y: 400, distance: 6.5
click at [824, 398] on textarea "Cloud Care Services ([DATE]–Present): Support Worker & Office Admin — NDIS dail…" at bounding box center [583, 407] width 504 height 53
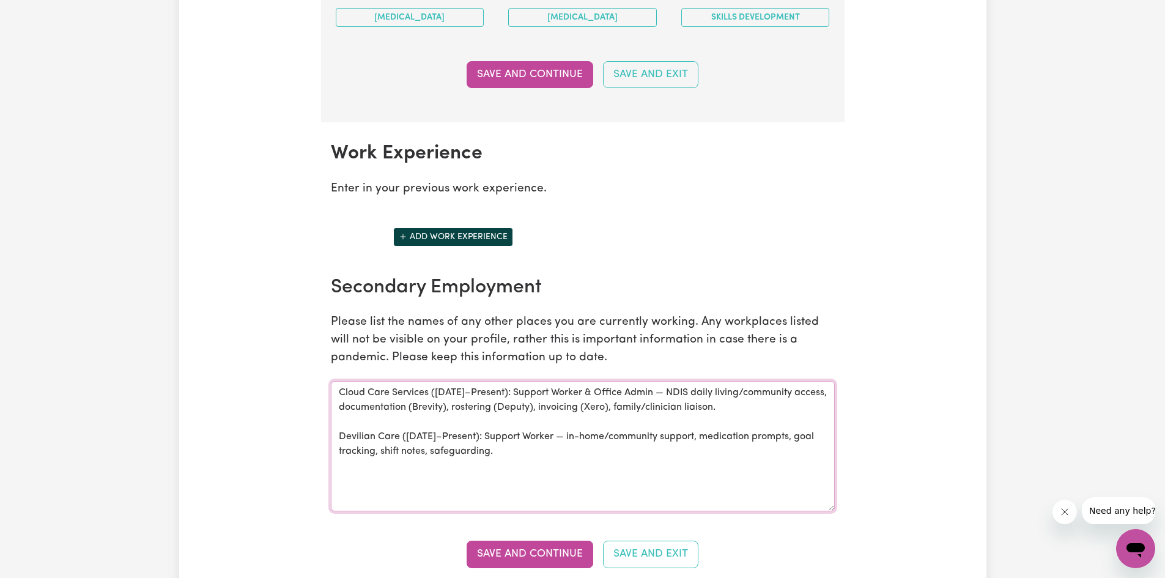
drag, startPoint x: 830, startPoint y: 430, endPoint x: 804, endPoint y: 487, distance: 62.6
click at [831, 503] on textarea "Cloud Care Services ([DATE]–Present): Support Worker & Office Admin — NDIS dail…" at bounding box center [583, 446] width 504 height 130
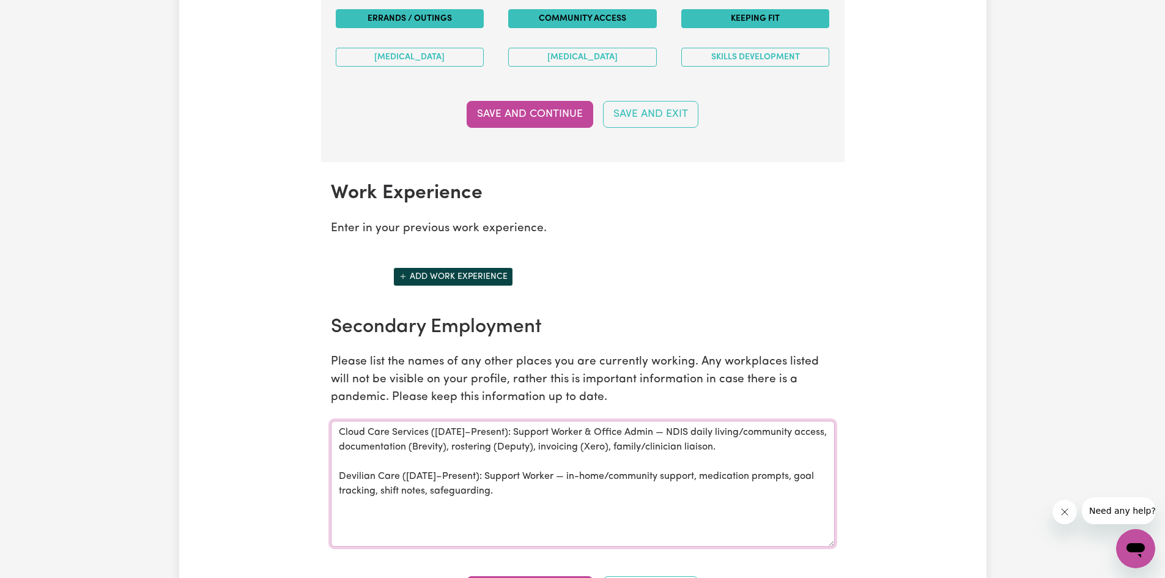
scroll to position [1542, 0]
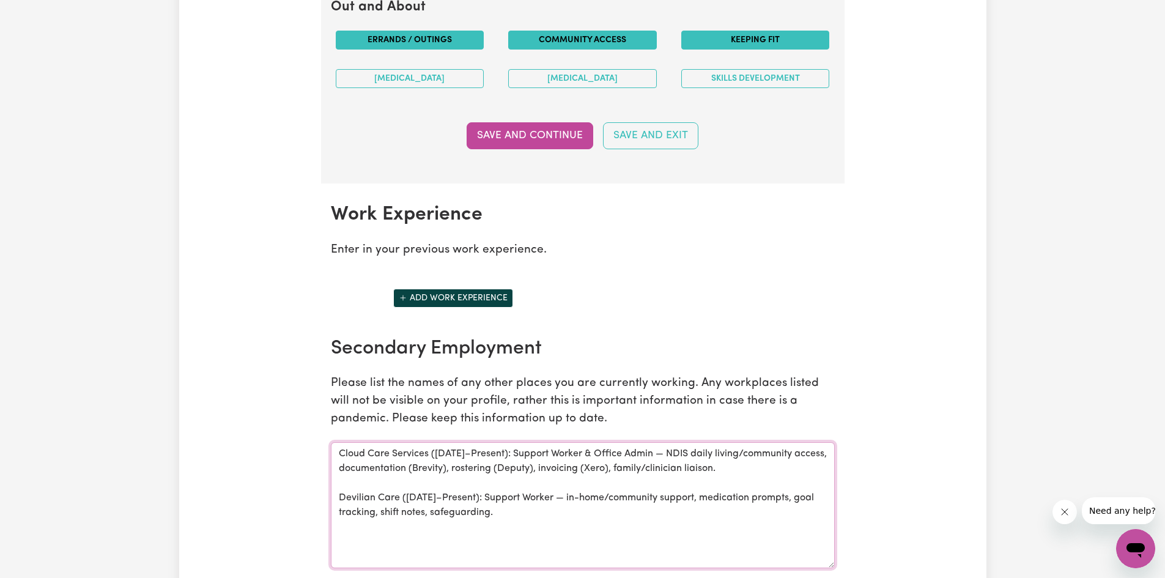
click at [758, 471] on textarea "Cloud Care Services ([DATE]–Present): Support Worker & Office Admin — NDIS dail…" at bounding box center [583, 505] width 504 height 126
click at [514, 457] on textarea "Cloud Care Services ([DATE]–Present): Support Worker & Office Admin — NDIS dail…" at bounding box center [583, 505] width 504 height 126
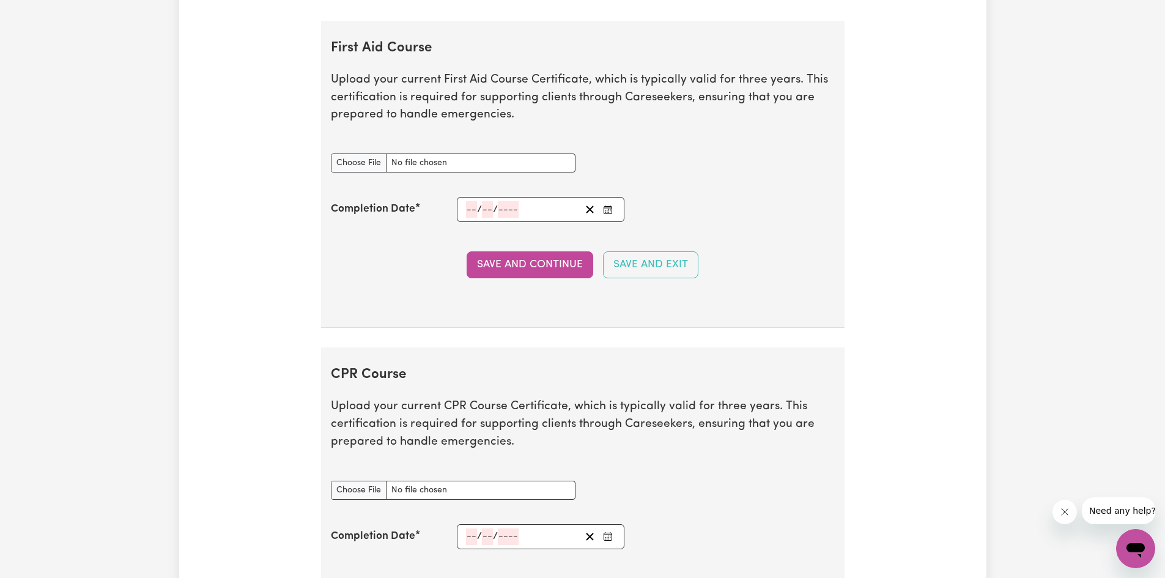
scroll to position [2154, 0]
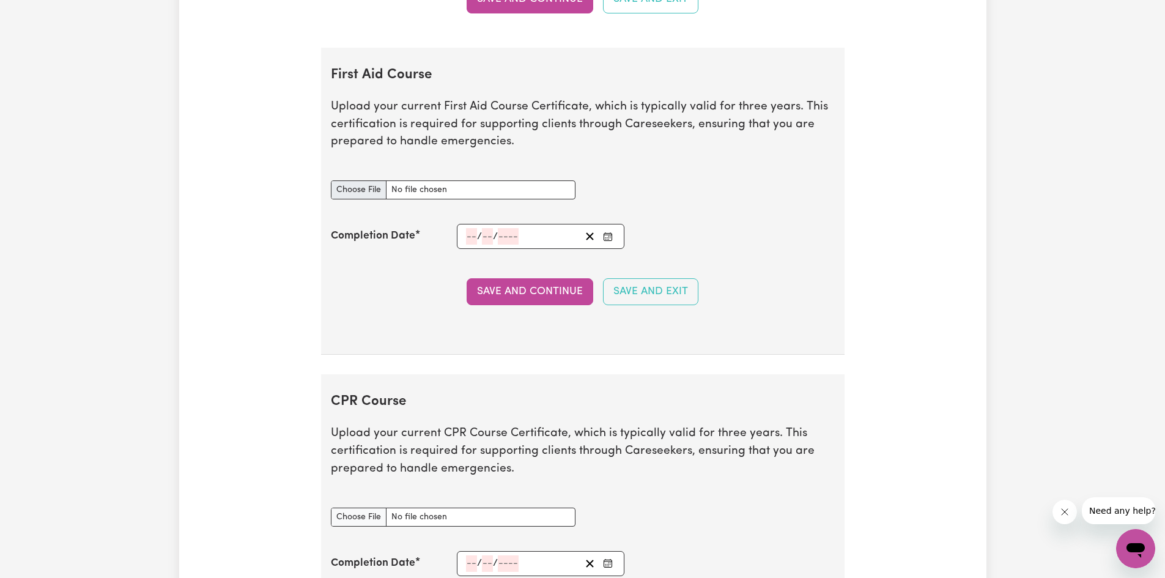
type textarea "Cloud Care Services ([DATE]–Present only admn roles): Support Worker & Office A…"
click at [367, 191] on input "First Aid Course document" at bounding box center [453, 189] width 245 height 19
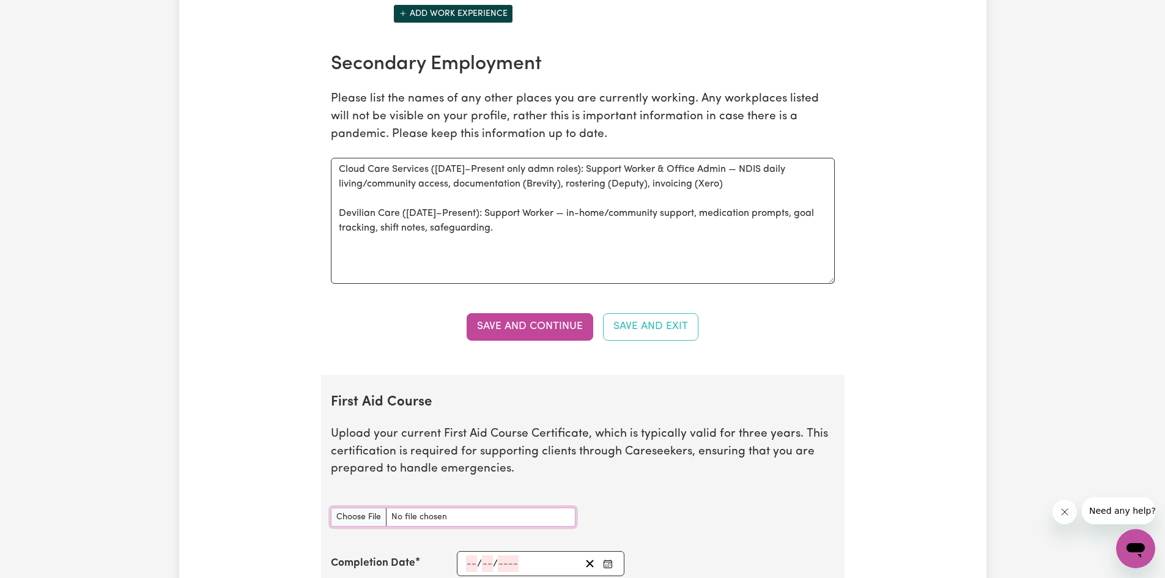
scroll to position [1848, 0]
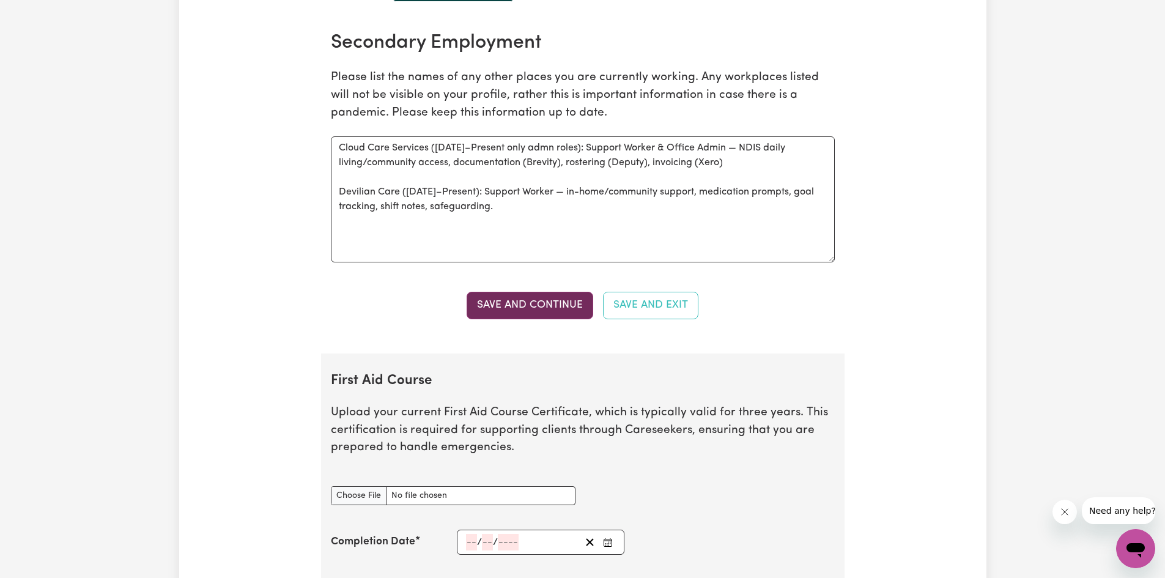
click at [536, 301] on button "Save and Continue" at bounding box center [530, 305] width 127 height 27
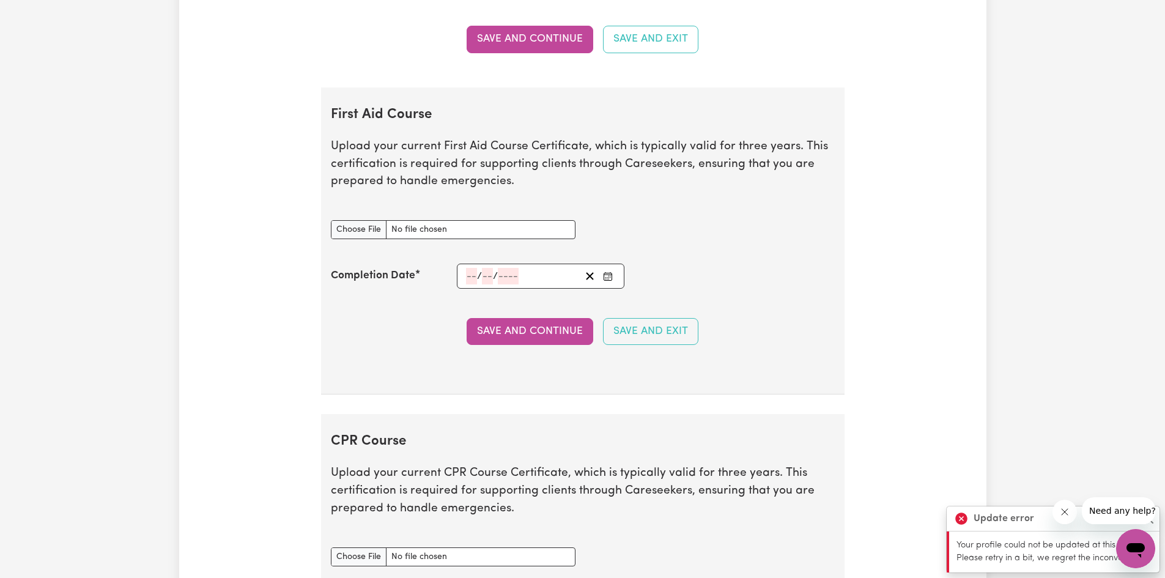
scroll to position [2092, 0]
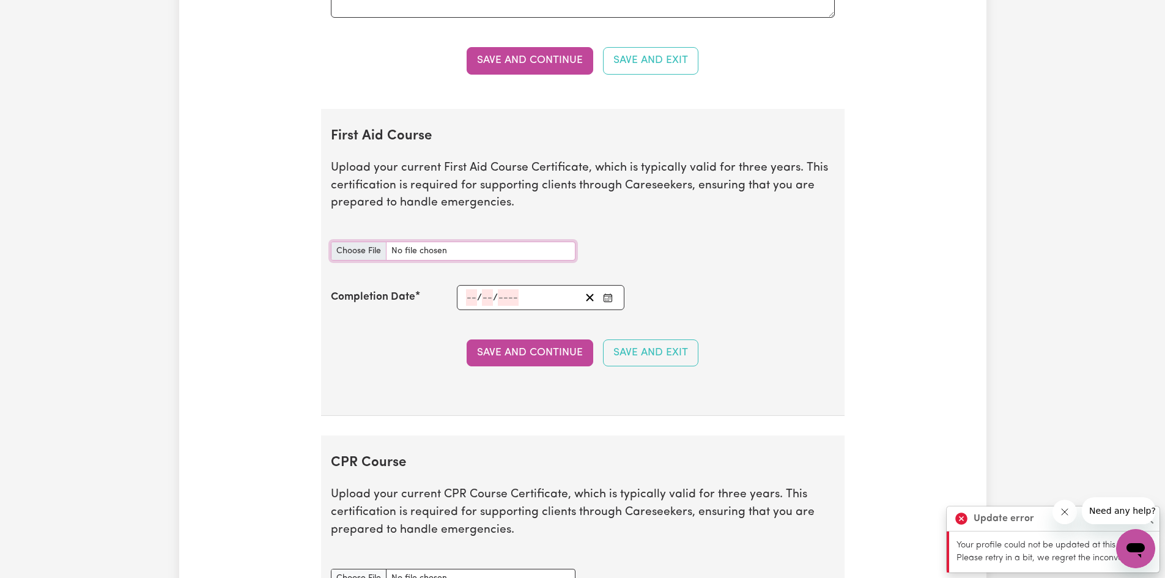
click at [354, 252] on input "First Aid Course document" at bounding box center [453, 251] width 245 height 19
type input "C:\fakepath\Chidaya_Davie_CPR & FIRST AID CER 1.pdf"
click at [474, 297] on input "number" at bounding box center [471, 297] width 11 height 17
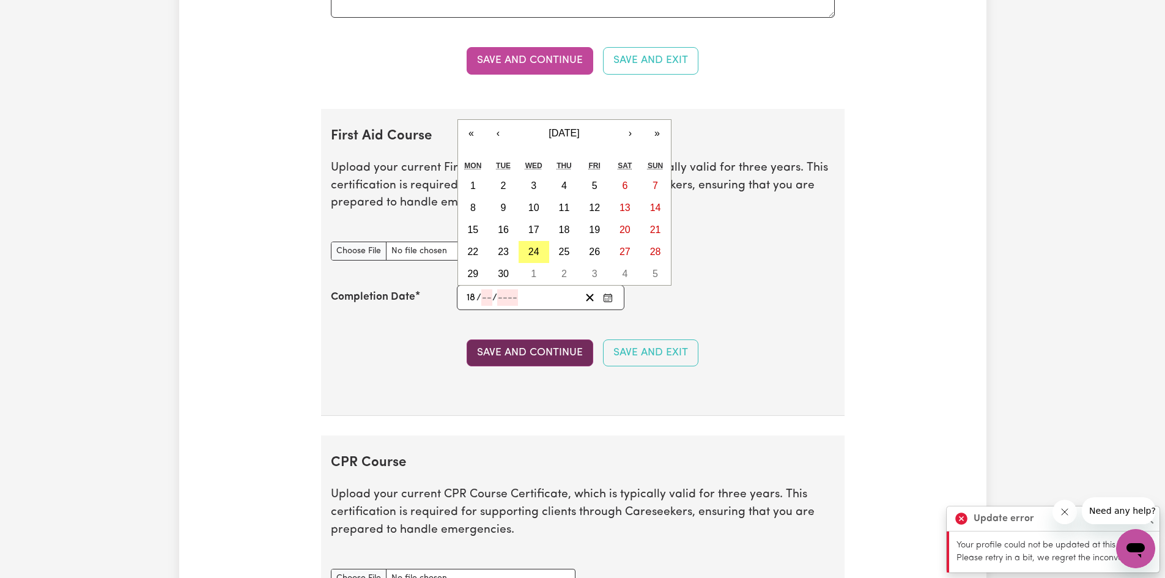
type input "18"
type input "11"
type input "202"
type input "[DATE]"
type input "2023"
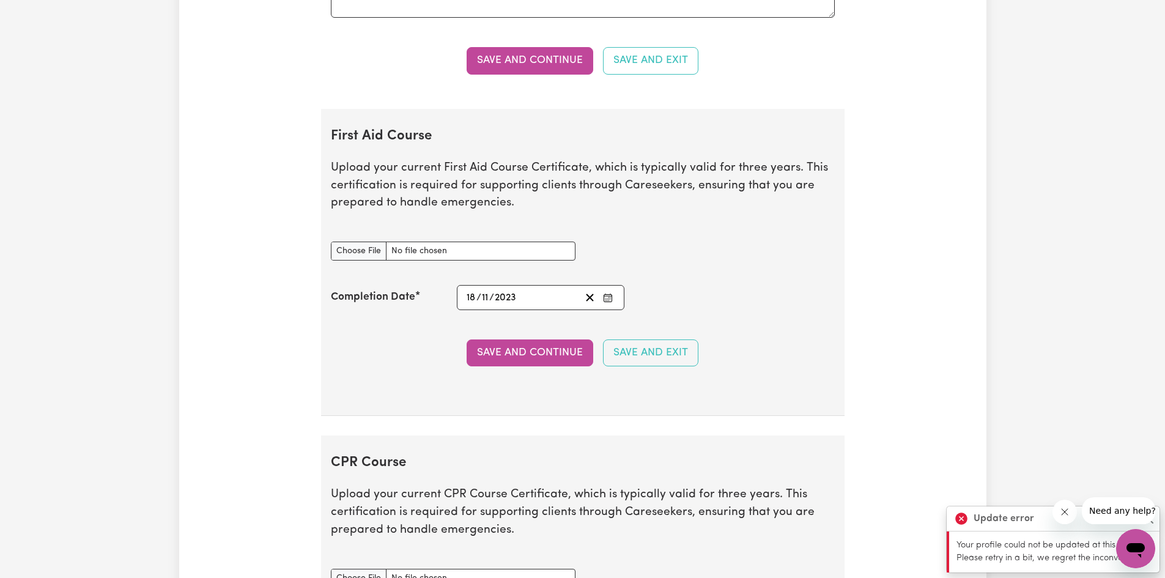
click at [482, 355] on button "Save and Continue" at bounding box center [530, 352] width 127 height 27
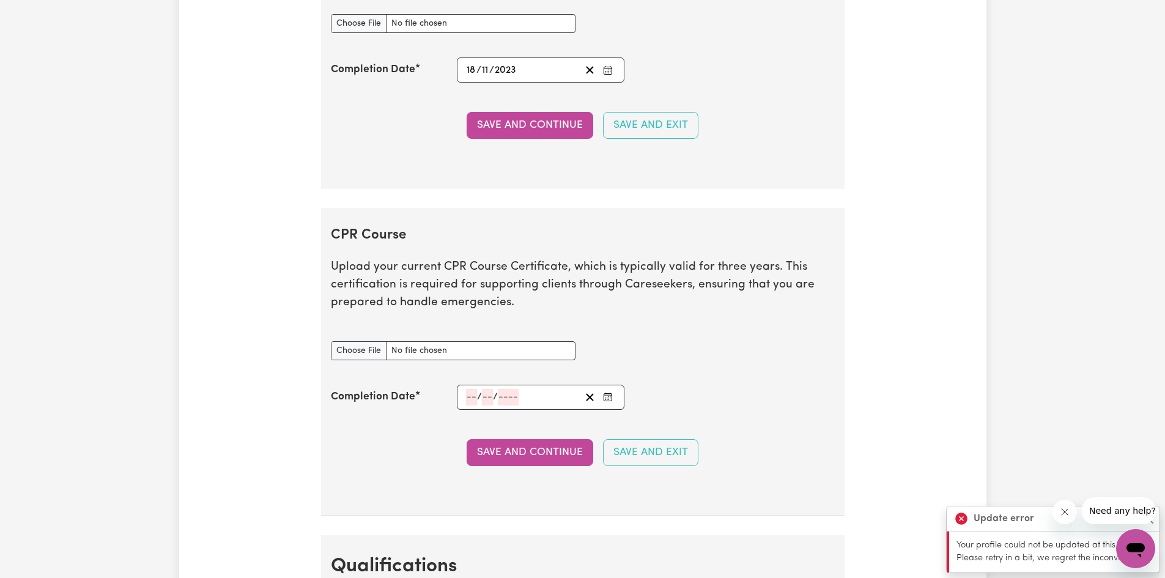
scroll to position [2337, 0]
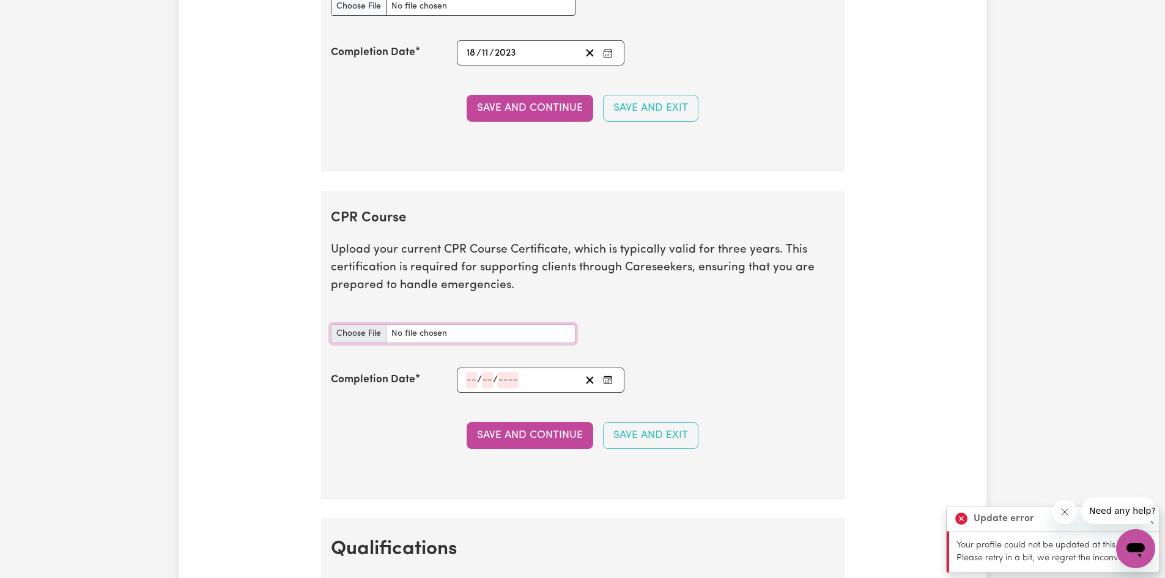
click at [362, 334] on input "CPR Course document" at bounding box center [453, 333] width 245 height 19
type input "C:\fakepath\Chidaya_Davie_CPR & FIRST AID CER 1.pdf"
click at [475, 380] on input "number" at bounding box center [471, 380] width 11 height 17
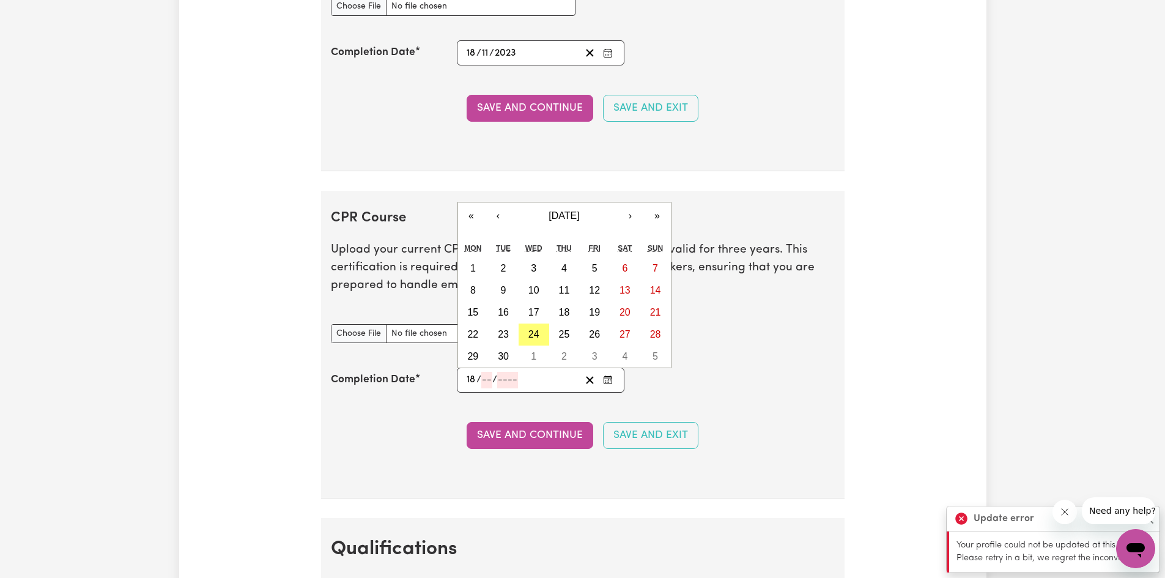
type input "18"
type input "11"
type input "202"
type input "[DATE]"
type input "2023"
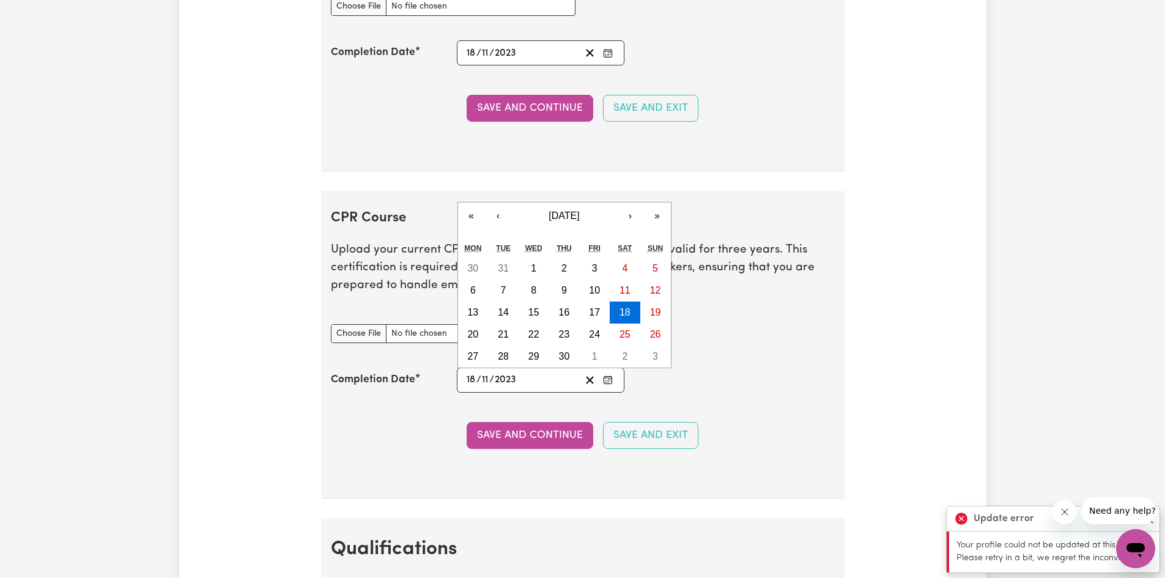
click at [432, 422] on div "Save and Continue Save and Exit" at bounding box center [583, 435] width 504 height 27
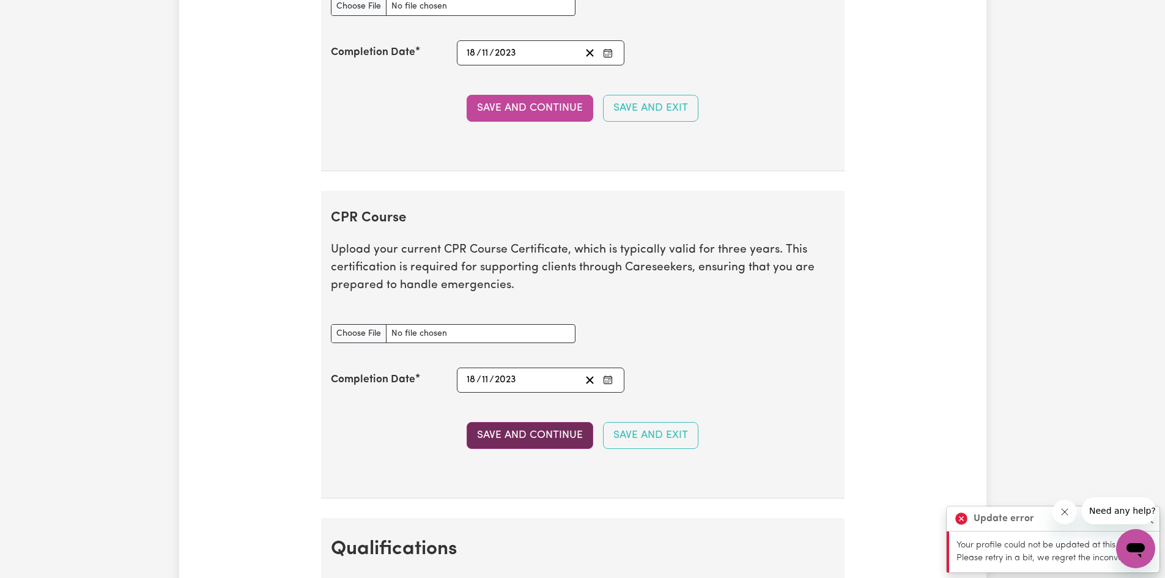
click at [488, 440] on button "Save and Continue" at bounding box center [530, 435] width 127 height 27
click at [375, 334] on input "CPR Course document" at bounding box center [453, 333] width 245 height 19
type input "C:\fakepath\Chidaya_Davie_CPR & FIRST AID CER 1.pdf"
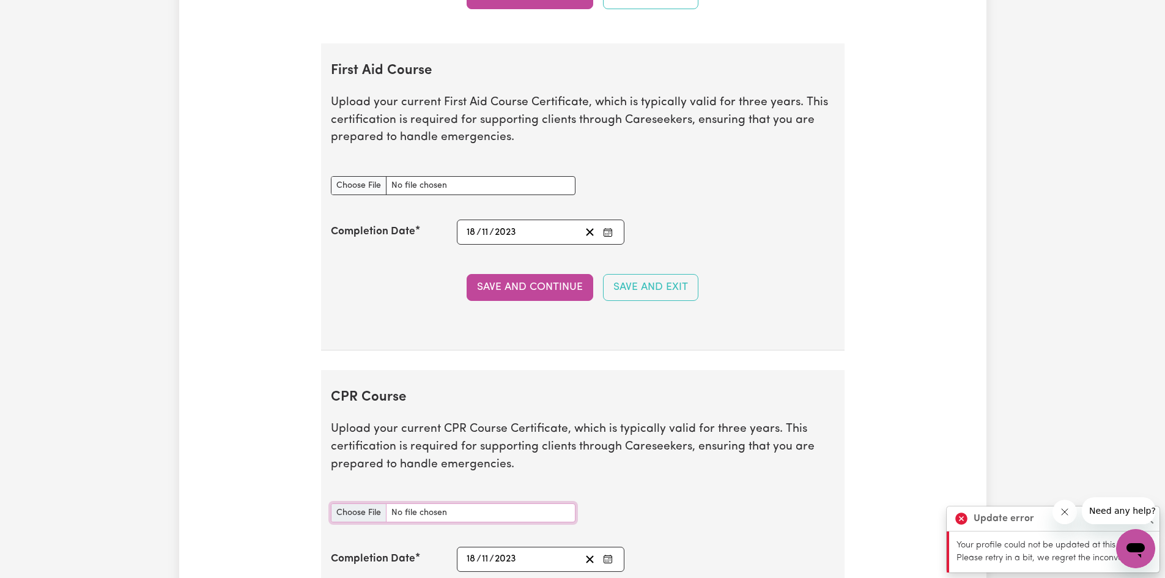
scroll to position [2154, 0]
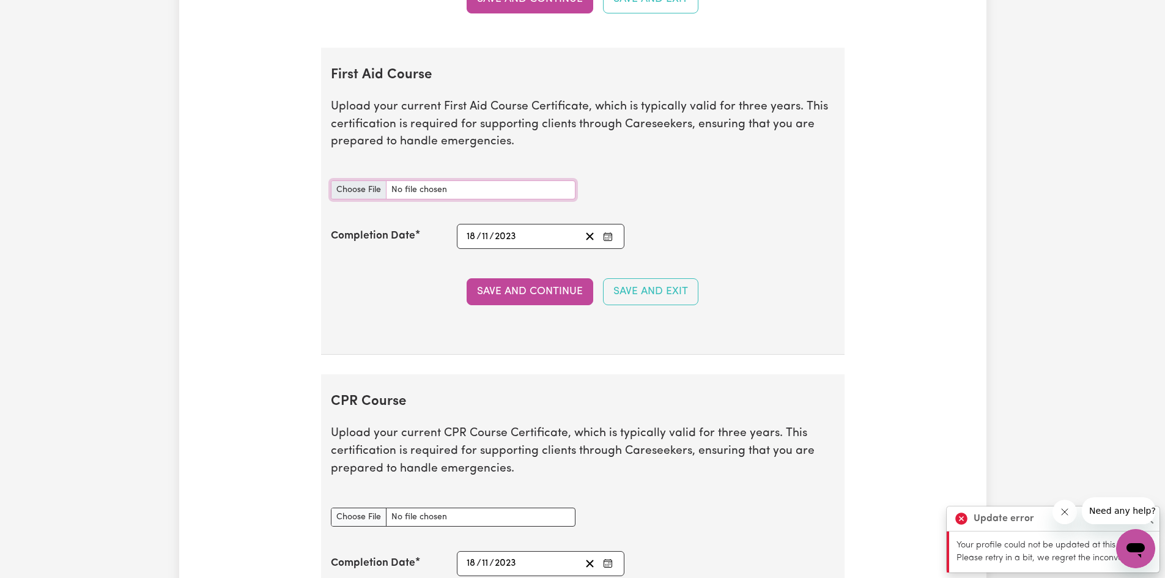
click at [365, 185] on input "First Aid Course document" at bounding box center [453, 189] width 245 height 19
type input "C:\fakepath\Chidaya_Davie_PFA-011_9344391.pdf"
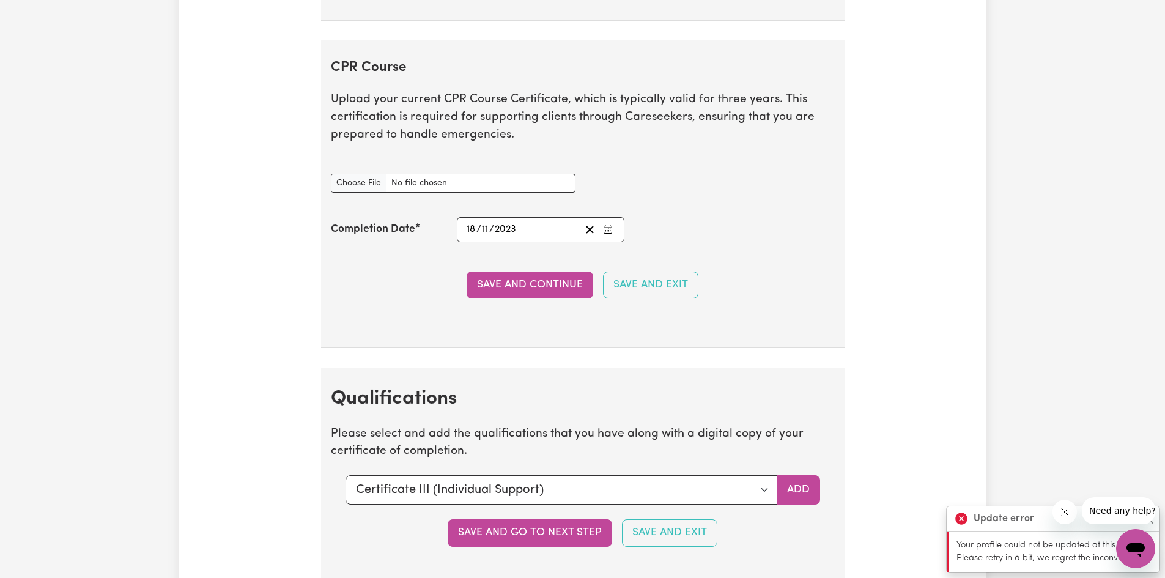
scroll to position [2520, 0]
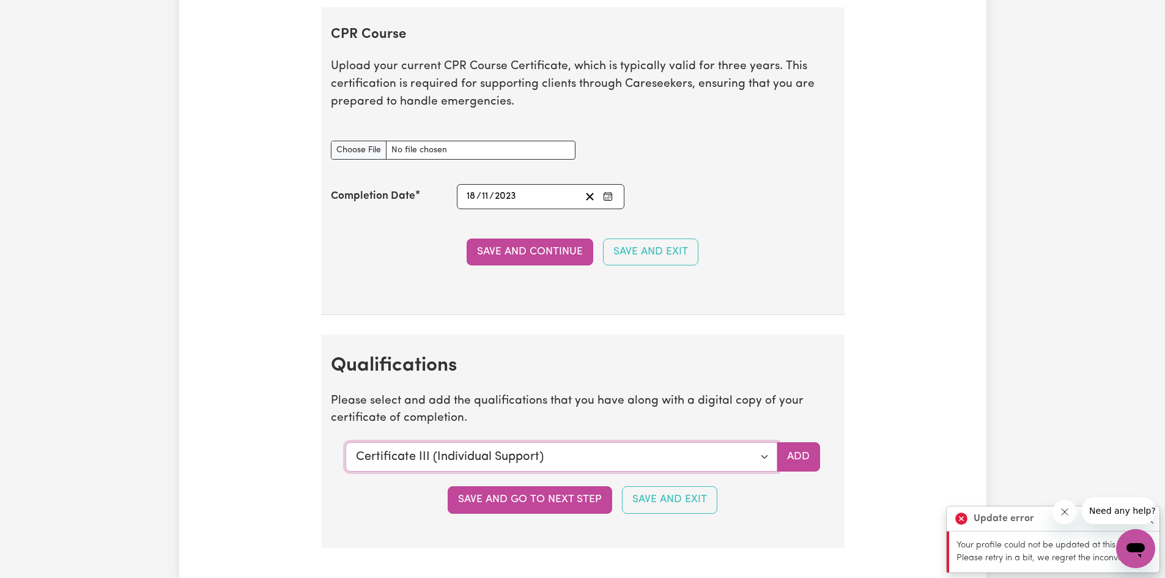
click at [587, 457] on select "Select a qualification to add... Certificate III (Individual Support) Certifica…" at bounding box center [561, 456] width 432 height 29
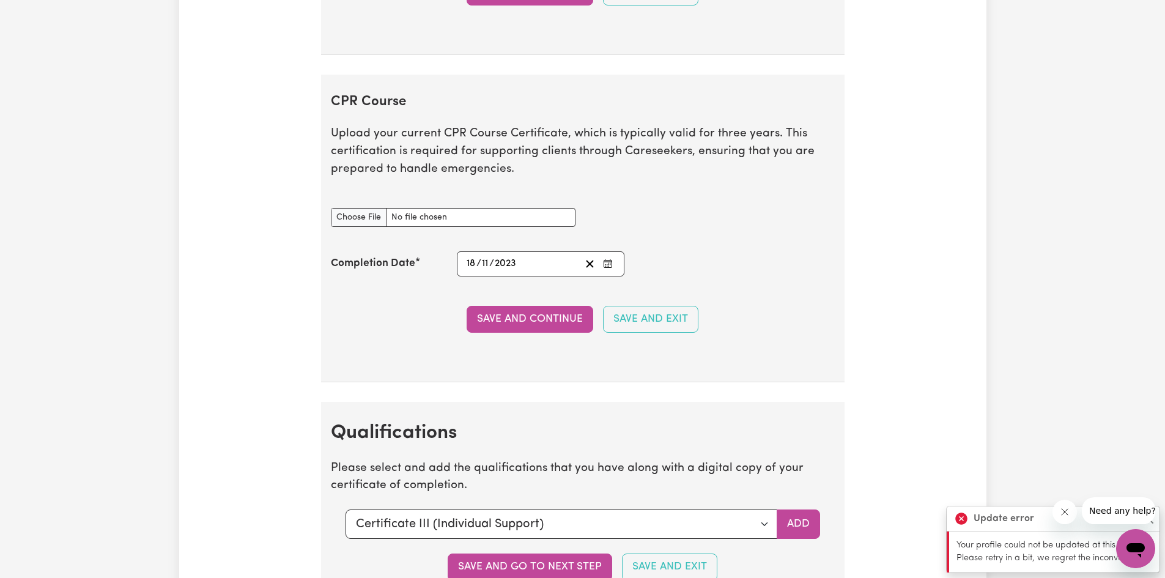
scroll to position [2459, 0]
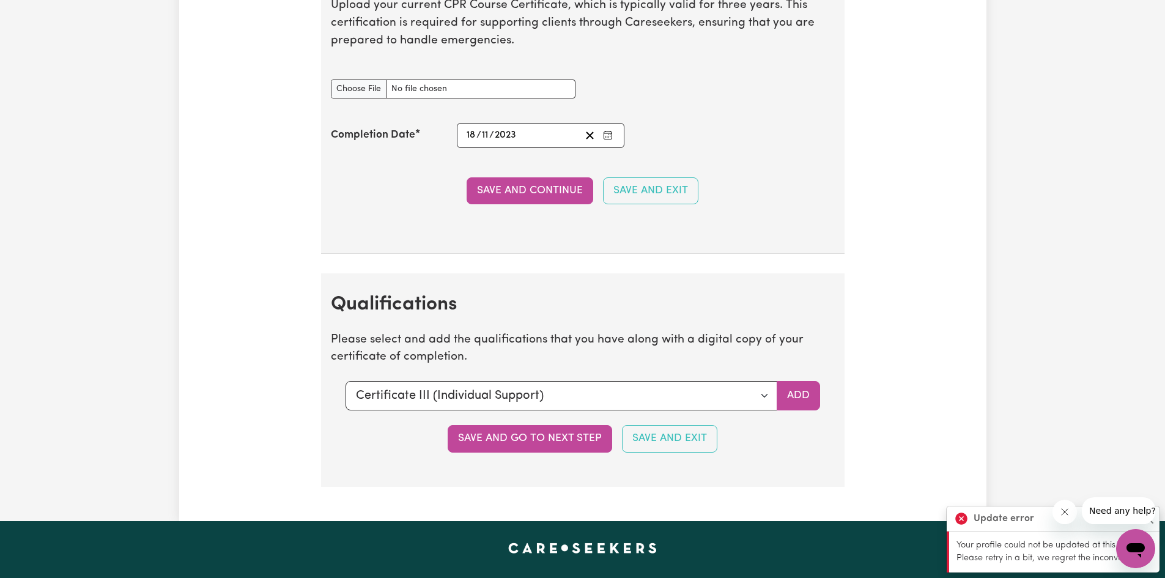
click at [548, 436] on button "Save and go to next step" at bounding box center [530, 438] width 164 height 27
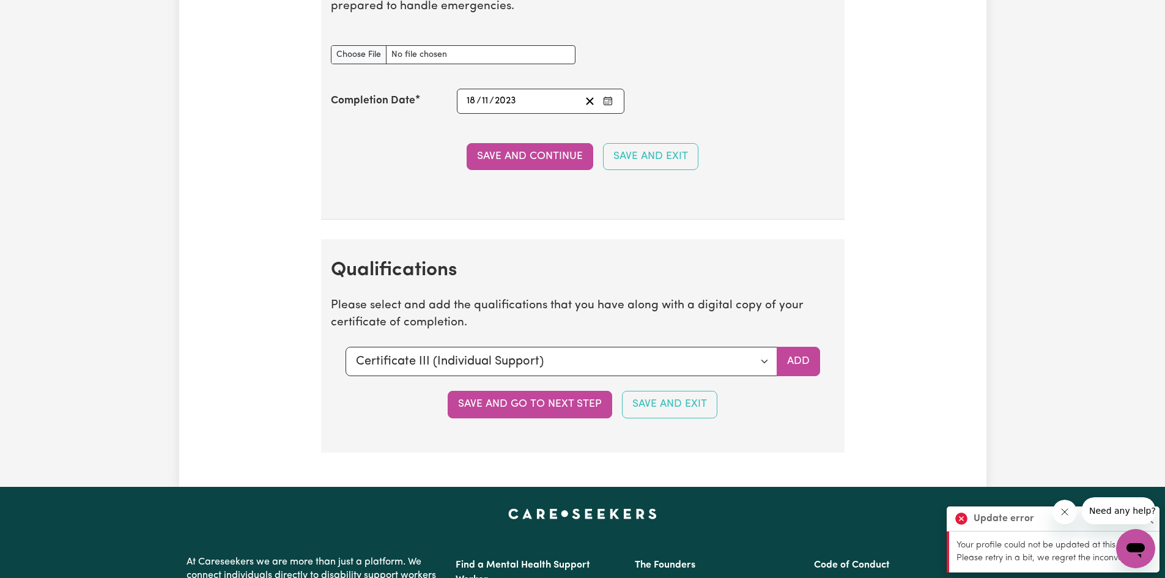
scroll to position [2643, 0]
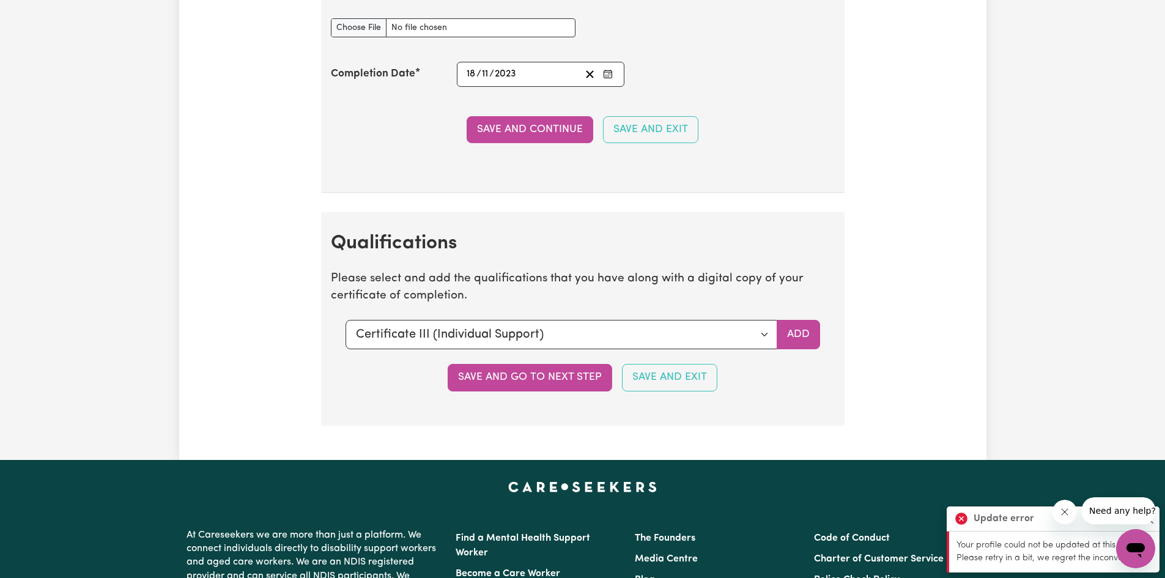
click at [512, 379] on button "Save and go to next step" at bounding box center [530, 377] width 164 height 27
click at [1060, 512] on icon "Close message from company" at bounding box center [1065, 512] width 10 height 10
click at [1151, 516] on button "Close" at bounding box center [1148, 518] width 15 height 15
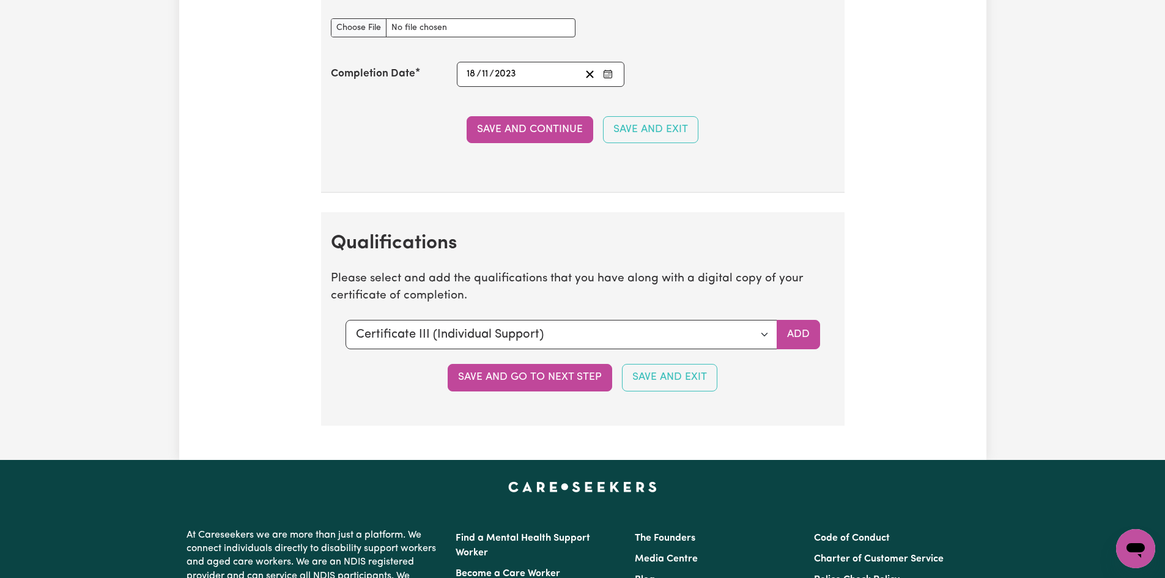
click at [564, 378] on button "Save and go to next step" at bounding box center [530, 377] width 164 height 27
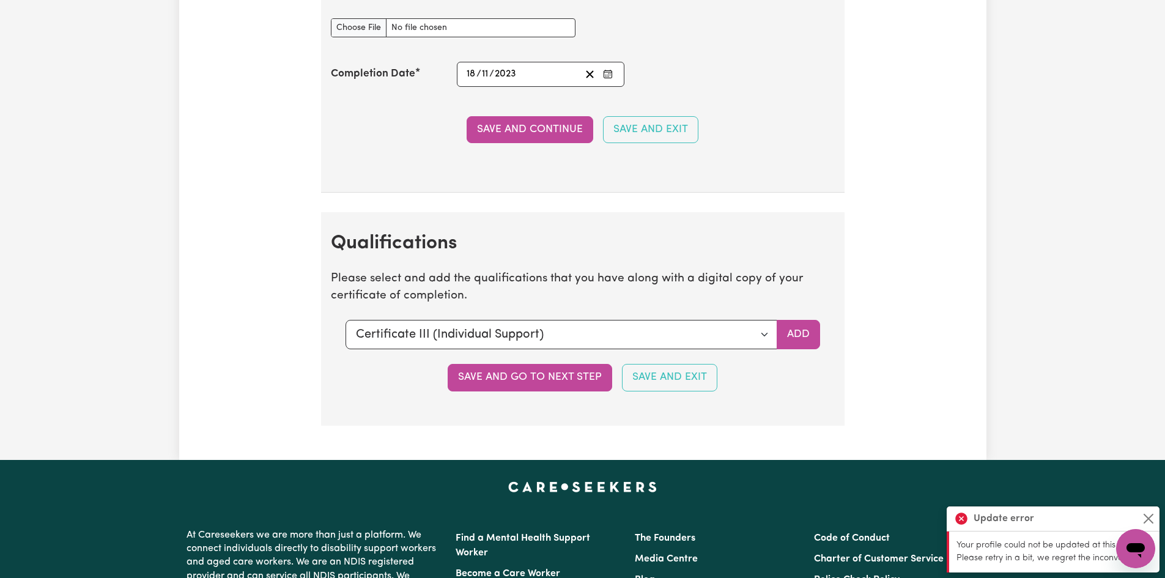
drag, startPoint x: 1138, startPoint y: 541, endPoint x: 1008, endPoint y: 526, distance: 131.1
click at [1116, 529] on html at bounding box center [1135, 548] width 39 height 39
click at [1150, 519] on button "Close" at bounding box center [1148, 518] width 15 height 15
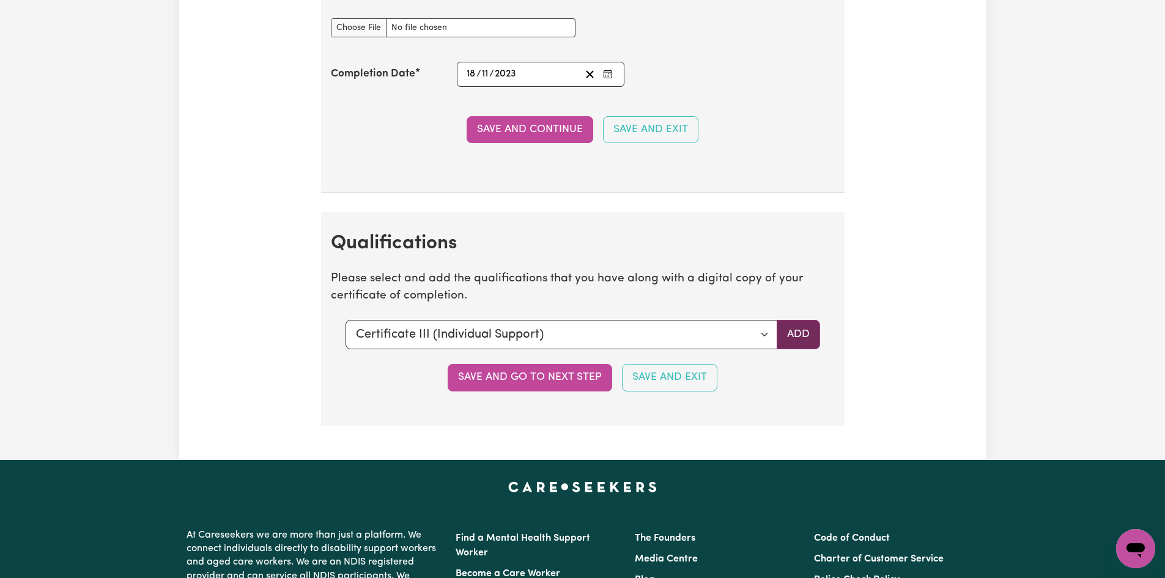
click at [802, 335] on button "Add" at bounding box center [798, 334] width 43 height 29
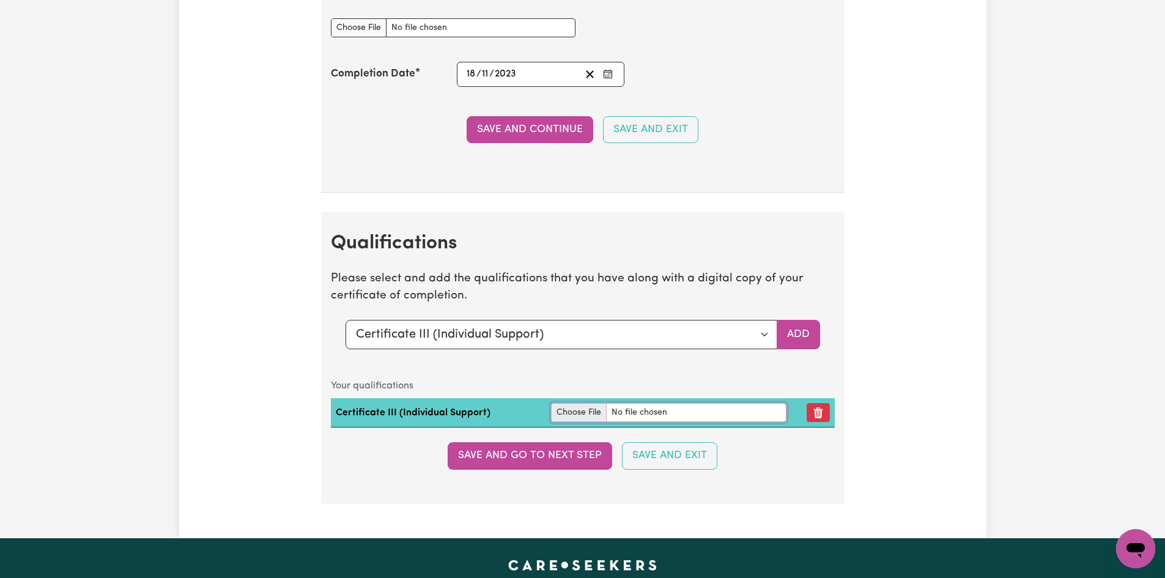
click at [574, 409] on input "file" at bounding box center [668, 412] width 235 height 19
type input "C:\fakepath\[PERSON_NAME] CERT (III).PDF.pdf"
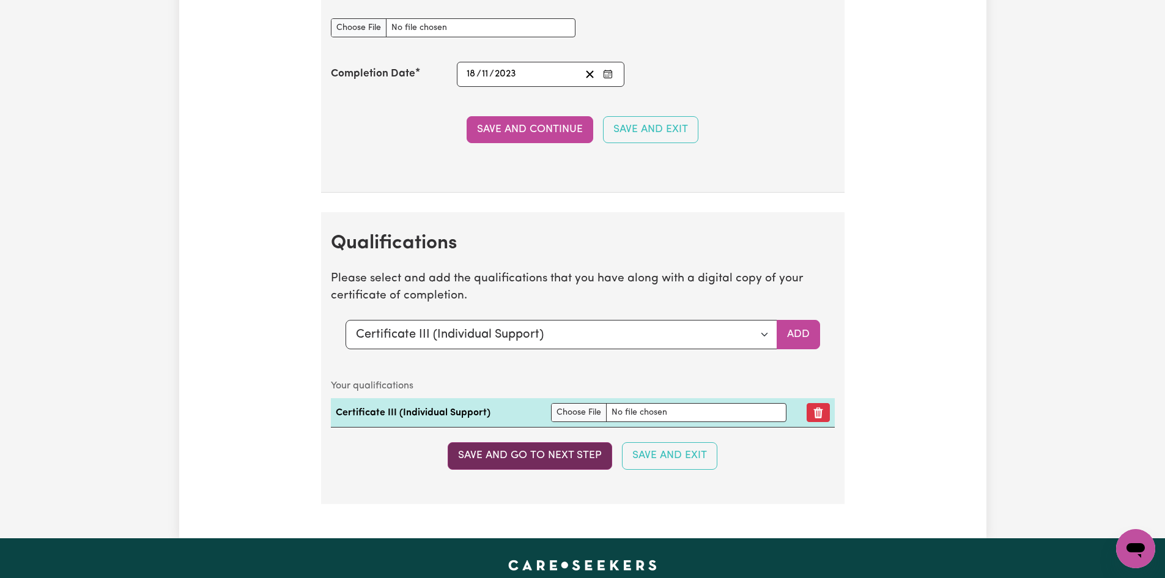
click at [517, 460] on button "Save and go to next step" at bounding box center [530, 455] width 164 height 27
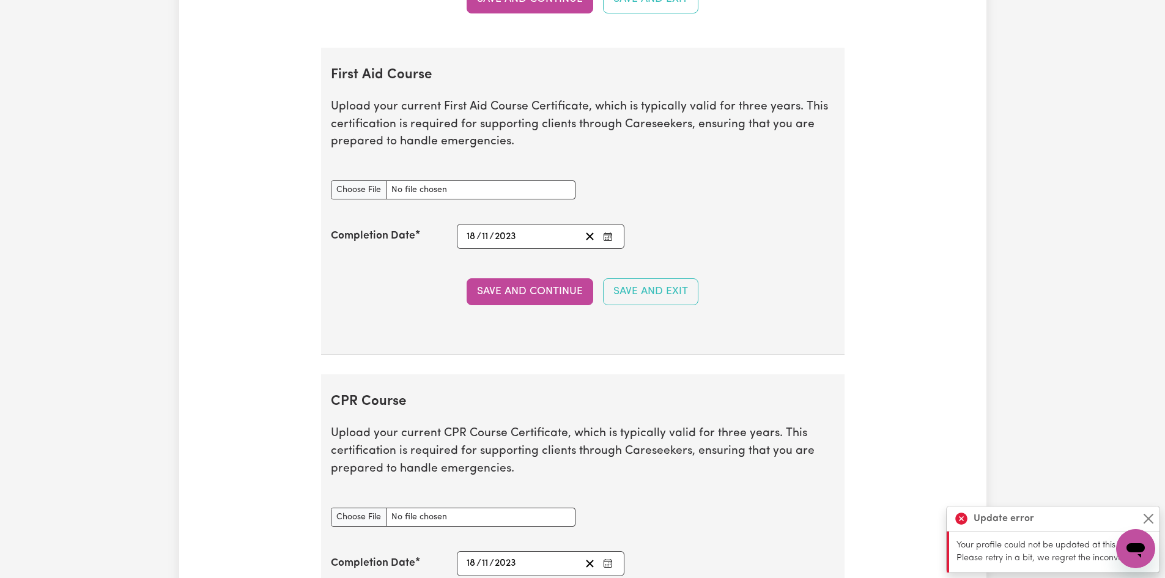
scroll to position [2092, 0]
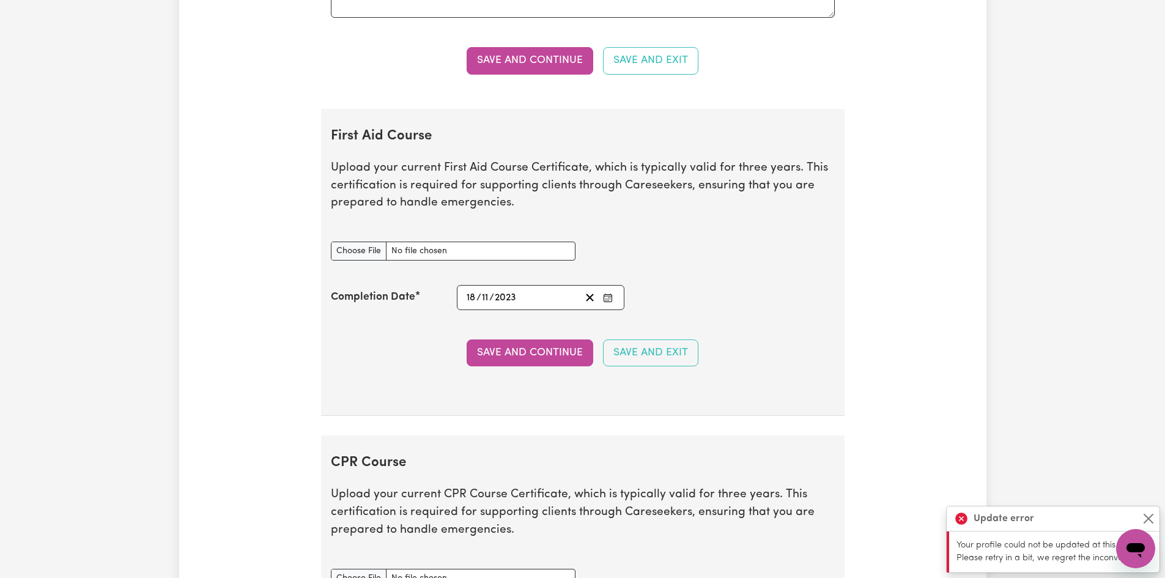
click at [532, 349] on button "Save and Continue" at bounding box center [530, 352] width 127 height 27
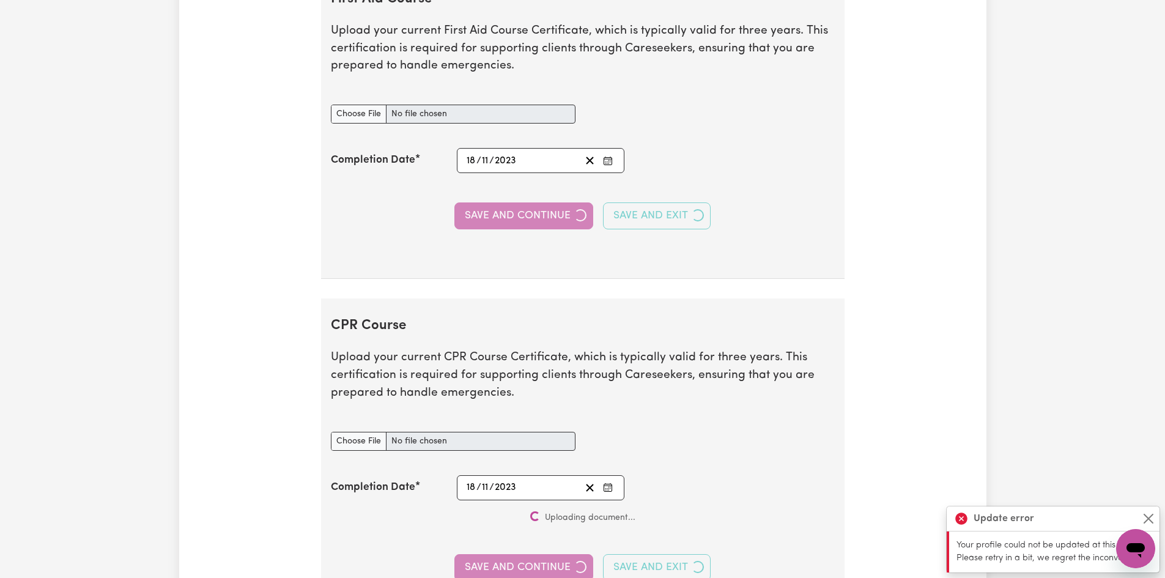
scroll to position [2276, 0]
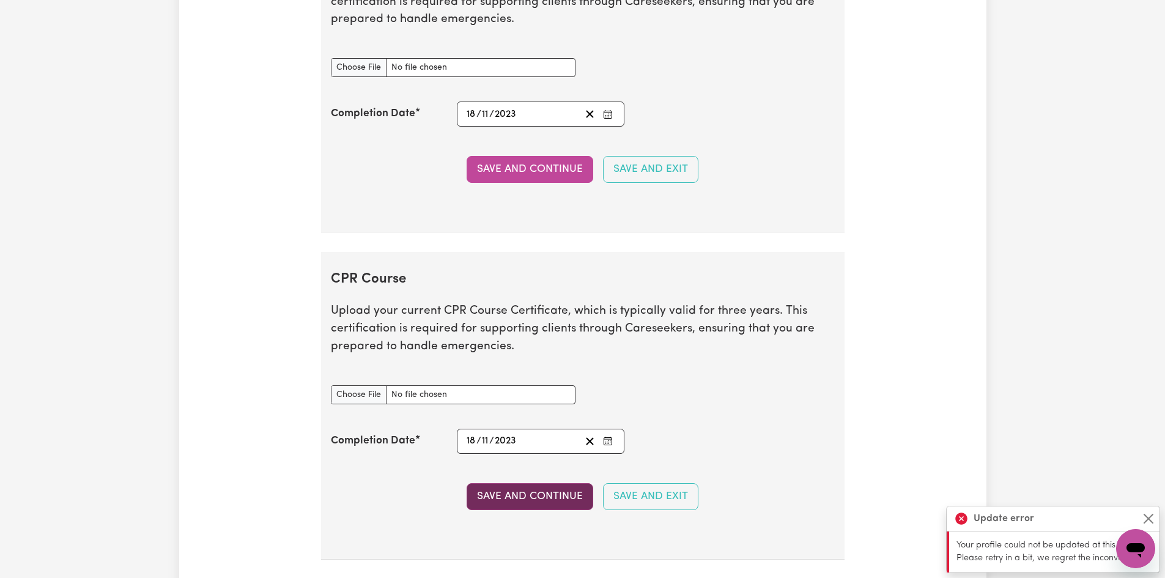
click at [513, 493] on button "Save and Continue" at bounding box center [530, 496] width 127 height 27
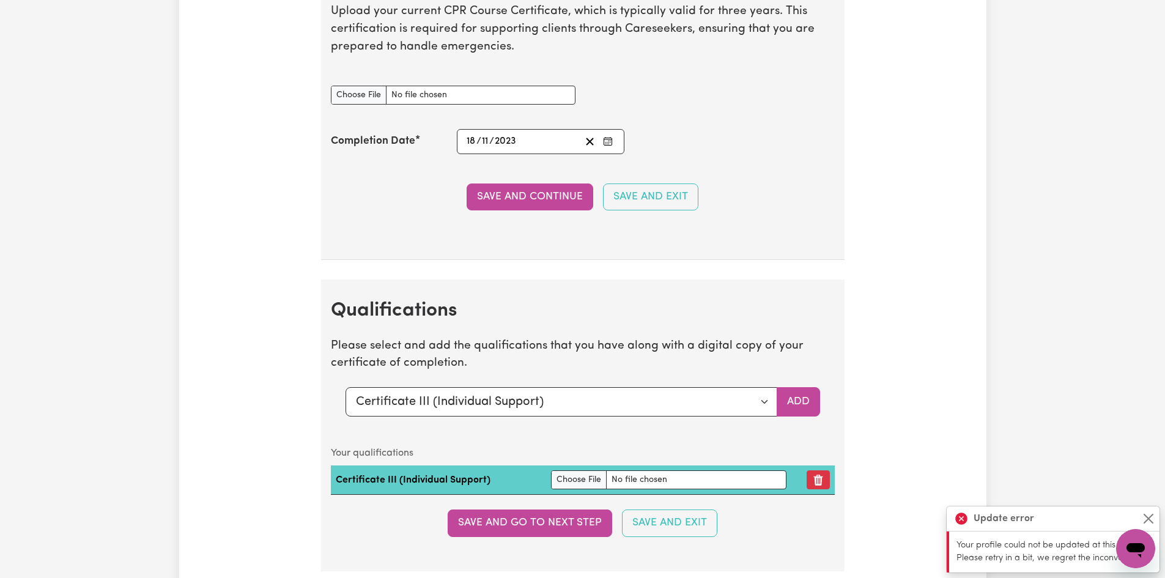
scroll to position [2582, 0]
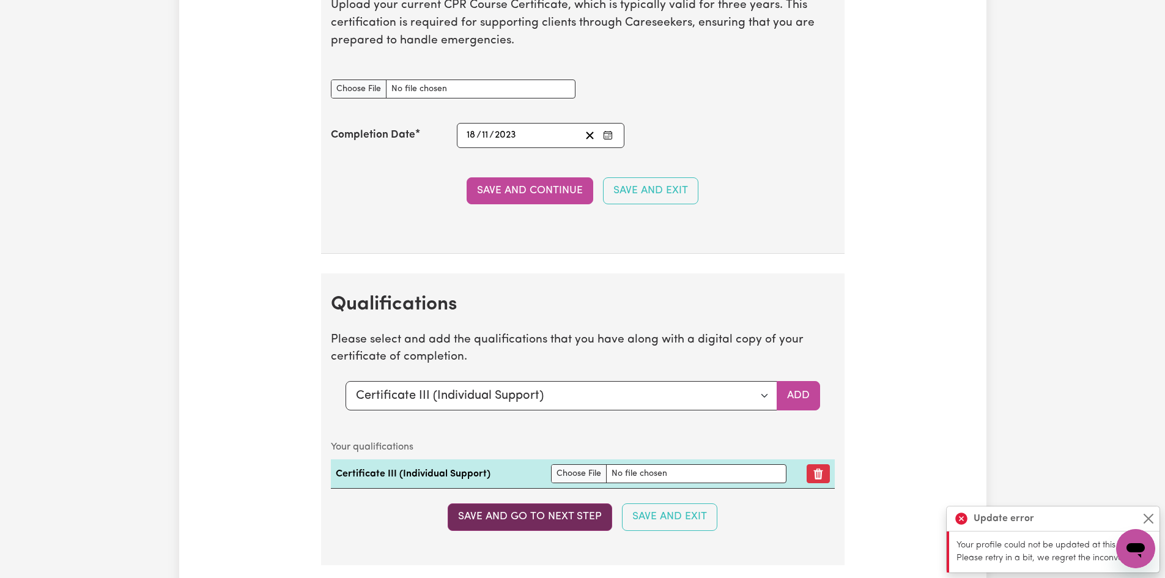
click at [542, 517] on button "Save and go to next step" at bounding box center [530, 516] width 164 height 27
click at [546, 516] on button "Save and go to next step" at bounding box center [530, 516] width 164 height 27
click at [1157, 514] on div "Update error" at bounding box center [1053, 518] width 213 height 25
click at [1151, 513] on button "Close" at bounding box center [1148, 518] width 15 height 15
click at [501, 513] on button "Save and go to next step" at bounding box center [530, 516] width 164 height 27
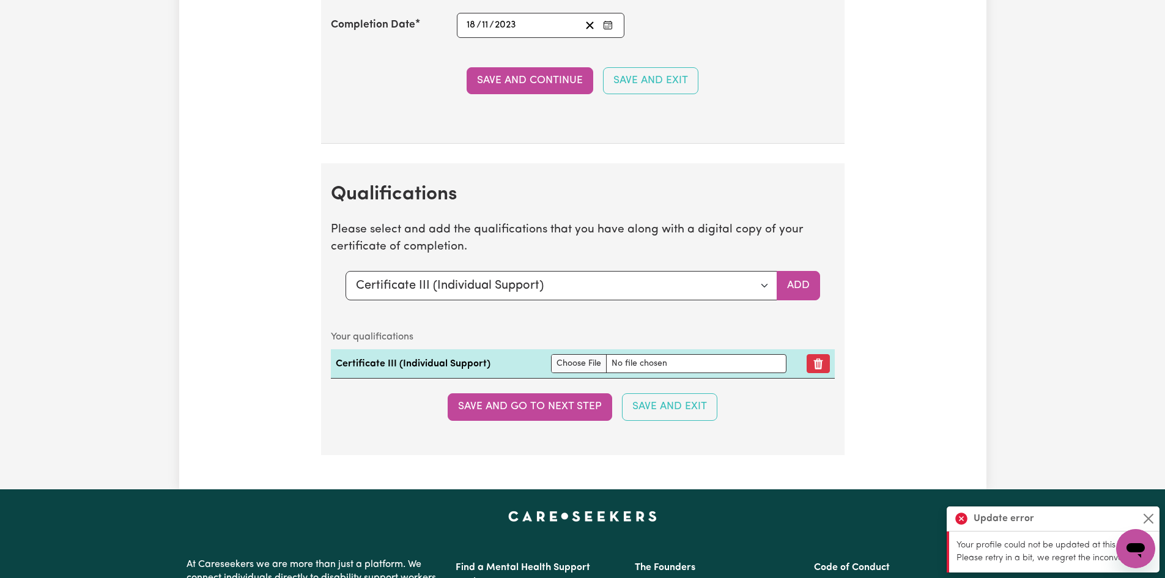
scroll to position [2704, 0]
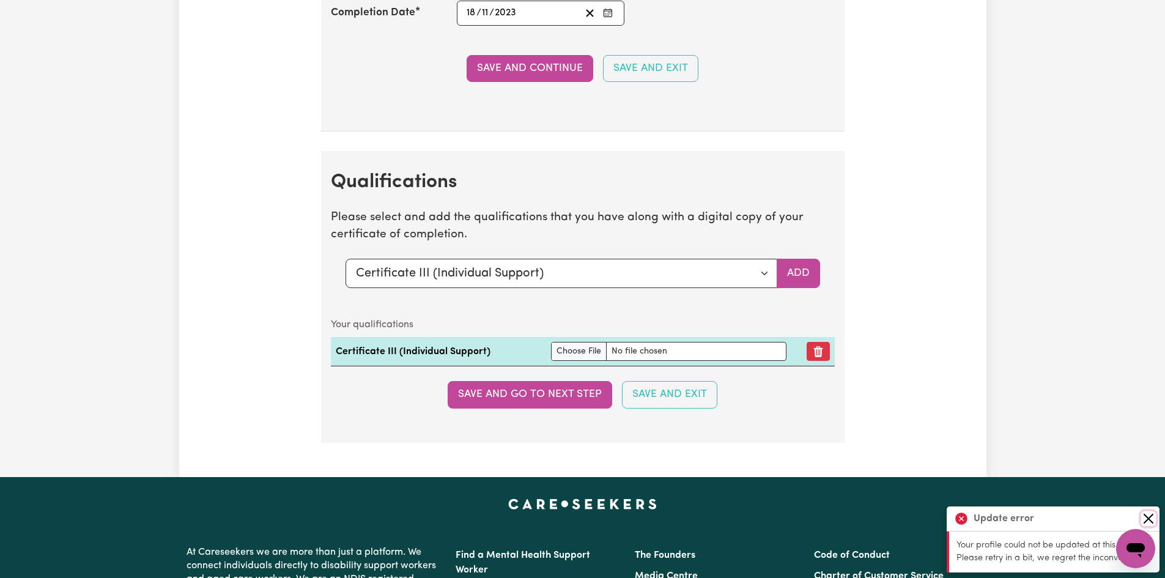
click at [1150, 512] on button "Close" at bounding box center [1148, 518] width 15 height 15
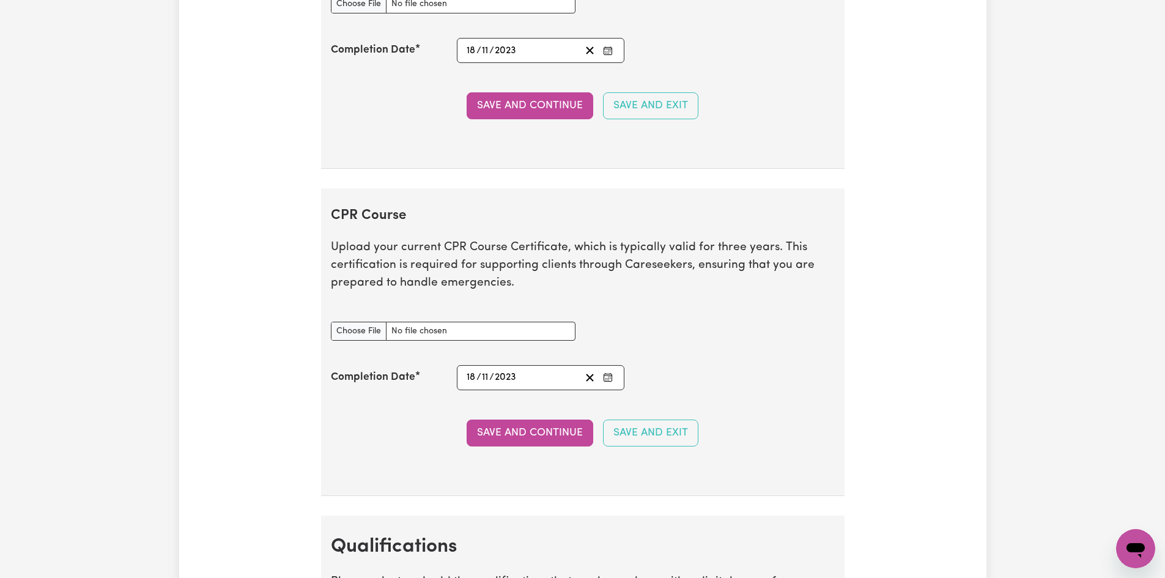
scroll to position [2337, 0]
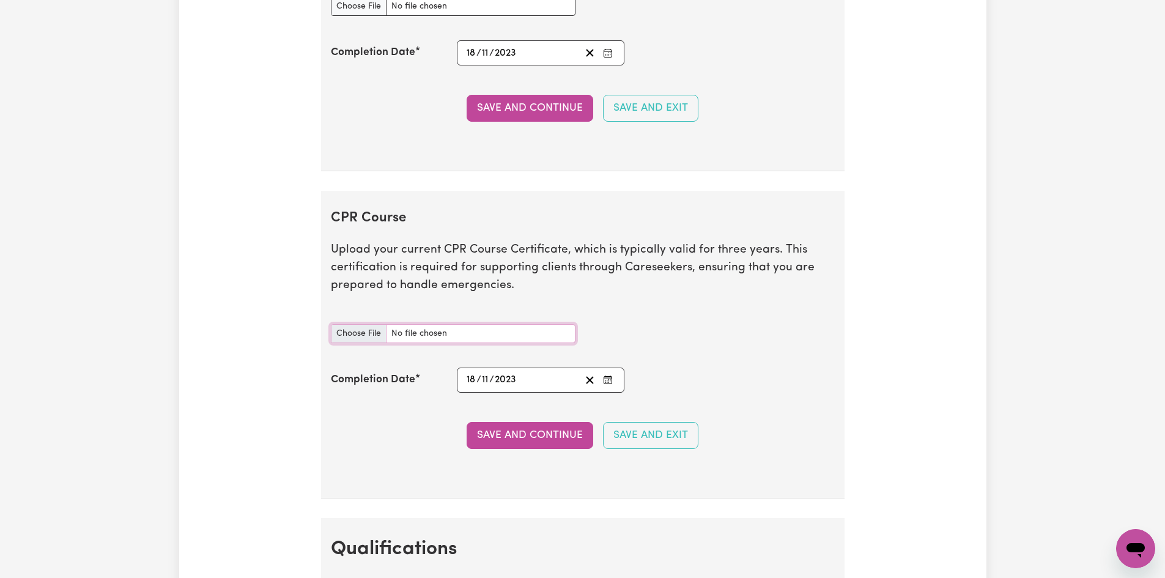
click at [366, 328] on input "CPR Course document" at bounding box center [453, 333] width 245 height 19
type input "C:\fakepath\Chidaya_Davie_CPR & FIRST AID CER 1.pdf"
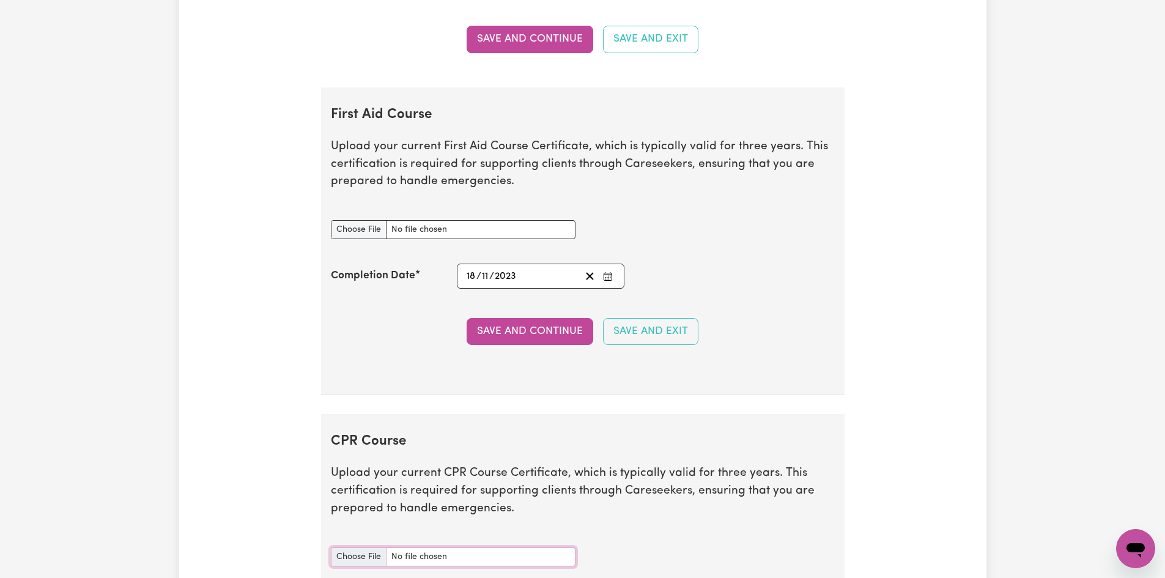
scroll to position [2092, 0]
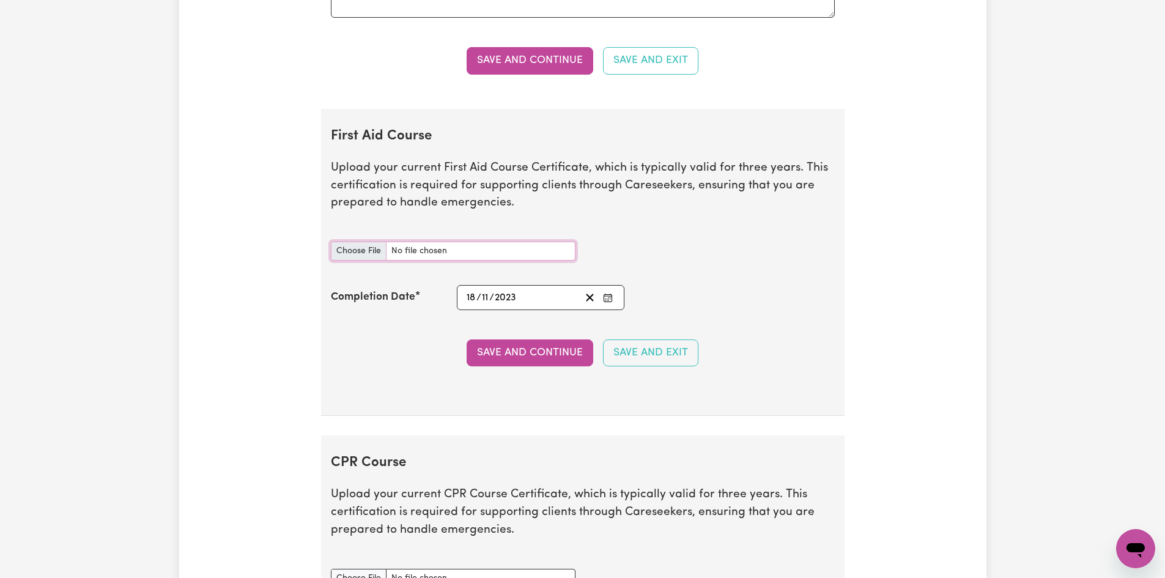
click at [357, 249] on input "First Aid Course document" at bounding box center [453, 251] width 245 height 19
type input "C:\fakepath\Chidaya_Davie_PFA-011_9344391.pdf"
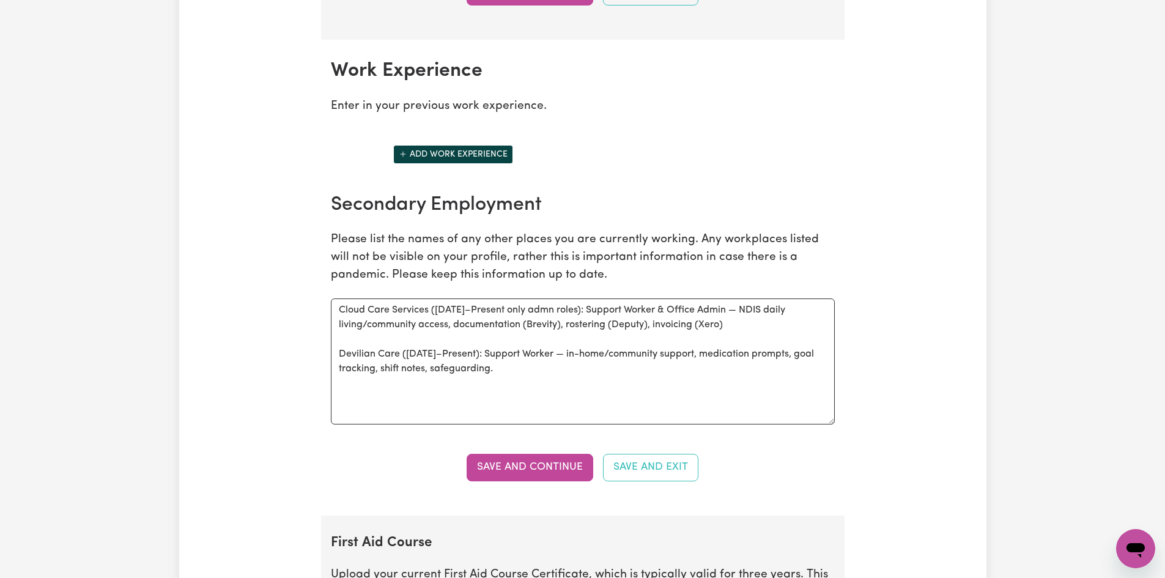
scroll to position [1603, 0]
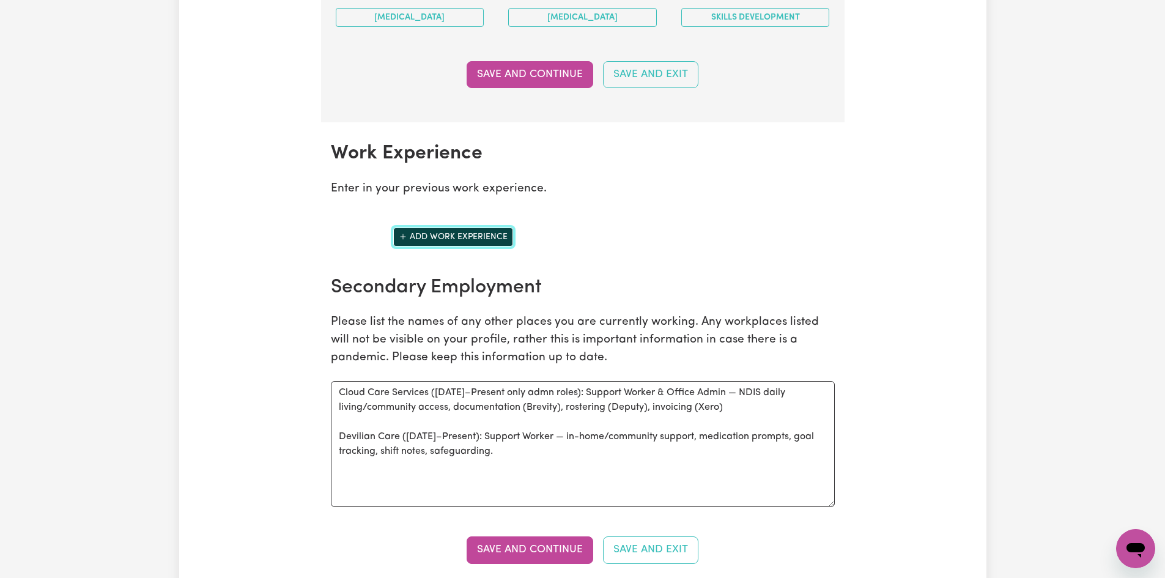
click at [454, 238] on button "Add work experience" at bounding box center [453, 236] width 120 height 19
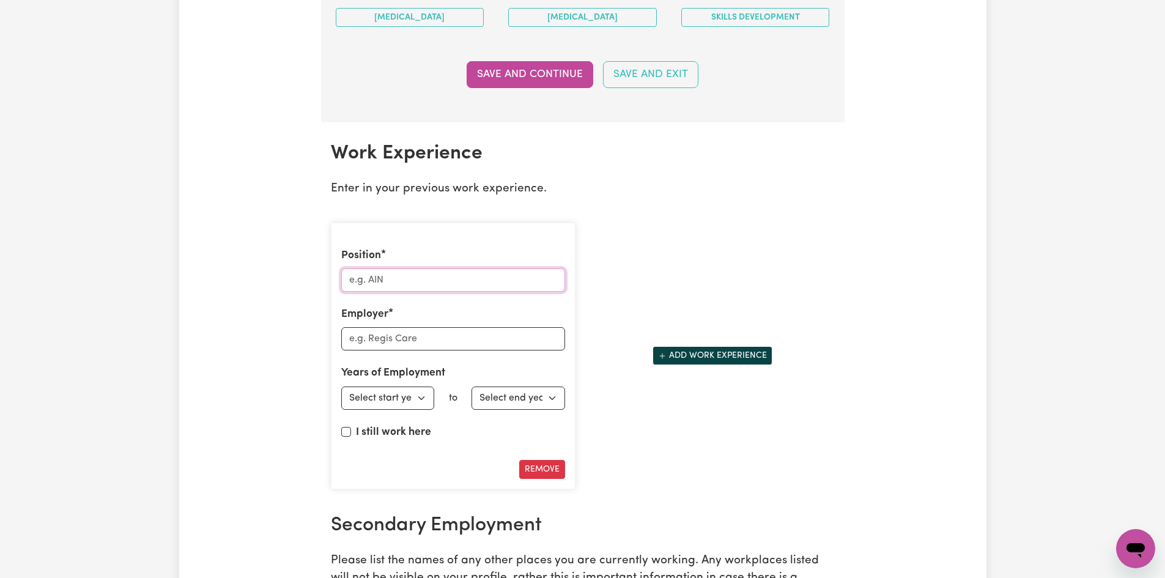
click at [467, 279] on input "Position" at bounding box center [453, 279] width 224 height 23
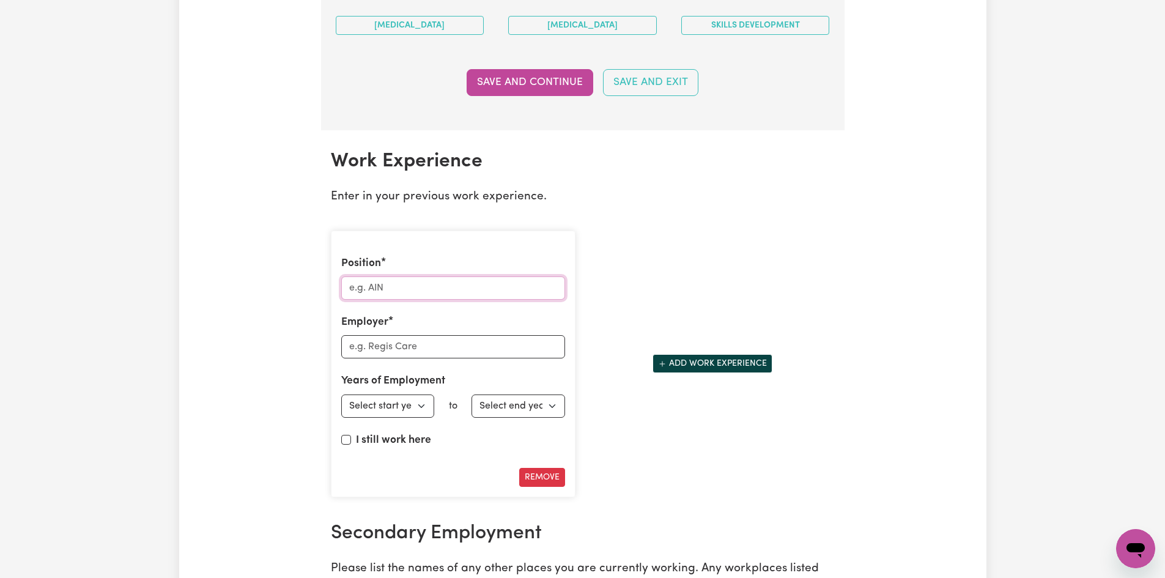
scroll to position [1542, 0]
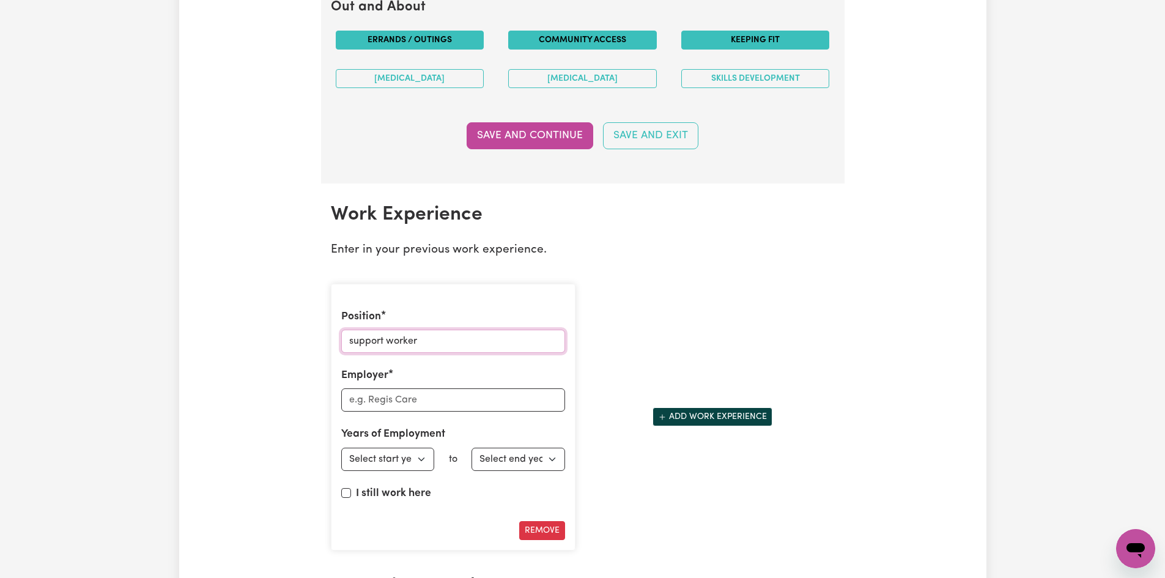
type input "support worker"
type input "cloudadmn"
click at [419, 459] on select "Select start year [DATE] 1952 1953 1954 1955 1956 1957 1958 1959 1960 1961 1962…" at bounding box center [388, 459] width 94 height 23
click at [371, 461] on select "Select start year [DATE] 1952 1953 1954 1955 1956 1957 1958 1959 1960 1961 1962…" at bounding box center [388, 459] width 94 height 23
click at [416, 459] on select "Select start year [DATE] 1952 1953 1954 1955 1956 1957 1958 1959 1960 1961 1962…" at bounding box center [388, 459] width 94 height 23
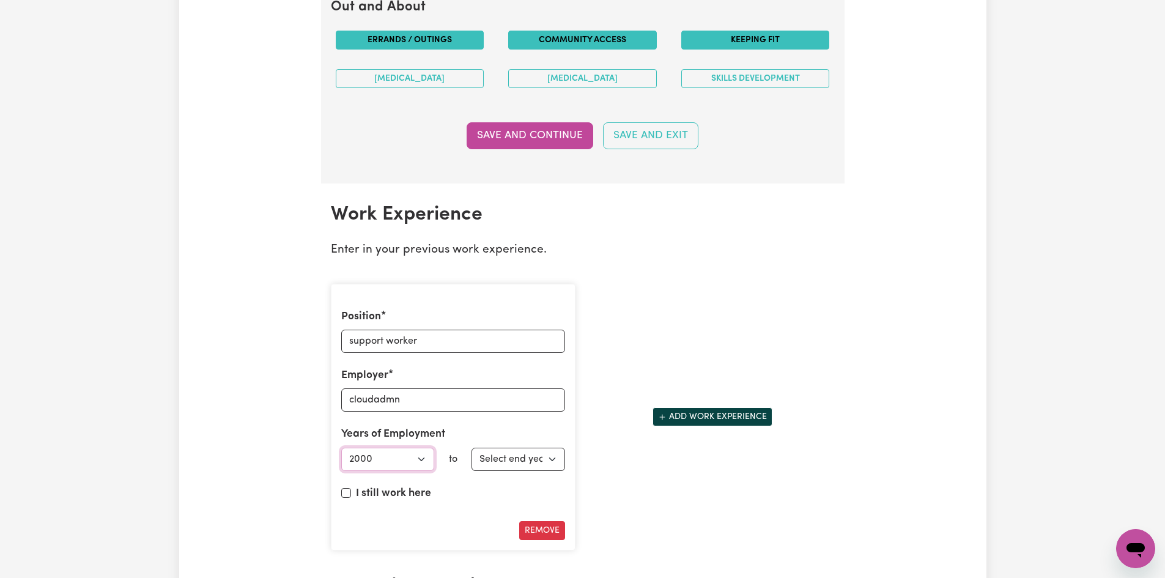
select select "2023"
click at [341, 448] on select "Select start year [DATE] 1952 1953 1954 1955 1956 1957 1958 1959 1960 1961 1962…" at bounding box center [388, 459] width 94 height 23
click at [347, 488] on input "I still work here" at bounding box center [346, 493] width 10 height 10
checkbox input "true"
click at [670, 417] on button "Add work experience" at bounding box center [712, 416] width 120 height 19
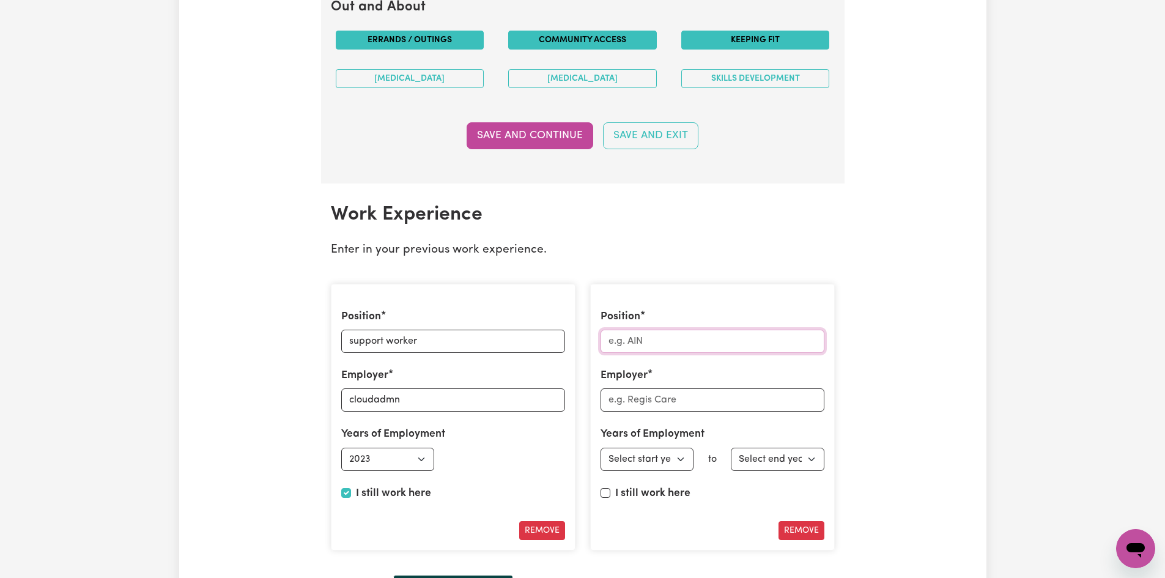
click at [652, 345] on input "Position" at bounding box center [712, 341] width 224 height 23
type input "support worker"
click at [651, 404] on input "Employer" at bounding box center [712, 399] width 224 height 23
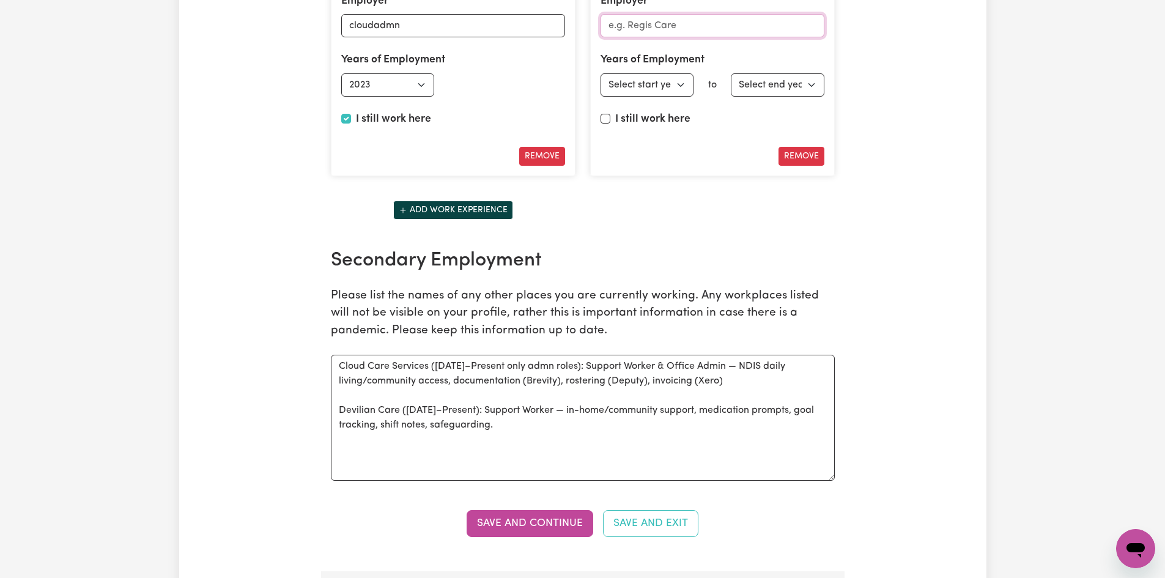
scroll to position [1970, 0]
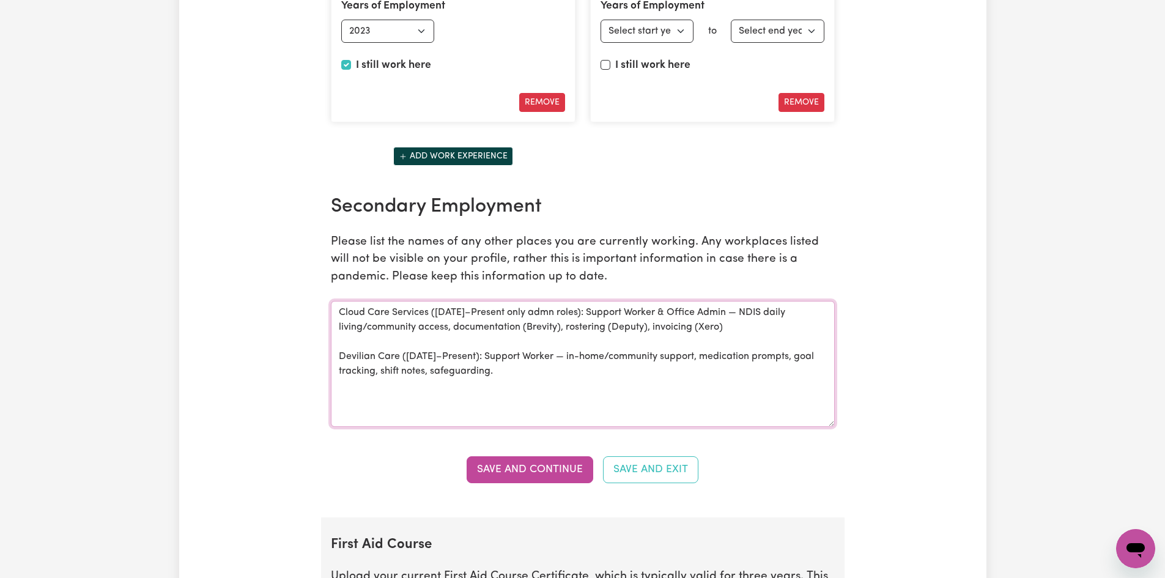
drag, startPoint x: 374, startPoint y: 357, endPoint x: 334, endPoint y: 354, distance: 39.9
click at [334, 353] on textarea "Cloud Care Services ([DATE]–Present only admn roles): Support Worker & Office A…" at bounding box center [583, 364] width 504 height 126
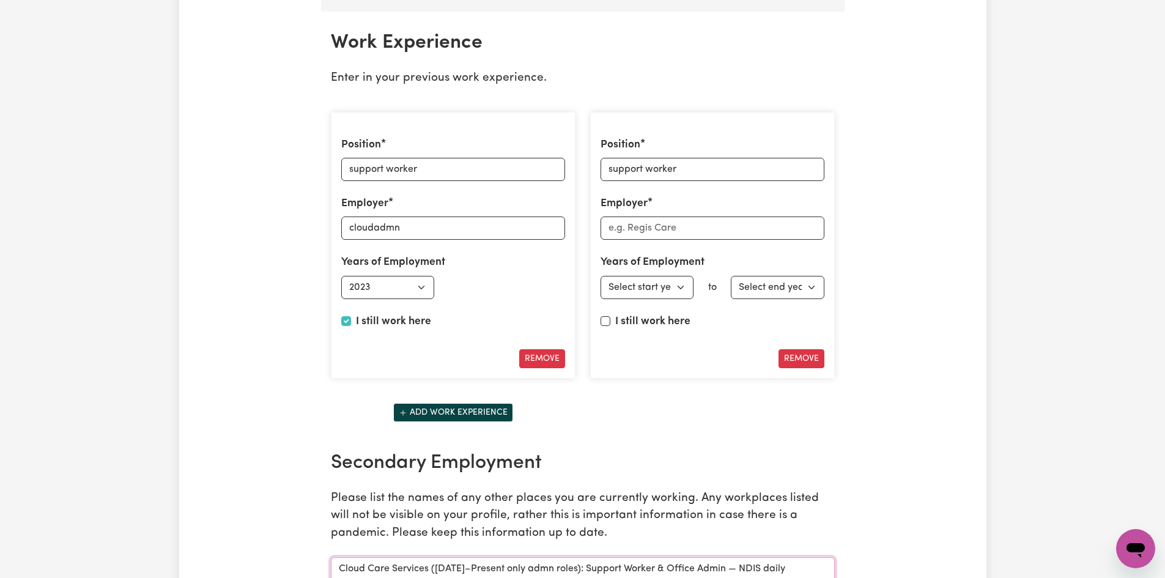
scroll to position [1664, 0]
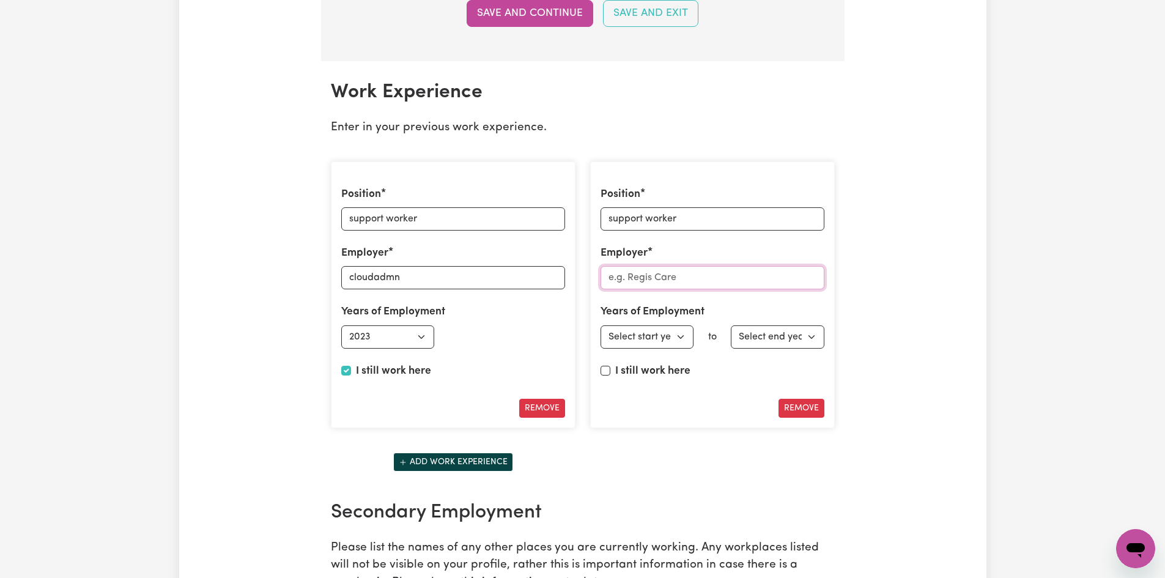
click at [681, 275] on input "Employer" at bounding box center [712, 277] width 224 height 23
paste input "Devilian"
type input "Devilian"
click at [682, 338] on select "Select start year [DATE] 1952 1953 1954 1955 1956 1957 1958 1959 1960 1961 1962…" at bounding box center [647, 336] width 94 height 23
select select "2024"
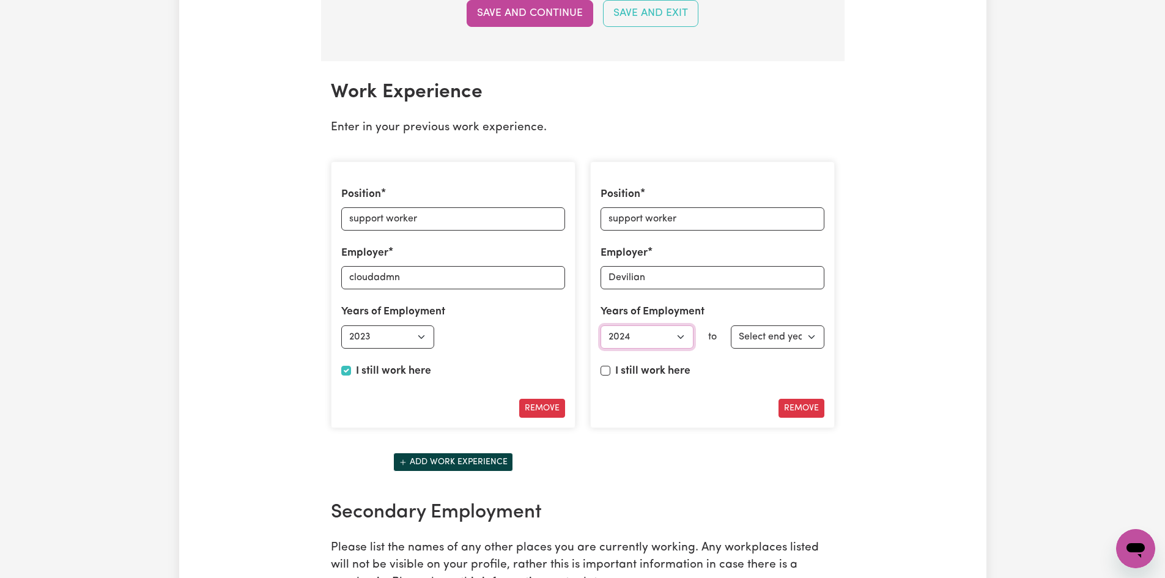
click at [600, 325] on select "Select start year [DATE] 1952 1953 1954 1955 1956 1957 1958 1959 1960 1961 1962…" at bounding box center [647, 336] width 94 height 23
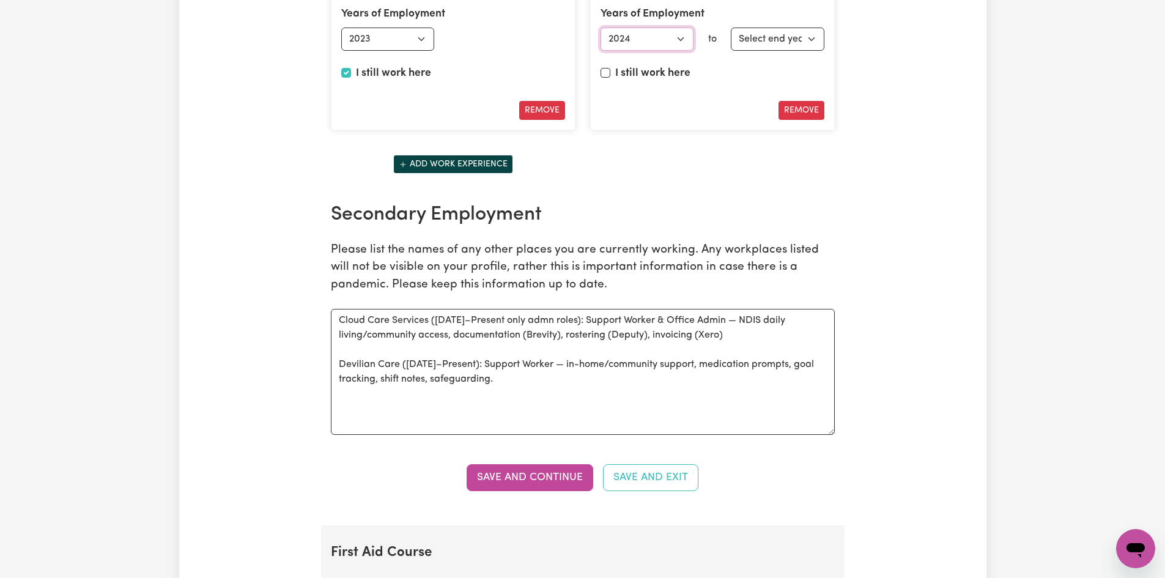
scroll to position [1970, 0]
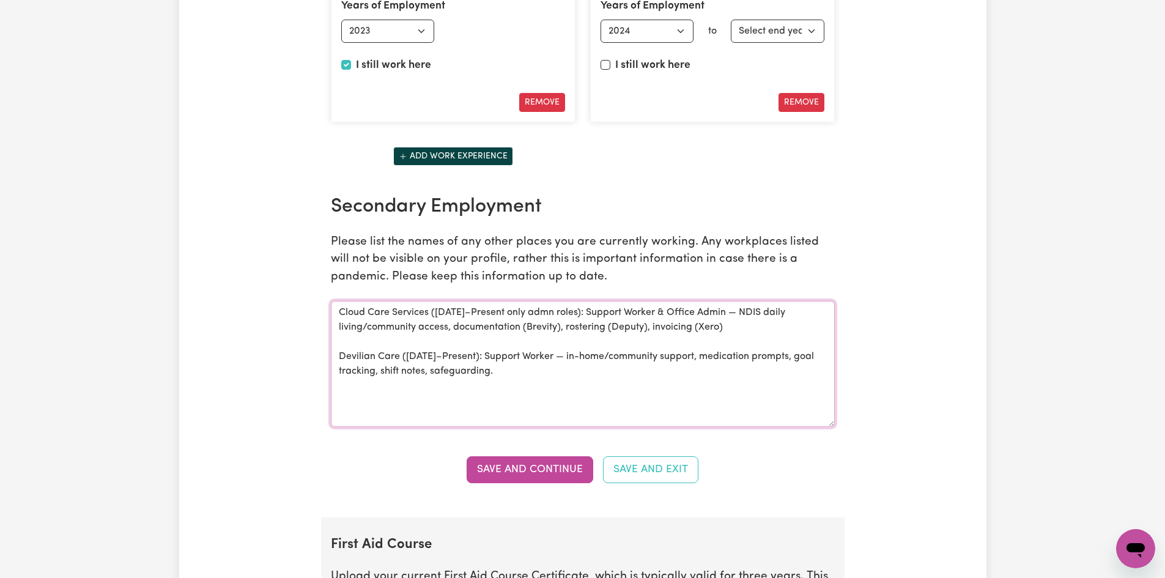
click at [485, 356] on textarea "Cloud Care Services ([DATE]–Present only admn roles): Support Worker & Office A…" at bounding box center [583, 364] width 504 height 126
click at [485, 358] on textarea "Cloud Care Services ([DATE]–Present only admn roles): Support Worker & Office A…" at bounding box center [583, 364] width 504 height 126
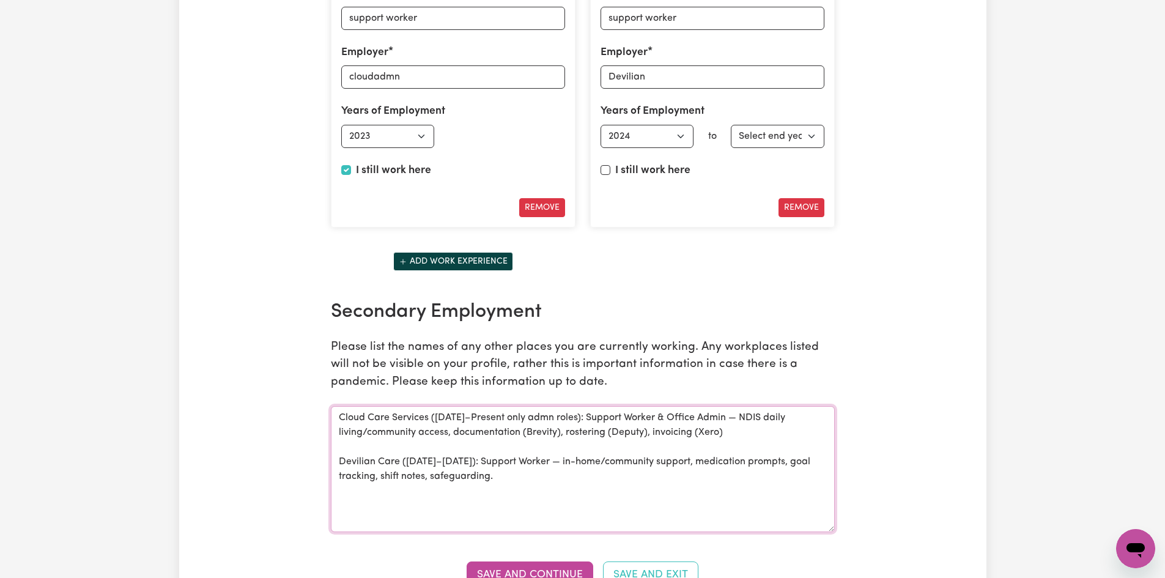
scroll to position [1848, 0]
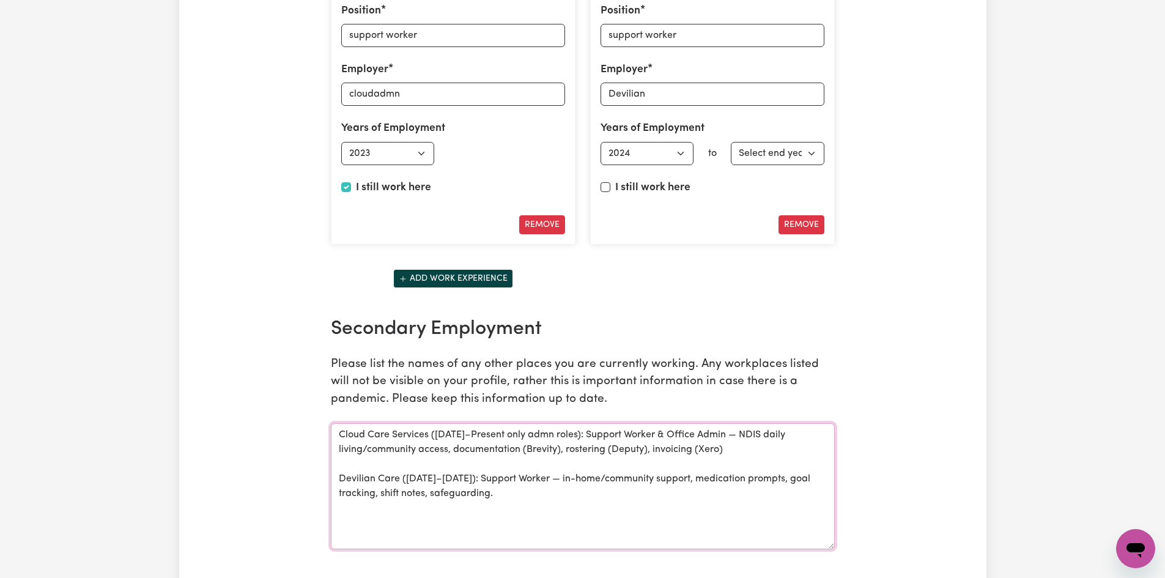
type textarea "Cloud Care Services ([DATE]–Present only admn roles): Support Worker & Office A…"
click at [801, 151] on select "Select end year [DATE] 1952 1953 1954 1955 1956 1957 1958 1959 1960 1961 1962 1…" at bounding box center [778, 153] width 94 height 23
select select "2025"
click at [731, 142] on select "Select end year [DATE] 1952 1953 1954 1955 1956 1957 1958 1959 1960 1961 1962 1…" at bounding box center [778, 153] width 94 height 23
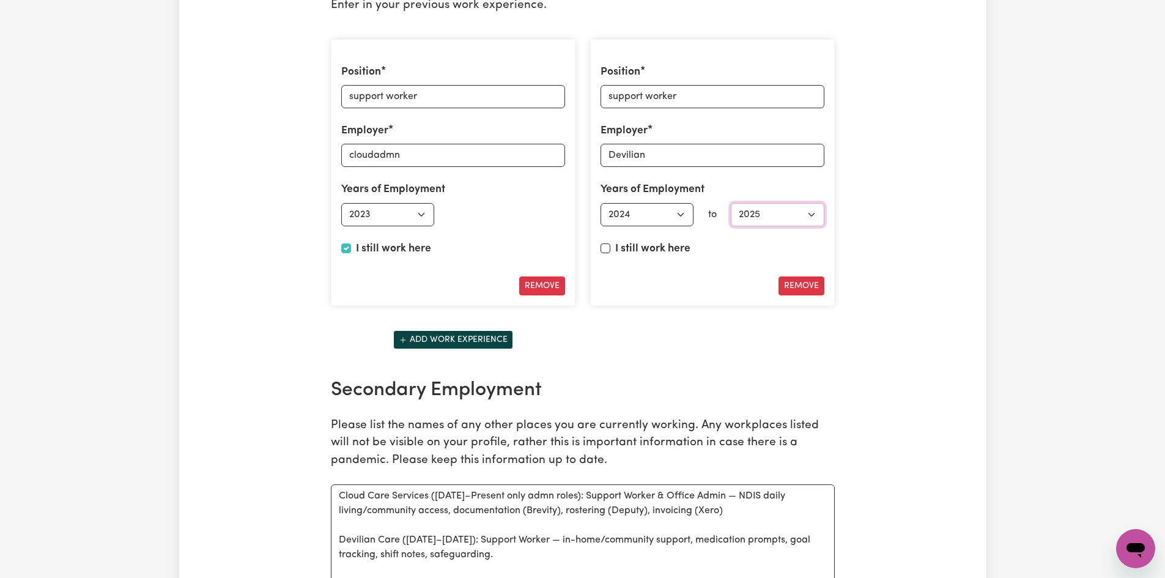
scroll to position [1726, 0]
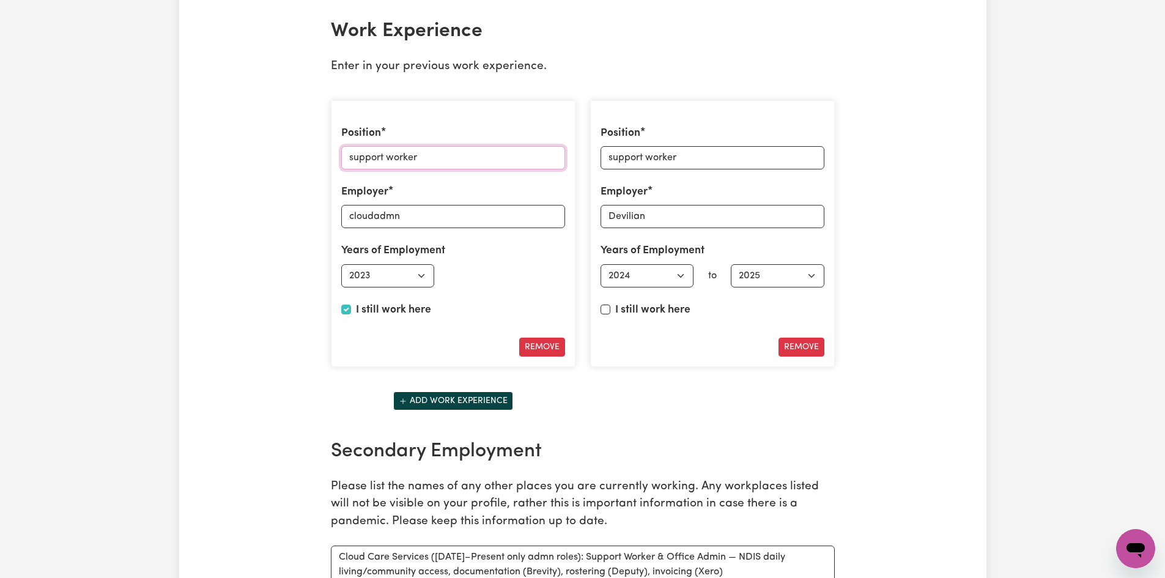
click at [446, 154] on input "support worker" at bounding box center [453, 157] width 224 height 23
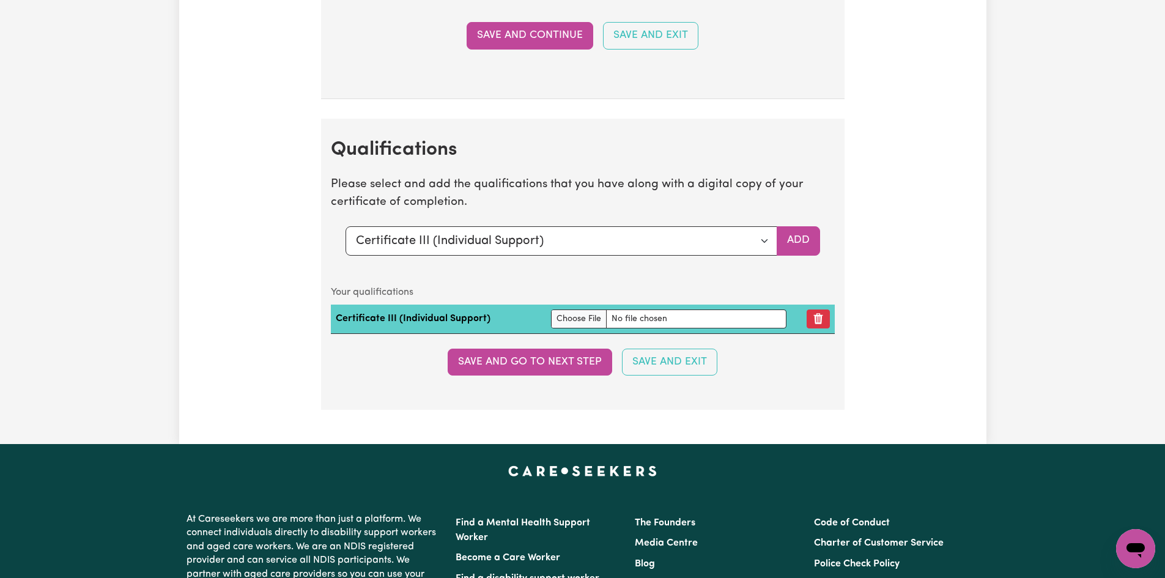
scroll to position [3071, 0]
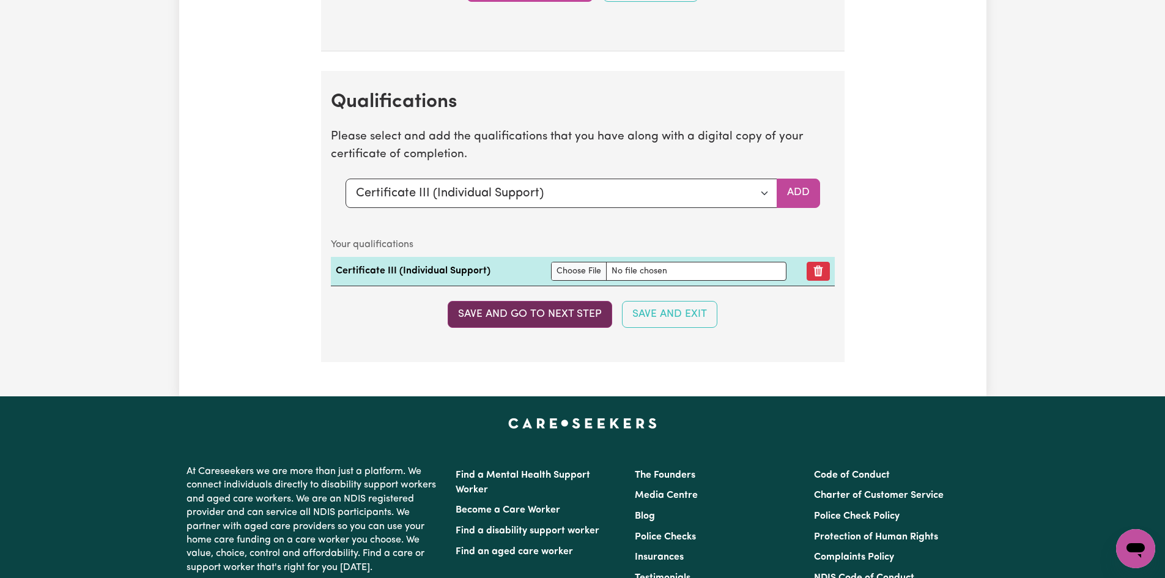
type input "support worker and dmin"
click at [516, 317] on button "Save and go to next step" at bounding box center [530, 314] width 164 height 27
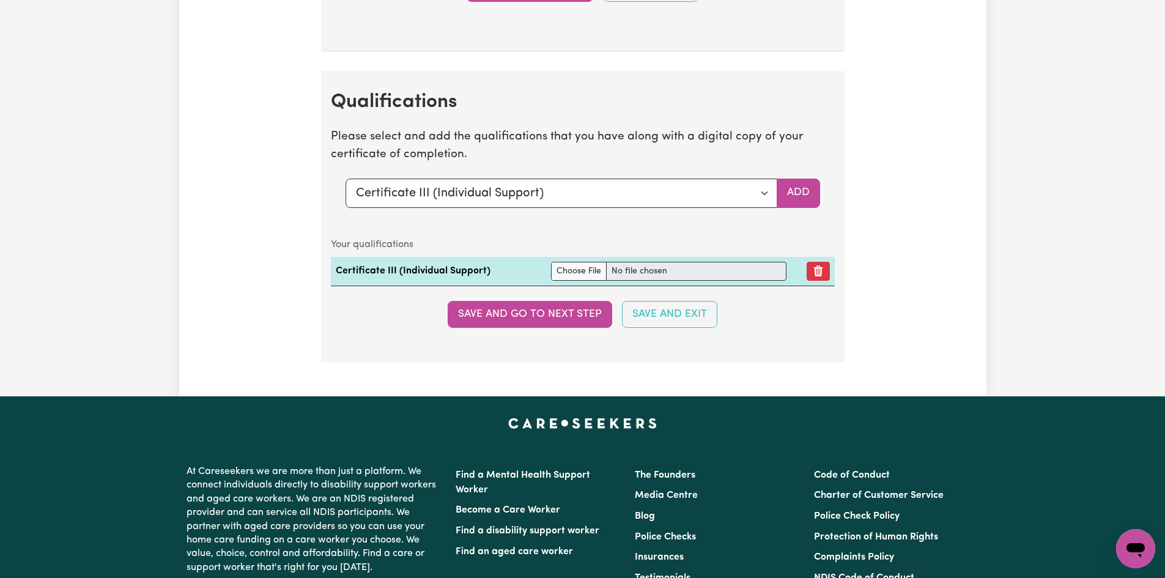
type textarea "Cloud Care Services ([DATE]–Present only admn roles): Support Worker & Office A…"
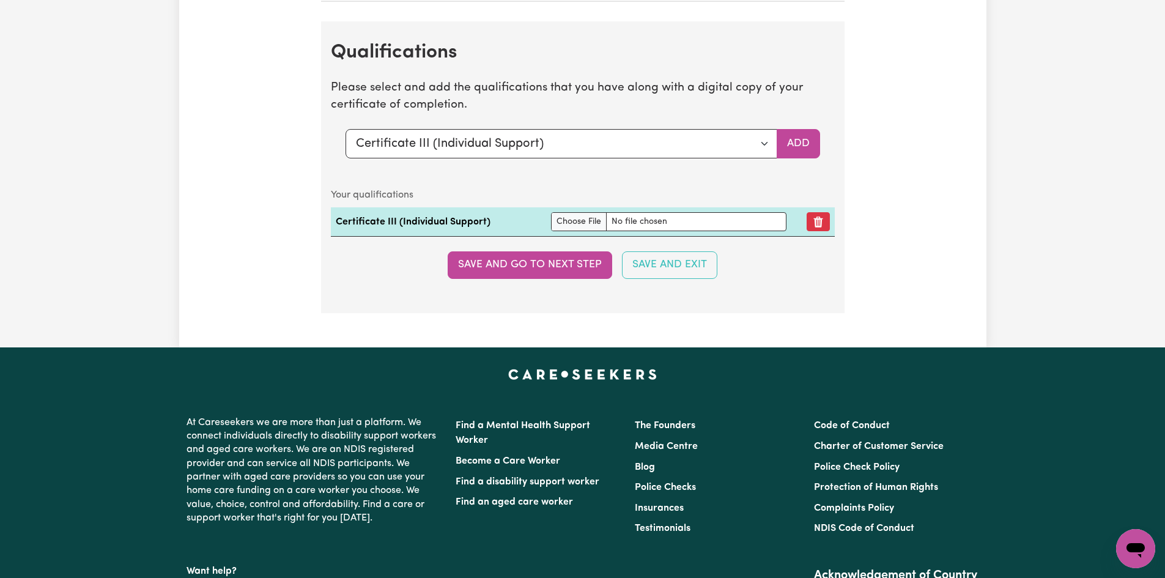
scroll to position [2785, 0]
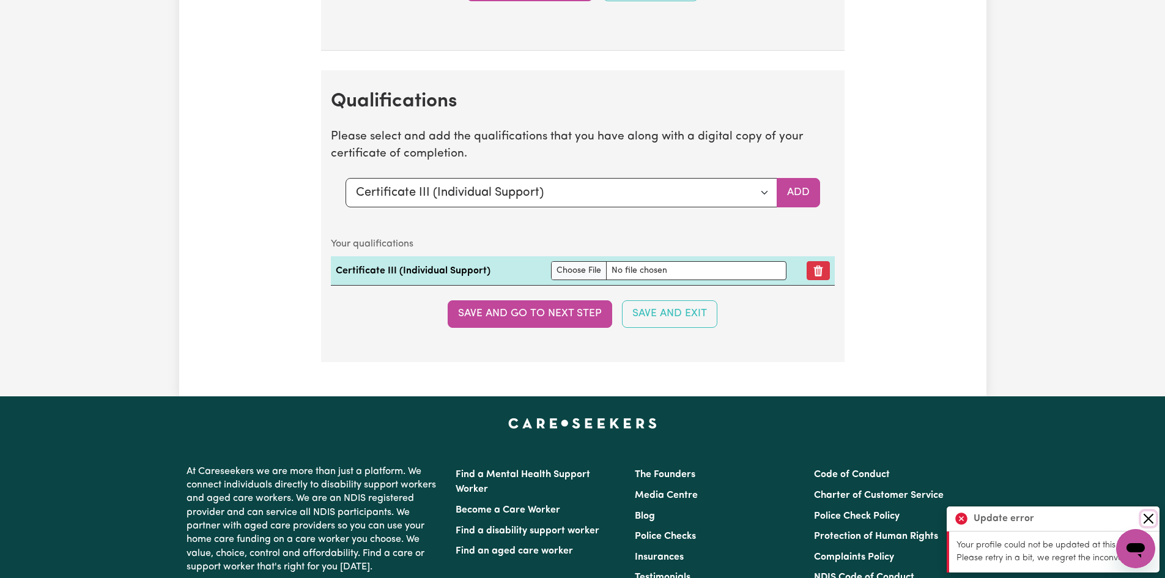
click at [1146, 517] on button "Close" at bounding box center [1148, 518] width 15 height 15
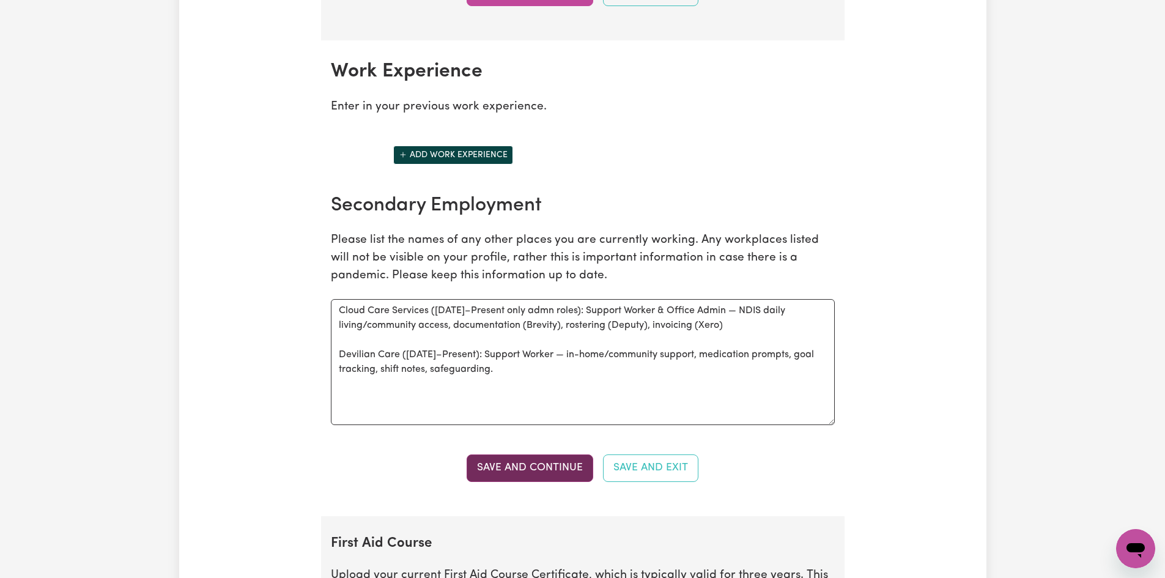
scroll to position [1623, 0]
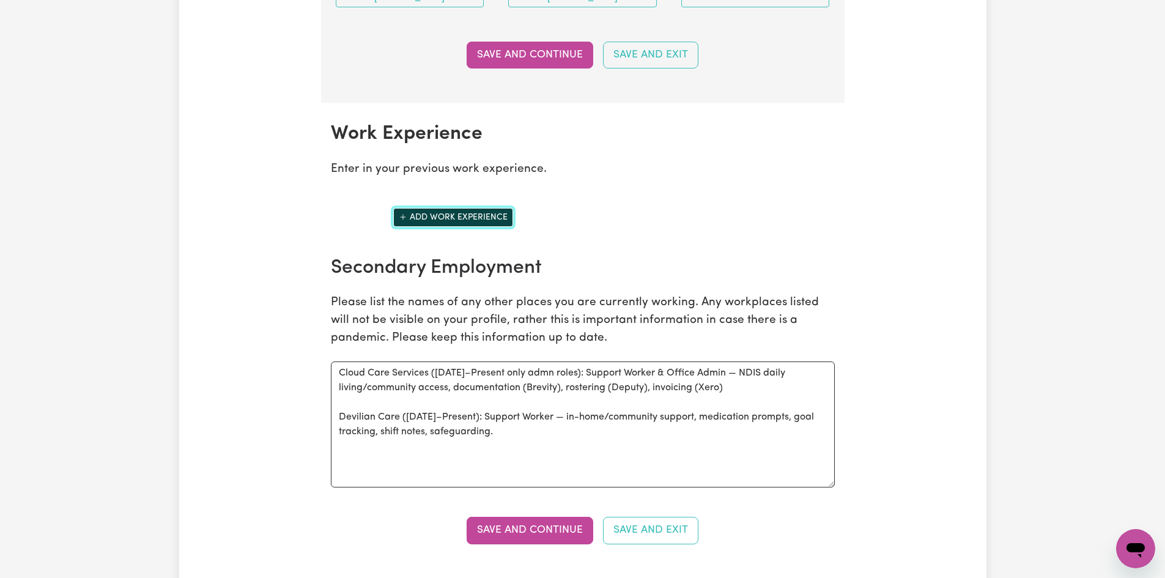
click at [432, 219] on button "Add work experience" at bounding box center [453, 217] width 120 height 19
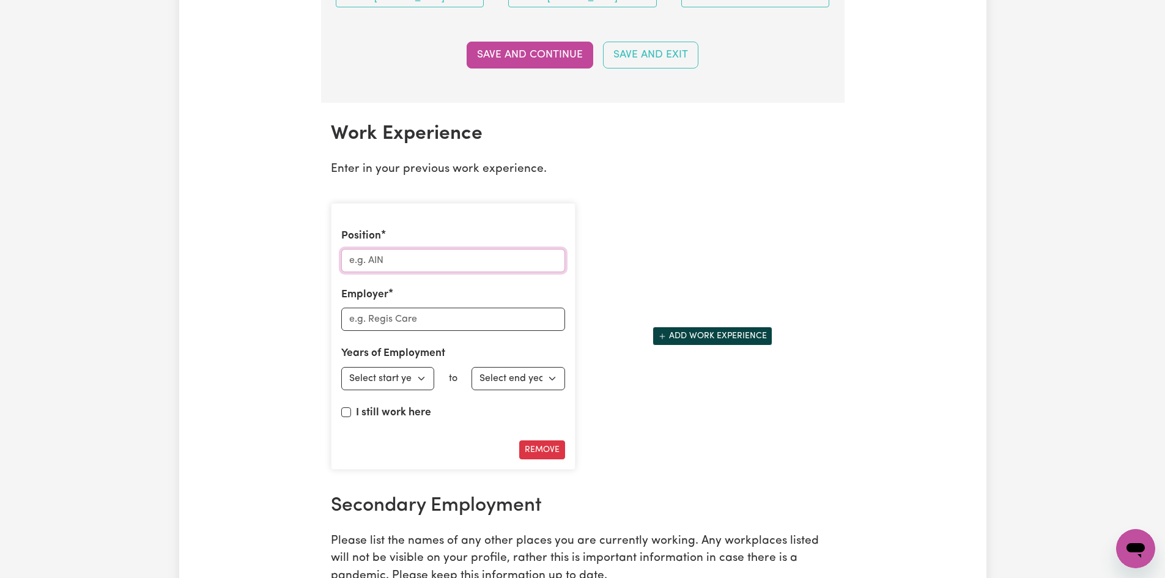
click at [414, 264] on input "Position" at bounding box center [453, 260] width 224 height 23
type input "support worker and dmin"
click at [437, 319] on input "Employer" at bounding box center [453, 319] width 224 height 23
click at [394, 320] on input "cloudadmn" at bounding box center [453, 319] width 224 height 23
click at [409, 324] on input "cloudadmin" at bounding box center [453, 319] width 224 height 23
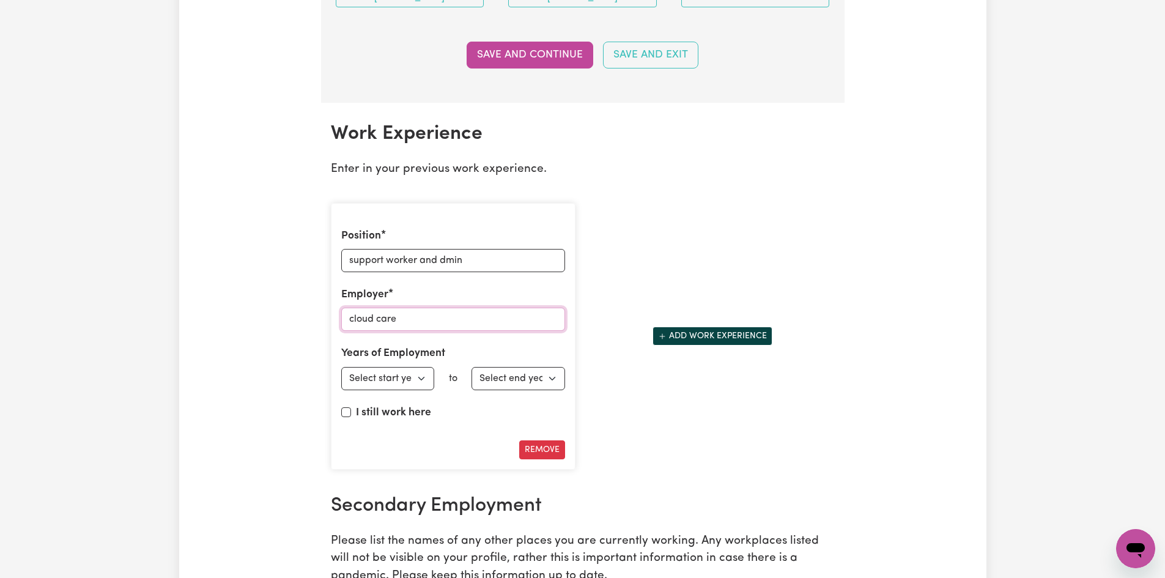
type input "cloud care"
click at [393, 379] on select "Select start year [DATE] 1952 1953 1954 1955 1956 1957 1958 1959 1960 1961 1962…" at bounding box center [388, 378] width 94 height 23
select select "2023"
click at [341, 367] on select "Select start year [DATE] 1952 1953 1954 1955 1956 1957 1958 1959 1960 1961 1962…" at bounding box center [388, 378] width 94 height 23
click at [347, 410] on input "I still work here" at bounding box center [346, 412] width 10 height 10
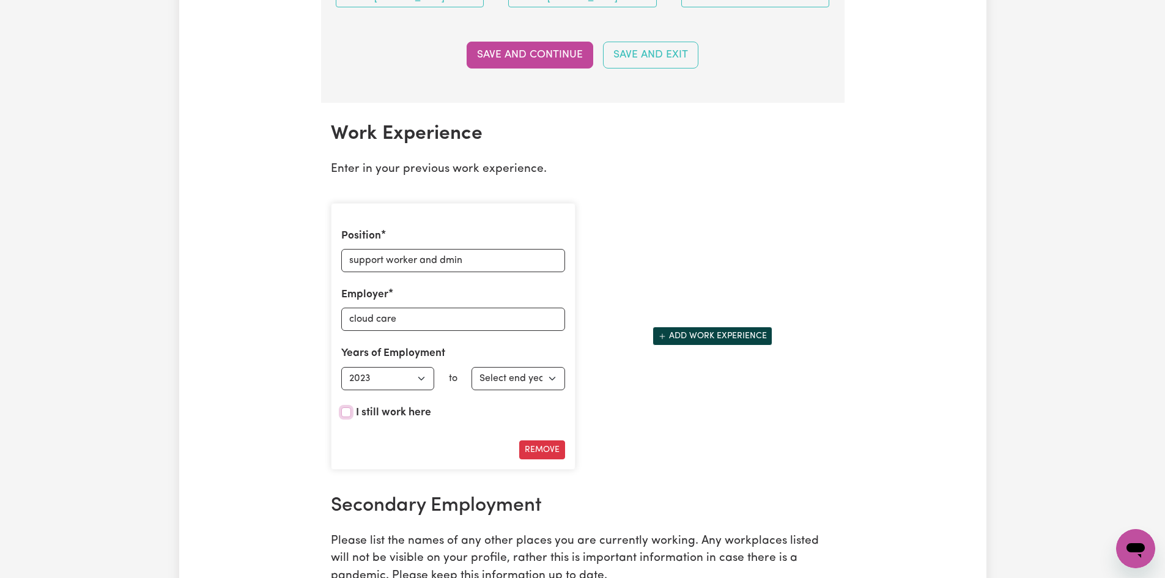
checkbox input "true"
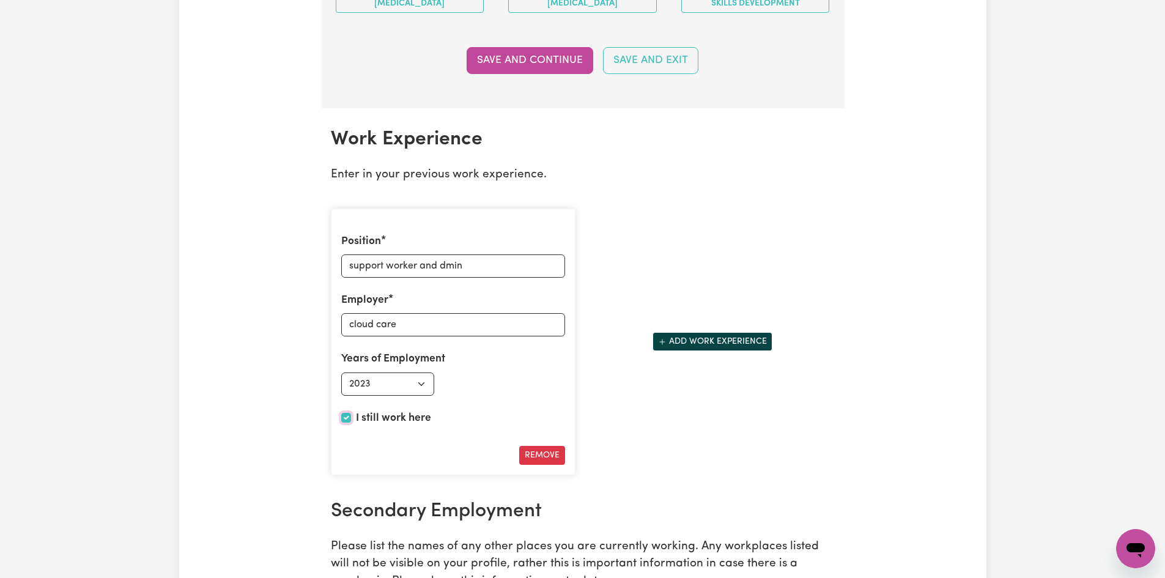
scroll to position [1562, 0]
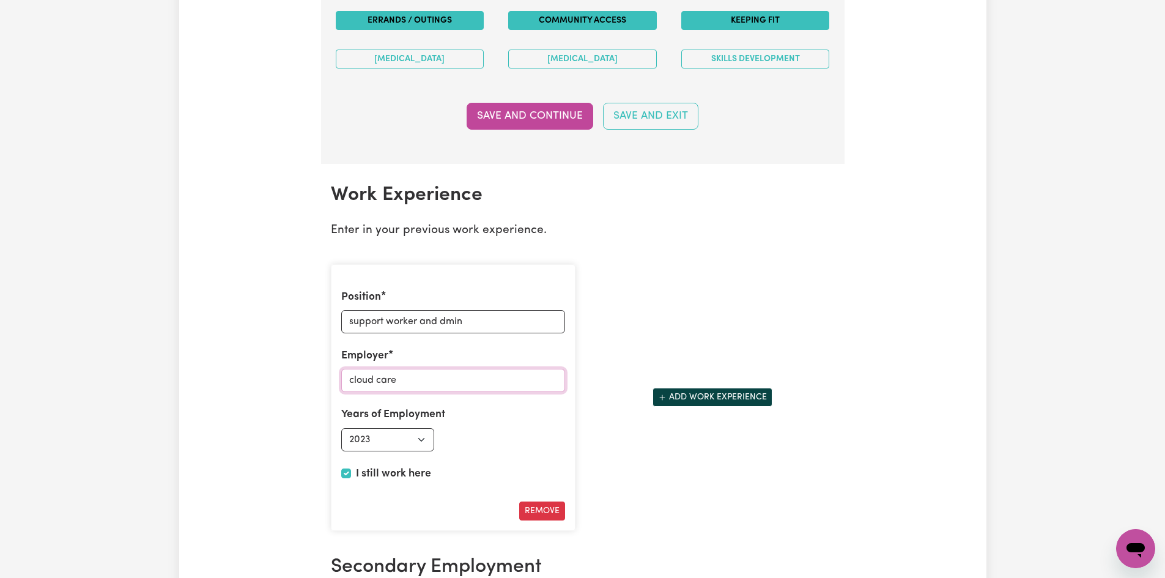
click at [405, 375] on input "cloud care" at bounding box center [453, 380] width 224 height 23
type input "cloud care services"
click at [662, 393] on span "Add another work experience" at bounding box center [662, 397] width 9 height 13
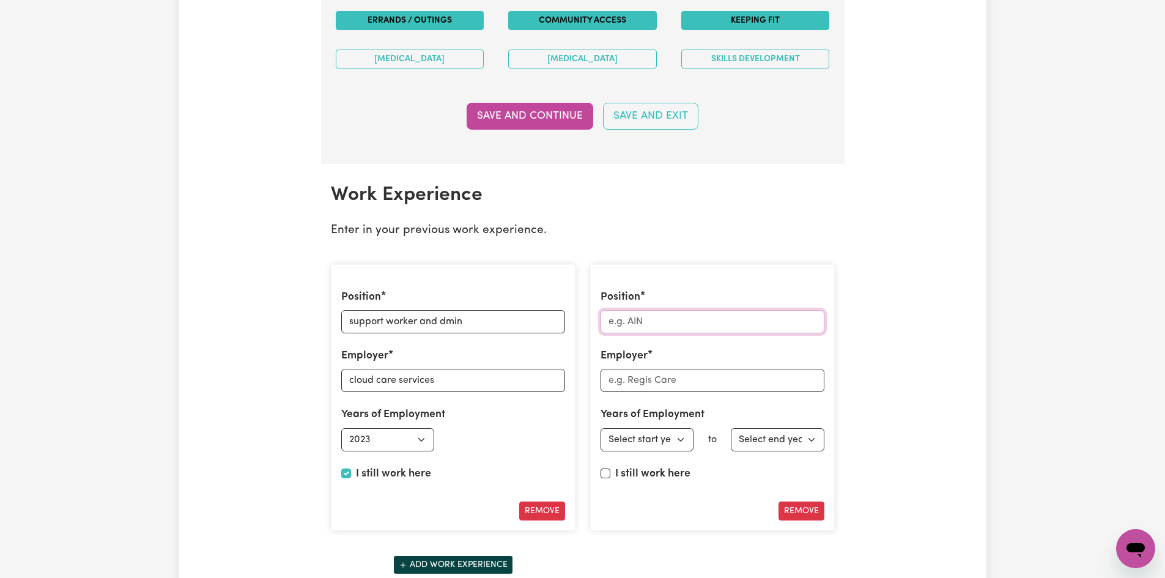
click at [646, 324] on input "Position" at bounding box center [712, 321] width 224 height 23
type input "support worker"
click at [645, 378] on input "Employer" at bounding box center [712, 380] width 224 height 23
type input "Devilian care"
click at [654, 441] on select "Select start year [DATE] 1952 1953 1954 1955 1956 1957 1958 1959 1960 1961 1962…" at bounding box center [647, 439] width 94 height 23
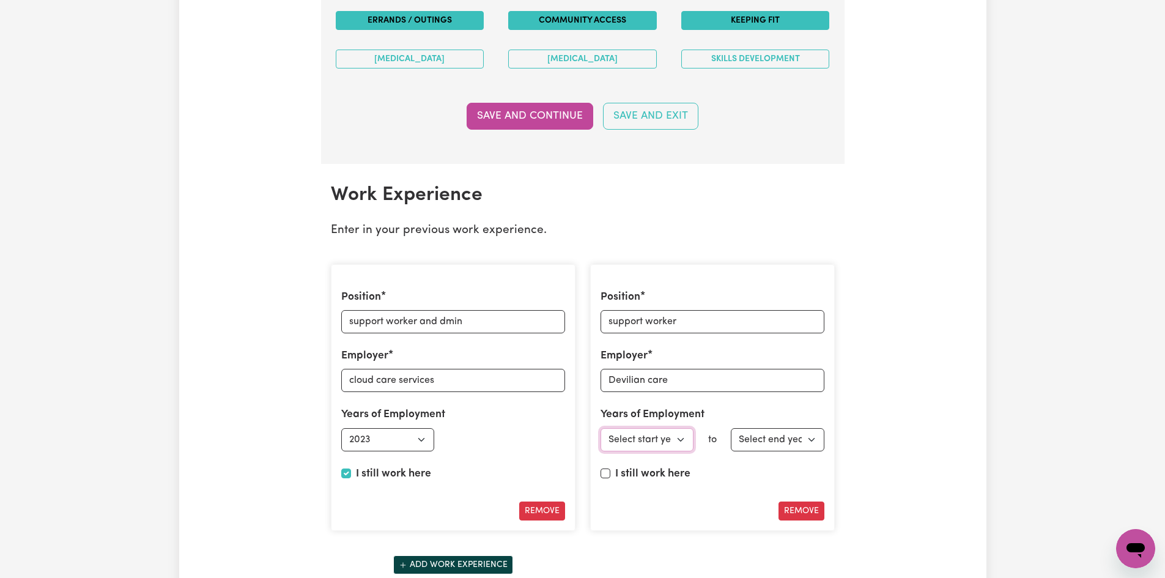
select select "2024"
click at [600, 428] on select "Select start year [DATE] 1952 1953 1954 1955 1956 1957 1958 1959 1960 1961 1962…" at bounding box center [647, 439] width 94 height 23
click at [808, 434] on select "Select end year [DATE] 1952 1953 1954 1955 1956 1957 1958 1959 1960 1961 1962 1…" at bounding box center [778, 439] width 94 height 23
select select "2025"
click at [731, 428] on select "Select end year [DATE] 1952 1953 1954 1955 1956 1957 1958 1959 1960 1961 1962 1…" at bounding box center [778, 439] width 94 height 23
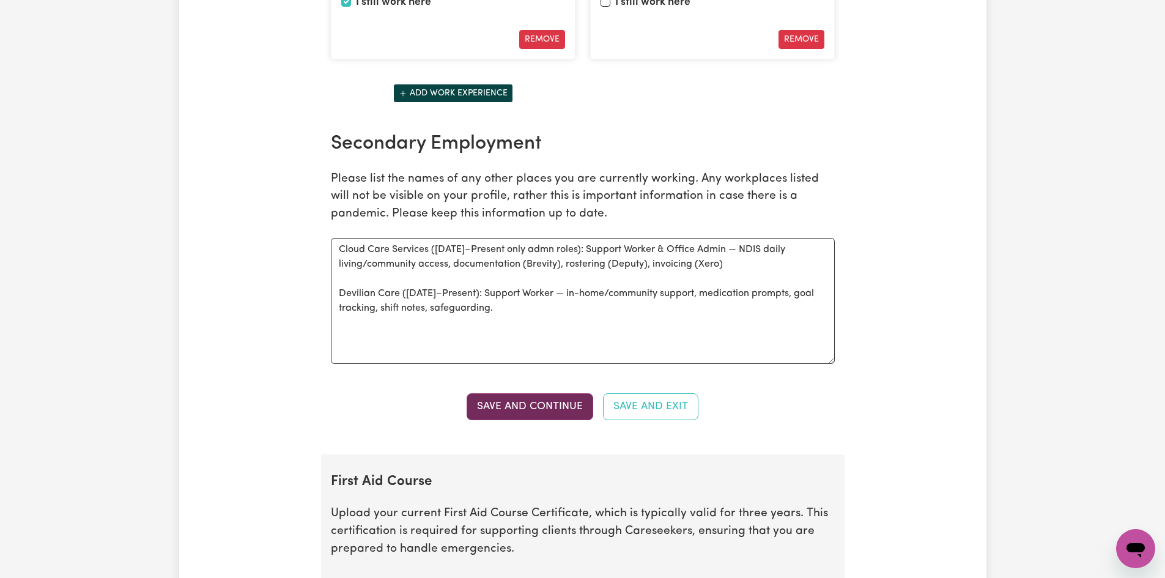
scroll to position [2051, 0]
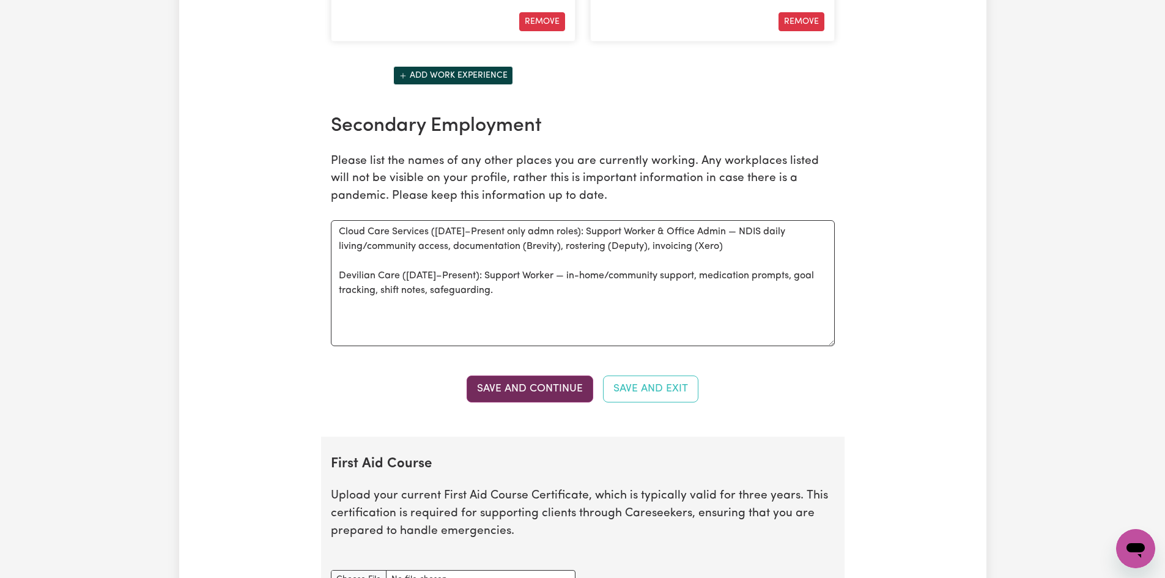
click at [521, 394] on button "Save and Continue" at bounding box center [530, 388] width 127 height 27
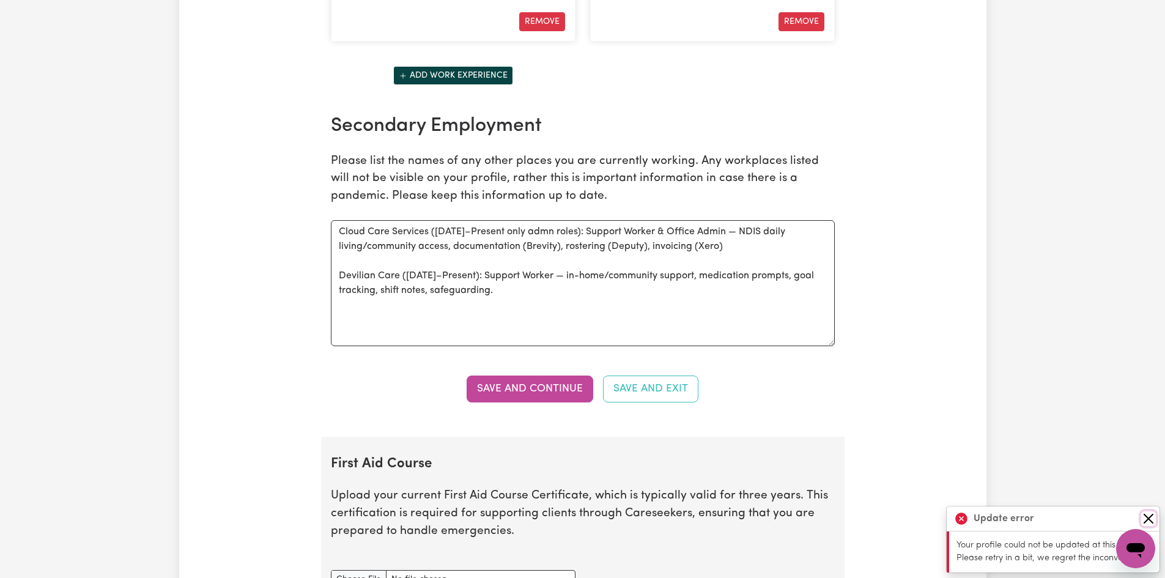
click at [1146, 512] on button "Close" at bounding box center [1148, 518] width 15 height 15
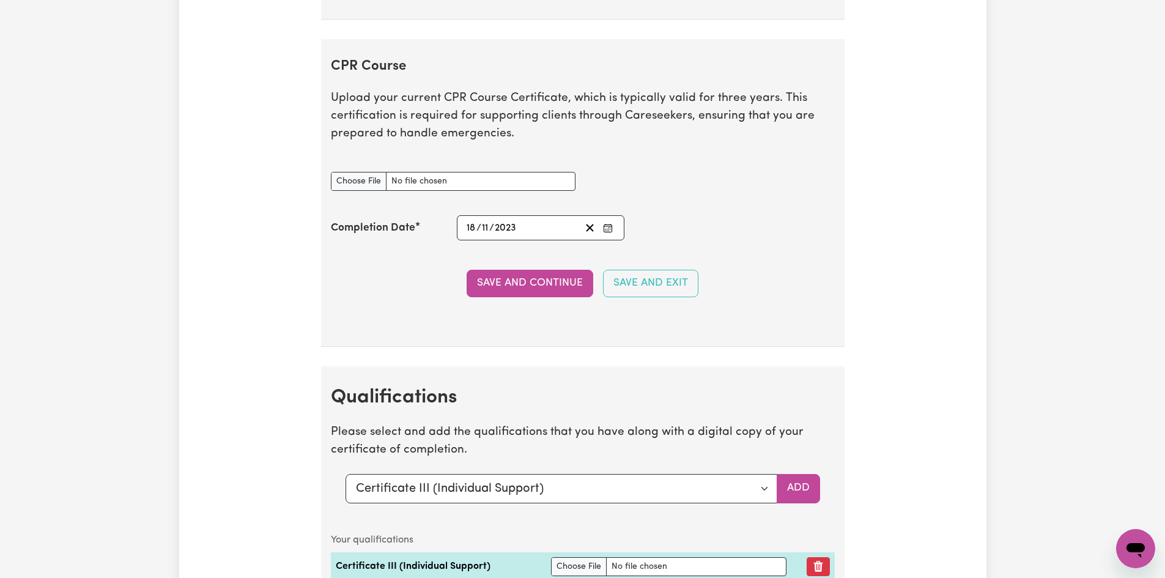
scroll to position [2996, 0]
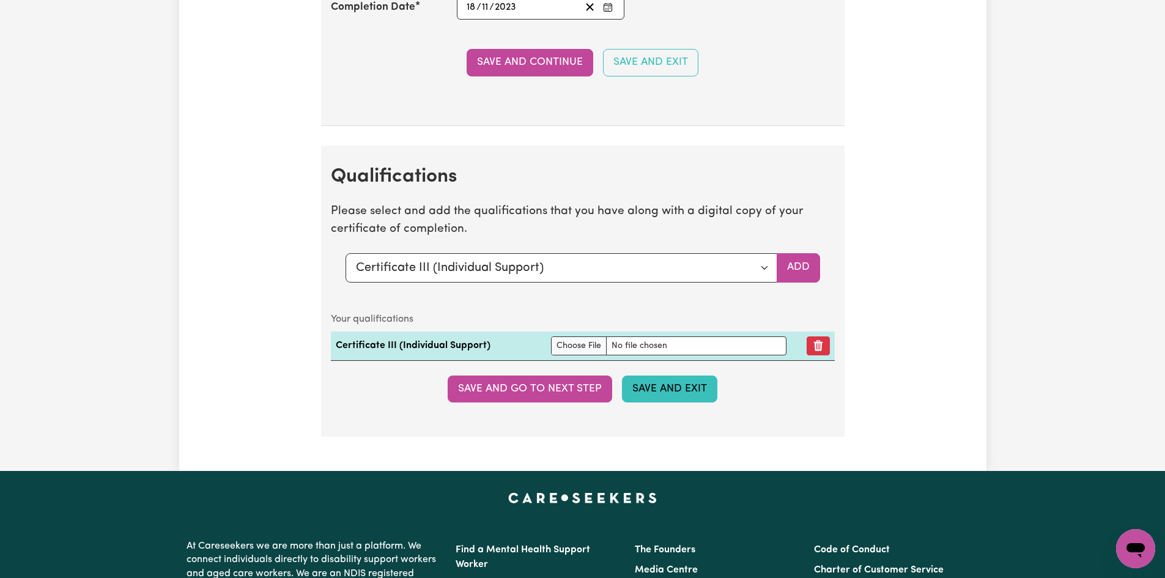
click at [686, 396] on button "Save and Exit" at bounding box center [669, 388] width 95 height 27
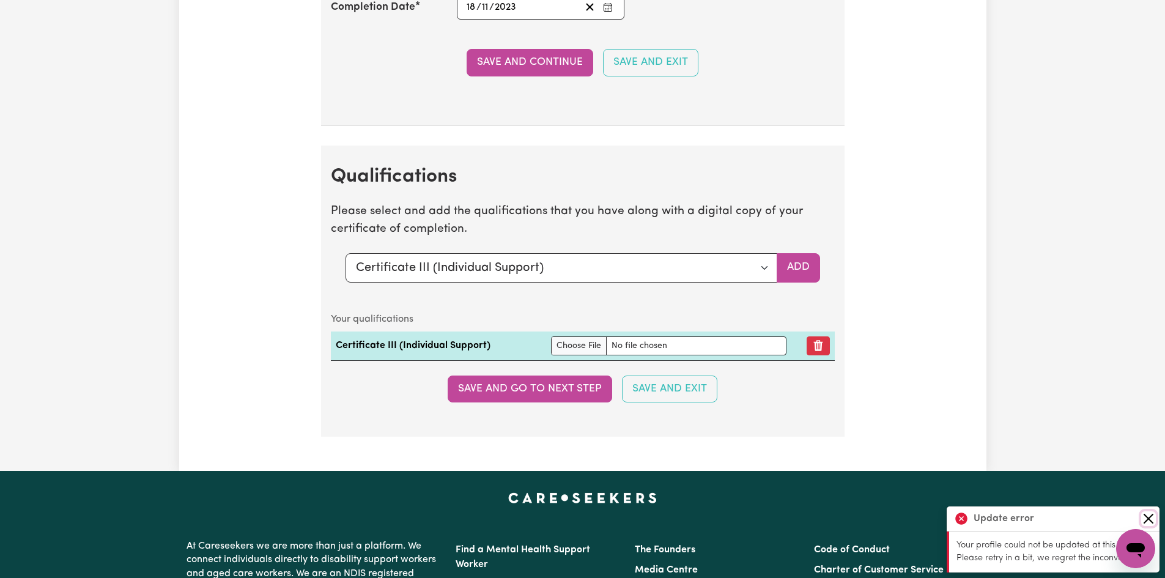
click at [1142, 519] on button "Close" at bounding box center [1148, 518] width 15 height 15
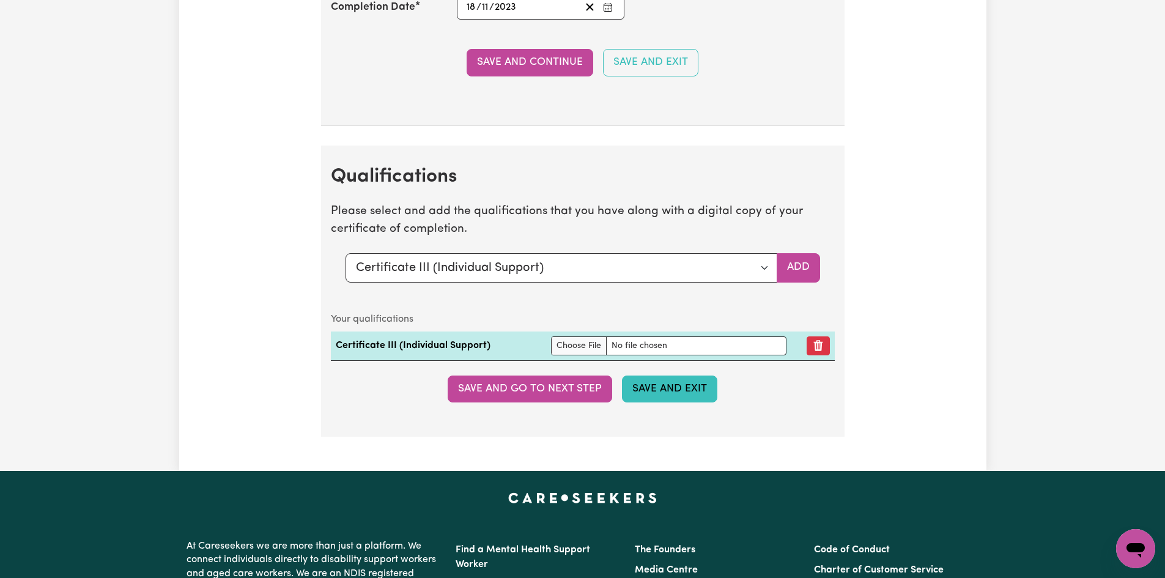
click at [663, 395] on button "Save and Exit" at bounding box center [669, 388] width 95 height 27
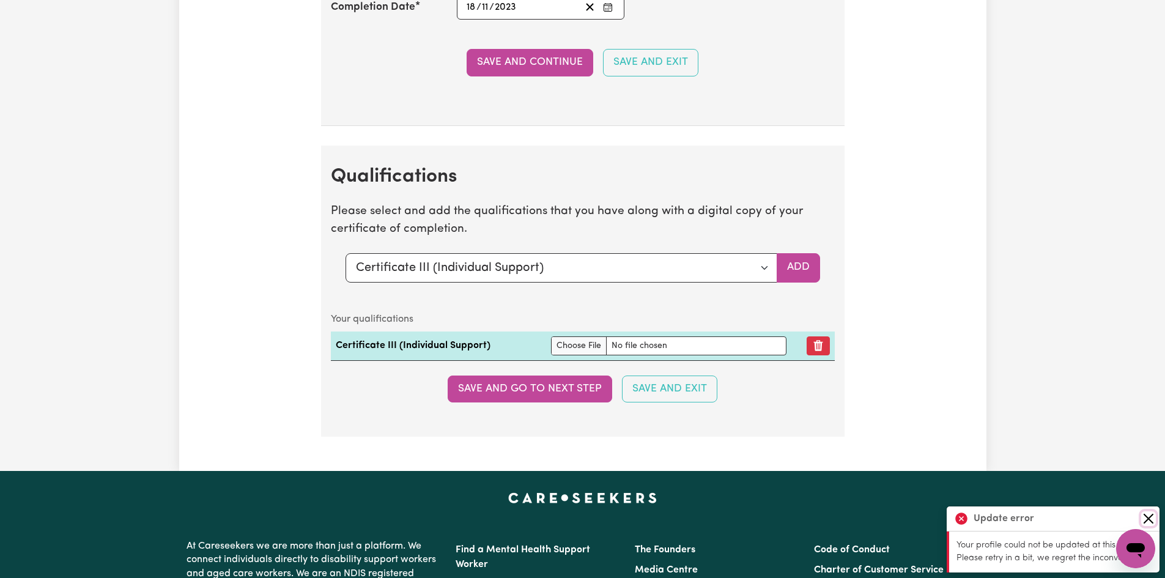
drag, startPoint x: 1150, startPoint y: 519, endPoint x: 1135, endPoint y: 511, distance: 16.7
click at [1146, 516] on button "Close" at bounding box center [1148, 518] width 15 height 15
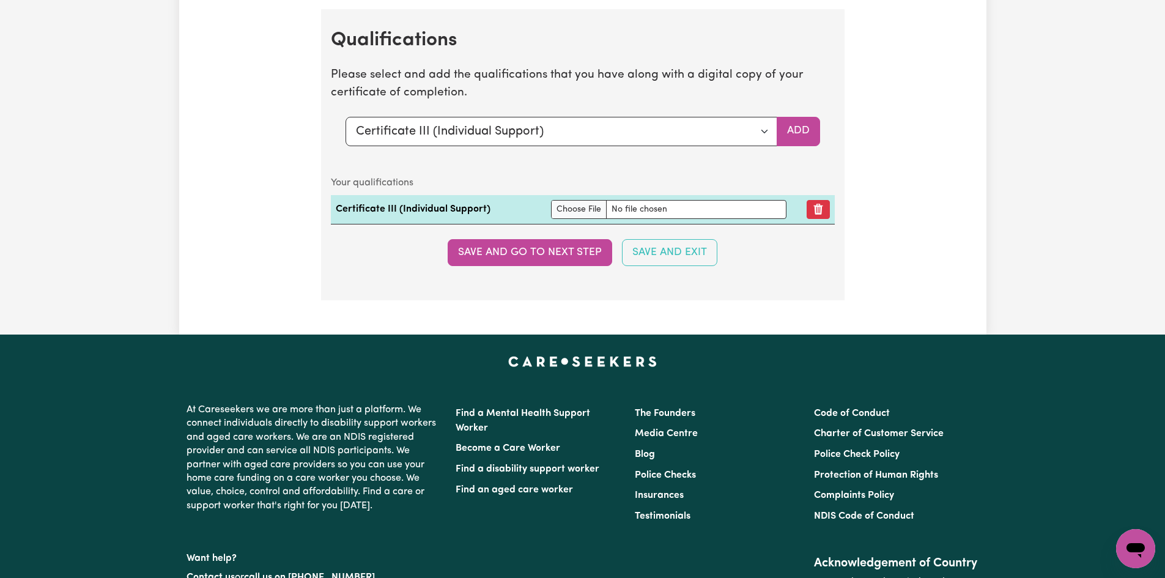
scroll to position [3118, 0]
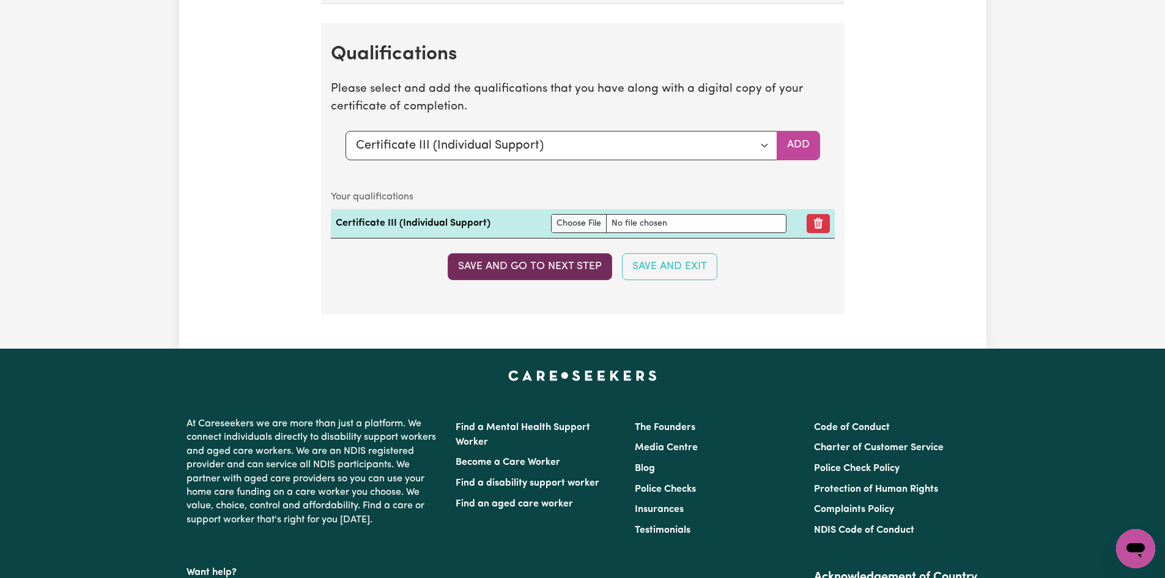
click at [533, 266] on button "Save and go to next step" at bounding box center [530, 266] width 164 height 27
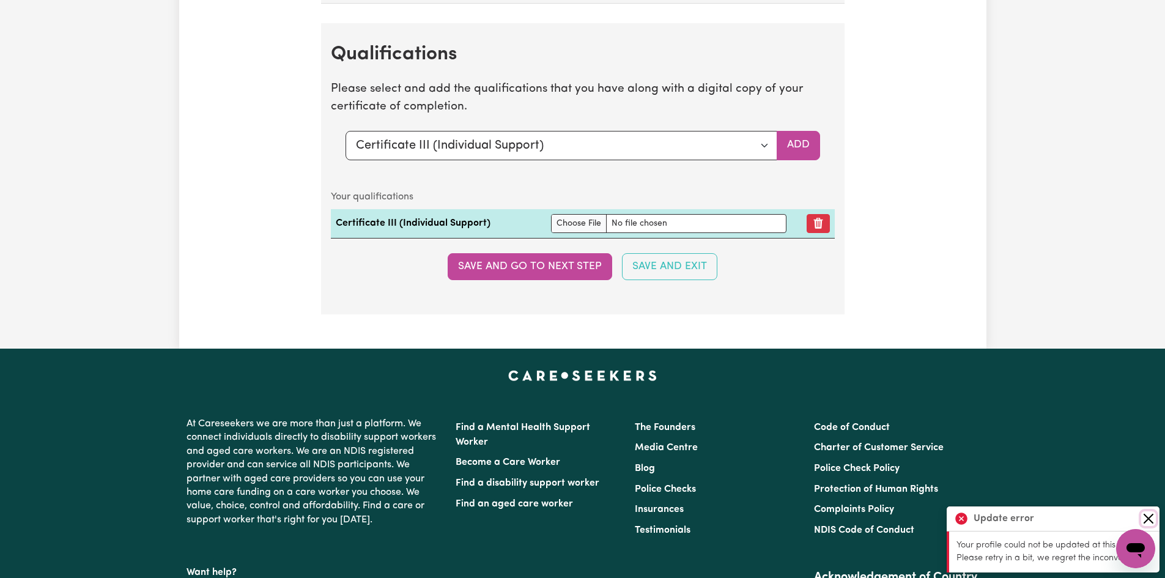
click at [1150, 514] on button "Close" at bounding box center [1148, 518] width 15 height 15
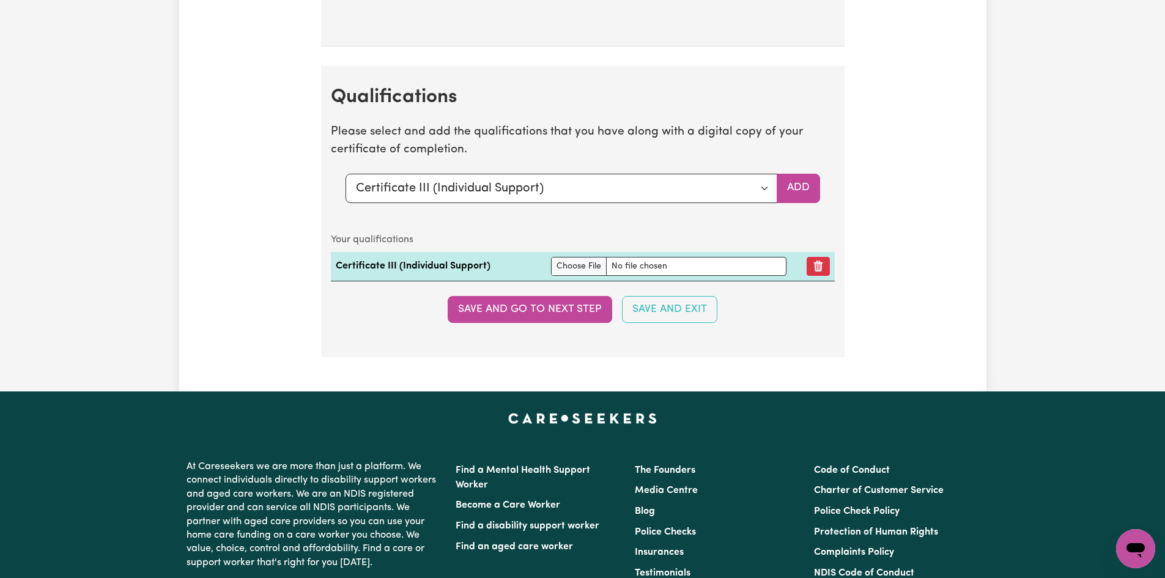
scroll to position [3072, 0]
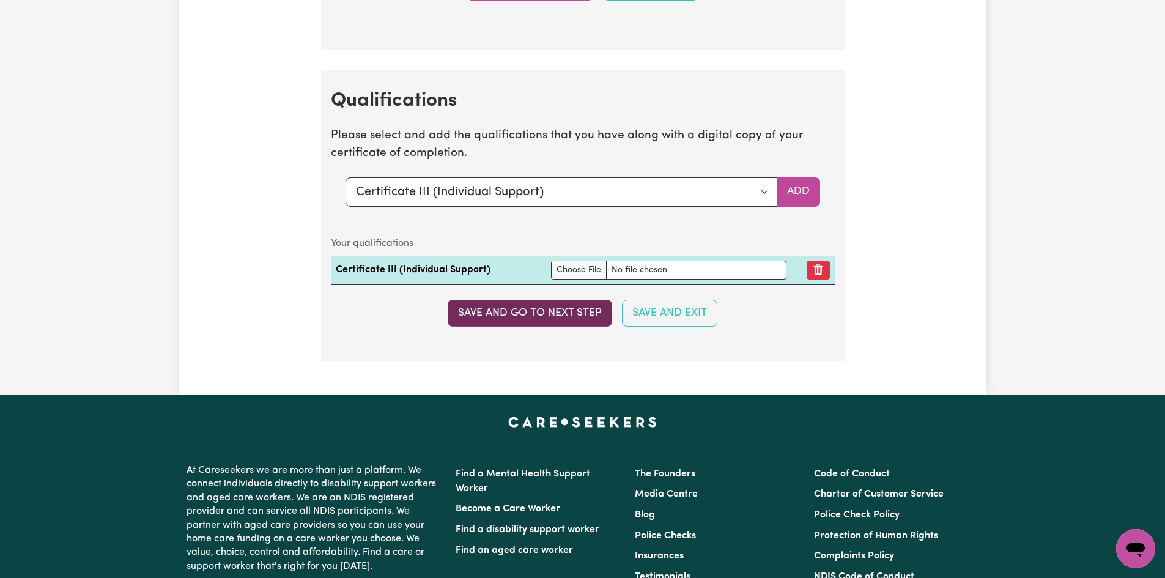
click at [504, 314] on button "Save and go to next step" at bounding box center [530, 313] width 164 height 27
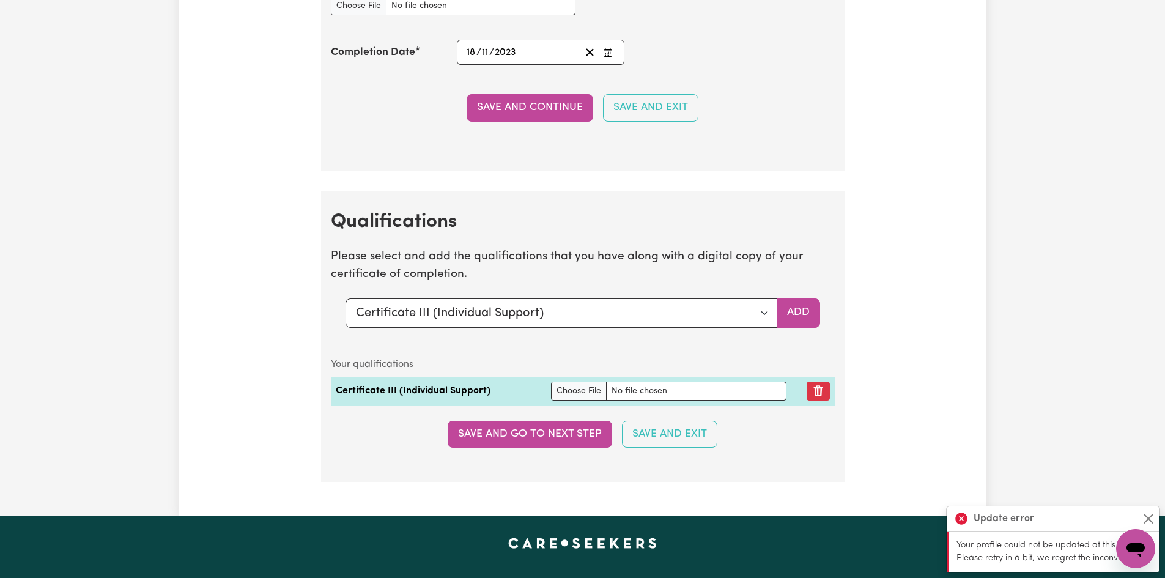
scroll to position [2996, 0]
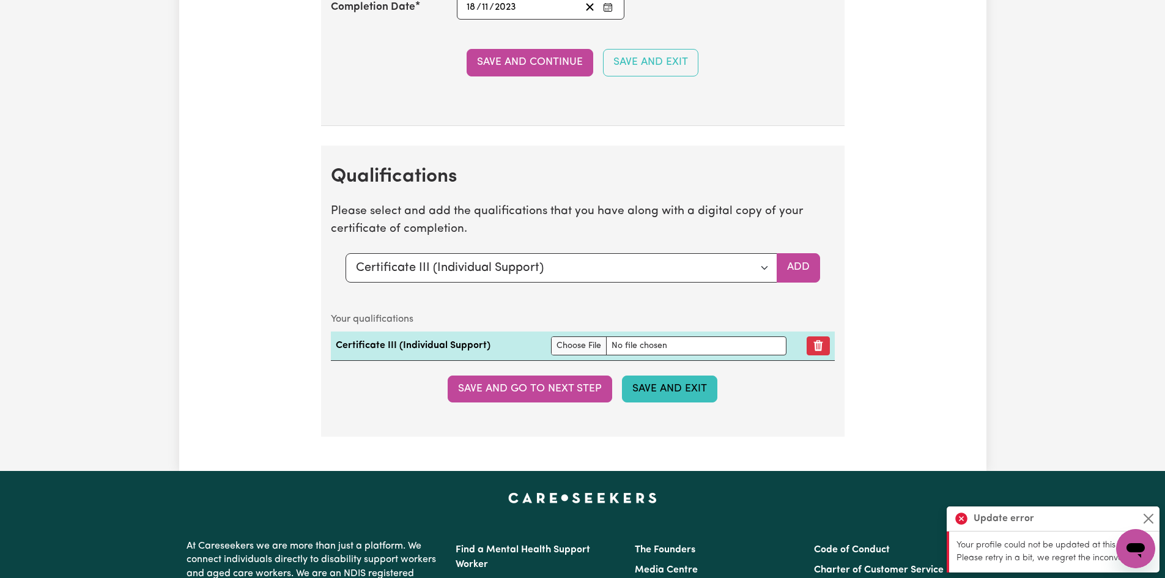
click at [691, 389] on button "Save and Exit" at bounding box center [669, 388] width 95 height 27
drag, startPoint x: 1151, startPoint y: 511, endPoint x: 1102, endPoint y: 512, distance: 48.9
click at [1150, 511] on button "Close" at bounding box center [1148, 518] width 15 height 15
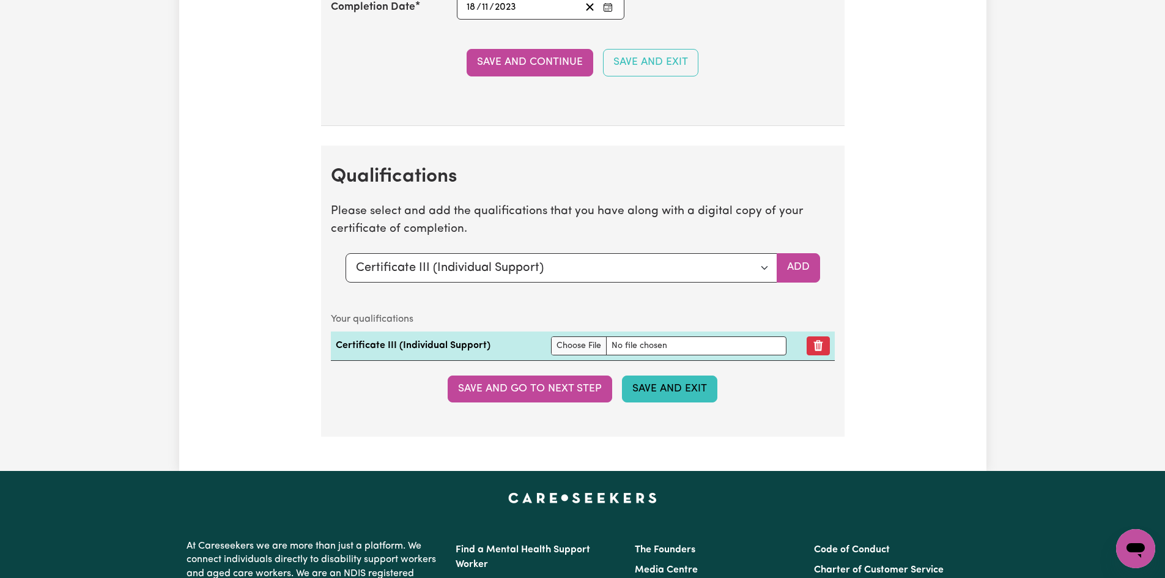
click at [684, 388] on button "Save and Exit" at bounding box center [669, 388] width 95 height 27
